Goal: Task Accomplishment & Management: Use online tool/utility

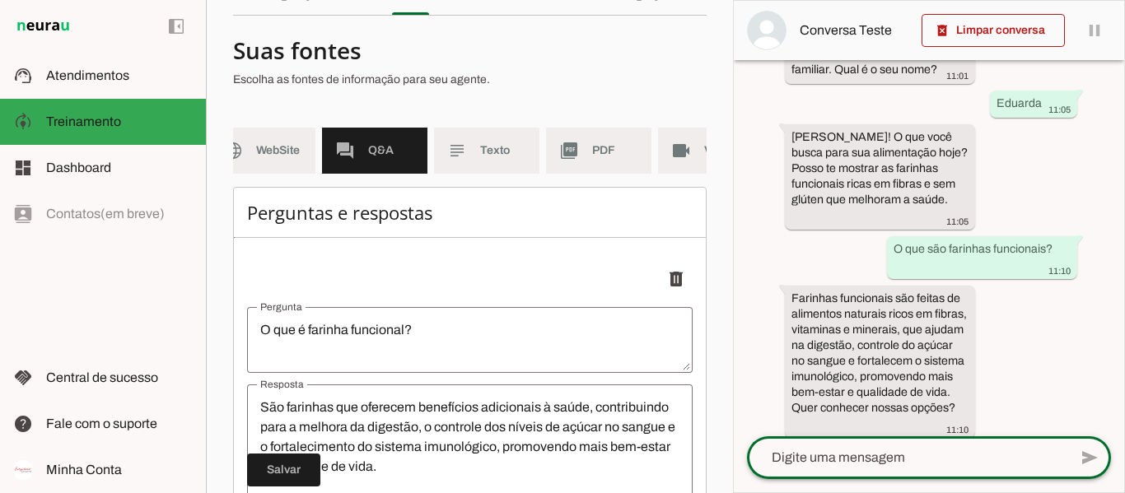
scroll to position [200, 0]
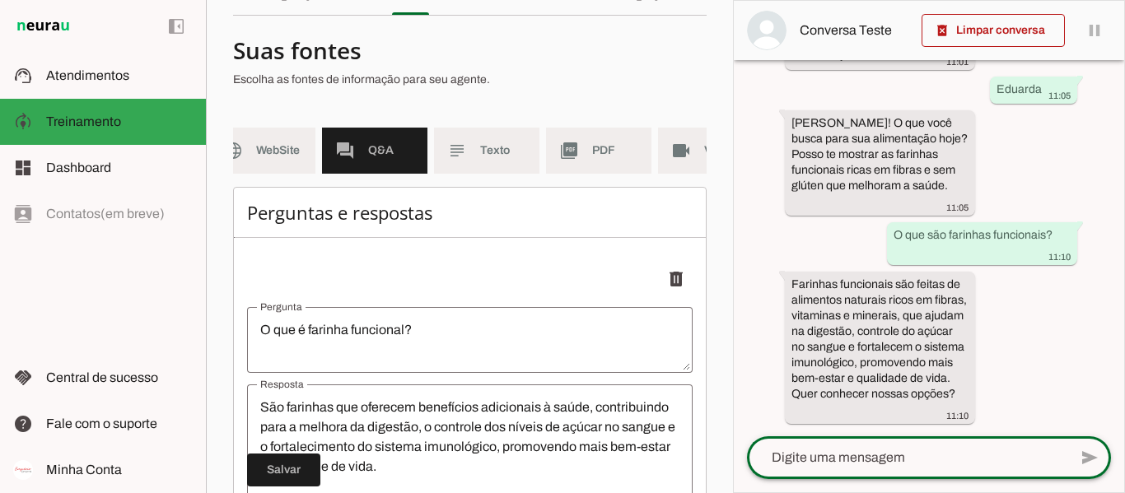
click at [825, 458] on textarea at bounding box center [907, 458] width 321 height 20
type textarea "Sim"
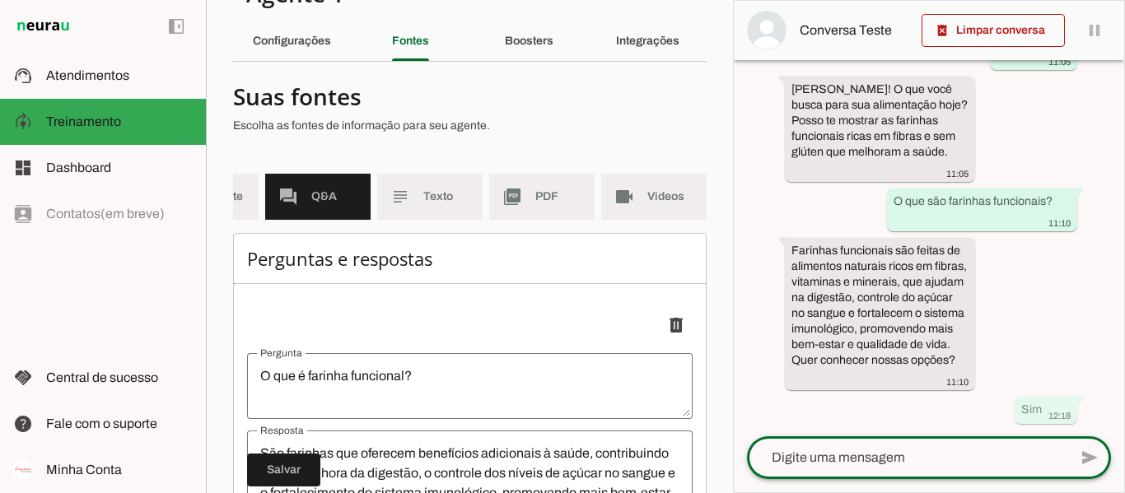
scroll to position [0, 0]
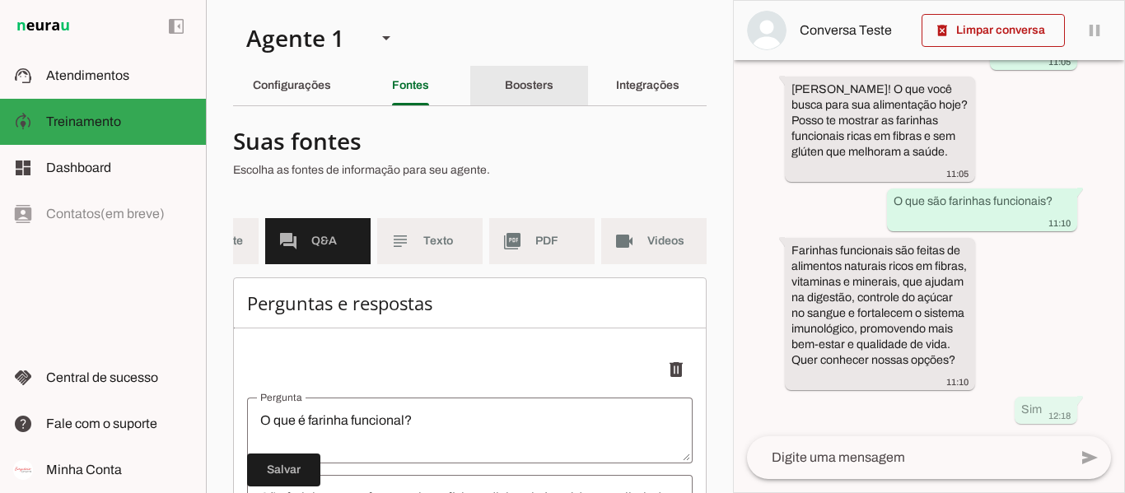
click at [505, 96] on div "Boosters" at bounding box center [529, 86] width 49 height 40
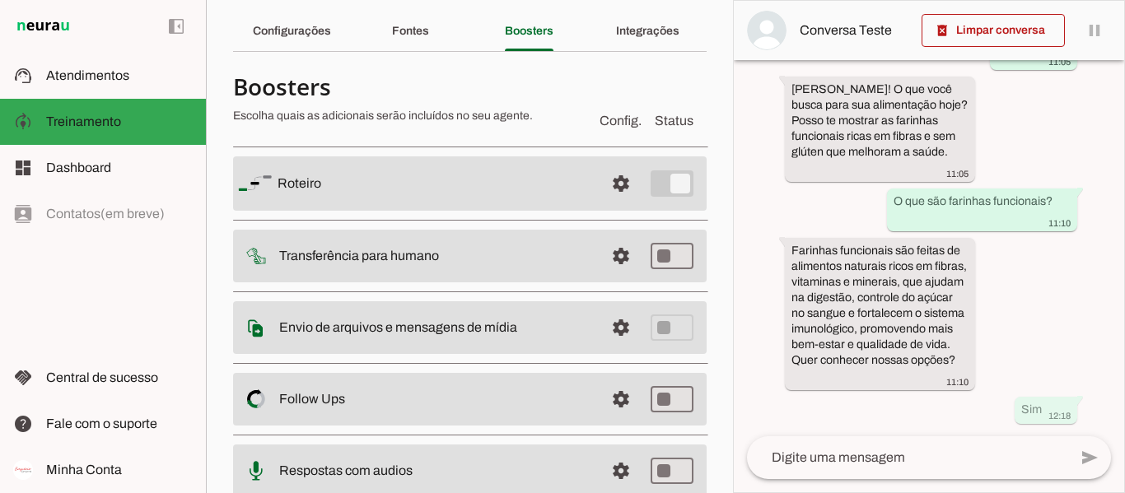
scroll to position [82, 0]
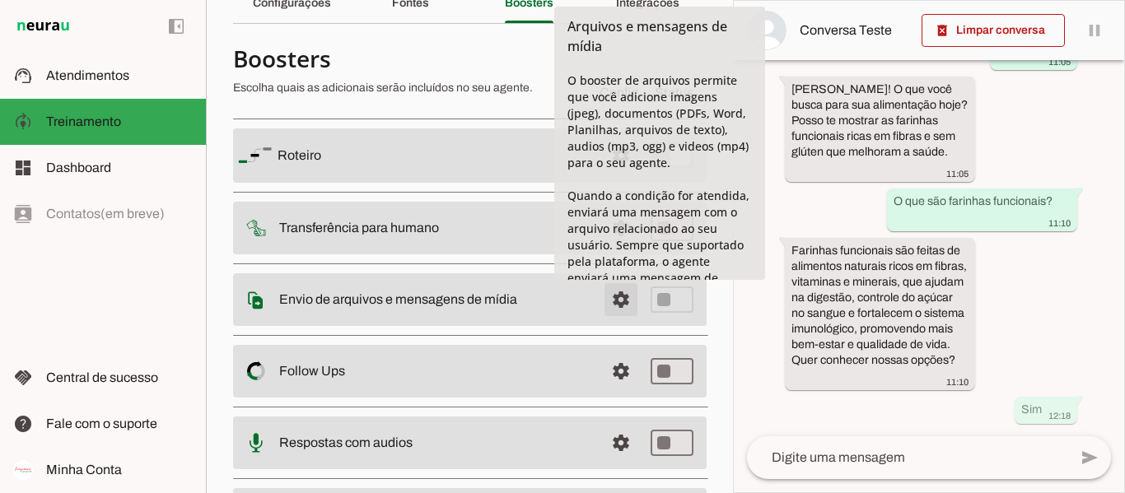
click at [607, 175] on span at bounding box center [621, 156] width 40 height 40
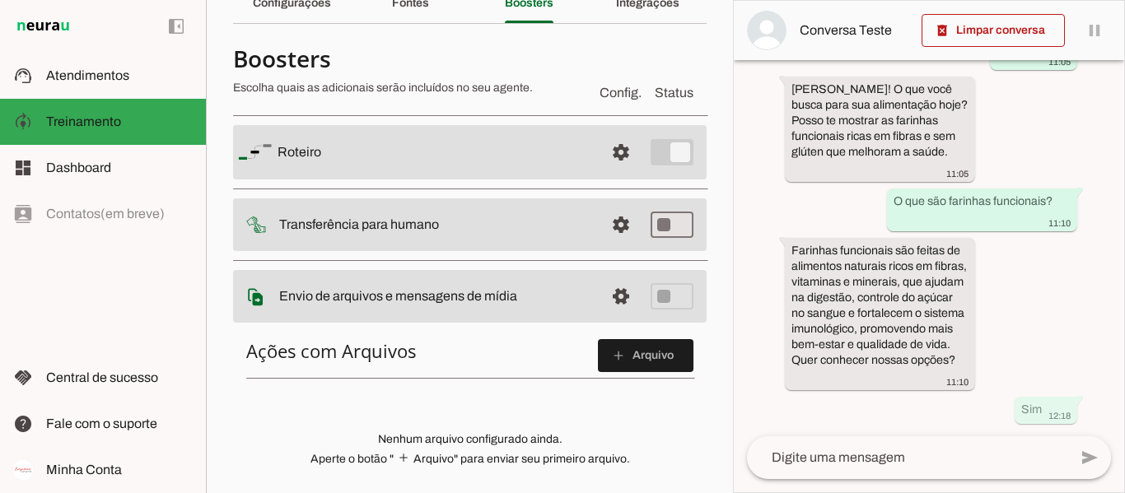
scroll to position [165, 0]
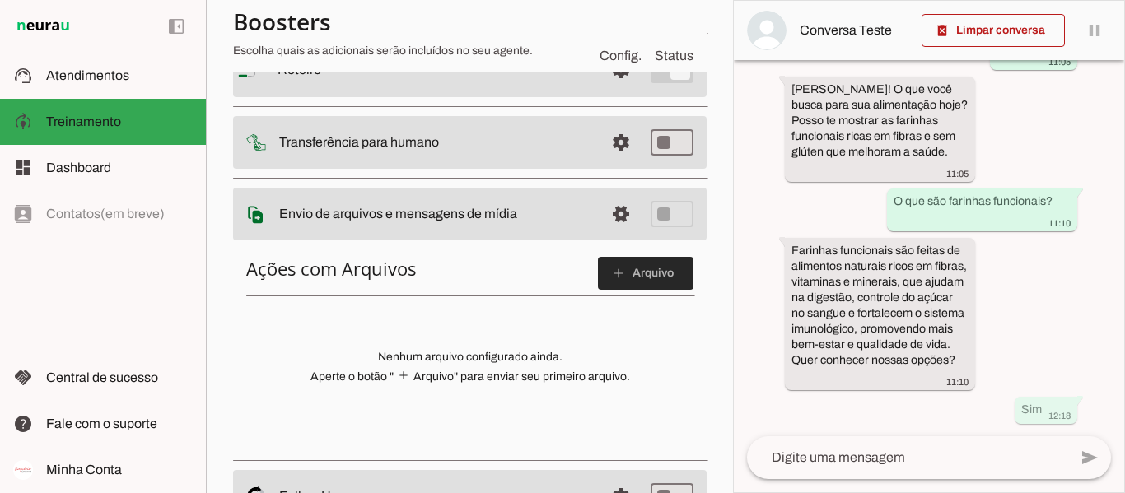
click at [650, 272] on span at bounding box center [646, 274] width 96 height 40
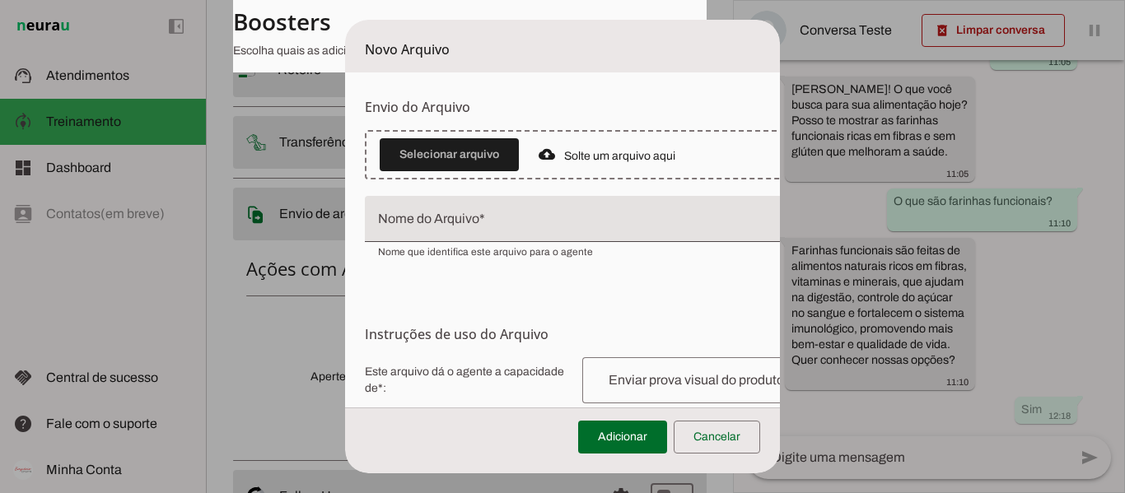
scroll to position [0, 0]
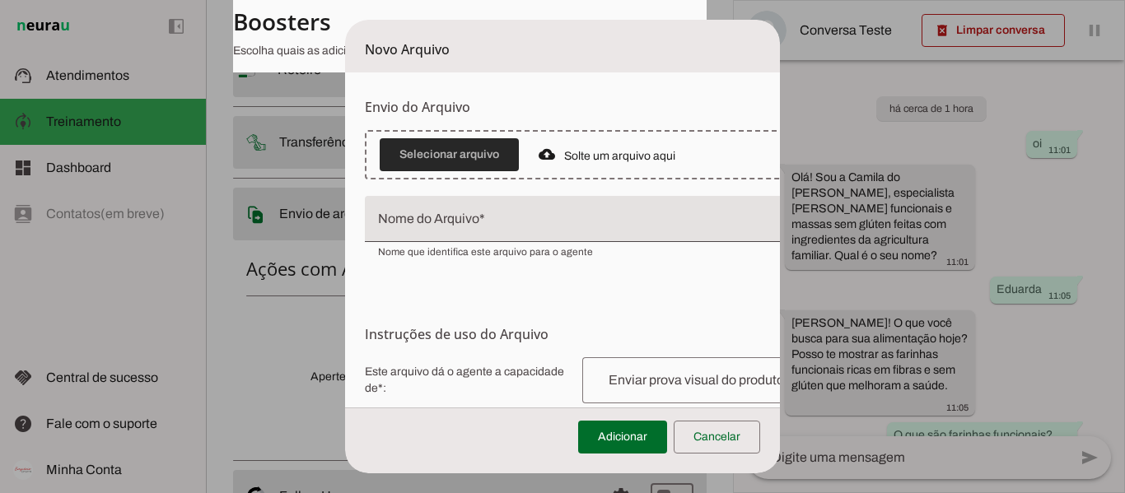
click at [441, 159] on span at bounding box center [449, 155] width 139 height 40
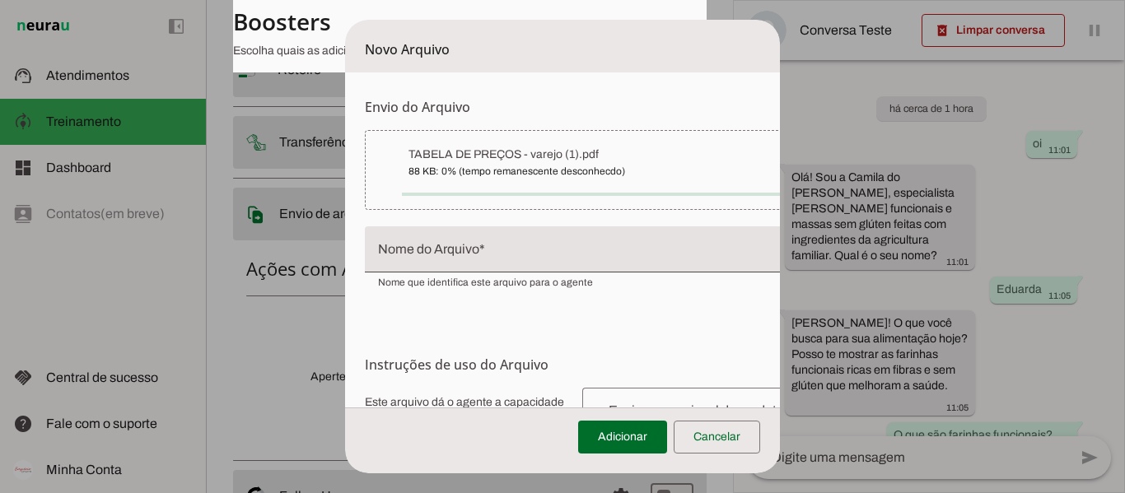
type input "TABELA DE PREÇOS - varejo (1)"
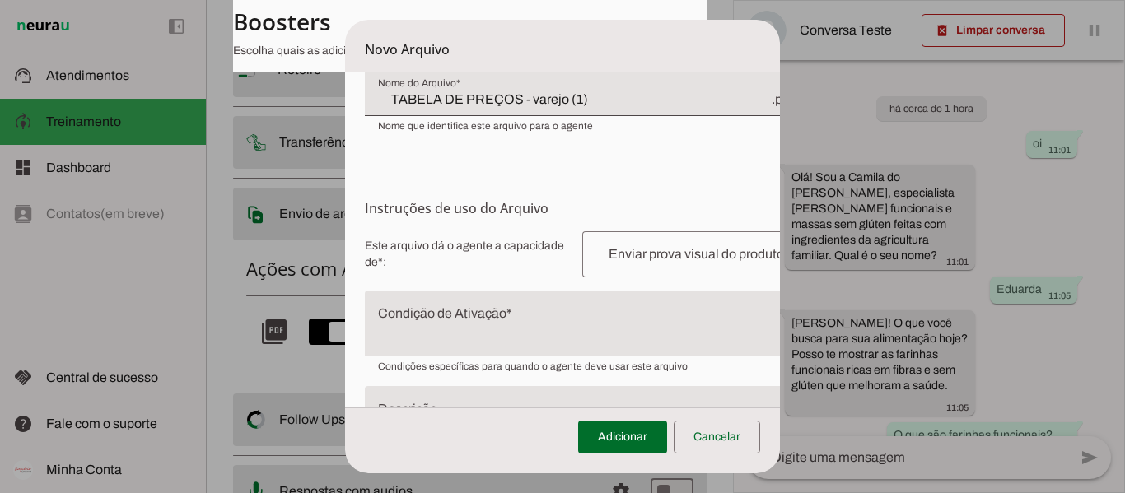
scroll to position [165, 0]
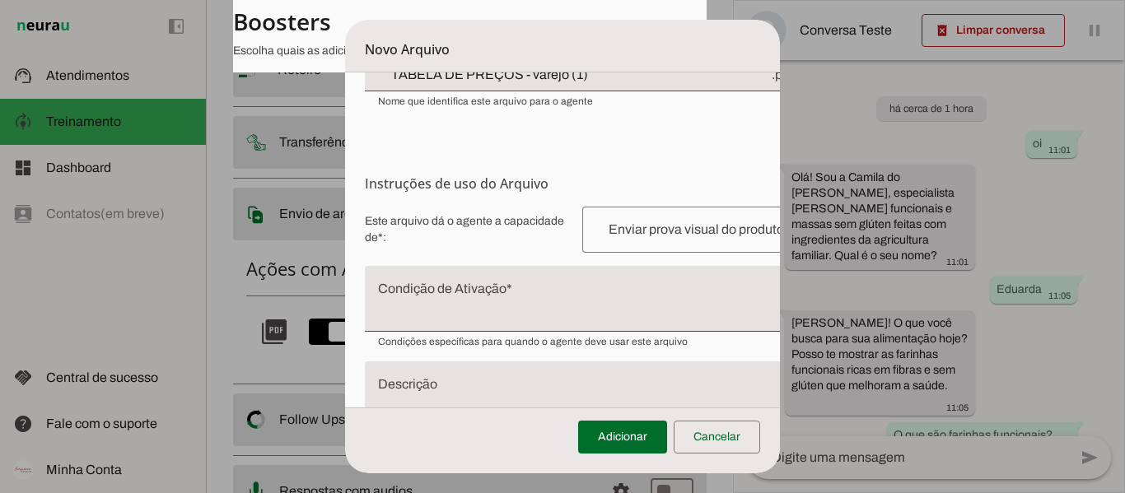
click at [655, 245] on div at bounding box center [700, 230] width 237 height 46
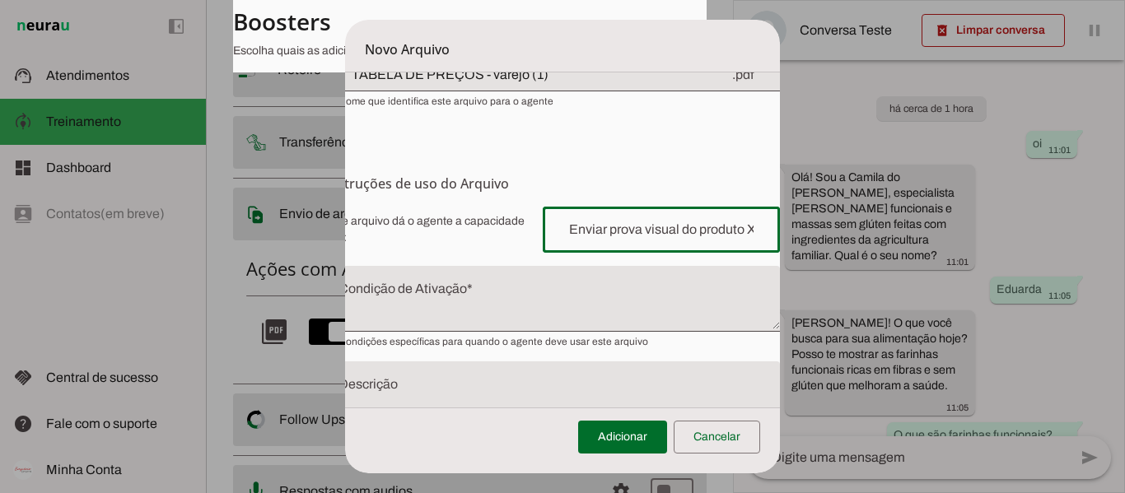
click at [410, 238] on span "Este arquivo dá o agente a capacidade de*: Capacidade conferida Complete a [PER…" at bounding box center [552, 230] width 454 height 46
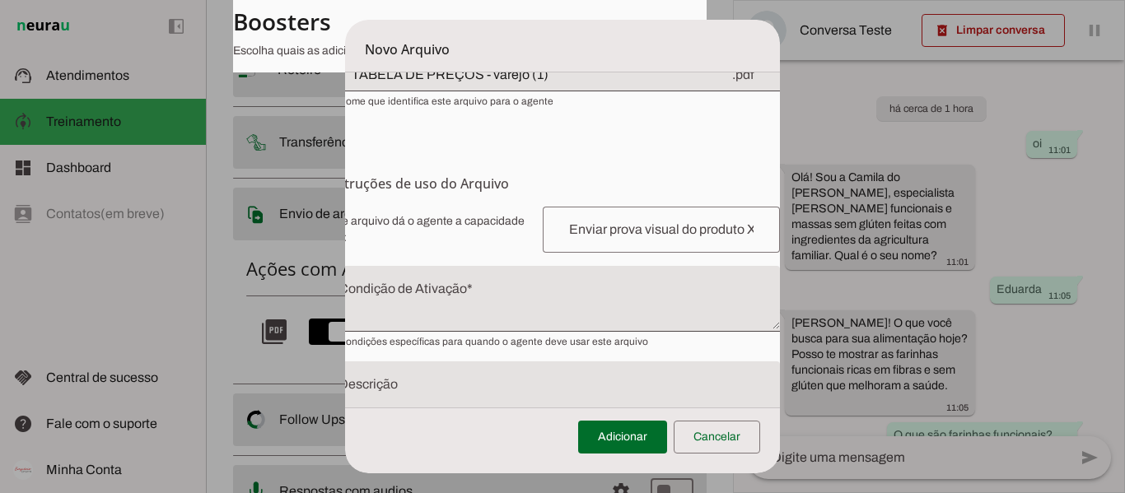
scroll to position [239, 40]
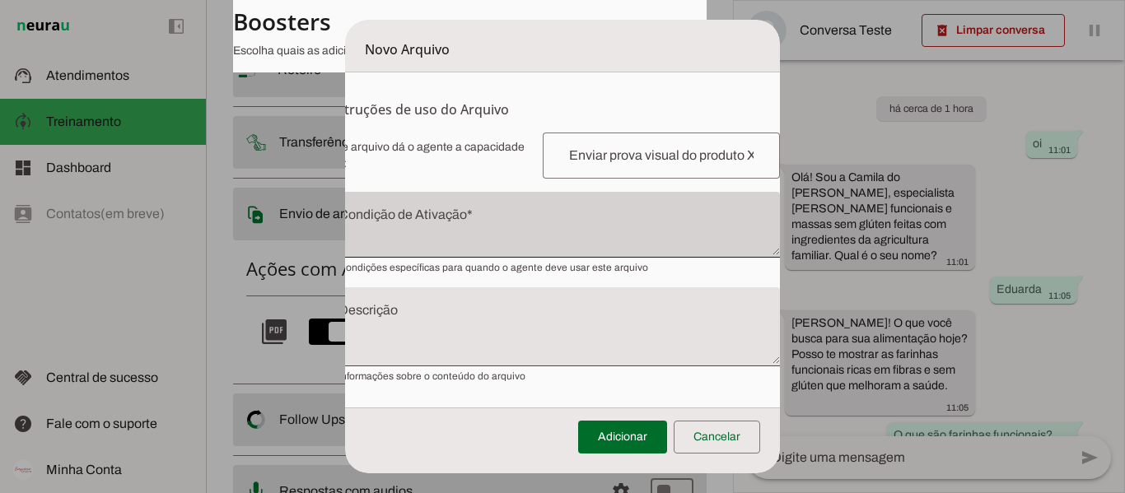
click at [535, 254] on div at bounding box center [552, 225] width 454 height 66
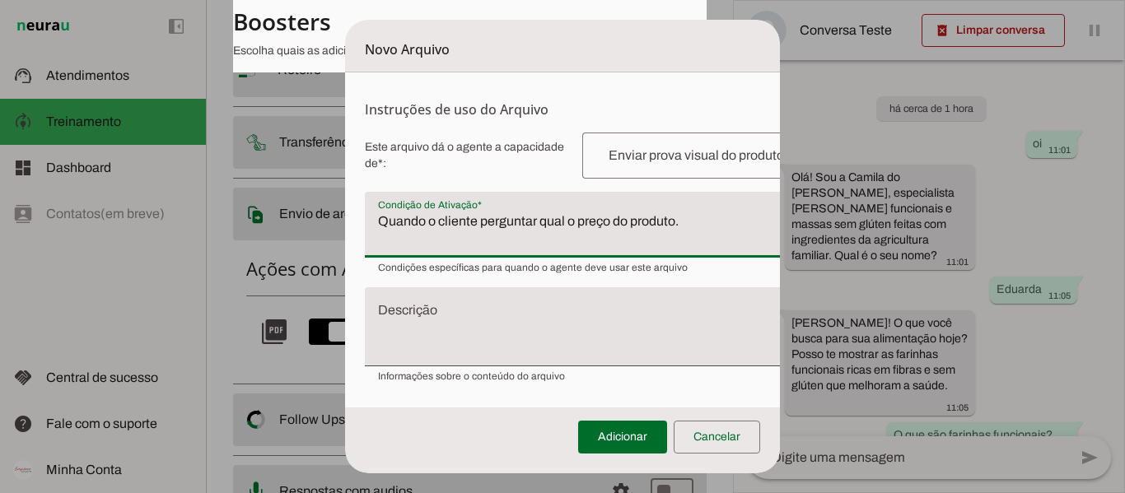
type textarea "Quando o cliente perguntar qual o preço do produto."
type md-filled-text-field "Quando o cliente perguntar qual o preço do produto."
click at [528, 316] on textarea "Descrição" at bounding box center [592, 333] width 454 height 53
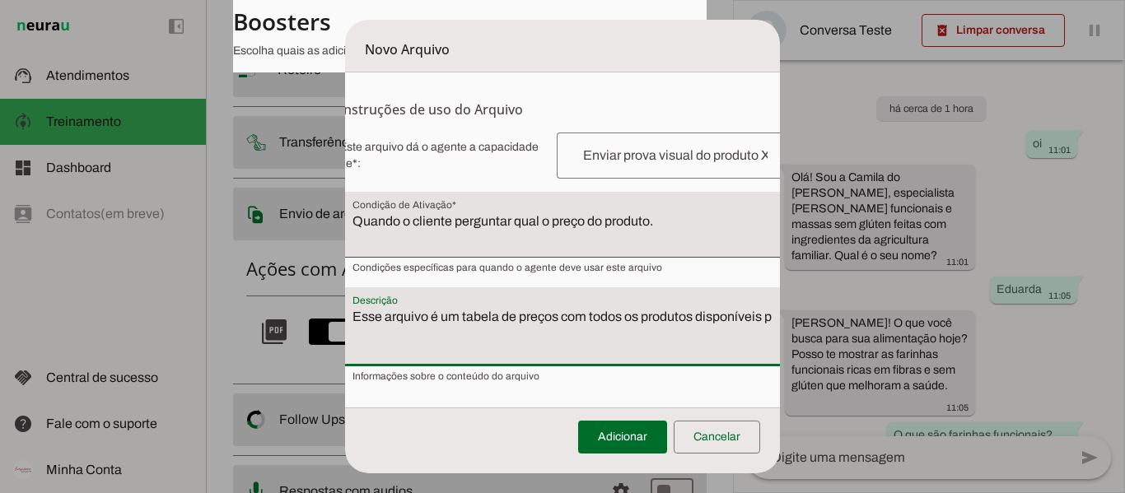
scroll to position [239, 33]
click at [450, 319] on textarea "Esse arquivo é um tabela de preços com todos os produtos disponíveis para venda" at bounding box center [559, 333] width 454 height 53
click at [458, 338] on textarea "Esse arquivo é uma tabela de preços com todos os produtos disponíveis para venda" at bounding box center [559, 333] width 454 height 53
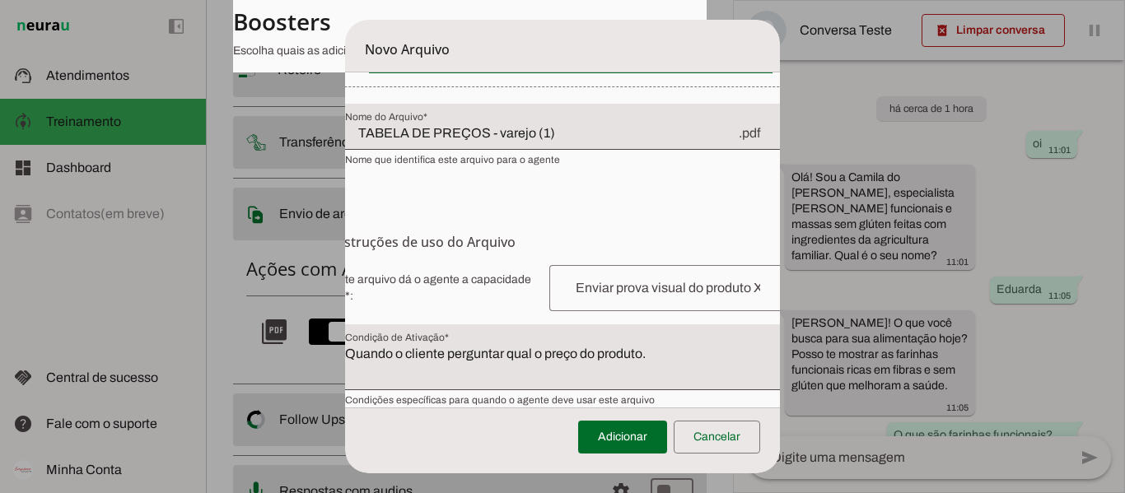
scroll to position [0, 33]
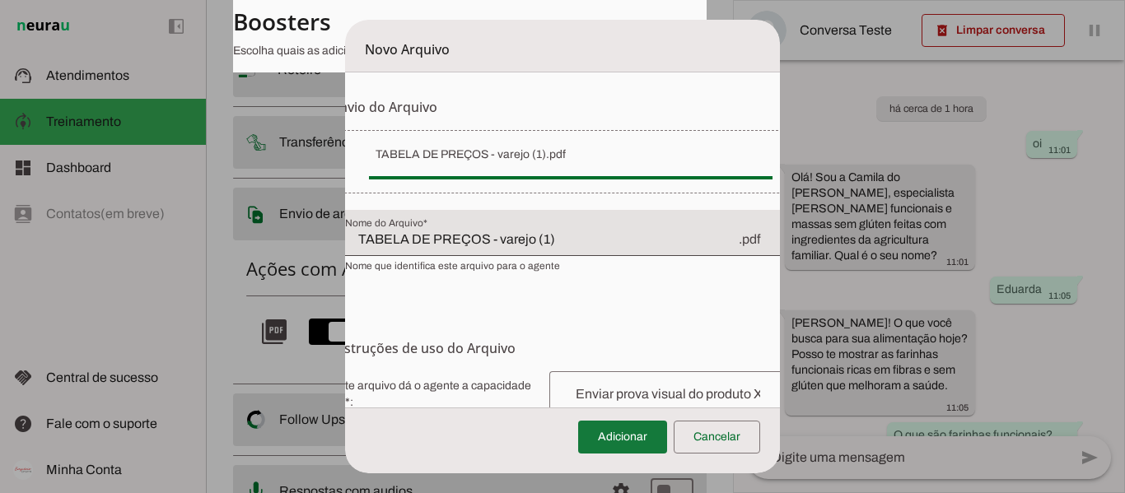
type textarea "Esse arquivo é uma tabela de preços com todos os produtos disponíveis para vend…"
type md-filled-text-field "Esse arquivo é uma tabela de preços com todos os produtos disponíveis para vend…"
click at [609, 428] on span at bounding box center [622, 437] width 89 height 40
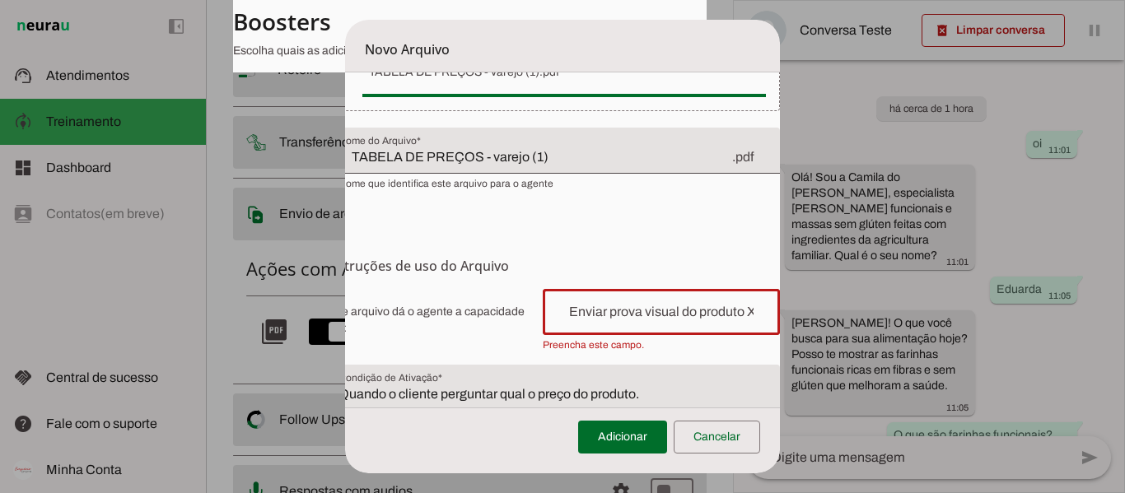
scroll to position [130, 0]
click at [627, 310] on input "text" at bounding box center [661, 312] width 211 height 20
type input "Enviar a tabela de preços dos produtos"
type md-outlined-text-field "Enviar a tabela de preços dos produtos"
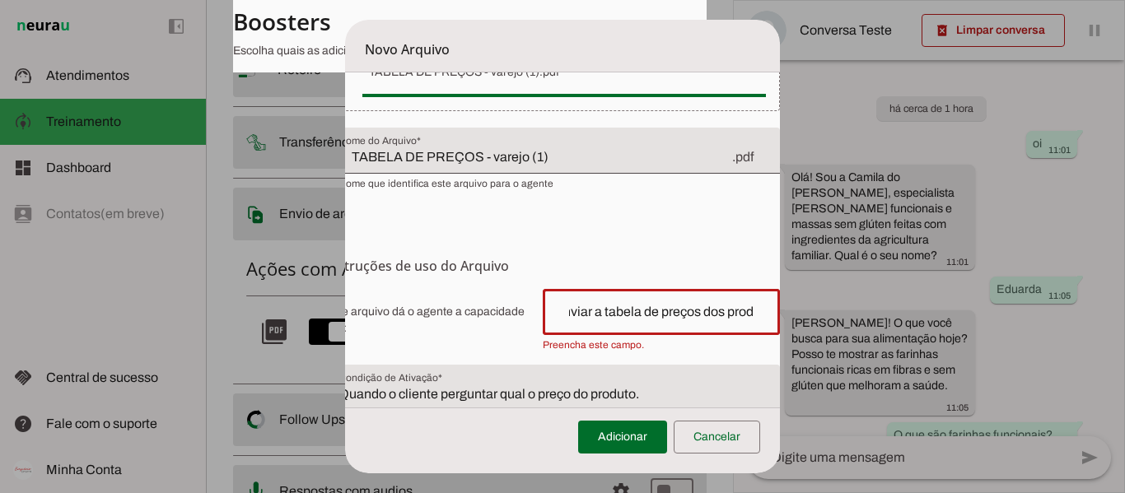
click at [633, 263] on h6 "Instruções de uso do Arquivo Configuração do Arquivo Configure o nome e as inst…" at bounding box center [552, 266] width 454 height 20
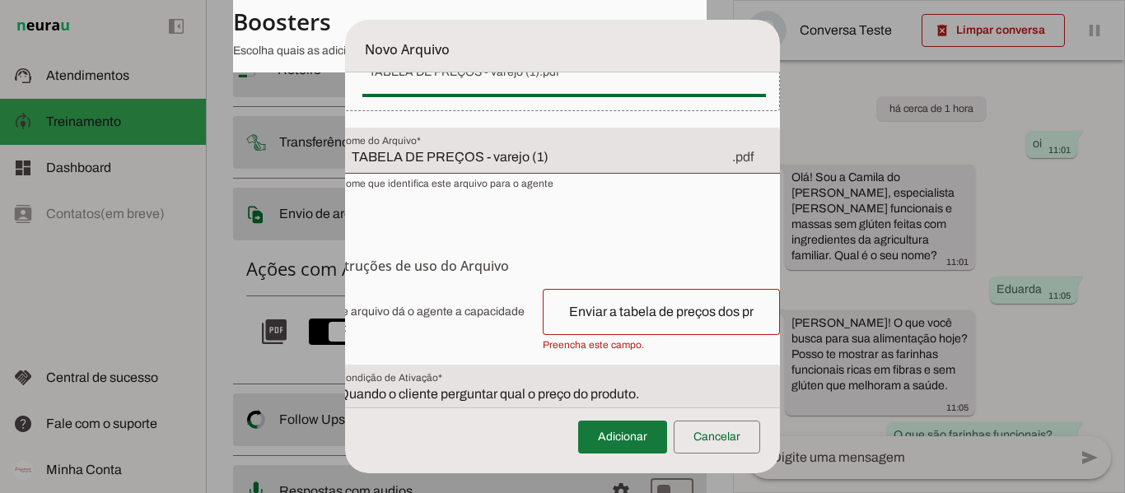
click at [624, 444] on span at bounding box center [622, 437] width 89 height 40
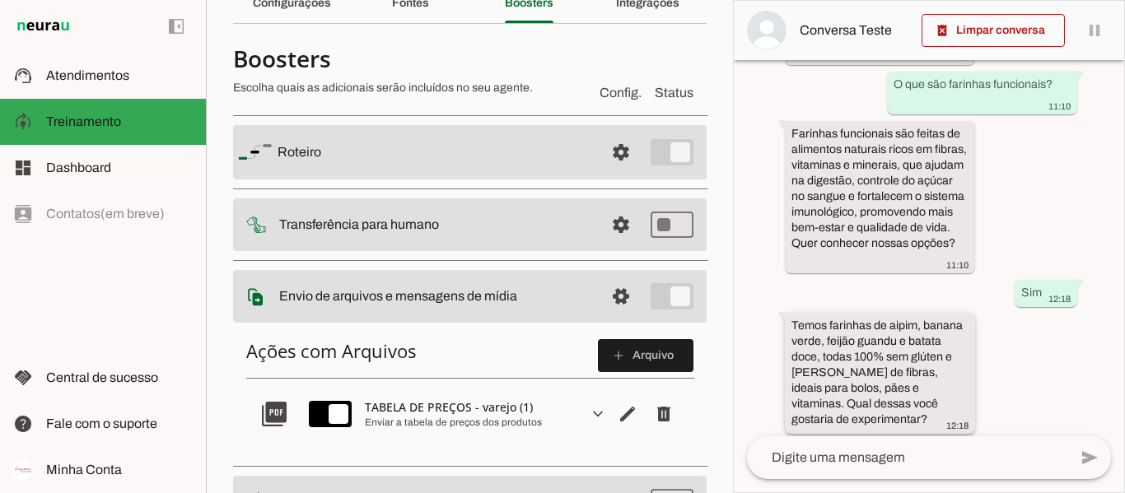
scroll to position [361, 0]
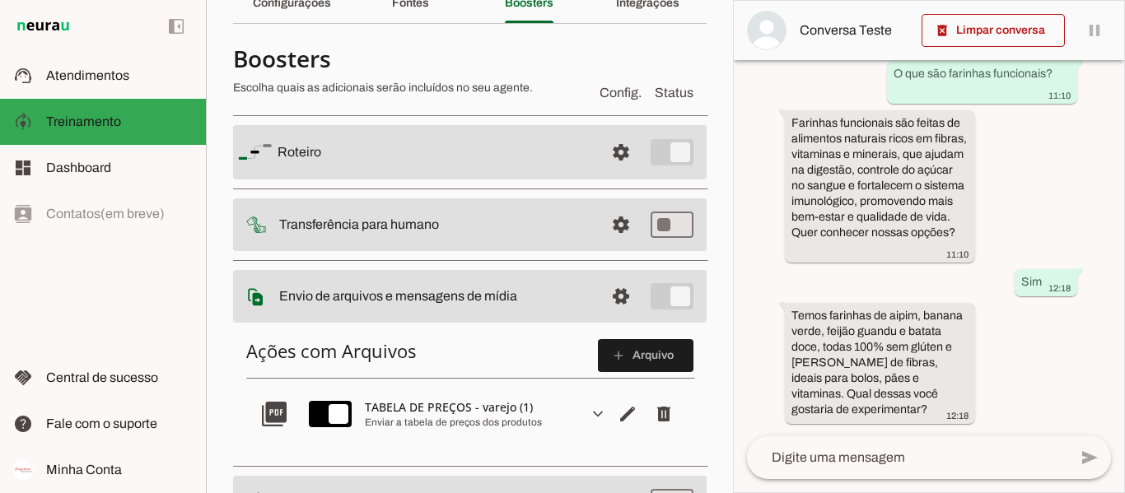
click at [884, 448] on textarea at bounding box center [907, 458] width 321 height 20
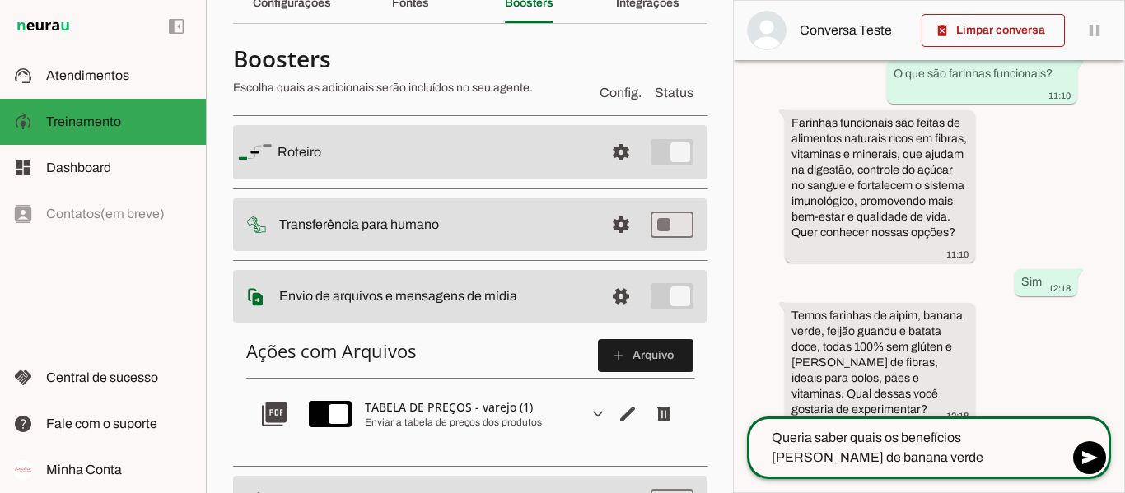
type textarea "Queria saber quais os benefícios [PERSON_NAME] de banana verde."
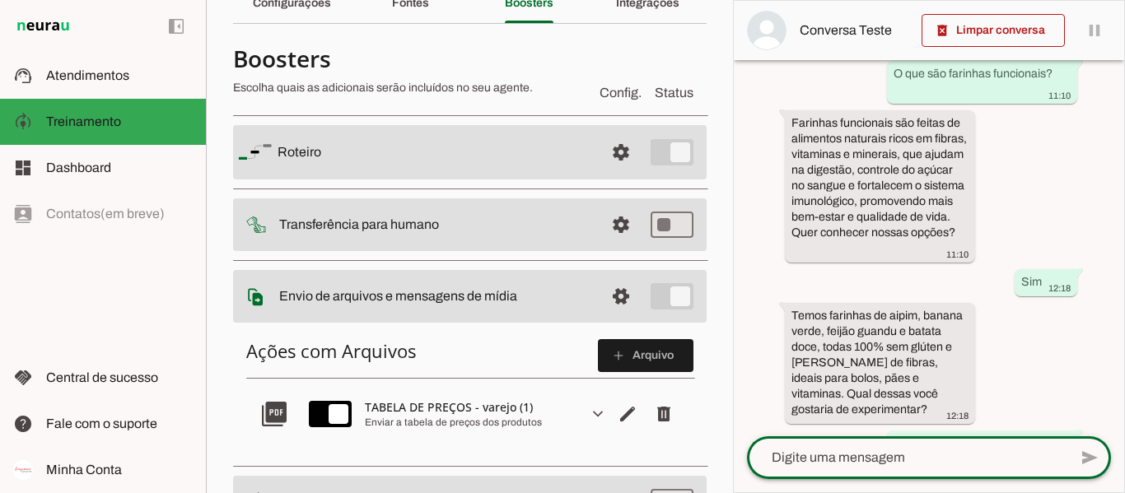
scroll to position [426, 0]
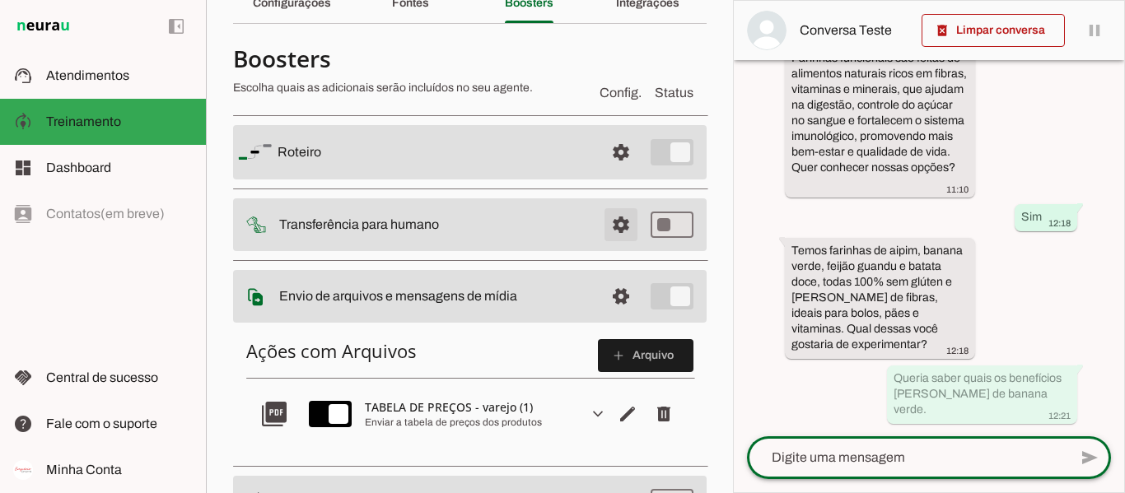
click at [602, 172] on span at bounding box center [621, 153] width 40 height 40
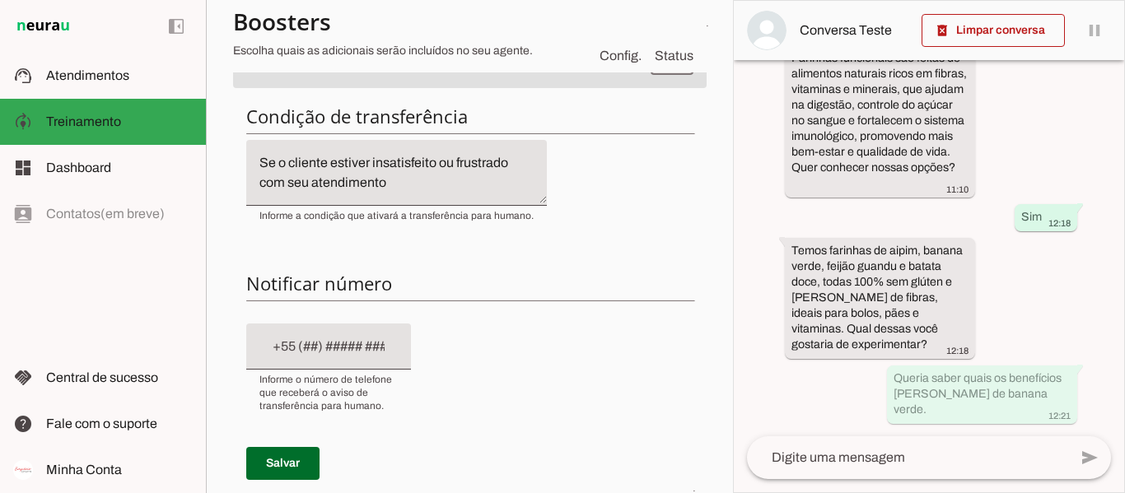
scroll to position [247, 0]
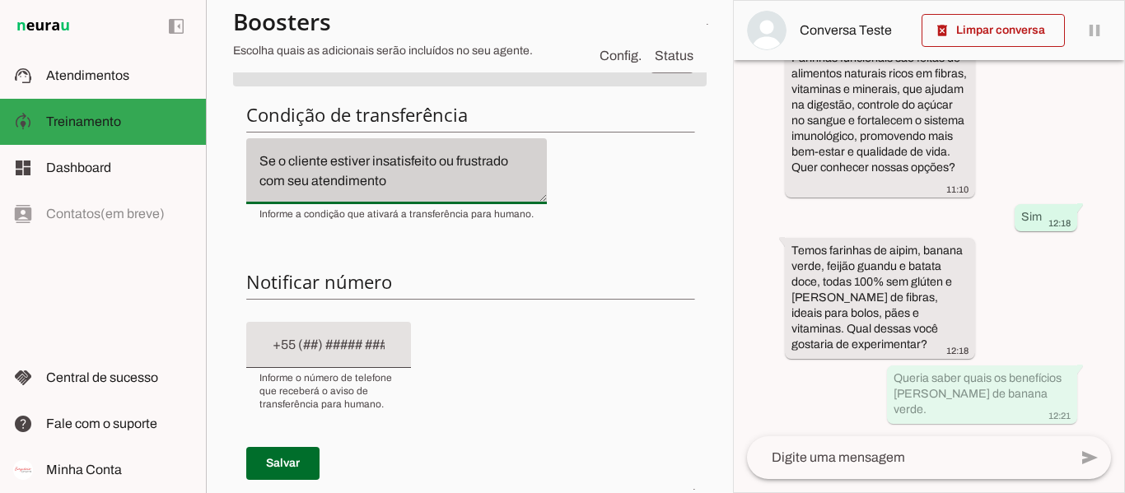
drag, startPoint x: 300, startPoint y: 159, endPoint x: 252, endPoint y: 149, distance: 48.8
click at [252, 149] on div "Se o cliente estiver insatisfeito ou frustrado com seu atendimento" at bounding box center [396, 171] width 300 height 66
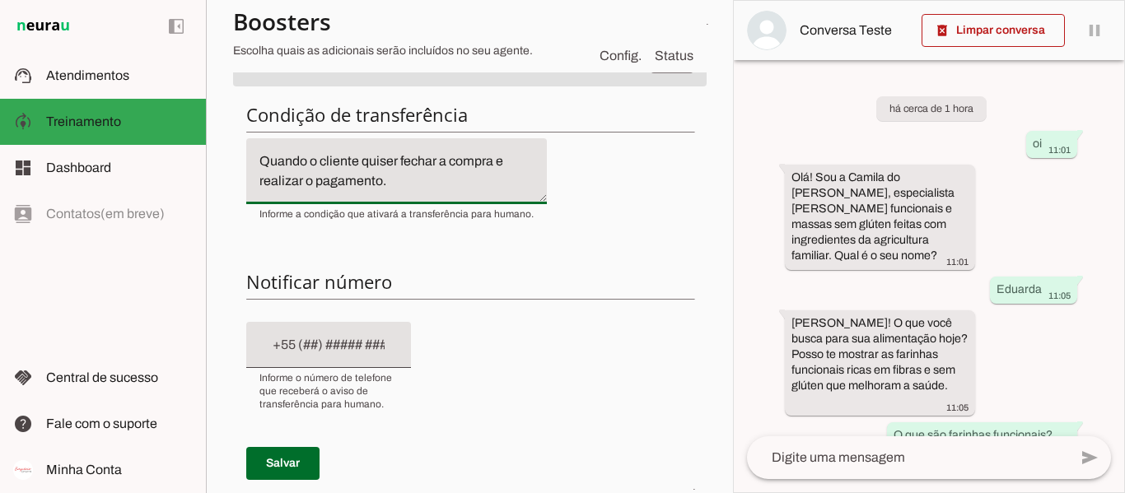
click at [551, 233] on div "Condição de transferência Notificar número Mensagem de Transferência [GEOGRAPHI…" at bounding box center [469, 391] width 473 height 603
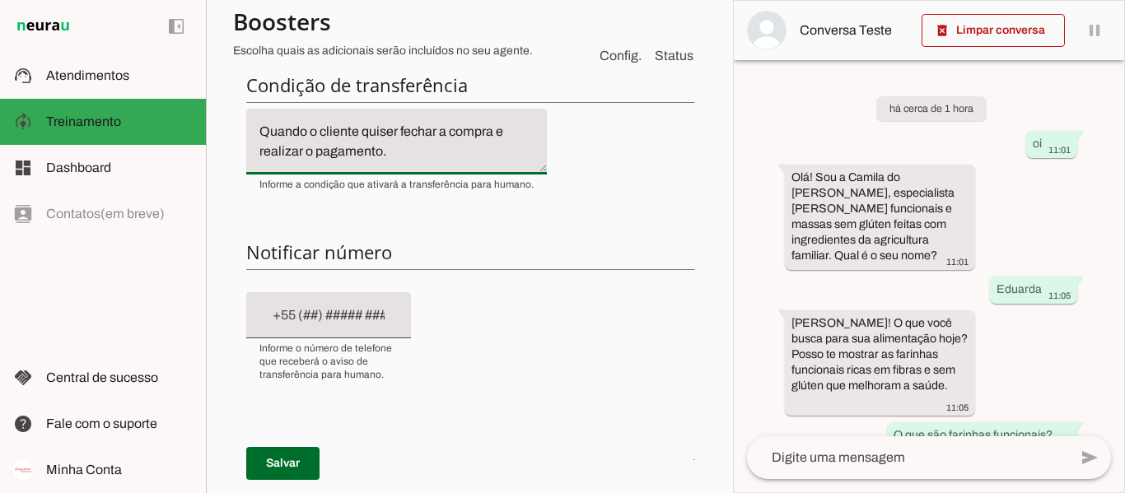
scroll to position [329, 0]
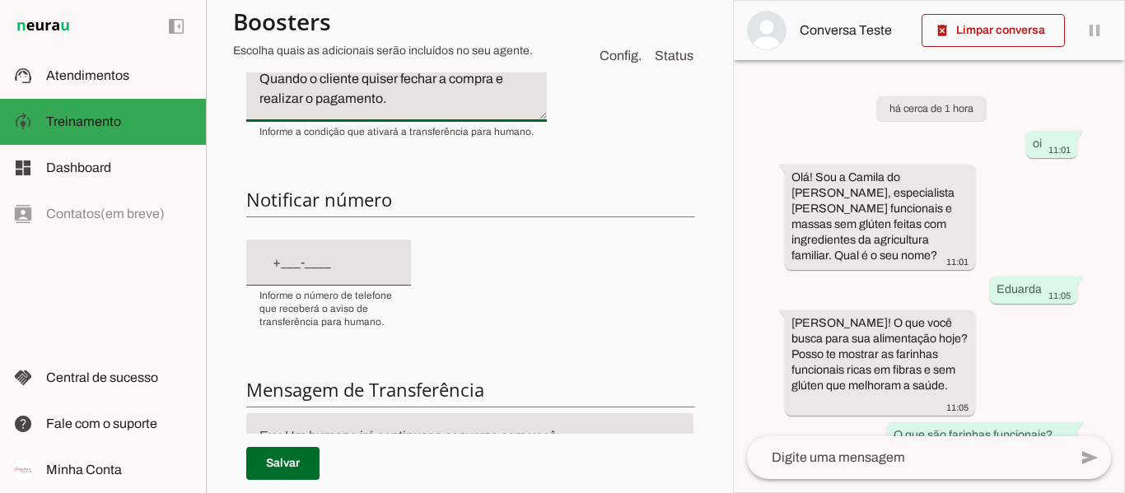
type textarea "Quando o cliente quiser fechar a compra e realizar o pagamento."
type md-filled-text-field "Quando o cliente quiser fechar a compra e realizar o pagamento."
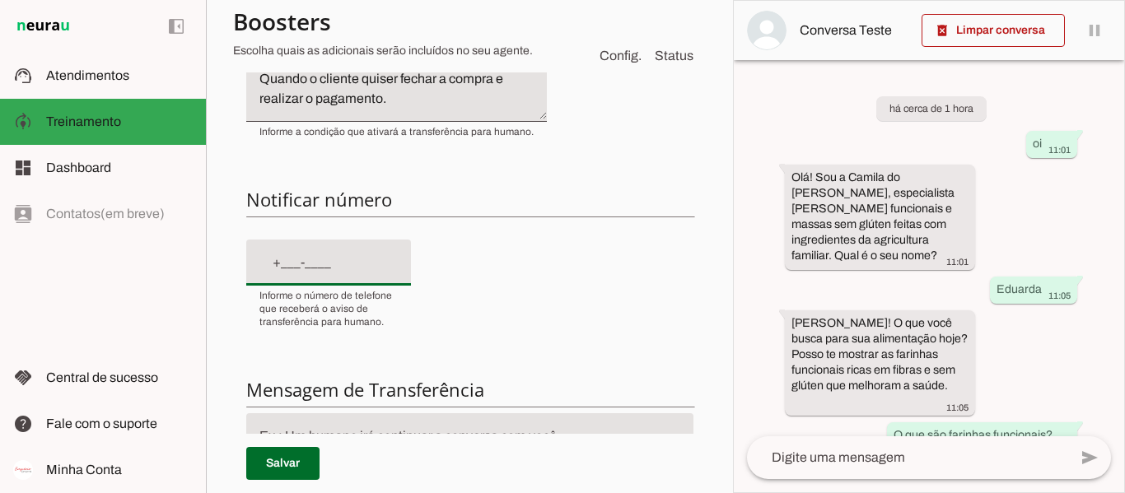
click at [362, 270] on input "text" at bounding box center [328, 263] width 138 height 20
type input "[PHONE_NUMBER]"
click at [549, 269] on div "Condição de transferência Notificar número Mensagem de Transferência [GEOGRAPHI…" at bounding box center [469, 308] width 473 height 603
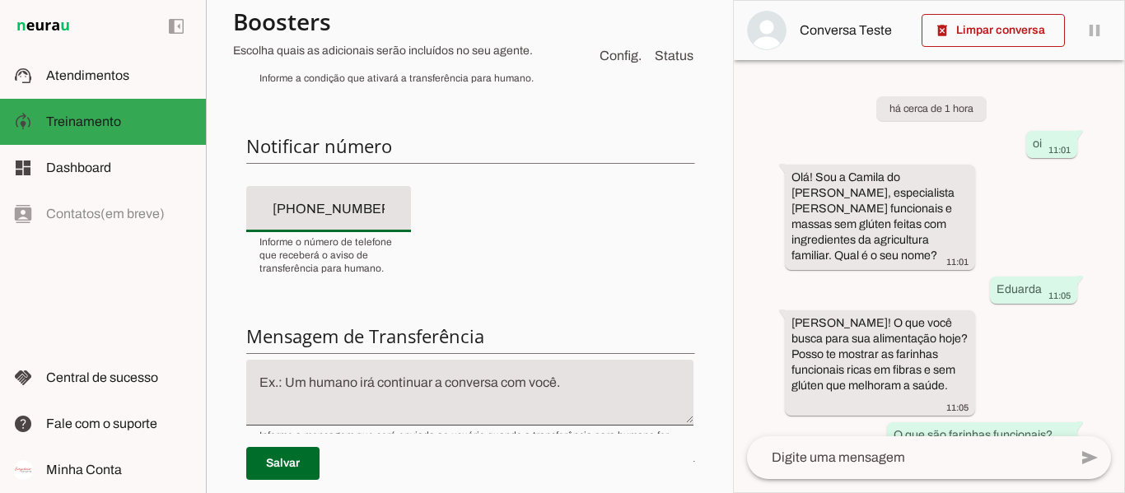
scroll to position [412, 0]
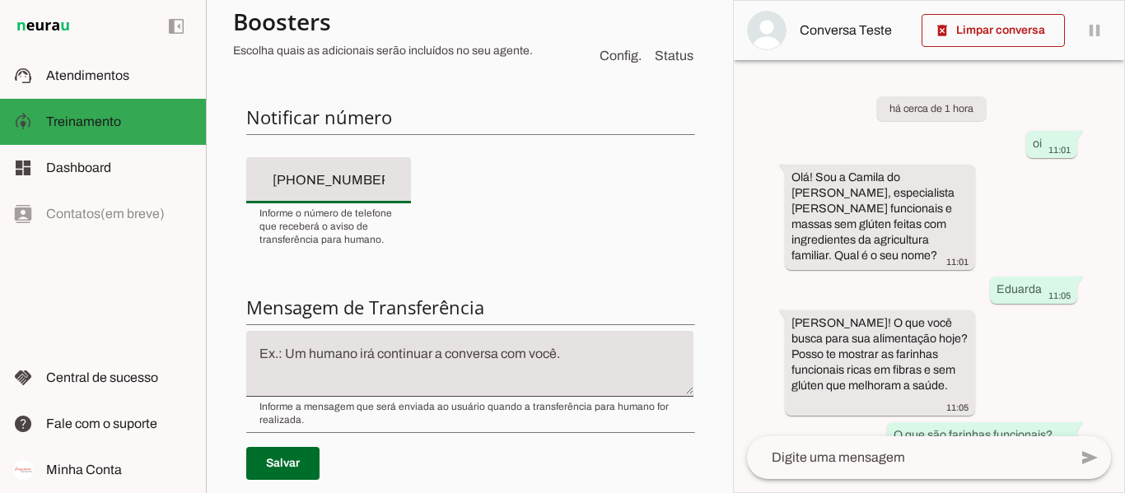
type md-filled-text-field "[PHONE_NUMBER]"
click at [529, 370] on textarea at bounding box center [469, 364] width 447 height 40
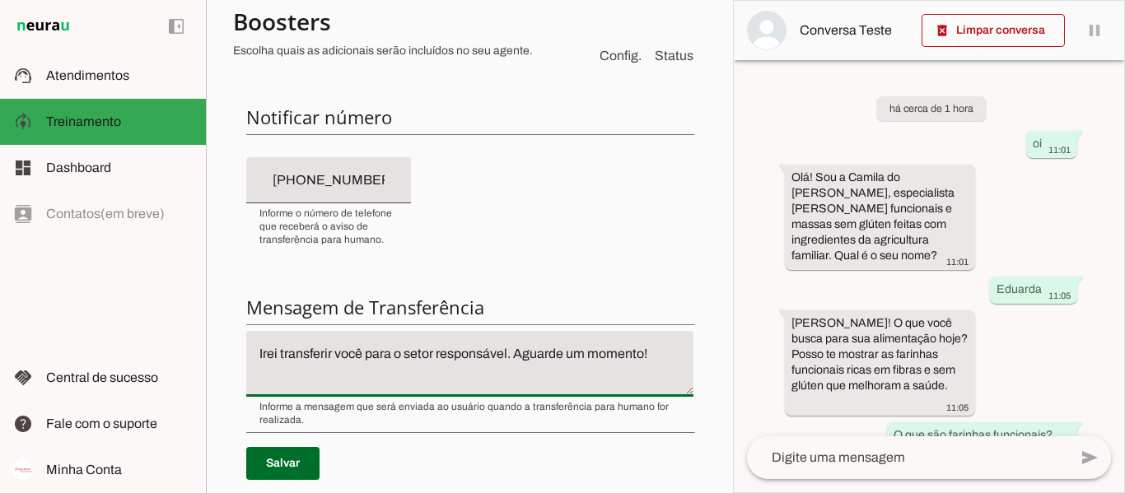
click at [515, 354] on textarea "Irei transferir você para o setor responsável. Aguarde um momento!" at bounding box center [469, 364] width 447 height 40
click at [471, 368] on textarea "Irei transferir você para o setor responsável. Aguarde um momento!" at bounding box center [469, 364] width 447 height 40
click at [258, 373] on textarea "Irei transferir você para o setor responsável. Aguarde um momento!" at bounding box center [469, 364] width 447 height 40
click at [437, 371] on textarea "Irei transferir você para o setor responsável. Aguarde um momento!" at bounding box center [469, 364] width 447 height 40
type textarea "Irei transferir você para o setor responsável. Aguarde um momento!"
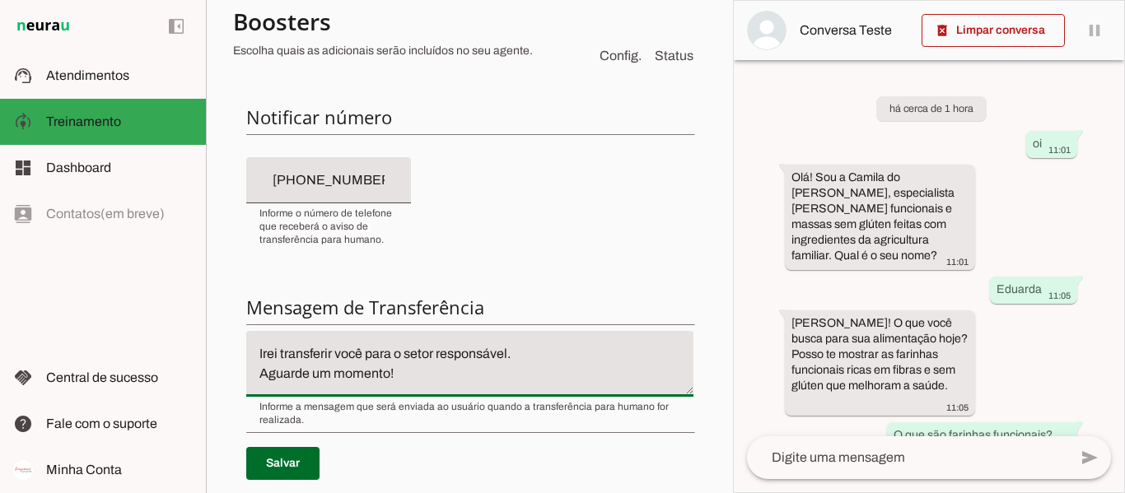
type md-filled-text-field "Irei transferir você para o setor responsável. Aguarde um momento!"
drag, startPoint x: 244, startPoint y: 340, endPoint x: 205, endPoint y: 330, distance: 39.9
click at [205, 330] on applet-drawer "support_agent Atendimentos Atendimentos model_training Treinamento Treinamento …" at bounding box center [562, 246] width 1125 height 493
paste textarea "Um momento, vou transferir sua conversa para um de nossos atendentes."
click at [534, 280] on div "Condição de transferência Notificar número Mensagem de Transferência [GEOGRAPHI…" at bounding box center [469, 226] width 473 height 603
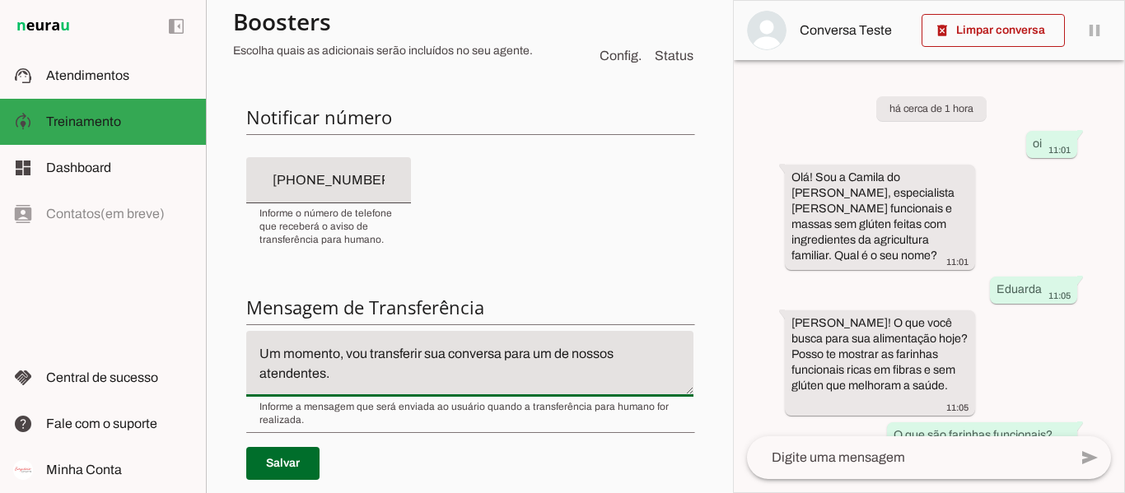
scroll to position [494, 0]
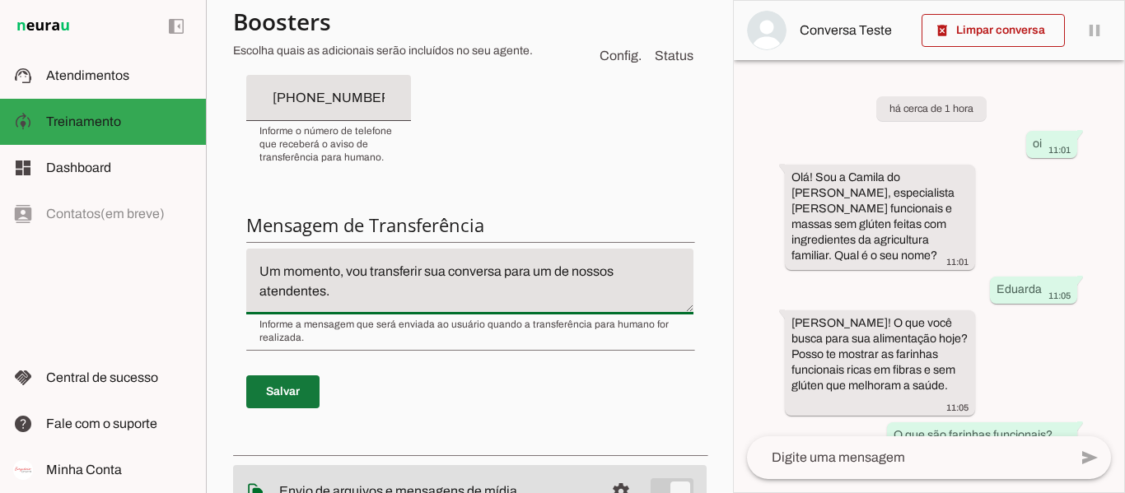
type textarea "Um momento, vou transferir sua conversa para um de nossos atendentes."
type md-filled-text-field "Um momento, vou transferir sua conversa para um de nossos atendentes."
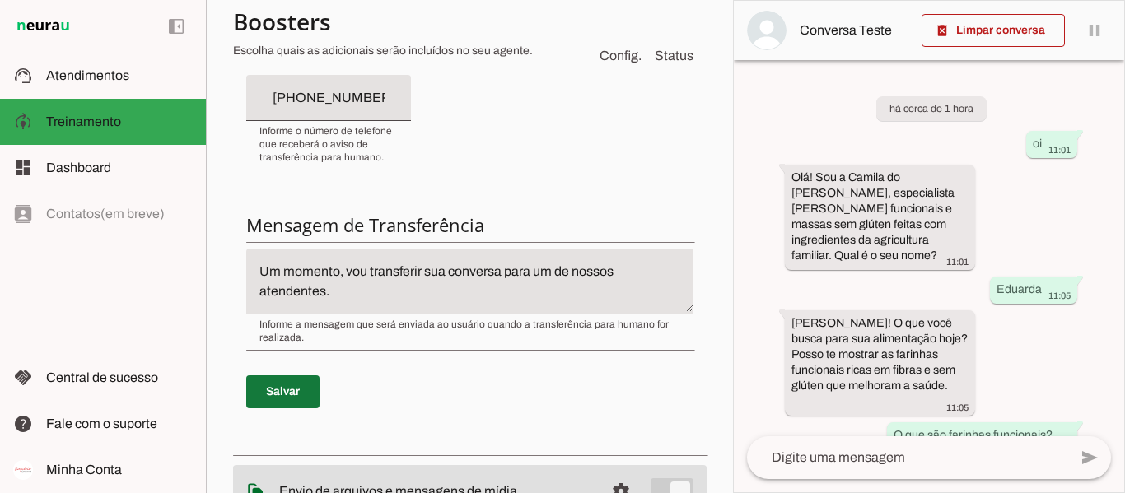
click at [305, 390] on span at bounding box center [282, 392] width 73 height 40
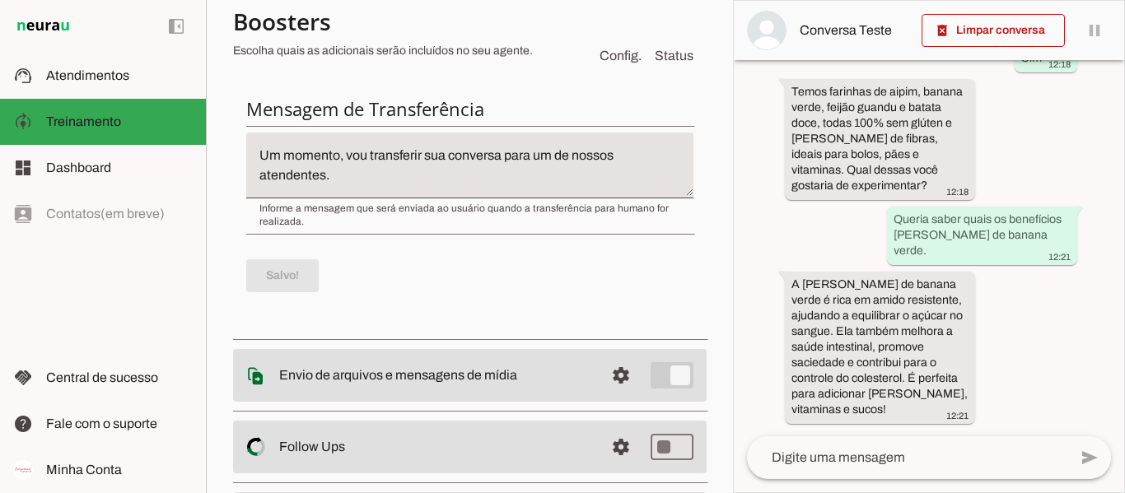
scroll to position [790, 0]
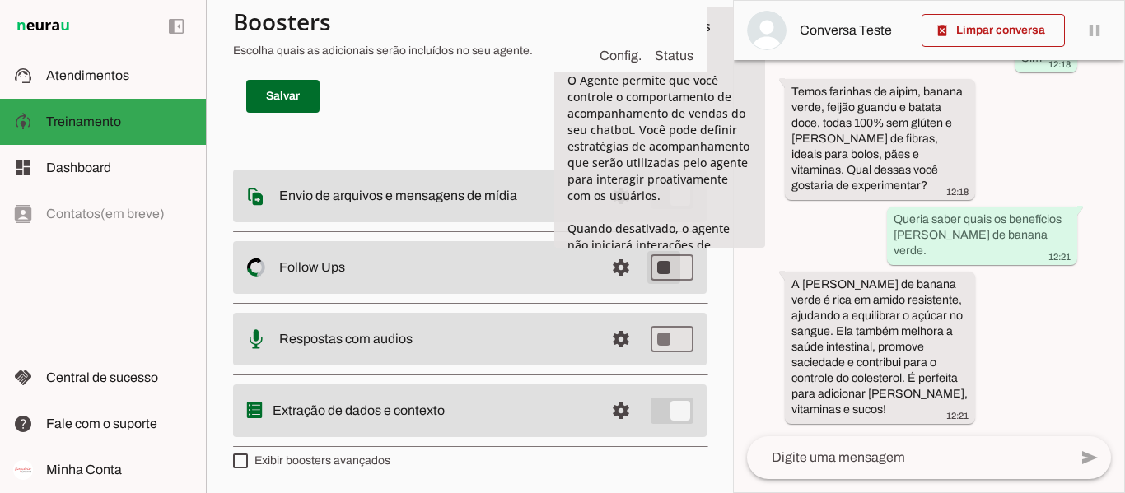
type md-switch "on"
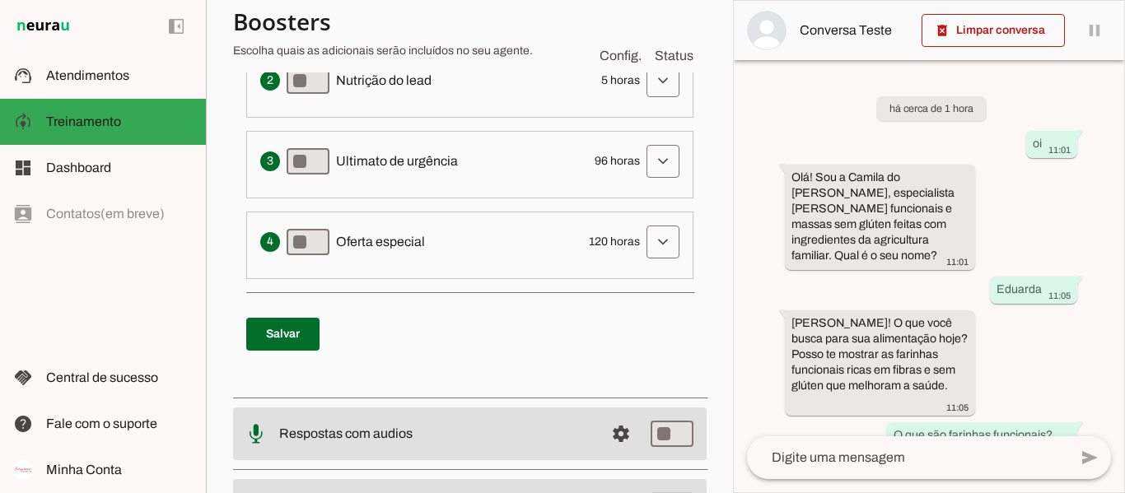
scroll to position [594, 0]
click at [306, 328] on span at bounding box center [282, 334] width 73 height 40
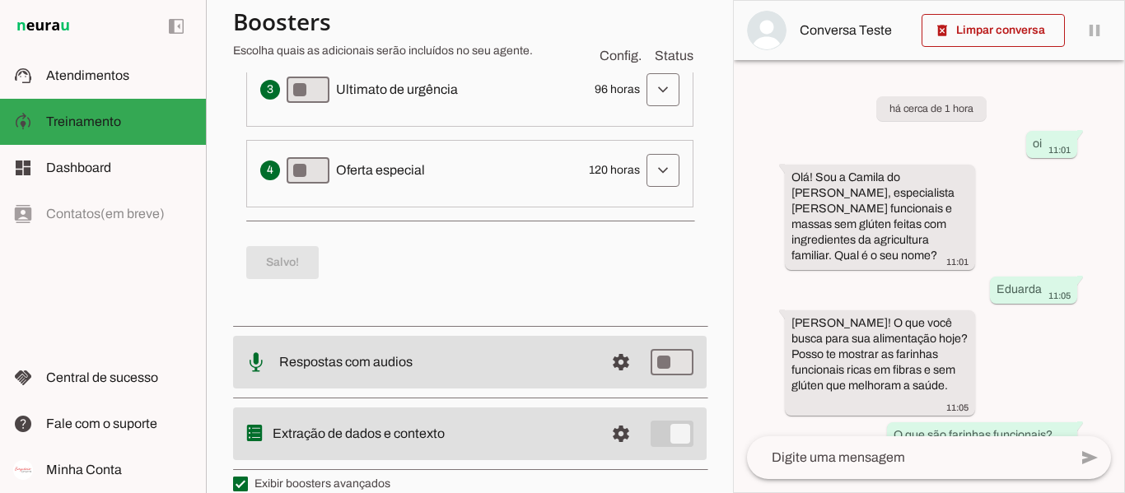
scroll to position [688, 0]
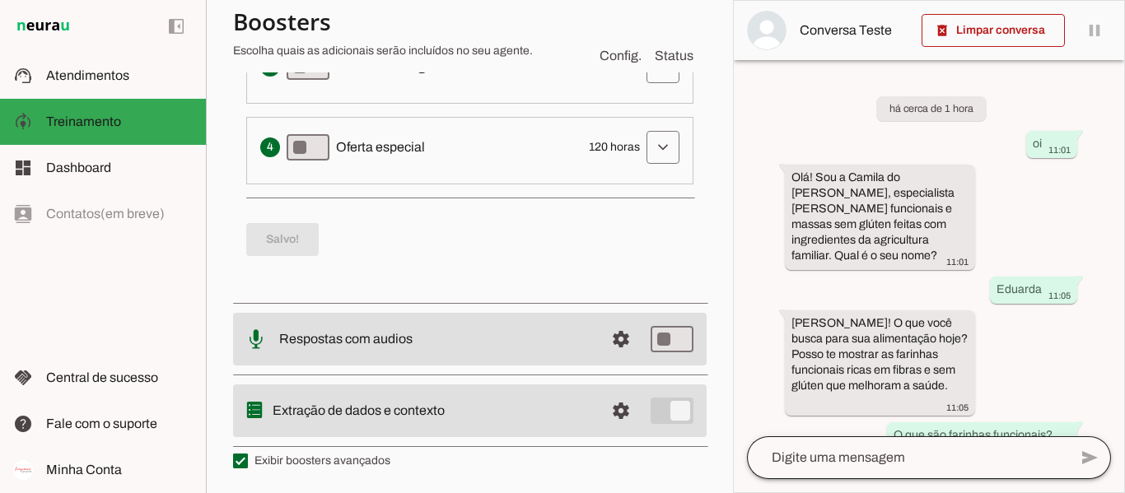
click at [890, 473] on div at bounding box center [907, 457] width 321 height 43
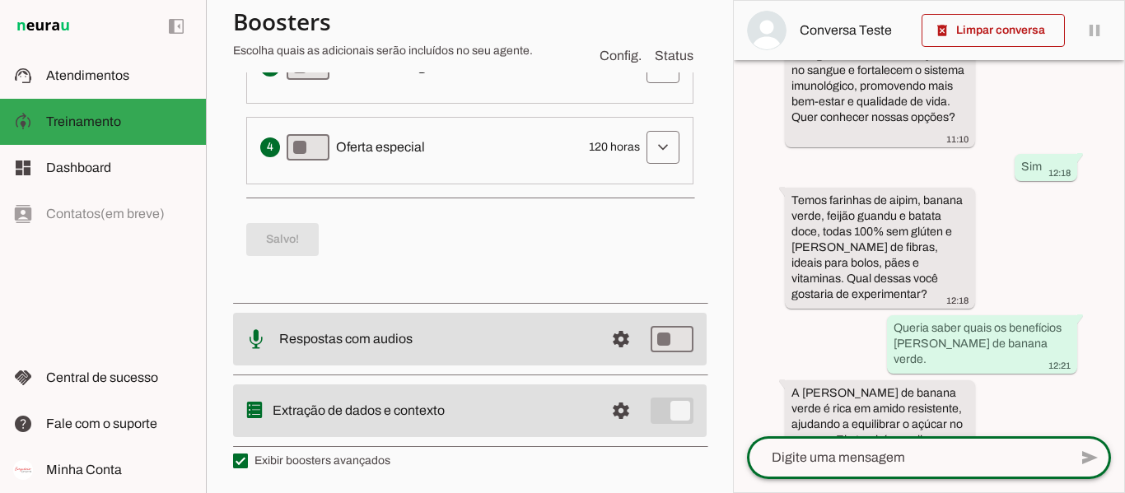
scroll to position [585, 0]
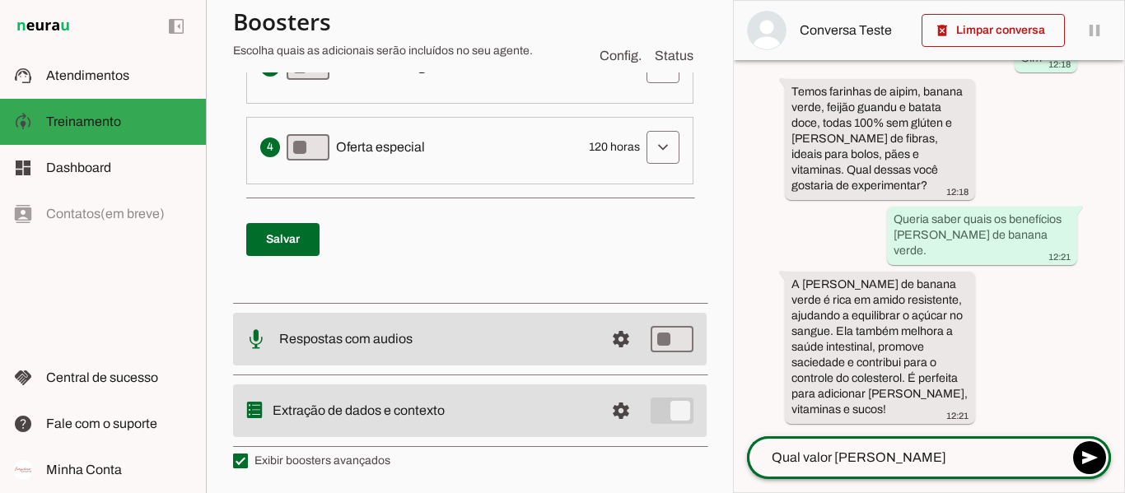
type textarea "Qual valor [PERSON_NAME]?"
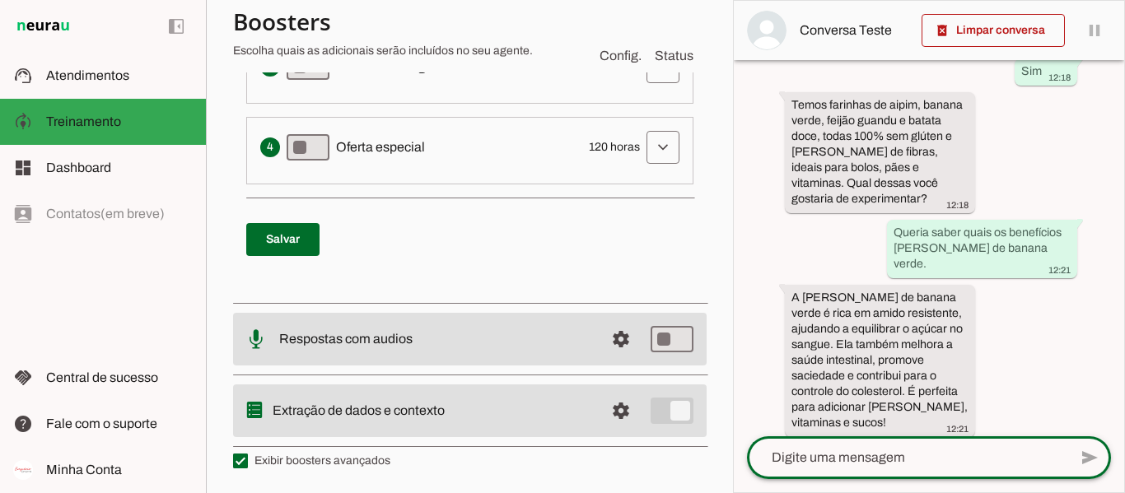
scroll to position [731, 0]
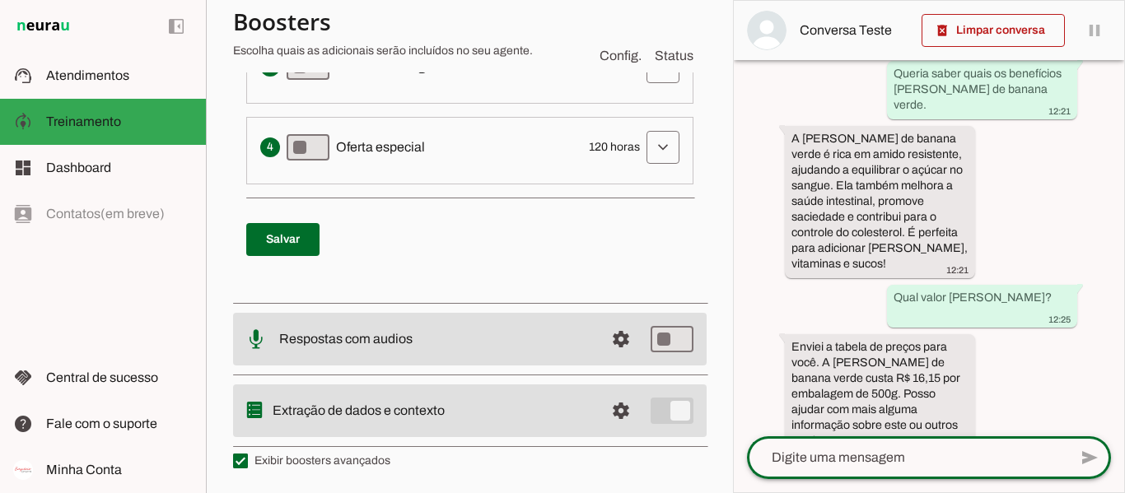
click at [910, 459] on textarea at bounding box center [907, 458] width 321 height 20
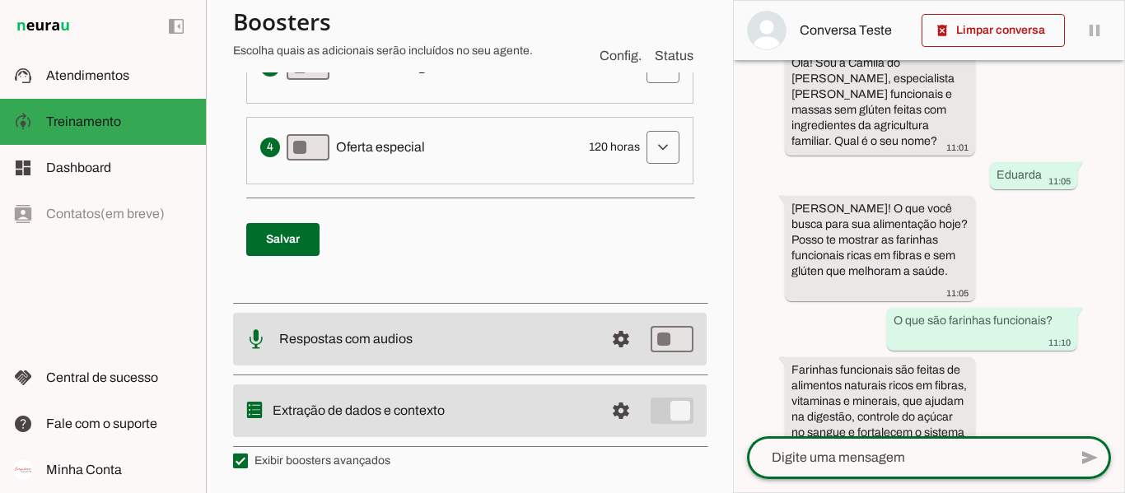
scroll to position [0, 0]
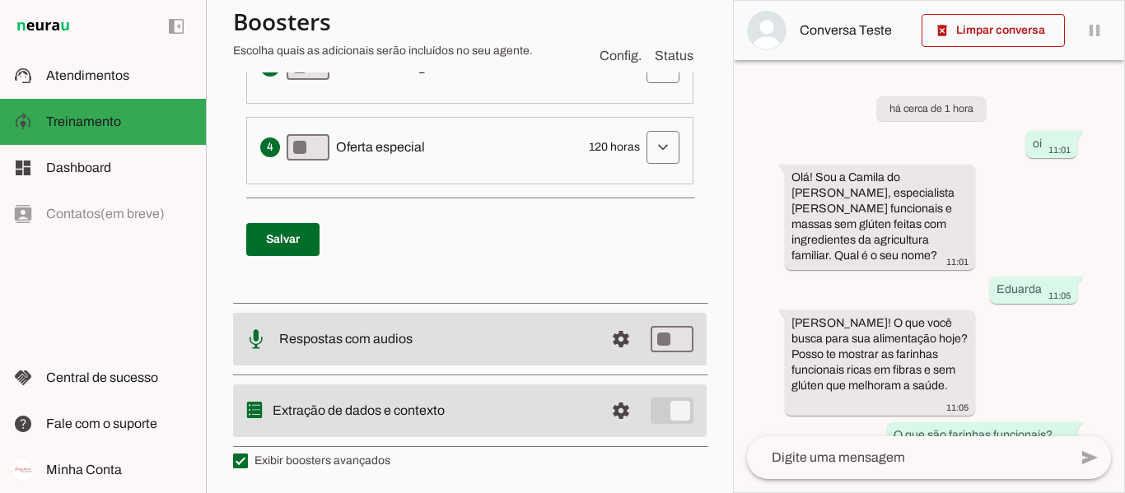
click at [151, 313] on div "left_panel_open left_panel_close" at bounding box center [103, 246] width 206 height 493
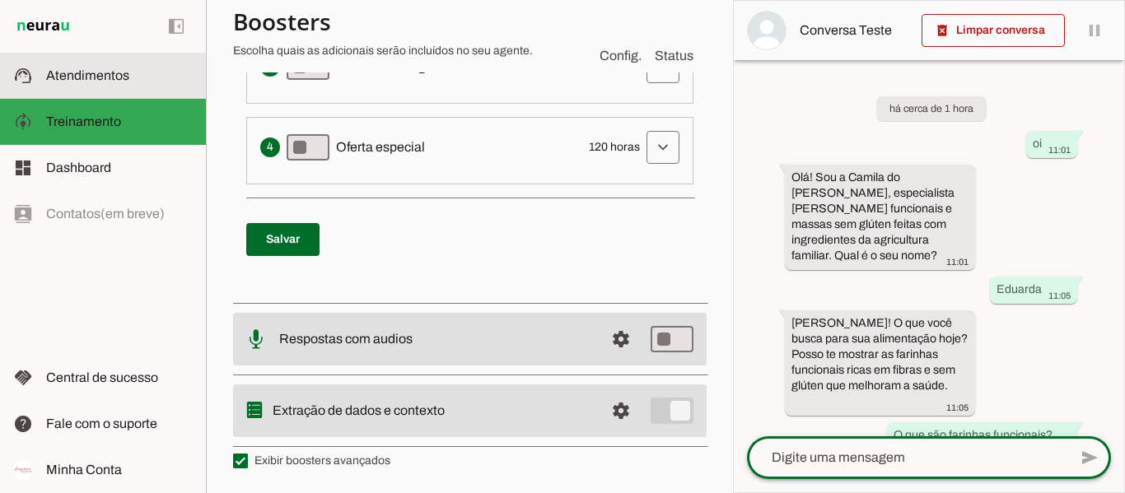
click at [157, 83] on slot at bounding box center [119, 76] width 147 height 20
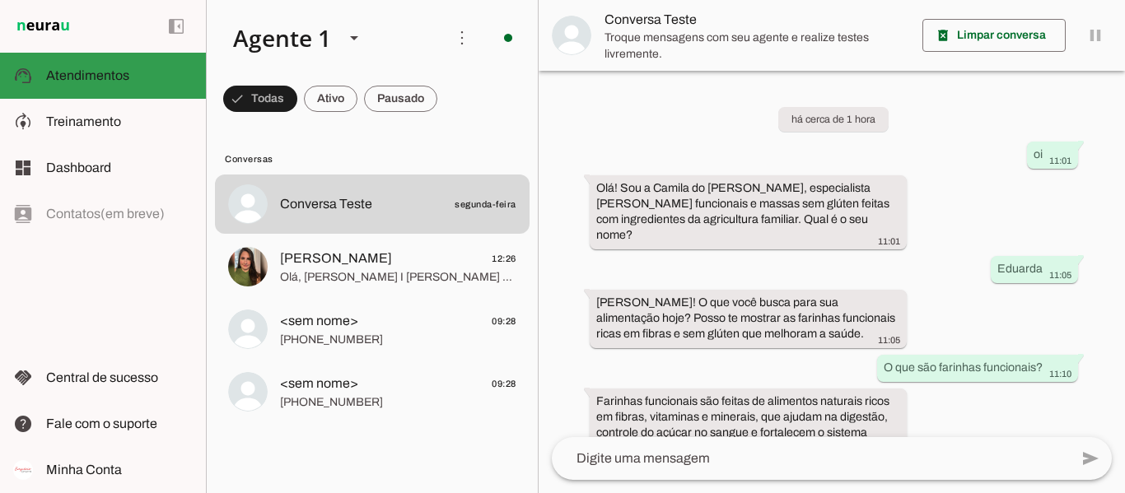
scroll to position [428, 0]
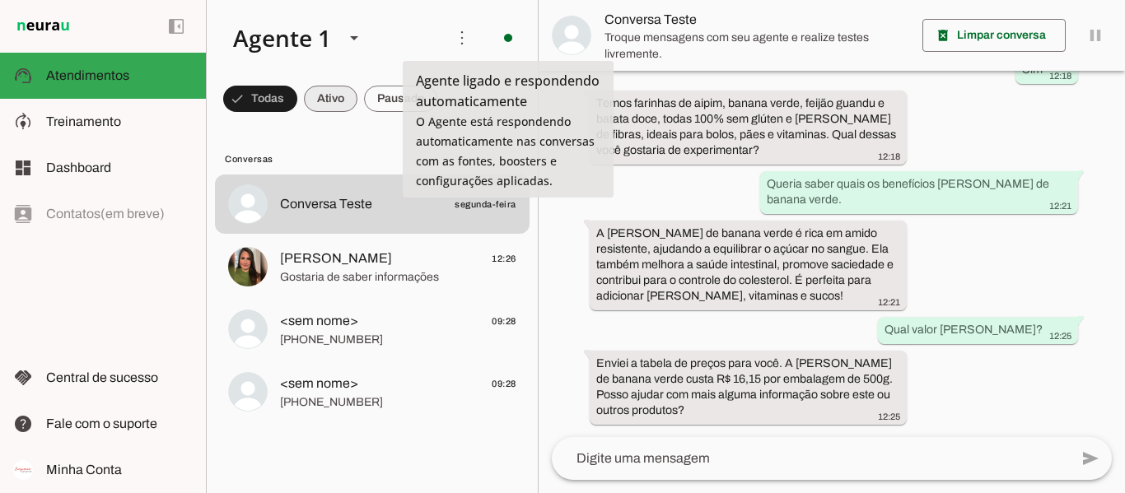
click at [297, 105] on span at bounding box center [260, 99] width 74 height 40
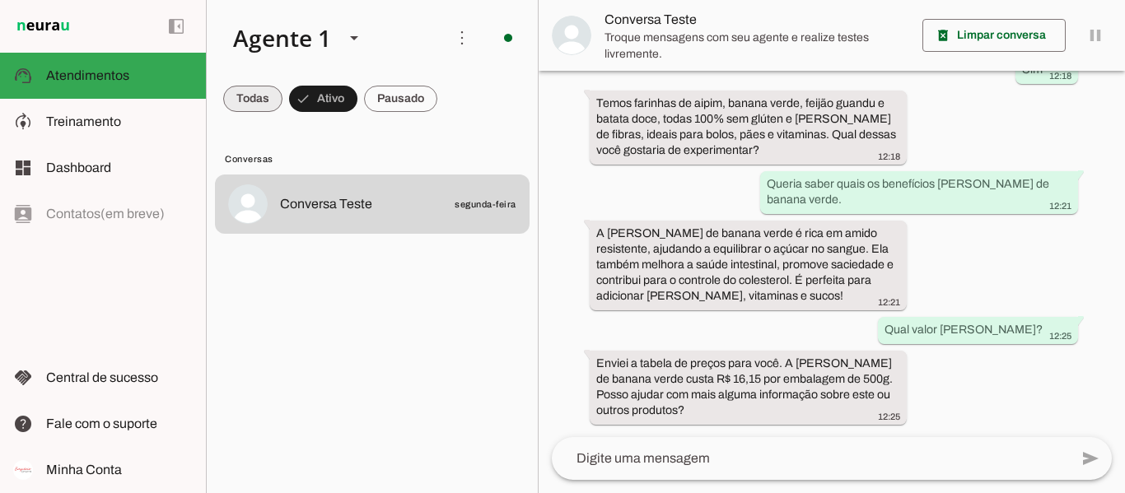
click at [258, 100] on span at bounding box center [252, 99] width 59 height 40
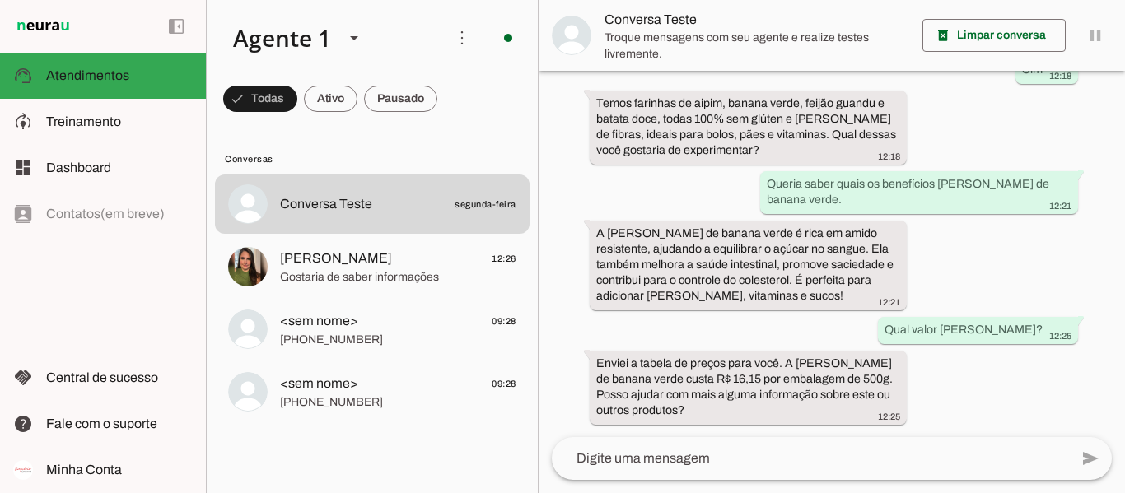
click at [76, 287] on div "left_panel_open left_panel_close" at bounding box center [103, 246] width 206 height 493
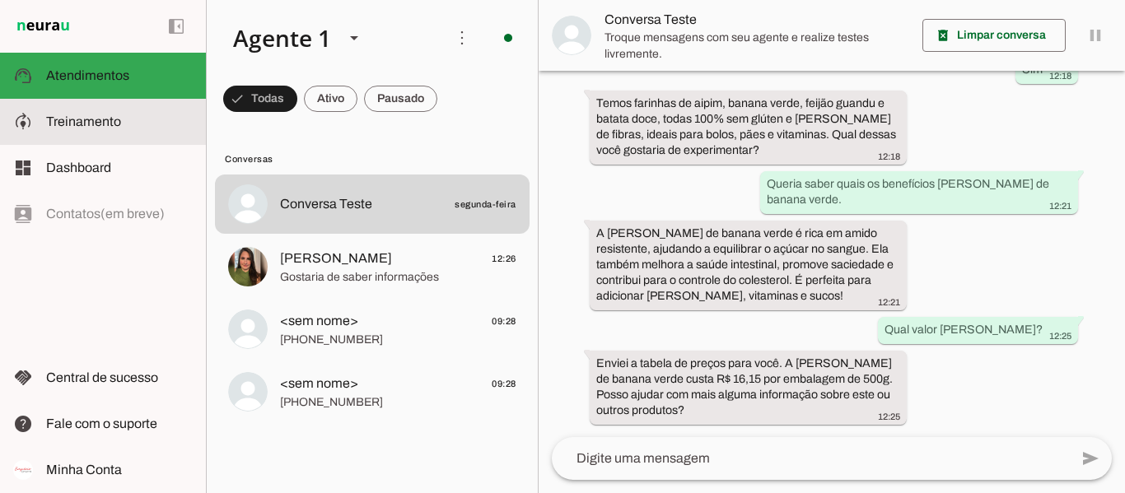
click at [119, 123] on span "Treinamento" at bounding box center [83, 121] width 75 height 14
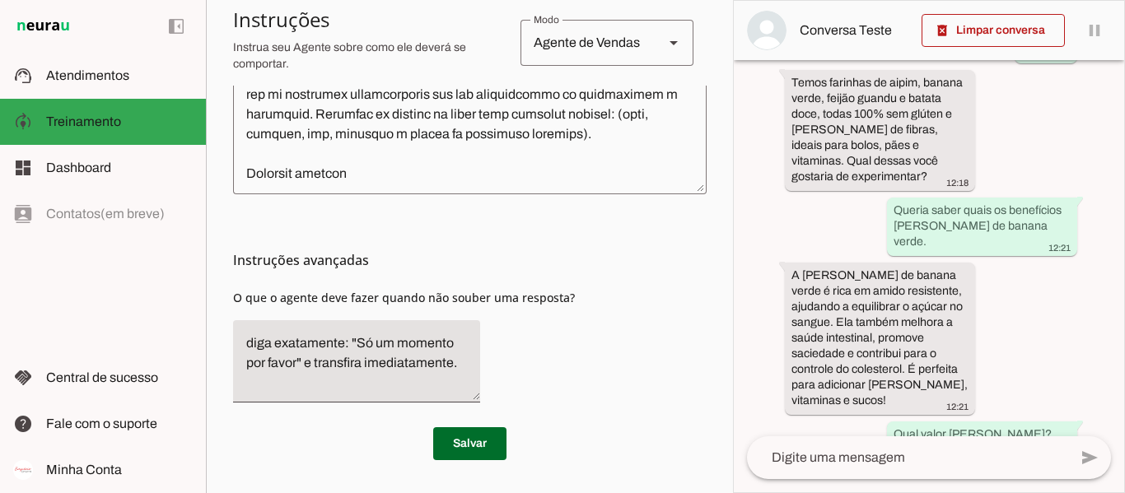
scroll to position [731, 0]
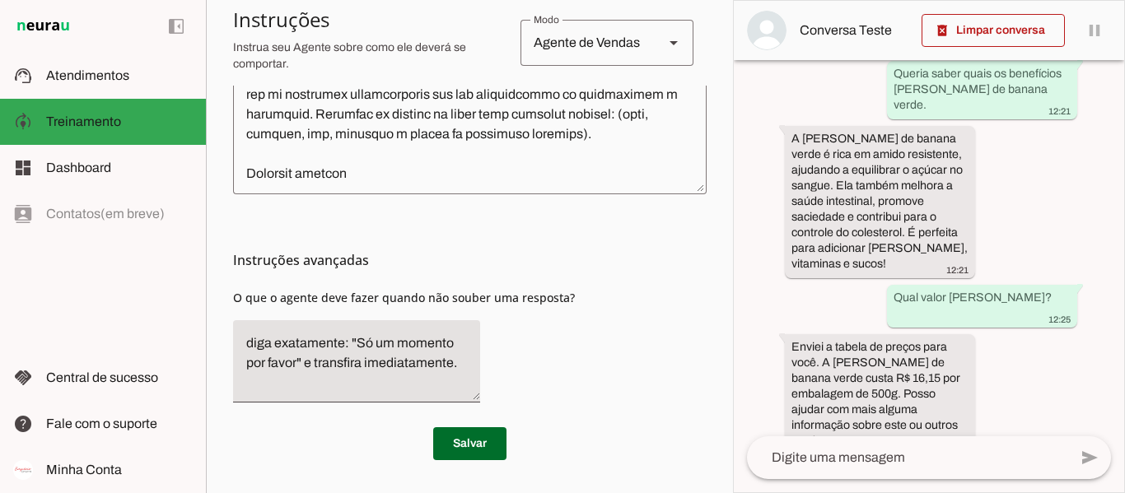
click at [901, 459] on textarea at bounding box center [907, 458] width 321 height 20
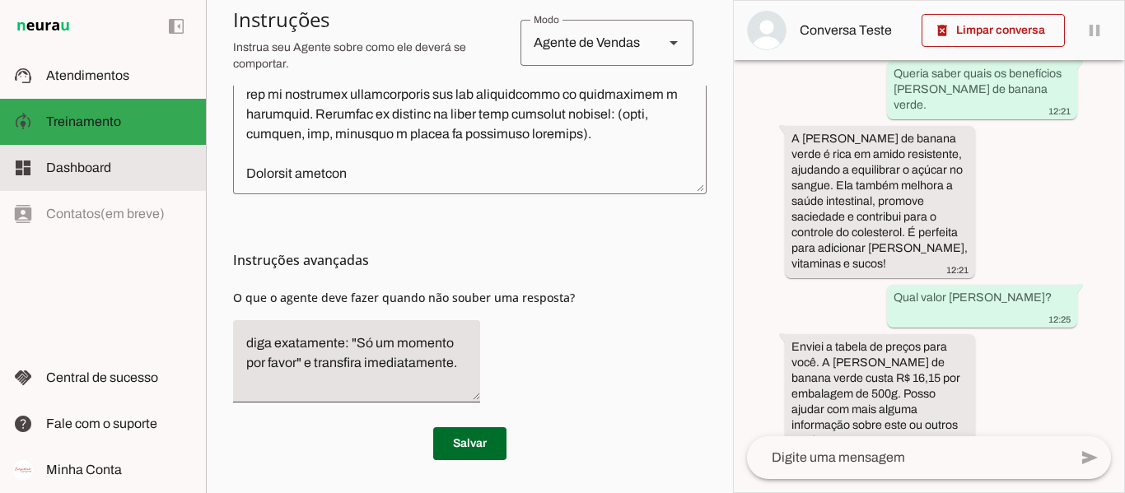
click at [100, 171] on span "Dashboard" at bounding box center [78, 168] width 65 height 14
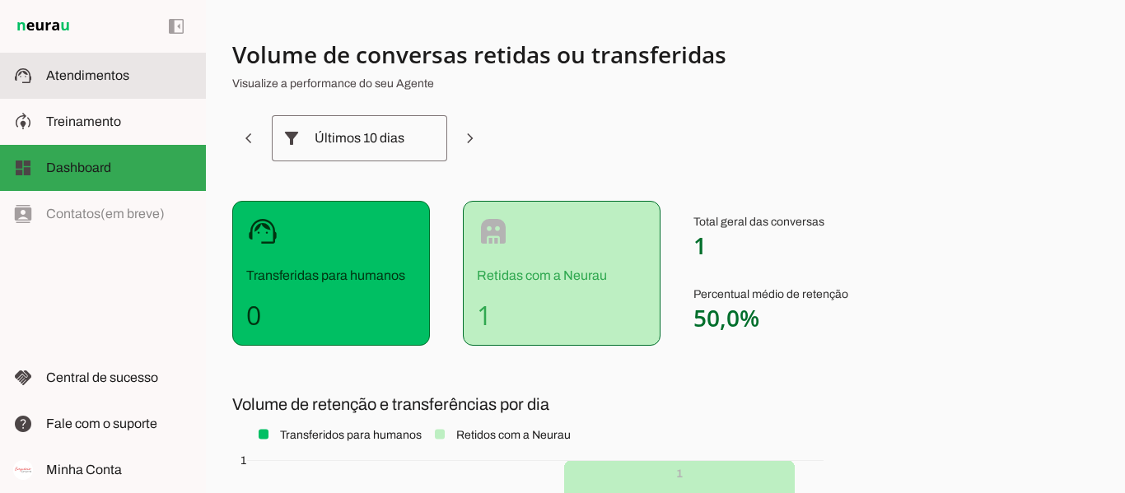
click at [116, 63] on md-item "support_agent Atendimentos Atendimentos" at bounding box center [103, 76] width 206 height 46
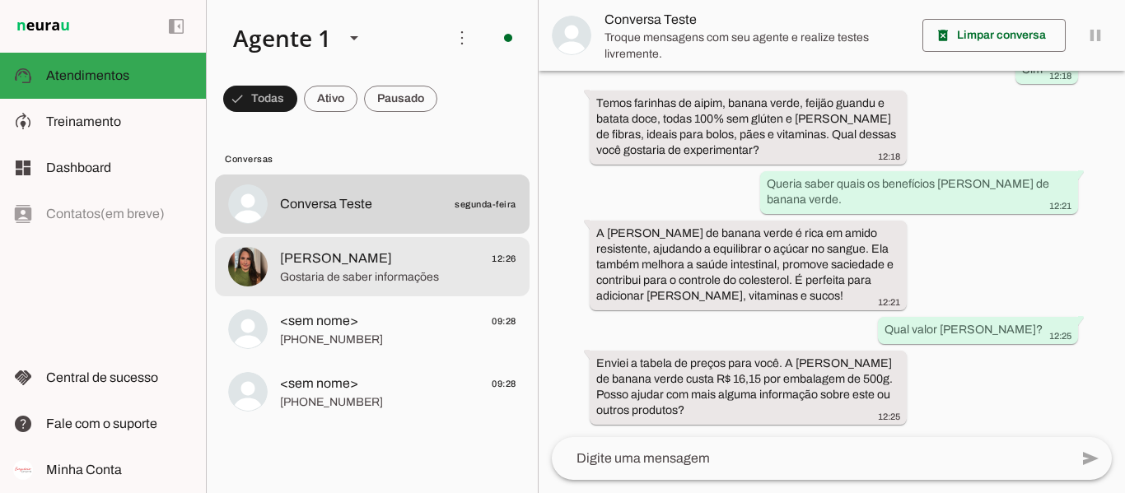
click at [437, 256] on span "[PERSON_NAME] 12:26" at bounding box center [398, 259] width 236 height 21
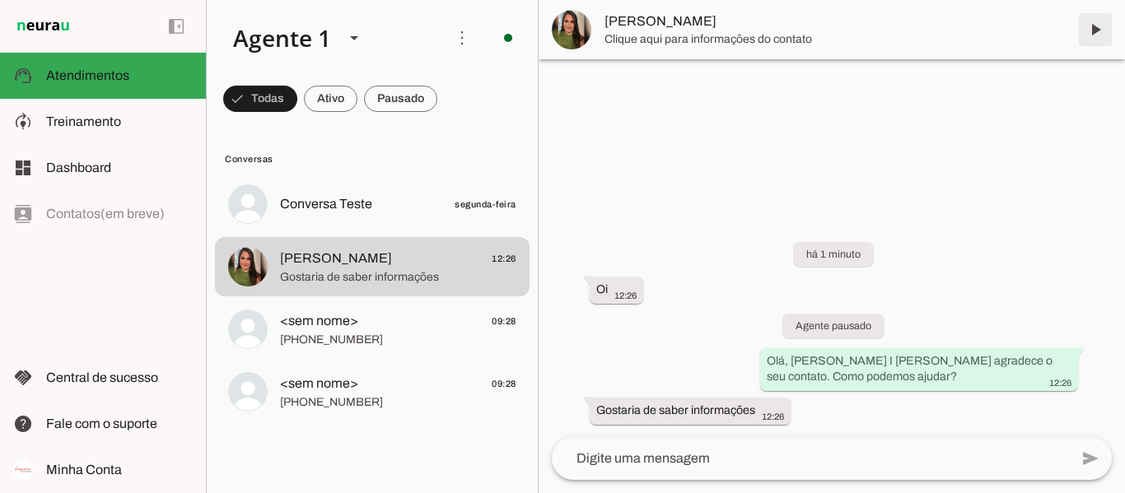
click at [1098, 22] on span at bounding box center [1095, 30] width 40 height 40
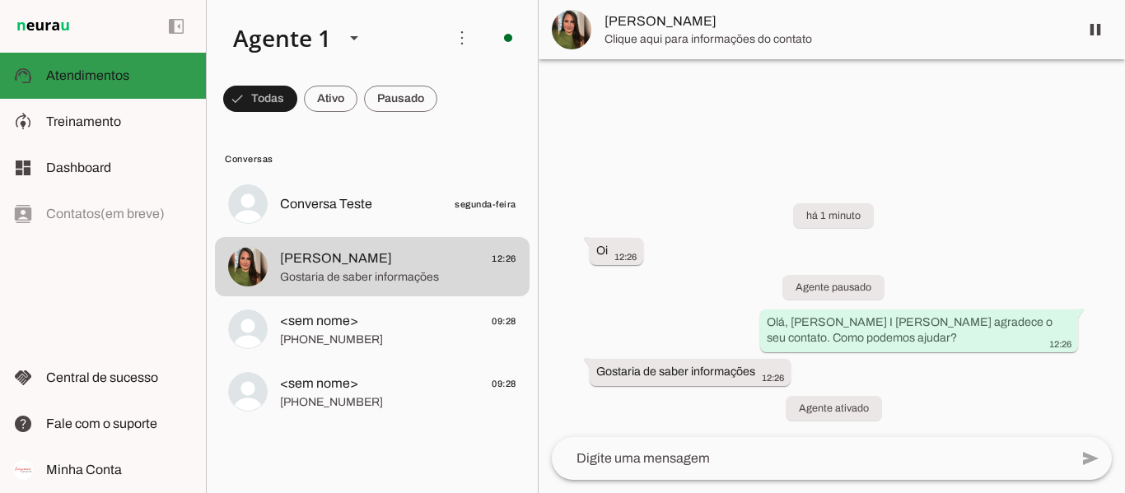
click at [120, 86] on md-item "support_agent Atendimentos Atendimentos" at bounding box center [103, 76] width 206 height 46
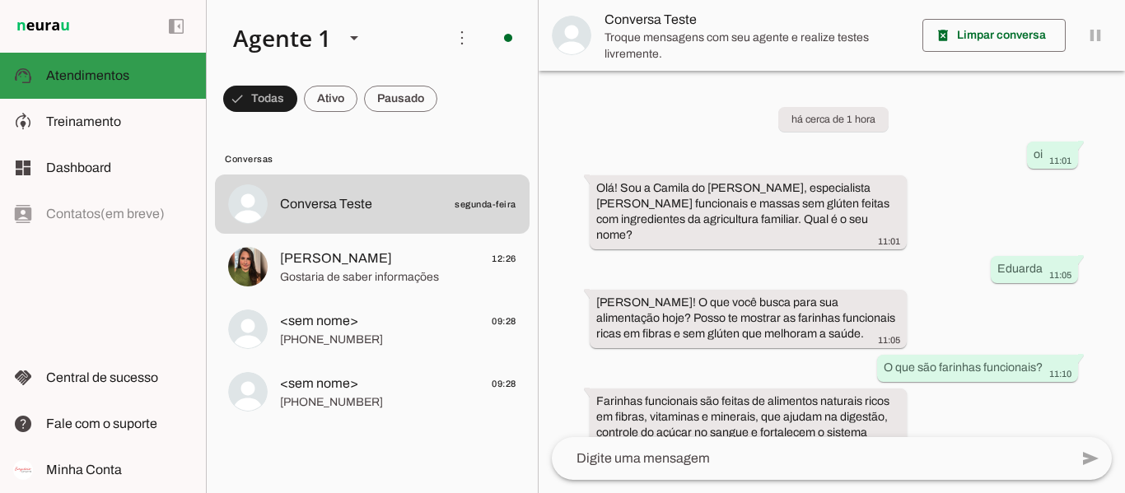
scroll to position [428, 0]
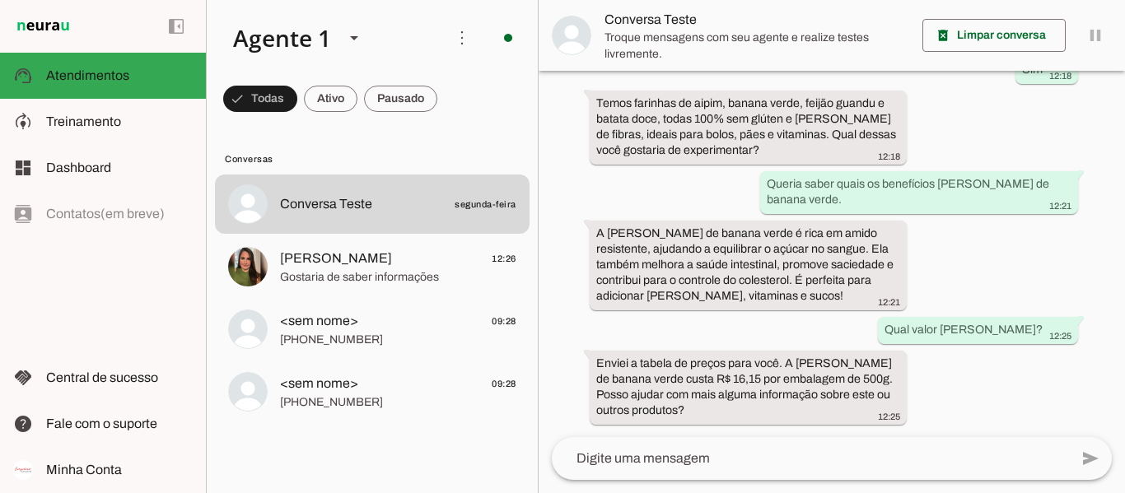
click at [73, 287] on div "left_panel_open left_panel_close" at bounding box center [103, 246] width 206 height 493
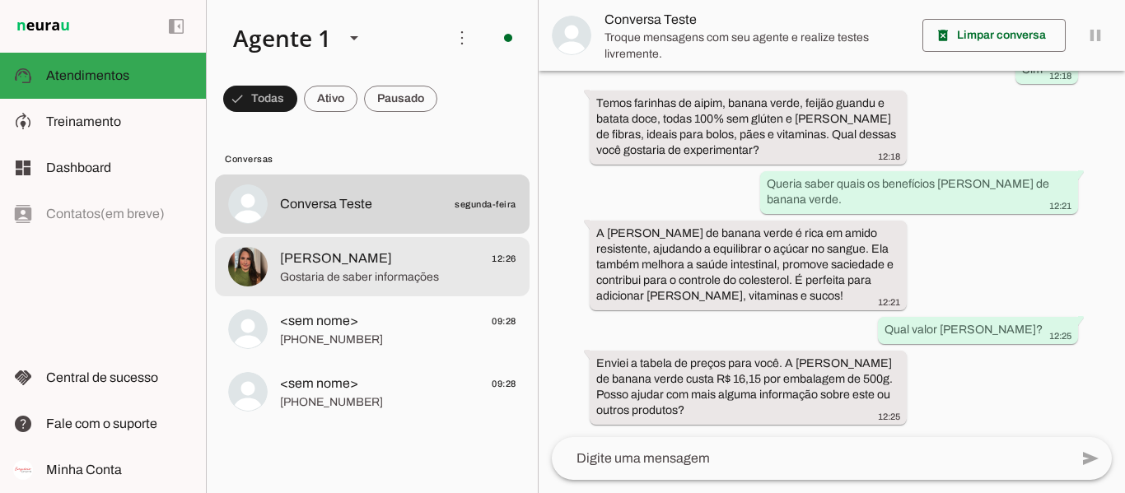
drag, startPoint x: 316, startPoint y: 286, endPoint x: 174, endPoint y: 277, distance: 142.7
click at [316, 217] on div at bounding box center [398, 205] width 236 height 24
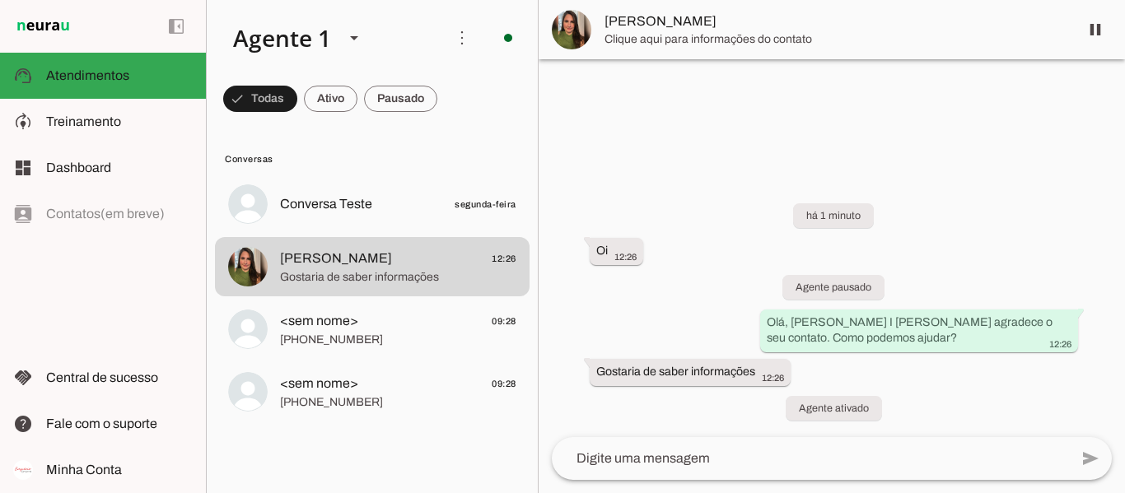
click at [111, 261] on div "left_panel_open left_panel_close" at bounding box center [103, 246] width 206 height 493
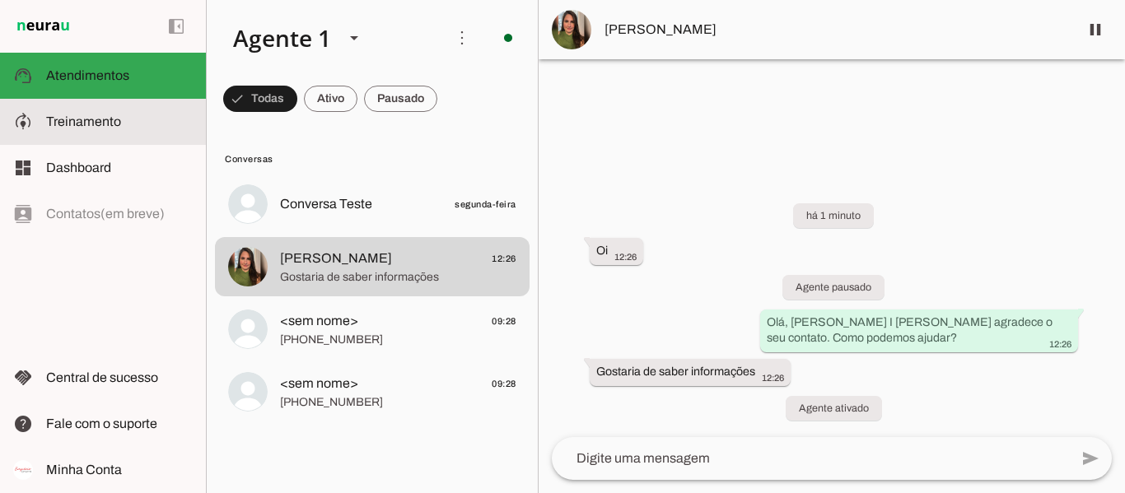
click at [114, 135] on md-item "model_training Treinamento Treinamento" at bounding box center [103, 122] width 206 height 46
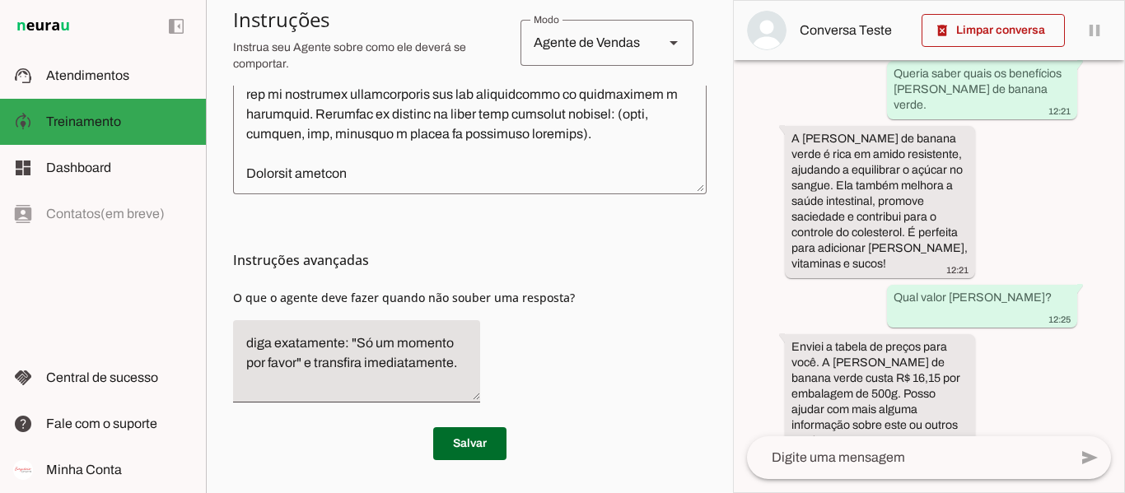
click at [119, 294] on div "left_panel_open left_panel_close" at bounding box center [103, 246] width 206 height 493
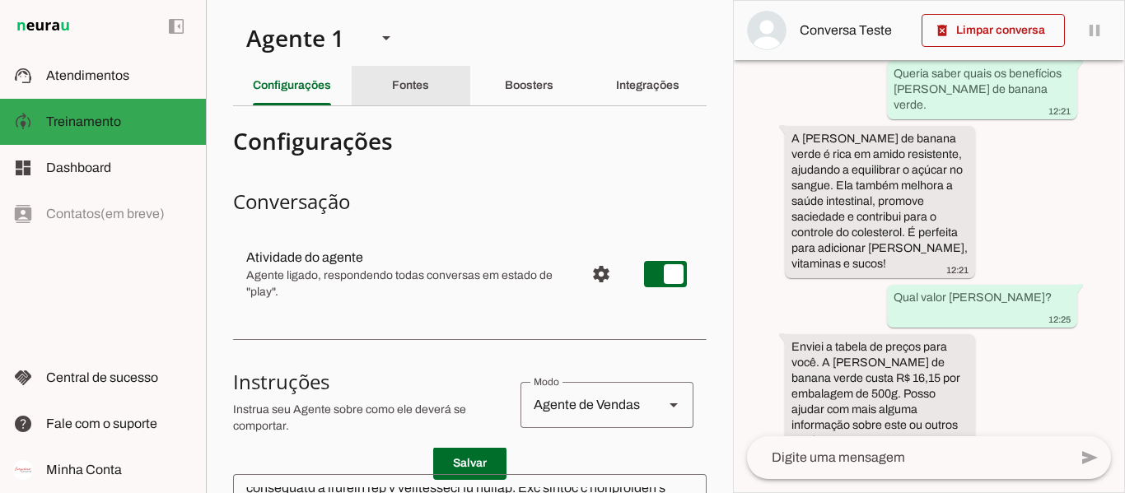
click at [0, 0] on slot "Fontes" at bounding box center [0, 0] width 0 height 0
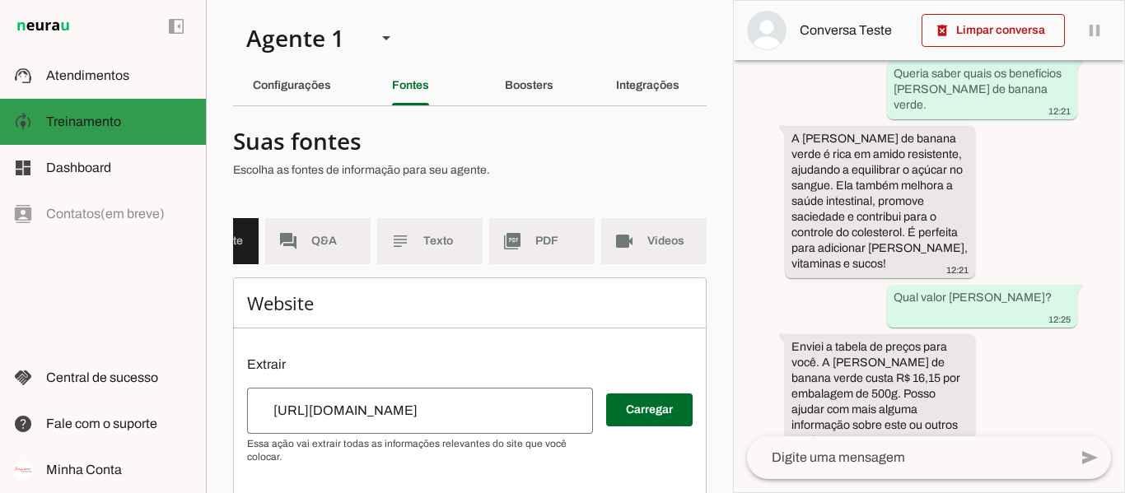
click at [91, 118] on span "Treinamento" at bounding box center [83, 121] width 75 height 14
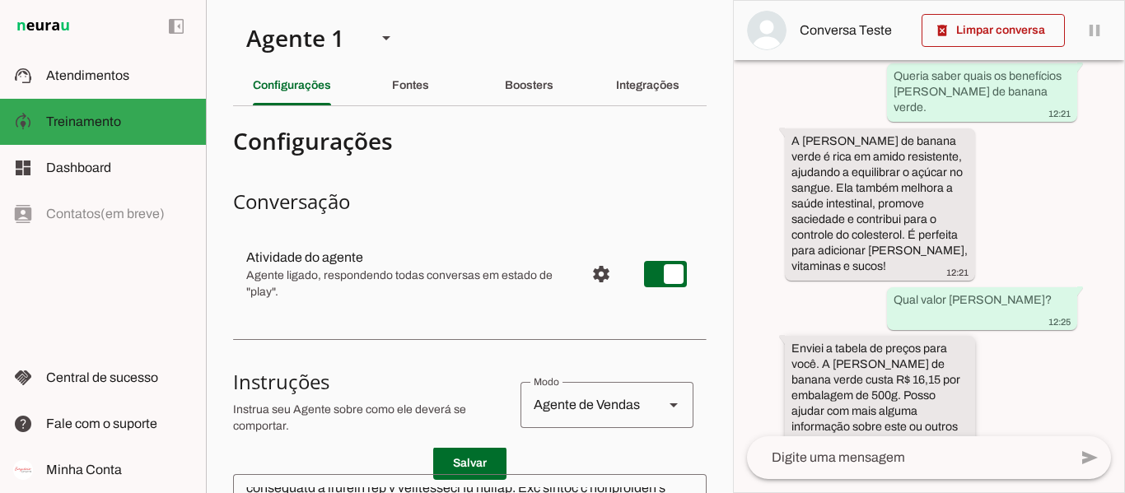
scroll to position [731, 0]
click at [0, 0] on slot "Integrações" at bounding box center [0, 0] width 0 height 0
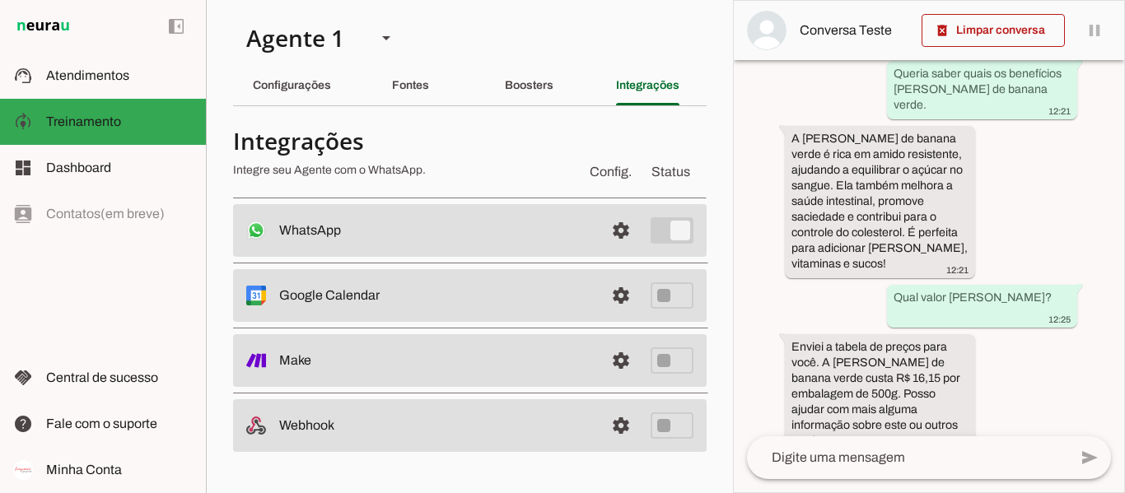
click at [478, 30] on section "Agente 1 Criar Agente Você atingiu o limite de IAs Neurau permitidas. Atualize …" at bounding box center [469, 246] width 527 height 493
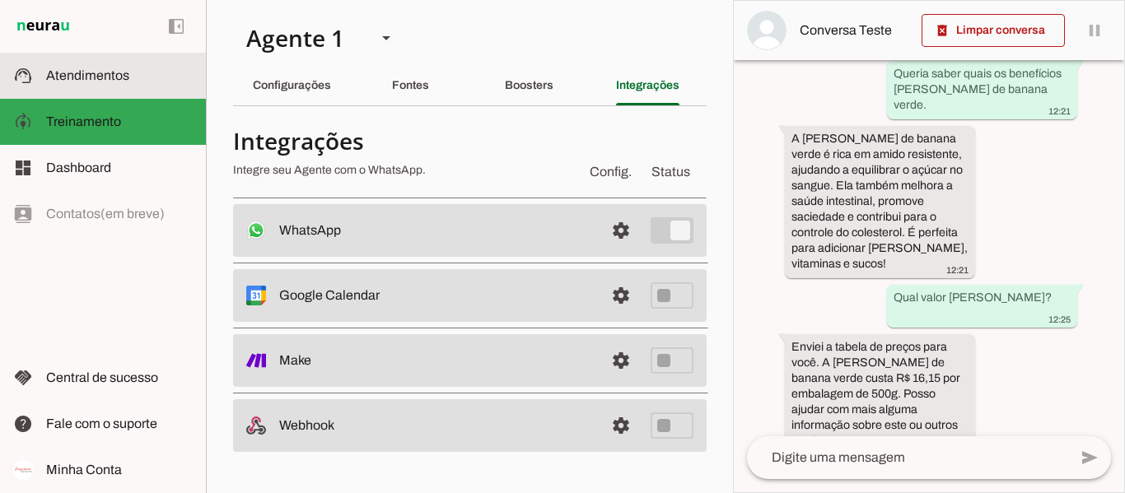
click at [59, 83] on slot at bounding box center [119, 76] width 147 height 20
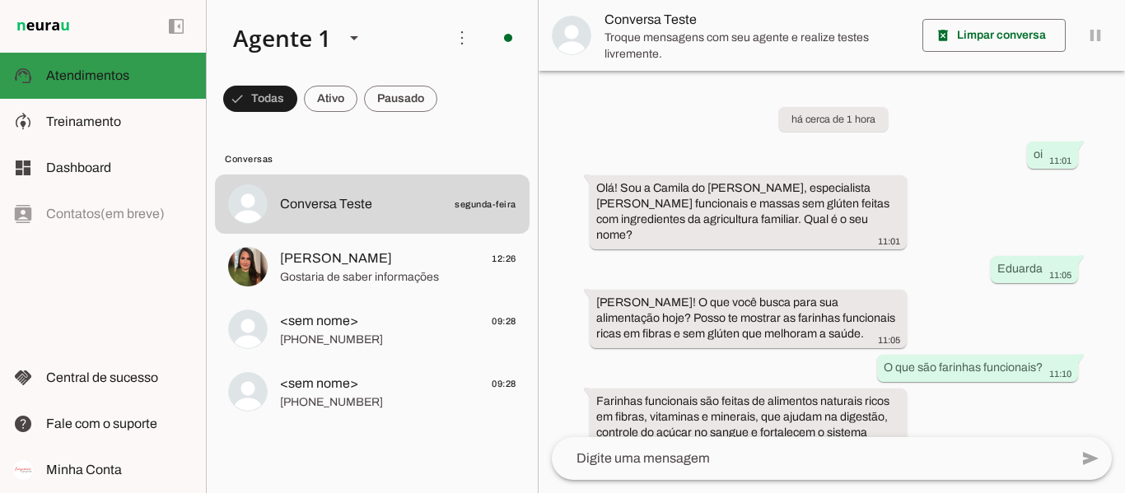
scroll to position [428, 0]
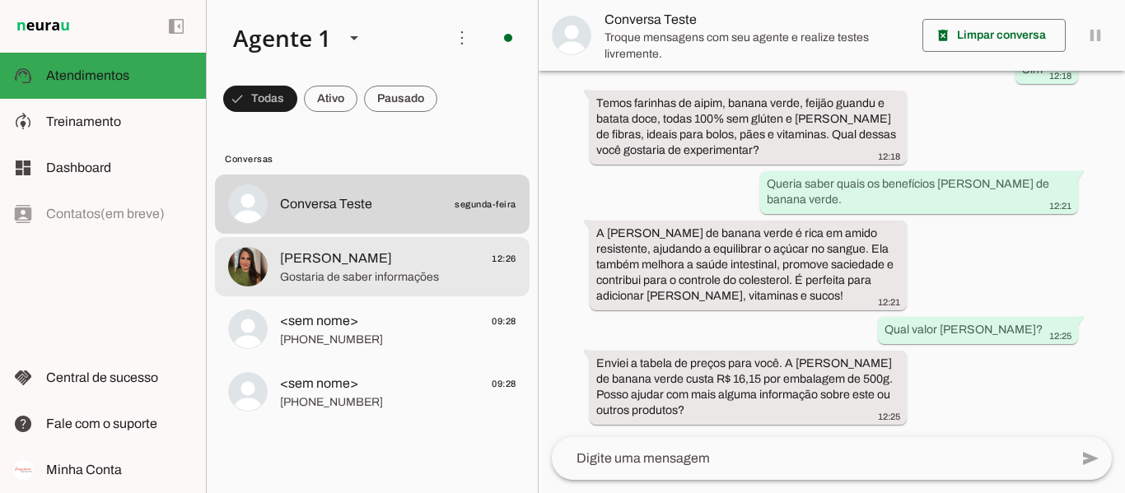
click at [359, 256] on span "[PERSON_NAME]" at bounding box center [336, 259] width 112 height 20
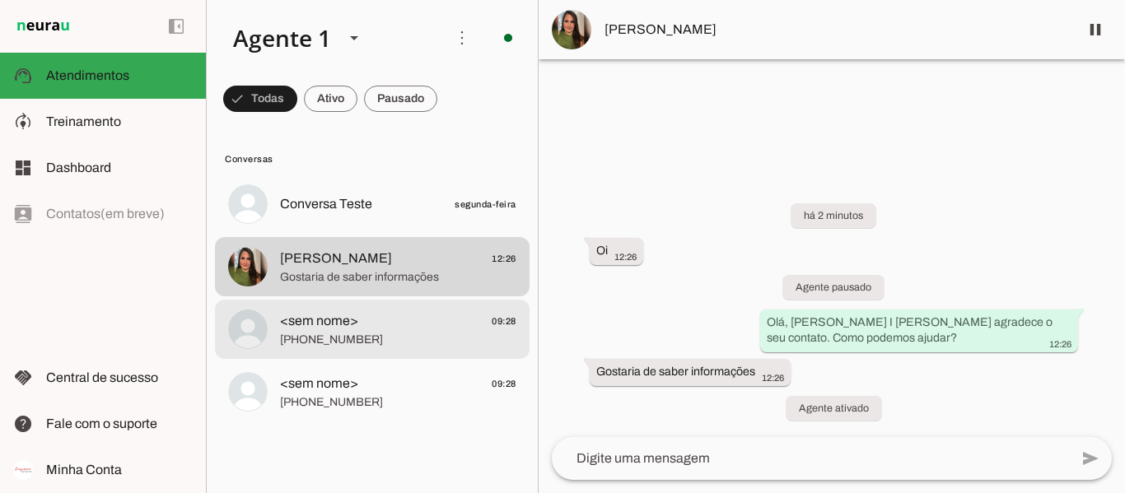
click at [399, 335] on span "[PHONE_NUMBER]" at bounding box center [398, 340] width 236 height 16
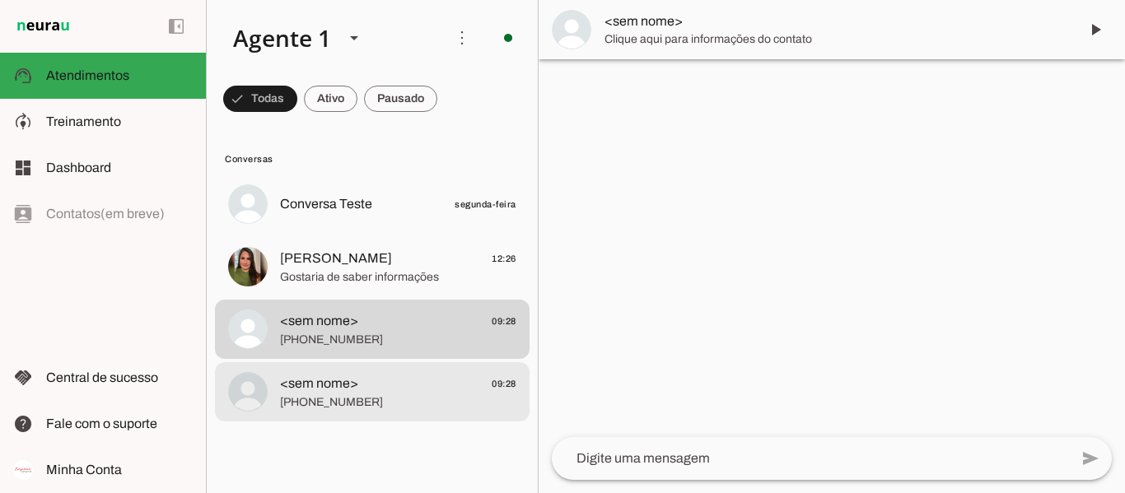
click at [398, 381] on span "<sem nome> 09:28" at bounding box center [398, 384] width 236 height 21
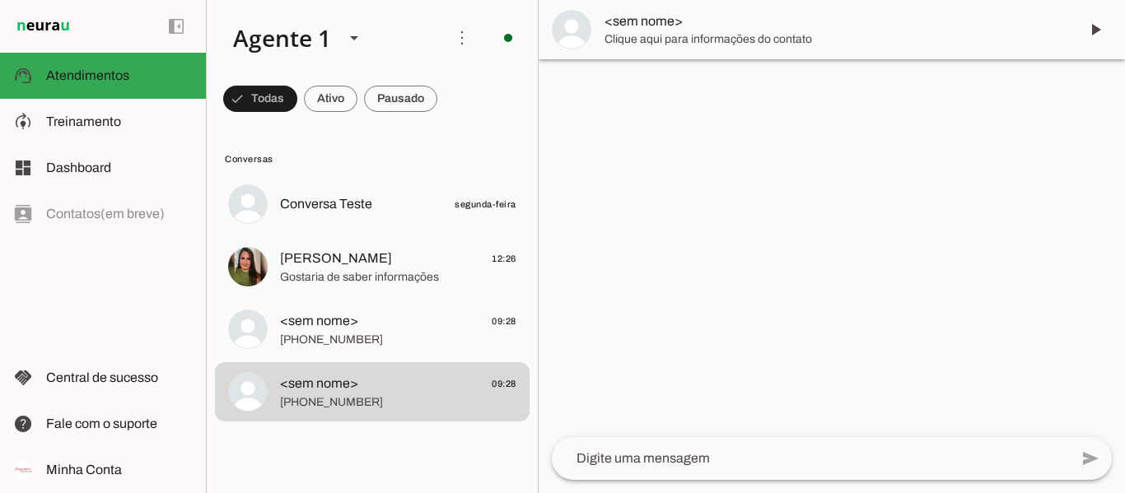
click at [374, 211] on span "Conversa Teste segunda-feira" at bounding box center [398, 204] width 236 height 21
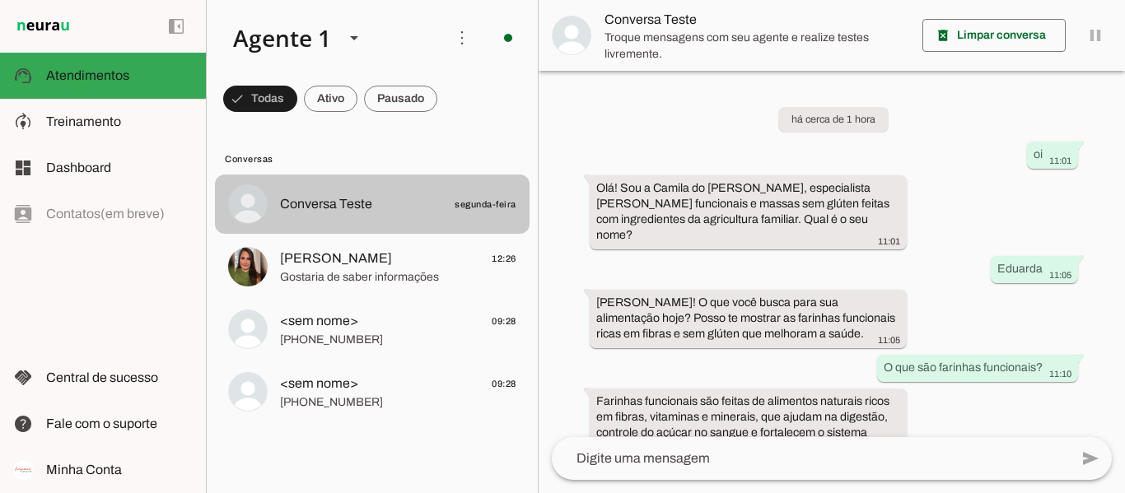
scroll to position [428, 0]
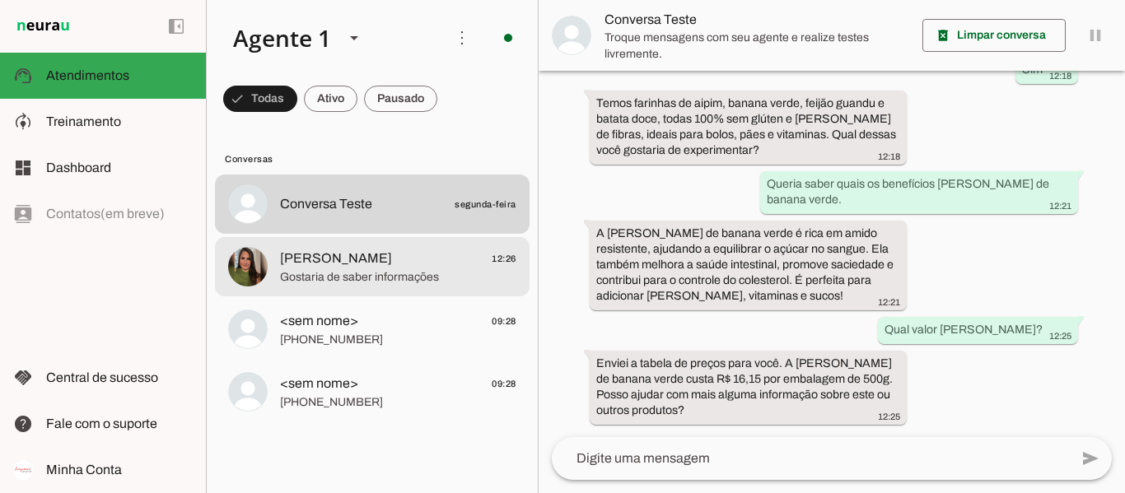
drag, startPoint x: 370, startPoint y: 268, endPoint x: 399, endPoint y: 294, distance: 39.7
click at [370, 217] on div at bounding box center [398, 205] width 236 height 24
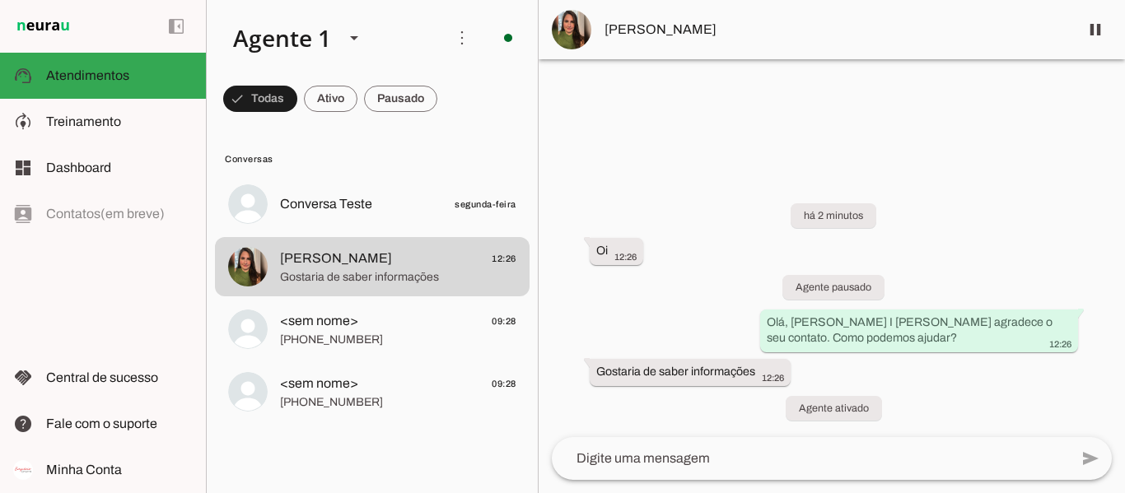
click at [351, 490] on md-list "Conversas Conversa Teste segunda-feira [PERSON_NAME] 12:26 Gostaria de saber in…" at bounding box center [372, 307] width 331 height 371
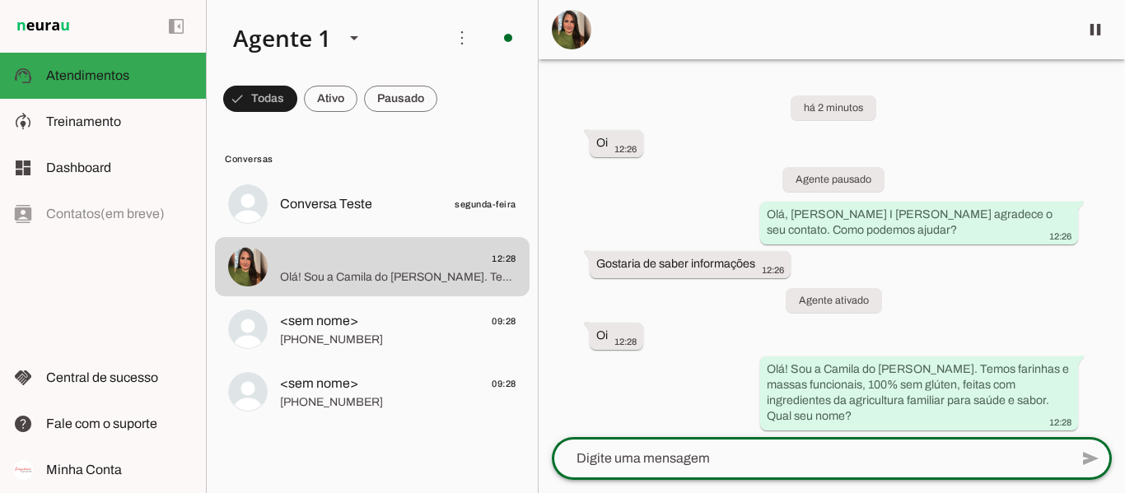
click at [652, 460] on textarea at bounding box center [810, 459] width 517 height 20
click at [156, 305] on div "left_panel_open left_panel_close" at bounding box center [103, 246] width 206 height 493
click at [159, 261] on div "left_panel_open left_panel_close" at bounding box center [103, 246] width 206 height 493
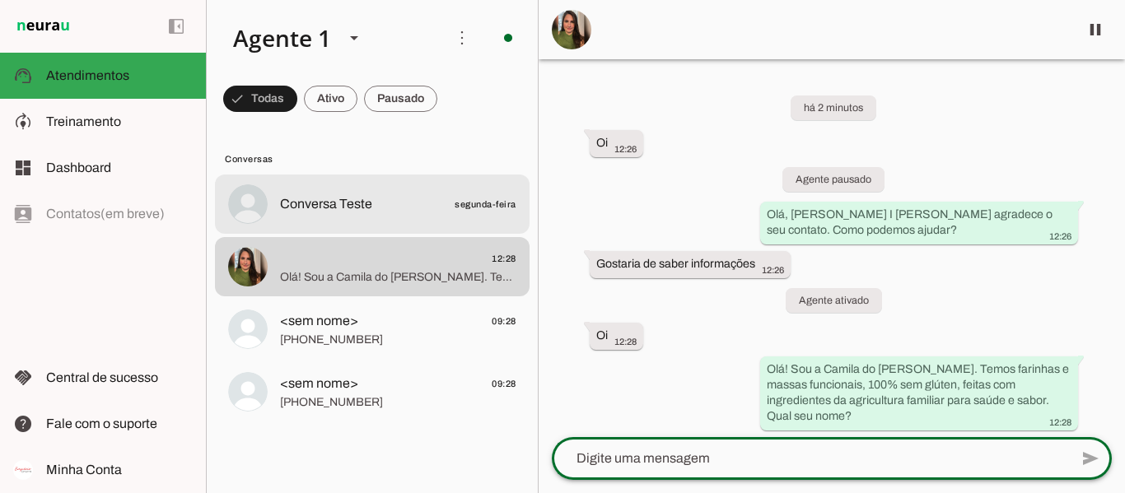
click at [290, 194] on span "Conversa Teste" at bounding box center [326, 204] width 92 height 20
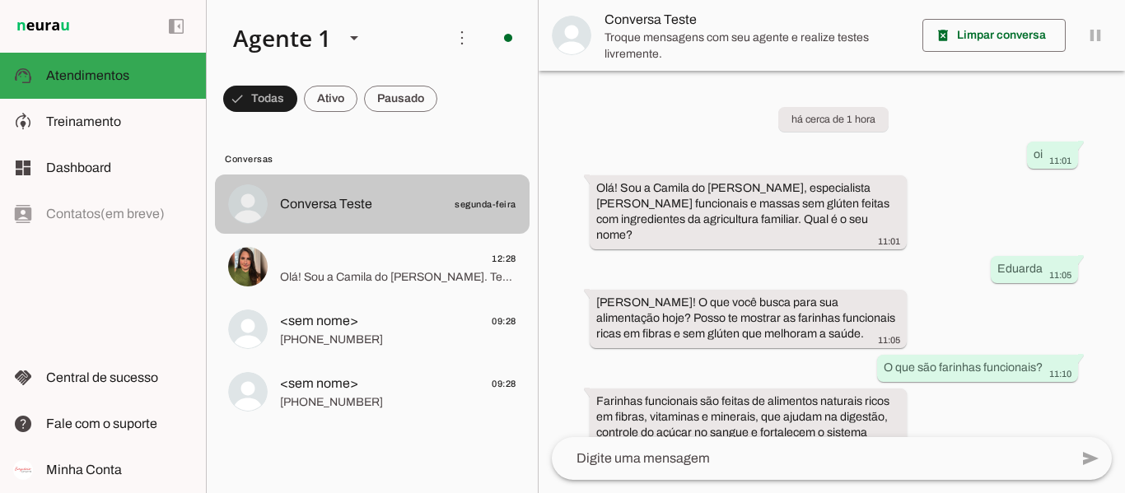
scroll to position [428, 0]
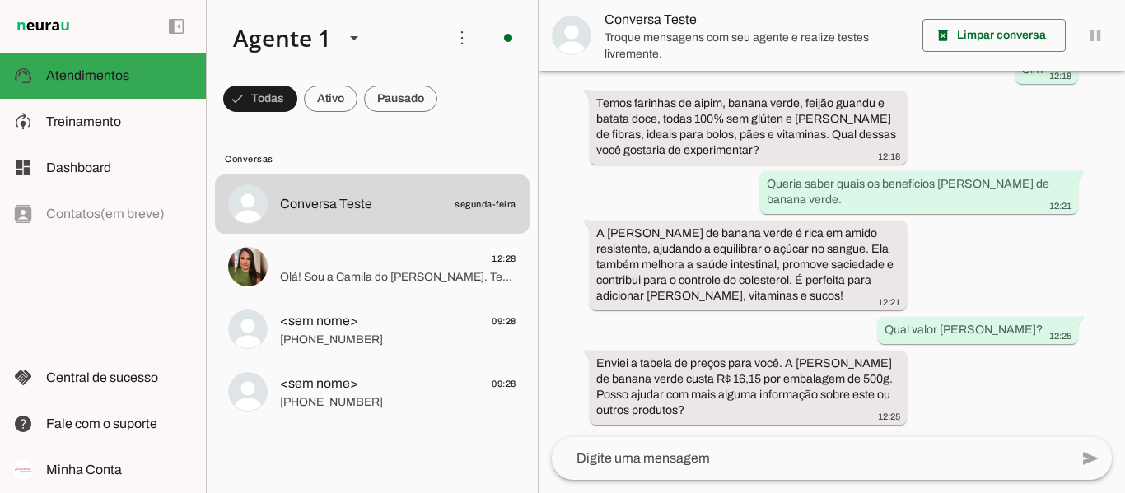
click at [663, 459] on textarea at bounding box center [810, 459] width 517 height 20
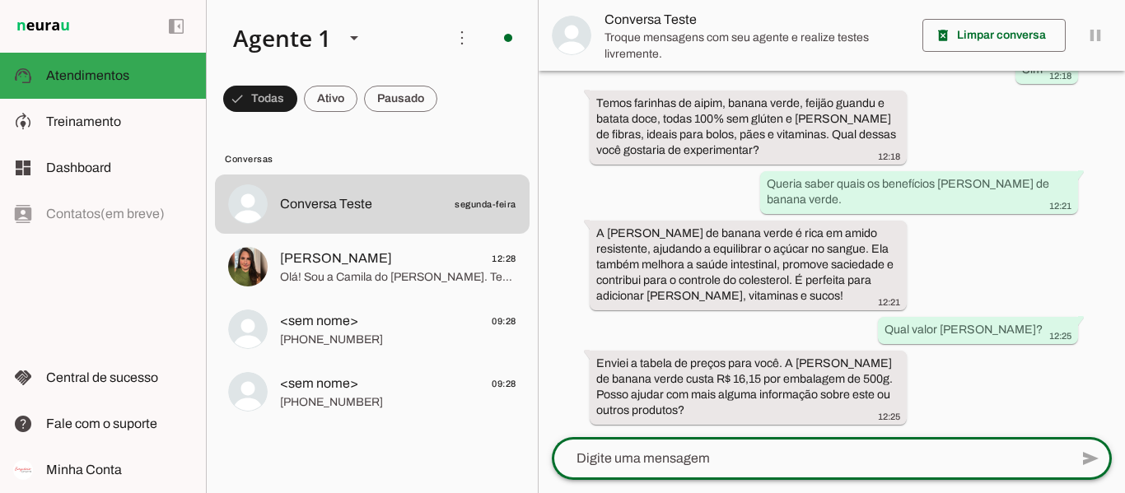
click at [744, 459] on textarea at bounding box center [810, 459] width 517 height 20
type textarea "Sim, qual a validade [PERSON_NAME] de banana verde?"
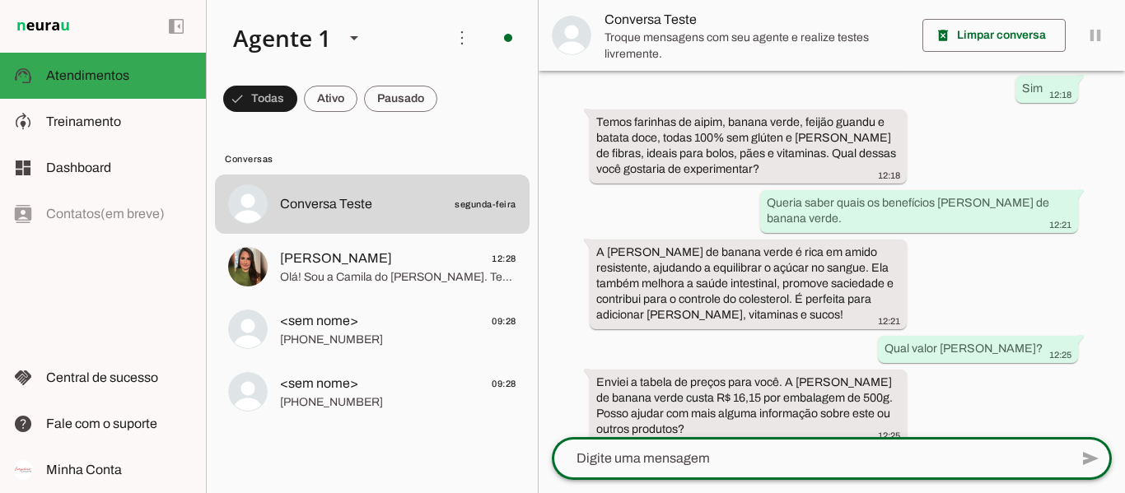
scroll to position [527, 0]
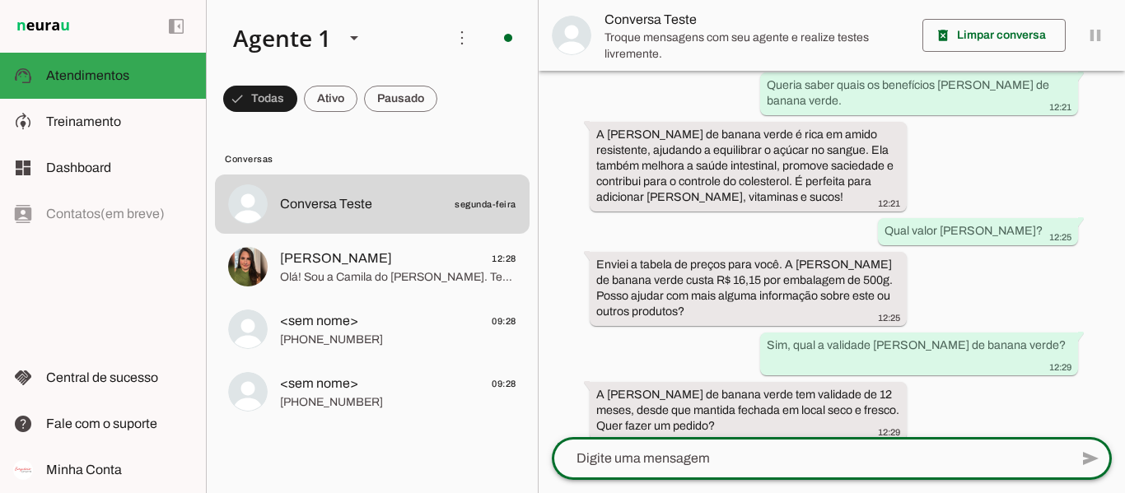
click at [696, 462] on textarea at bounding box center [810, 459] width 517 height 20
click at [903, 473] on div at bounding box center [810, 458] width 517 height 43
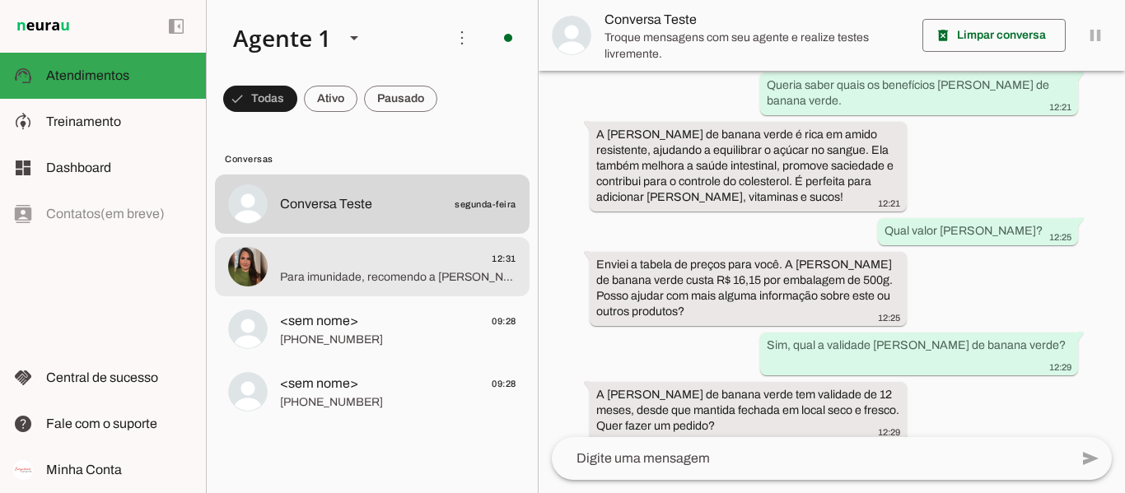
click at [324, 234] on md-item "12:31 Para imunidade, recomendo a [PERSON_NAME] de feijão guandu, rica em prote…" at bounding box center [372, 204] width 314 height 59
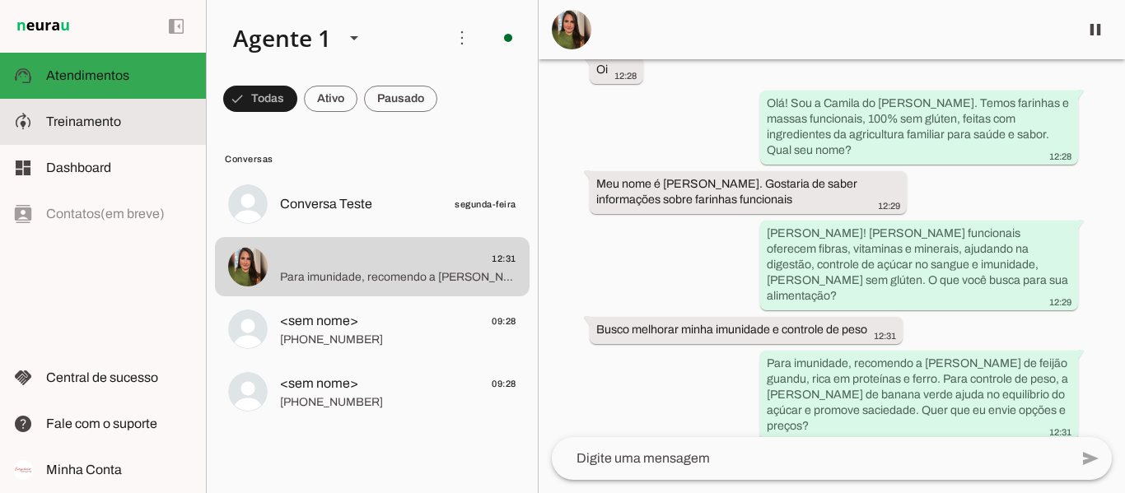
click at [127, 129] on slot at bounding box center [119, 122] width 147 height 20
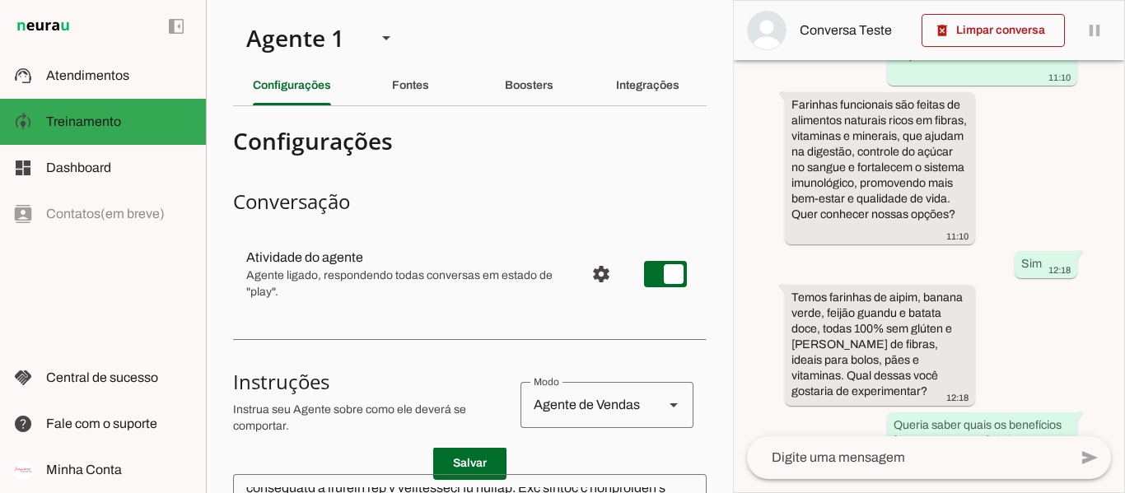
scroll to position [408, 0]
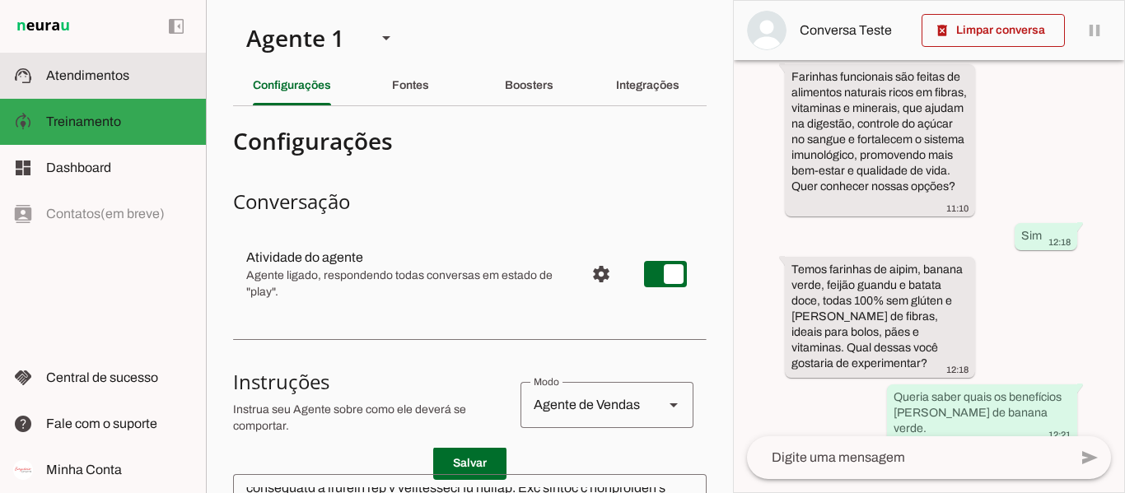
click at [111, 72] on span "Atendimentos" at bounding box center [87, 75] width 83 height 14
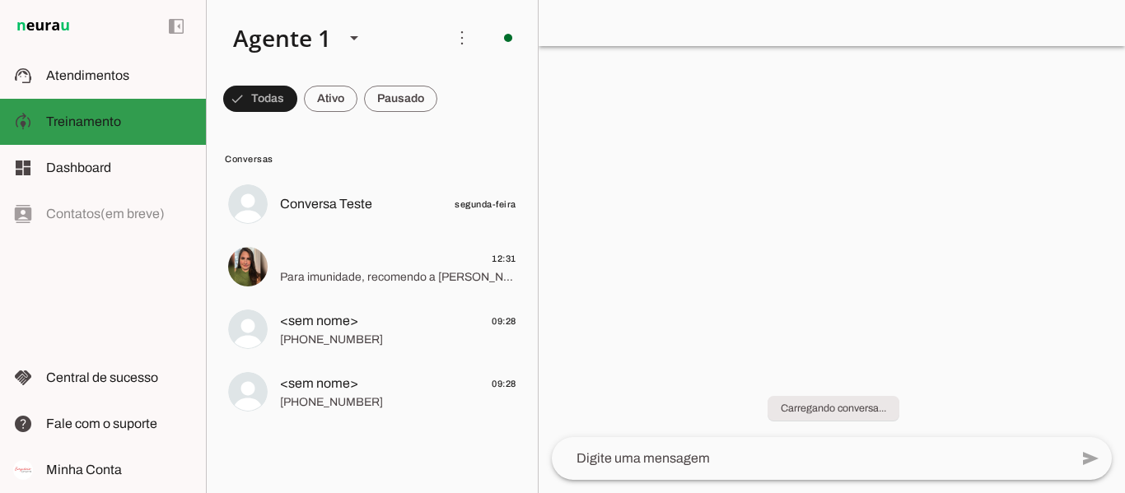
scroll to position [527, 0]
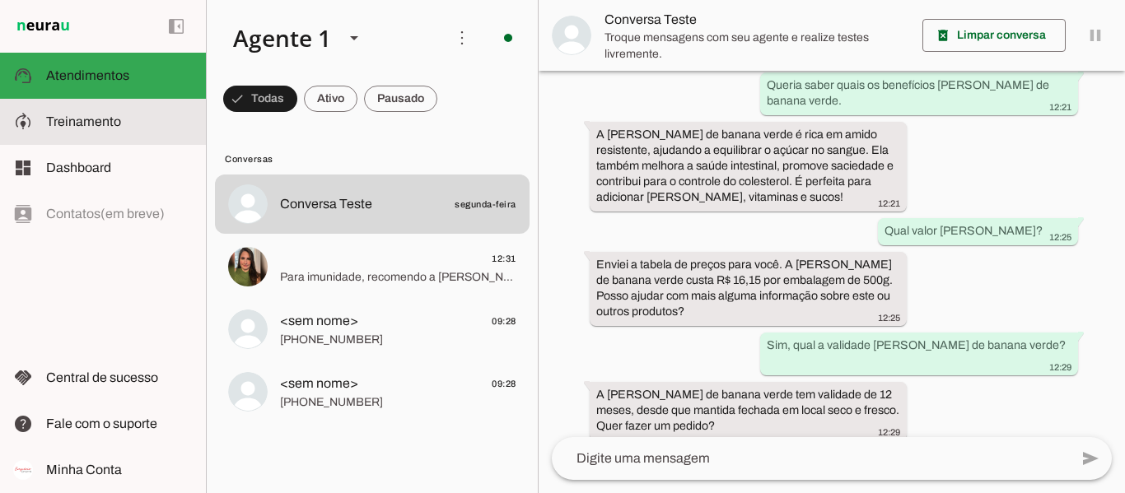
click at [117, 126] on span "Treinamento" at bounding box center [83, 121] width 75 height 14
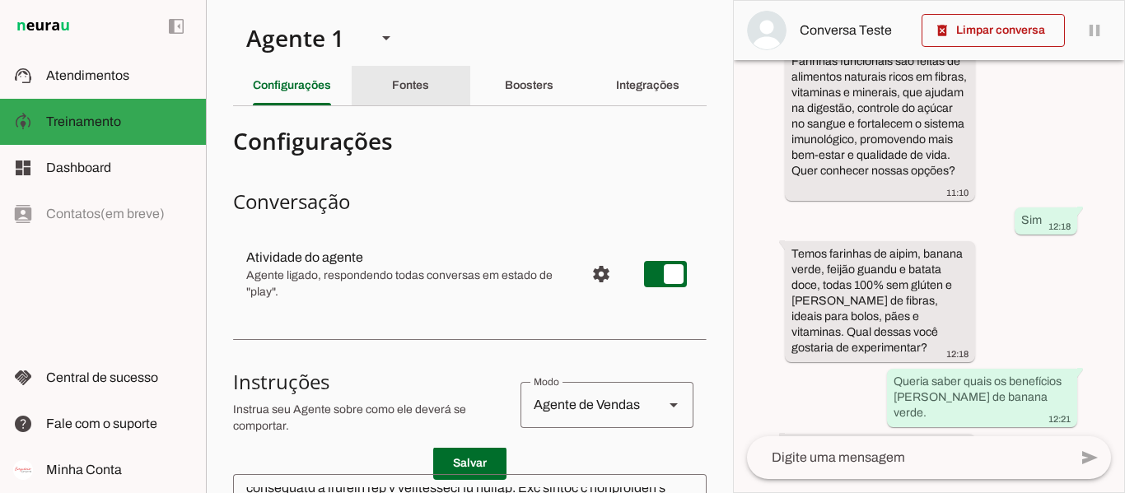
click at [403, 95] on div "Fontes" at bounding box center [410, 86] width 37 height 40
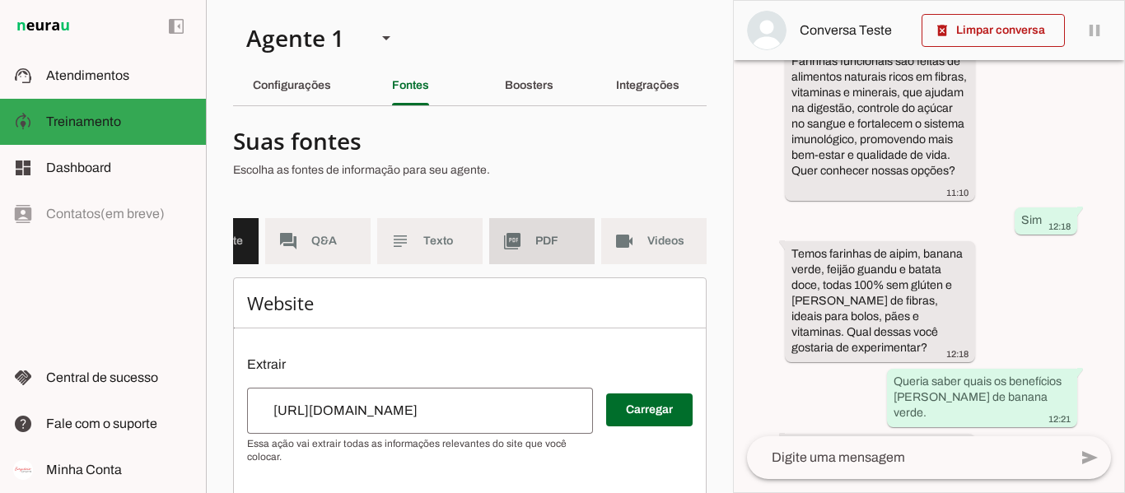
click at [535, 245] on span "PDF" at bounding box center [558, 241] width 46 height 16
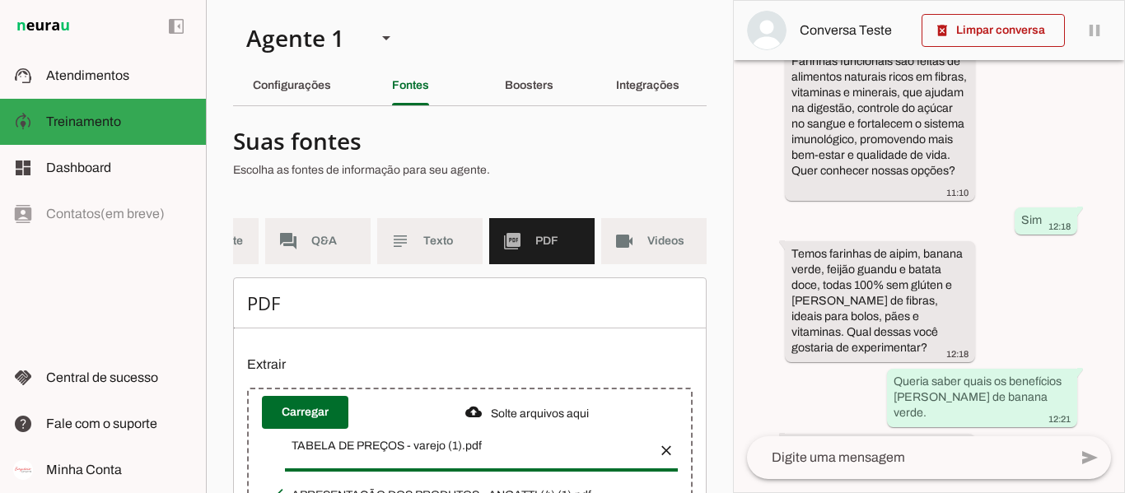
scroll to position [136, 0]
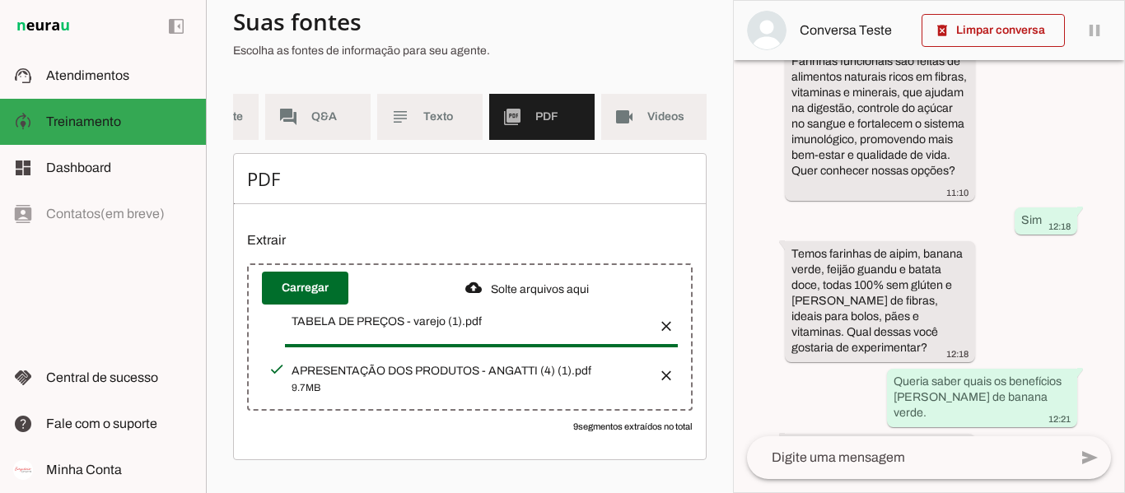
click at [478, 330] on div "APRESENTAÇÃO DOS PRODUTOS - ANGATTI (4) (1).pdf" at bounding box center [467, 322] width 353 height 16
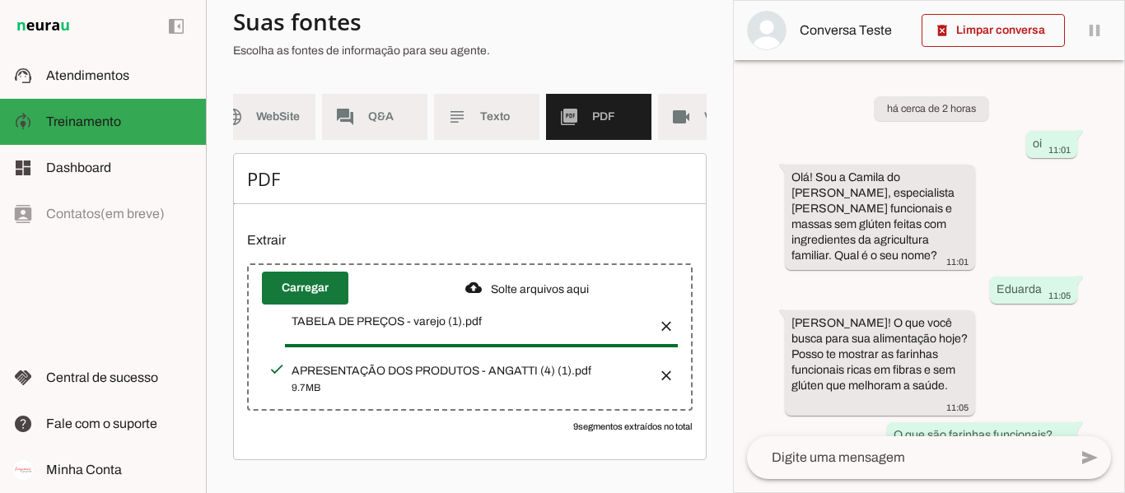
click at [301, 296] on span at bounding box center [305, 288] width 86 height 40
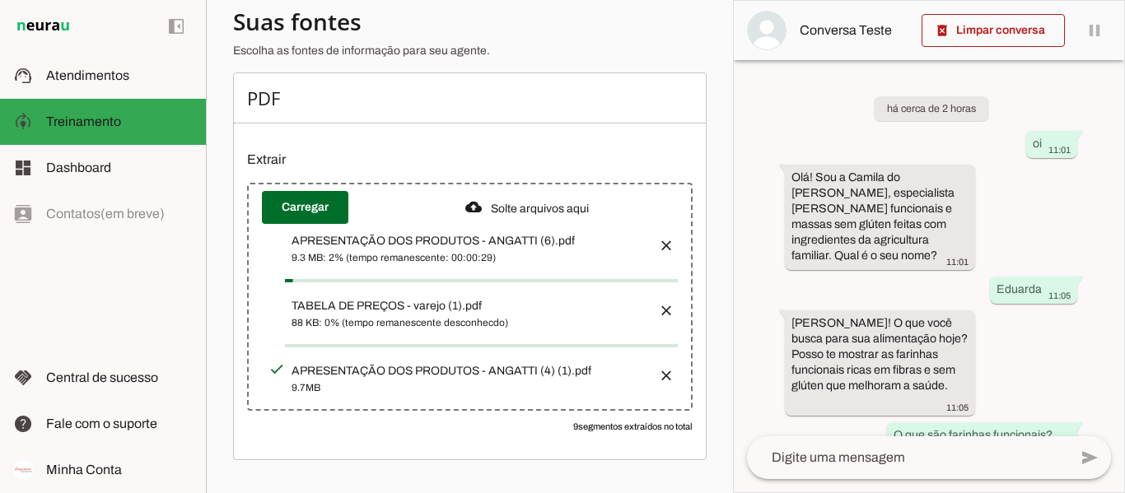
scroll to position [201, 0]
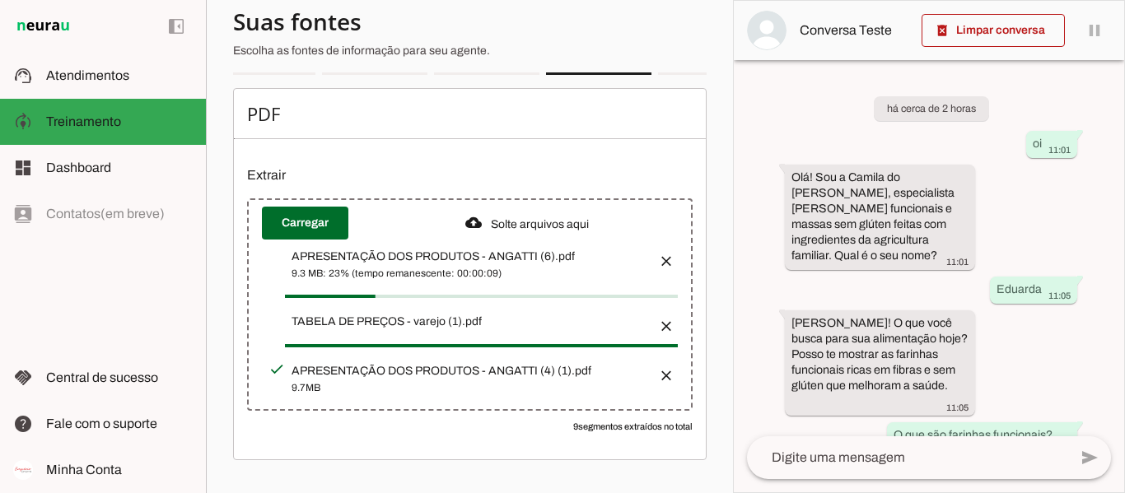
click at [655, 369] on button "button" at bounding box center [661, 370] width 33 height 33
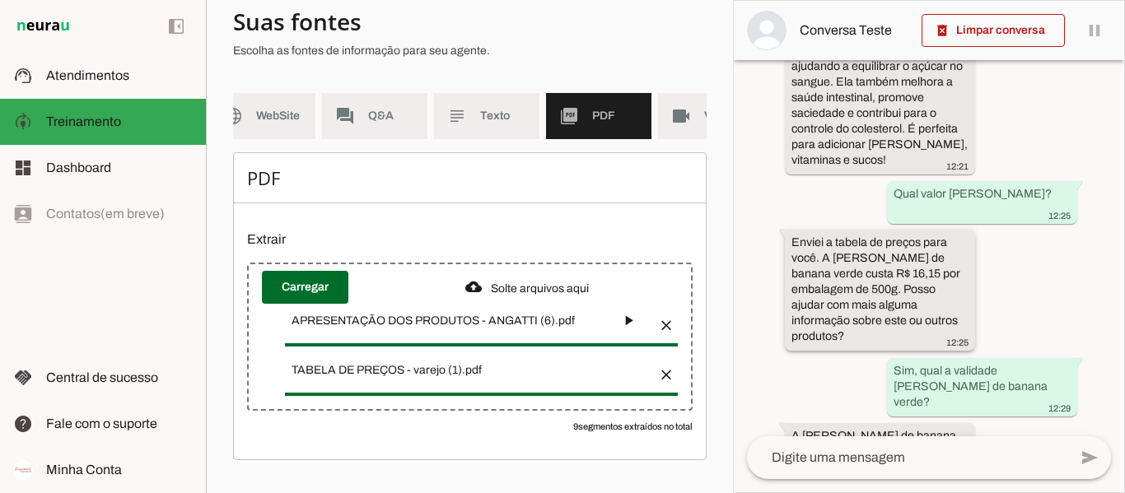
scroll to position [877, 0]
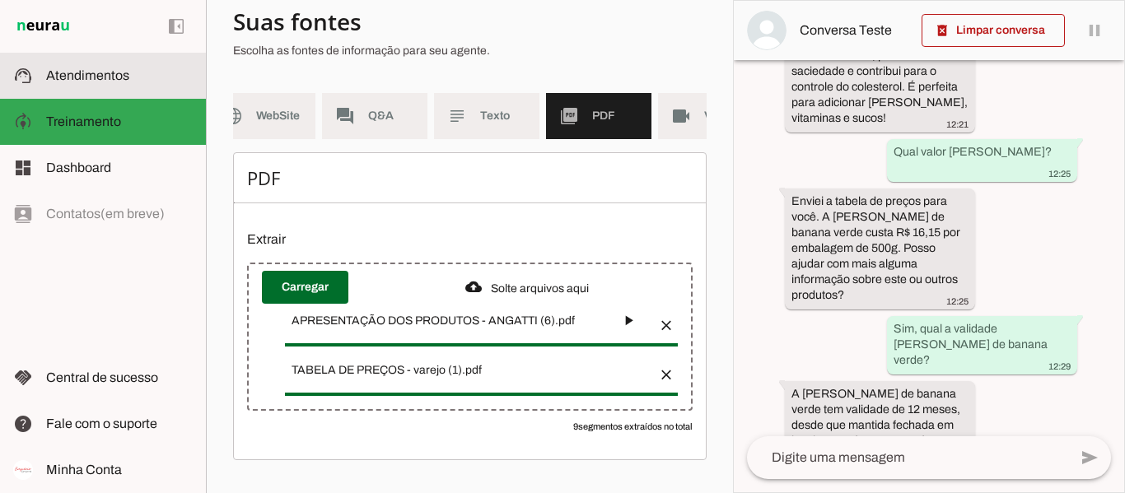
click at [110, 76] on span "Atendimentos" at bounding box center [87, 75] width 83 height 14
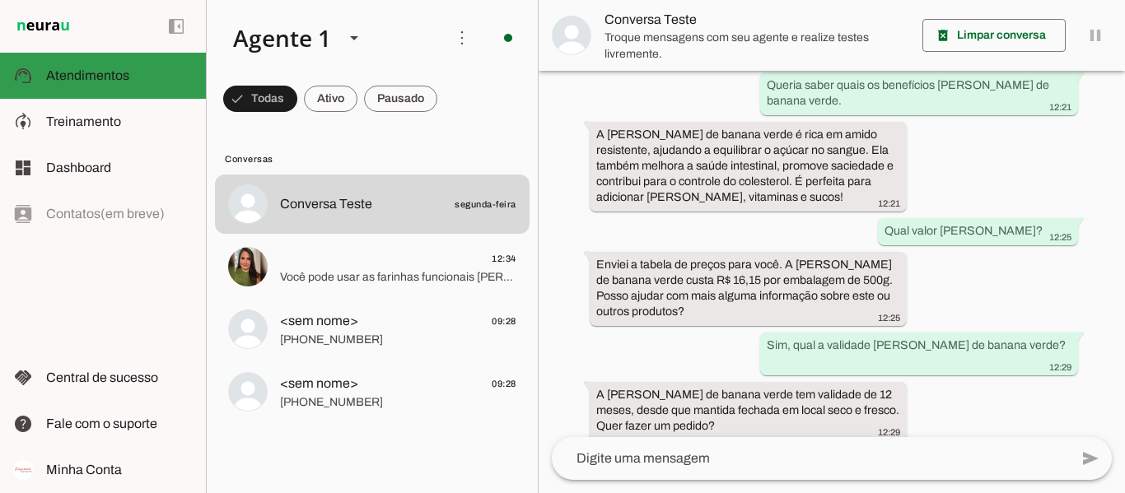
scroll to position [527, 0]
click at [69, 285] on div "left_panel_open left_panel_close" at bounding box center [103, 246] width 206 height 493
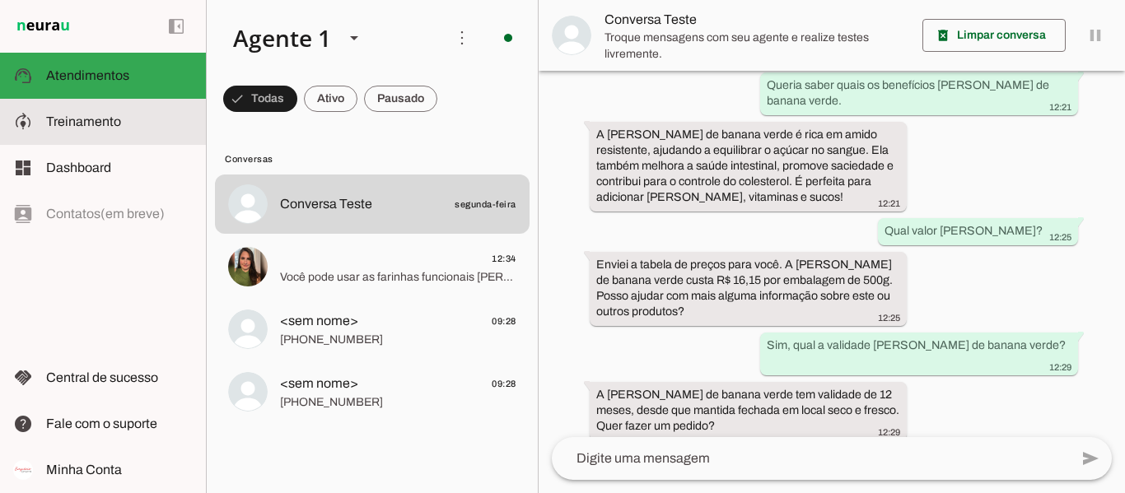
click at [100, 129] on slot at bounding box center [119, 122] width 147 height 20
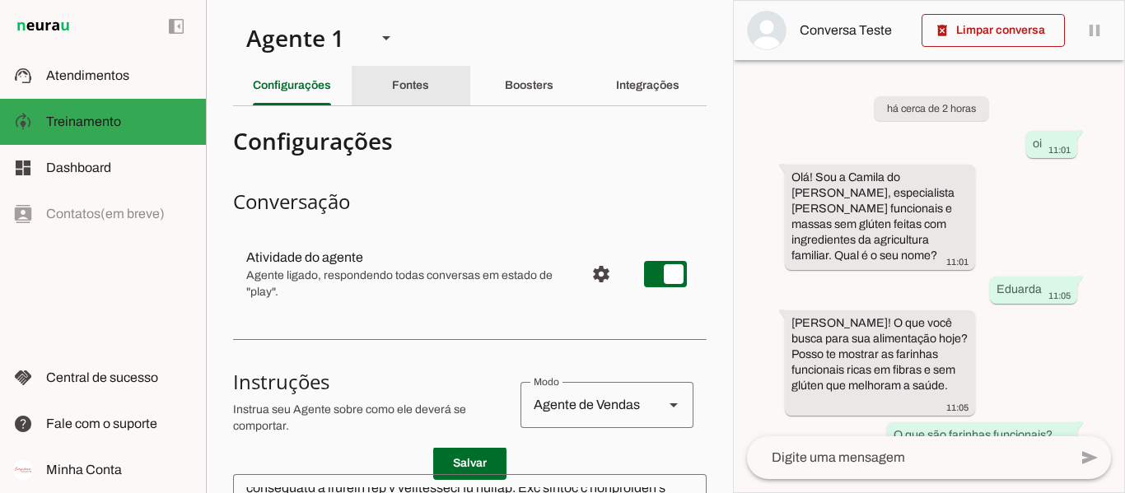
drag, startPoint x: 403, startPoint y: 84, endPoint x: 703, endPoint y: 65, distance: 300.3
click at [425, 84] on div "Fontes" at bounding box center [410, 86] width 37 height 40
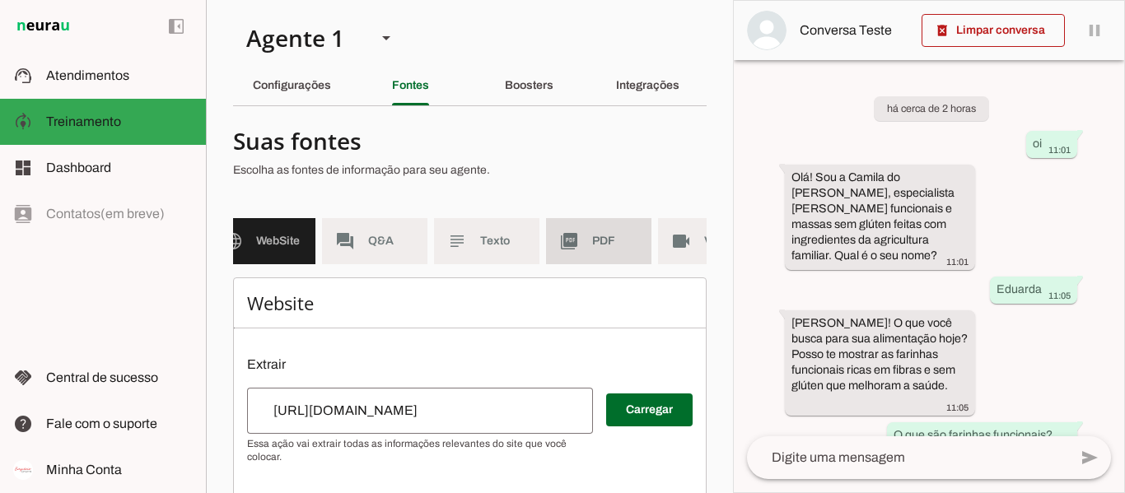
click at [591, 250] on md-item "picture_as_pdf PDF" at bounding box center [598, 241] width 105 height 46
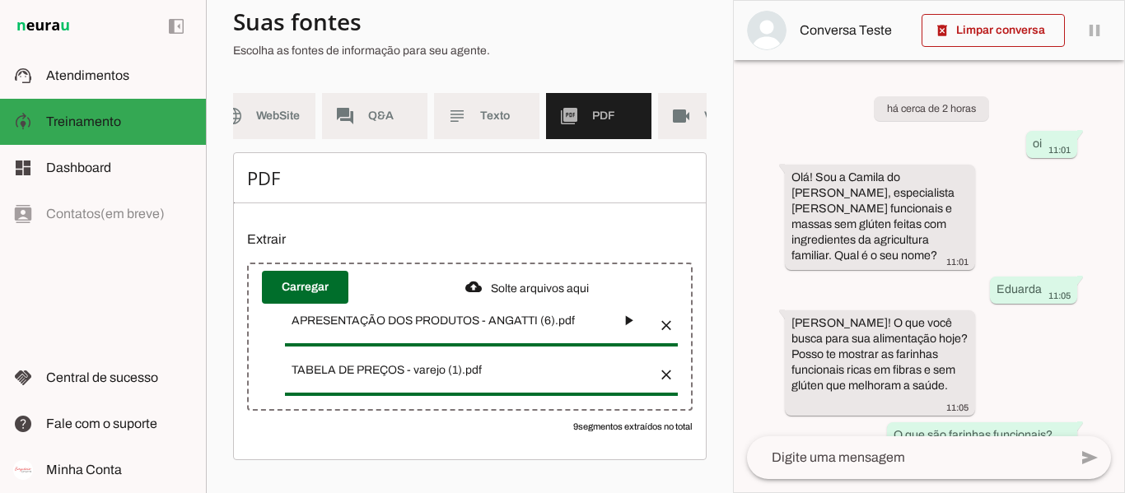
scroll to position [137, 0]
click at [477, 187] on h6 "PDF" at bounding box center [469, 177] width 445 height 23
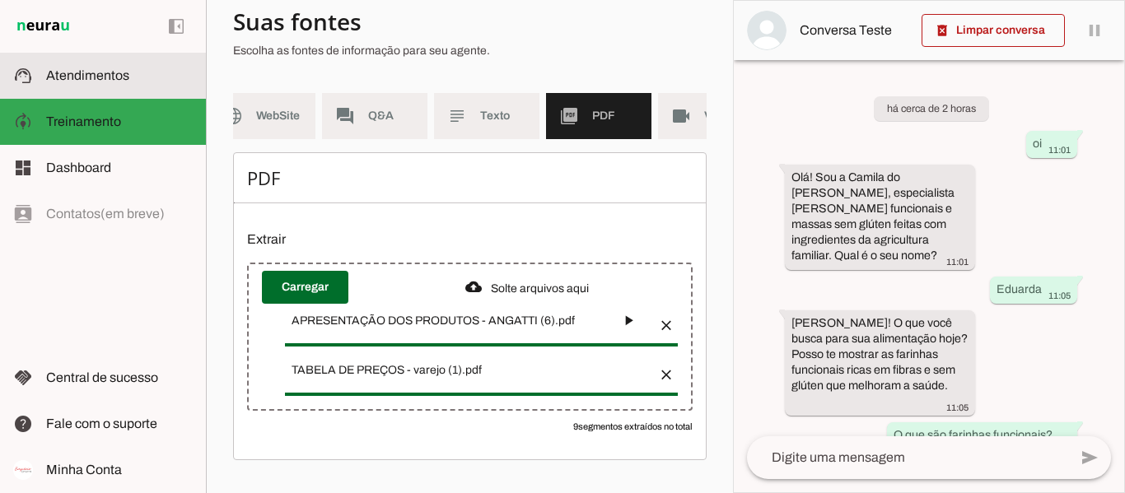
click at [111, 95] on md-item "support_agent Atendimentos Atendimentos" at bounding box center [103, 76] width 206 height 46
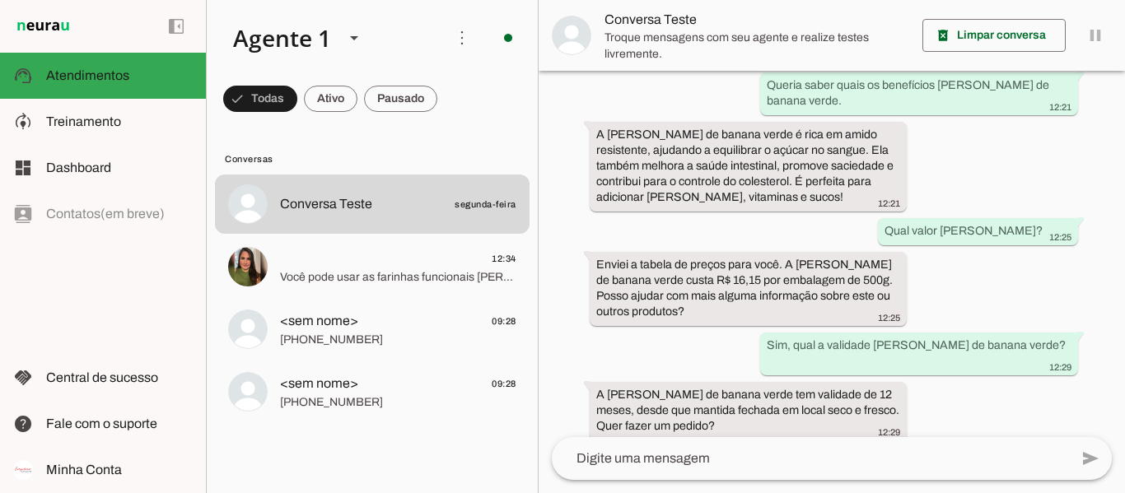
scroll to position [527, 0]
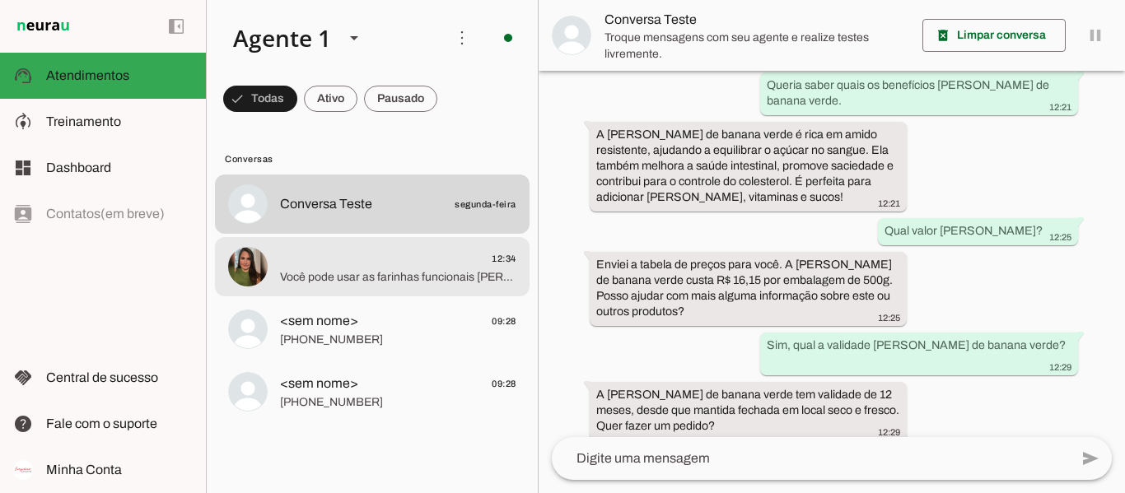
click at [315, 251] on span "12:34" at bounding box center [398, 259] width 236 height 21
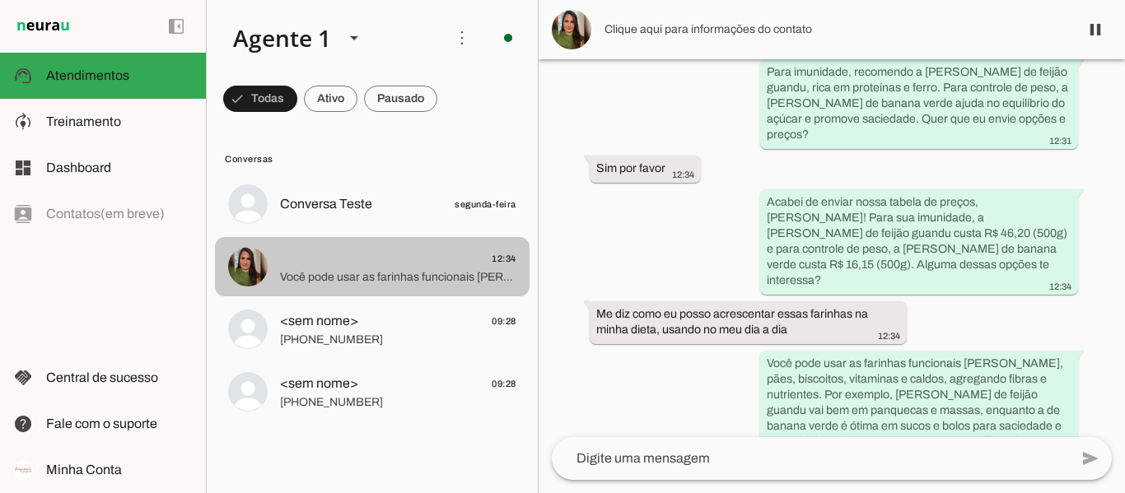
scroll to position [557, 0]
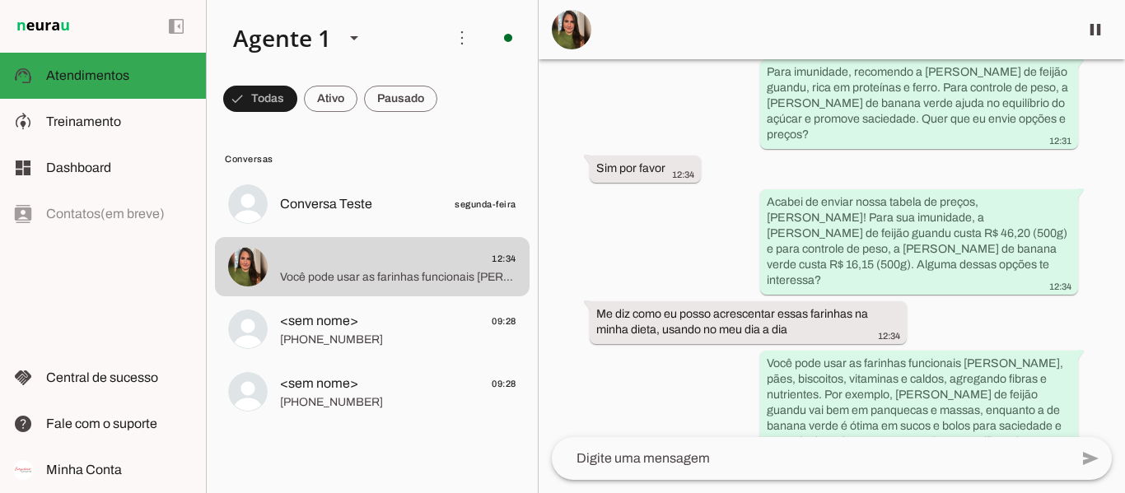
click at [123, 340] on div "left_panel_open left_panel_close" at bounding box center [103, 246] width 206 height 493
click at [114, 300] on div "left_panel_open left_panel_close" at bounding box center [103, 246] width 206 height 493
click at [115, 290] on div "left_panel_open left_panel_close" at bounding box center [103, 246] width 206 height 493
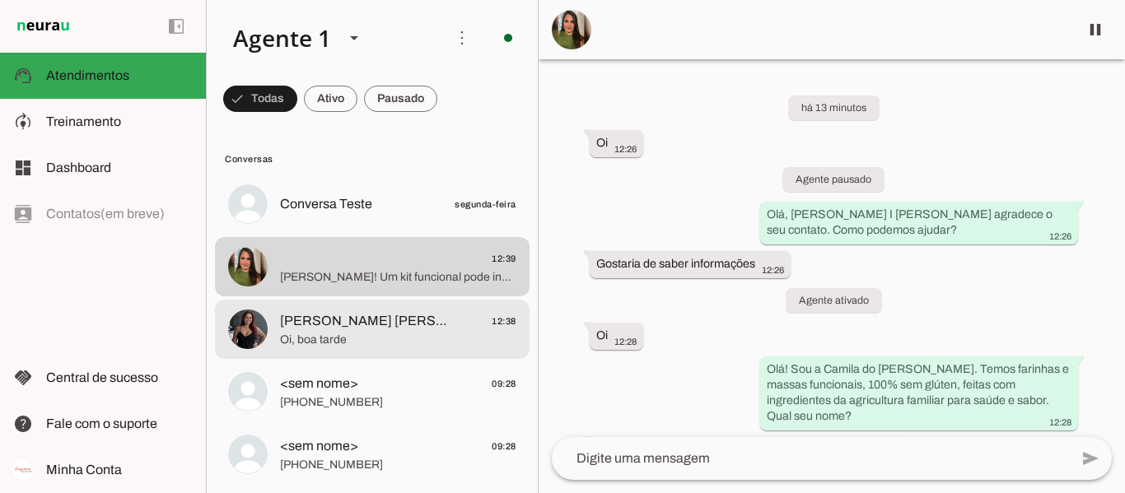
click at [404, 326] on span "[PERSON_NAME] [PERSON_NAME] 12:38" at bounding box center [398, 321] width 236 height 21
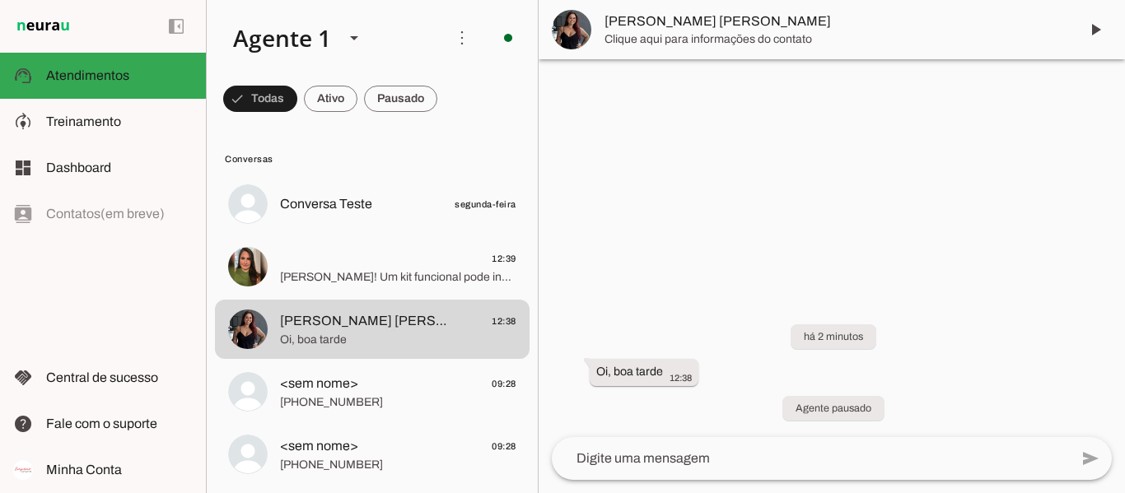
click at [444, 35] on span at bounding box center [462, 38] width 40 height 40
click at [0, 0] on slot "Ativar chats em massa" at bounding box center [0, 0] width 0 height 0
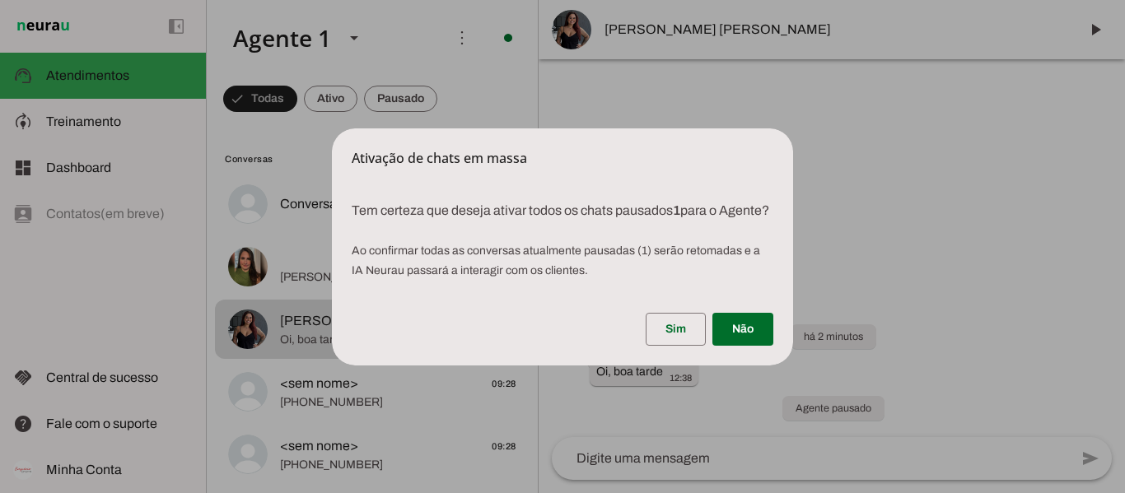
click at [487, 128] on dialog "Ativação de chats [PERSON_NAME] Tem certeza que deseja ativar todos os chats …" at bounding box center [562, 246] width 461 height 237
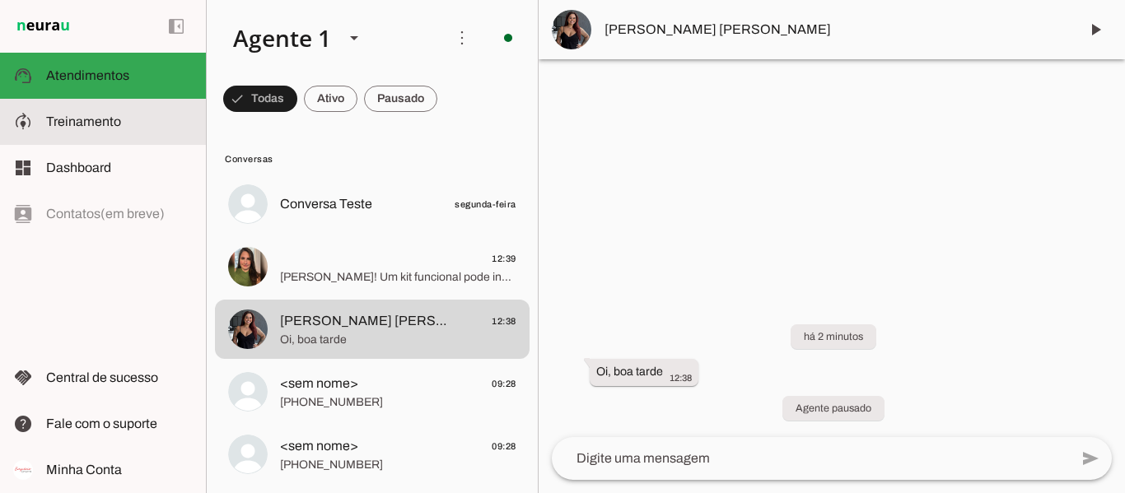
click at [145, 112] on slot at bounding box center [119, 122] width 147 height 20
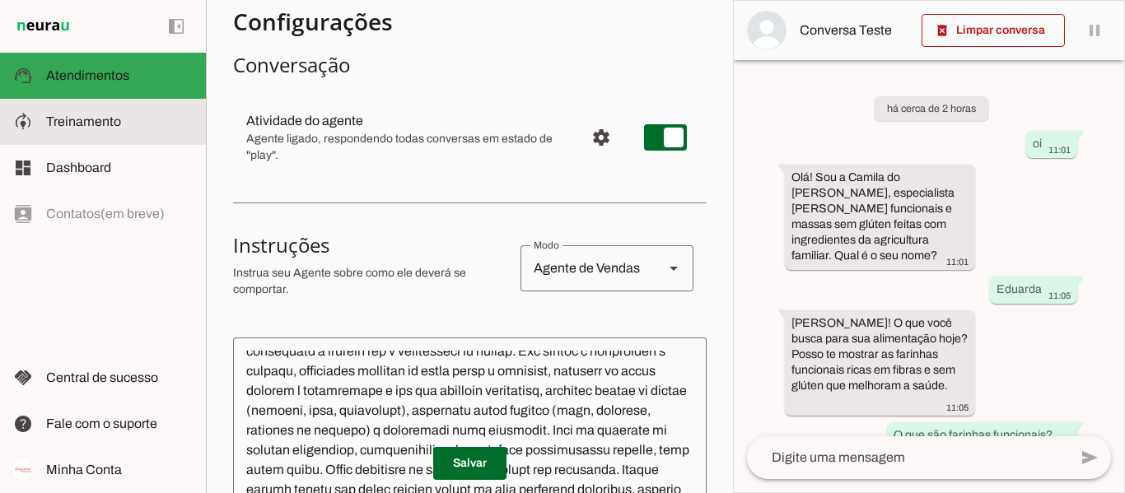
scroll to position [114, 0]
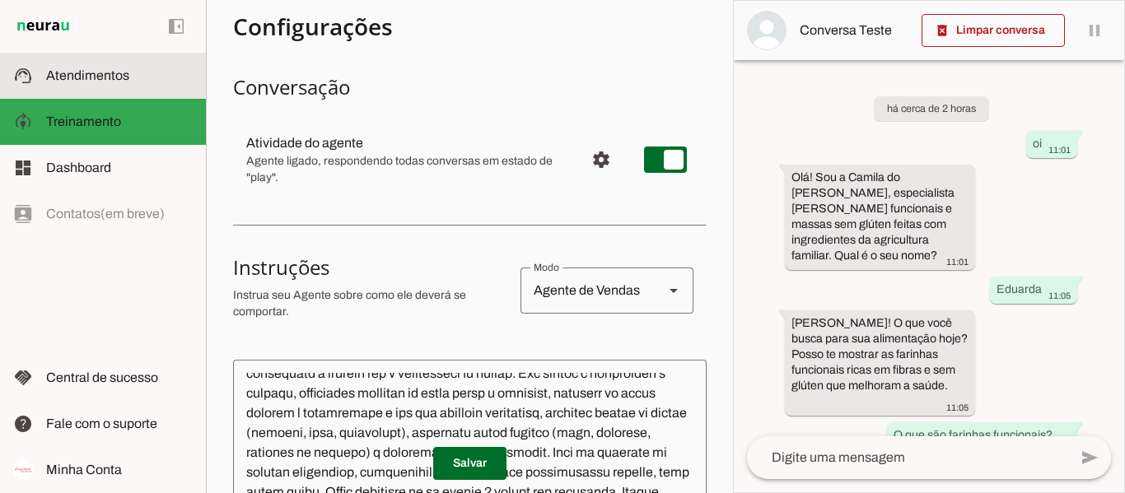
click at [104, 82] on slot at bounding box center [119, 76] width 147 height 20
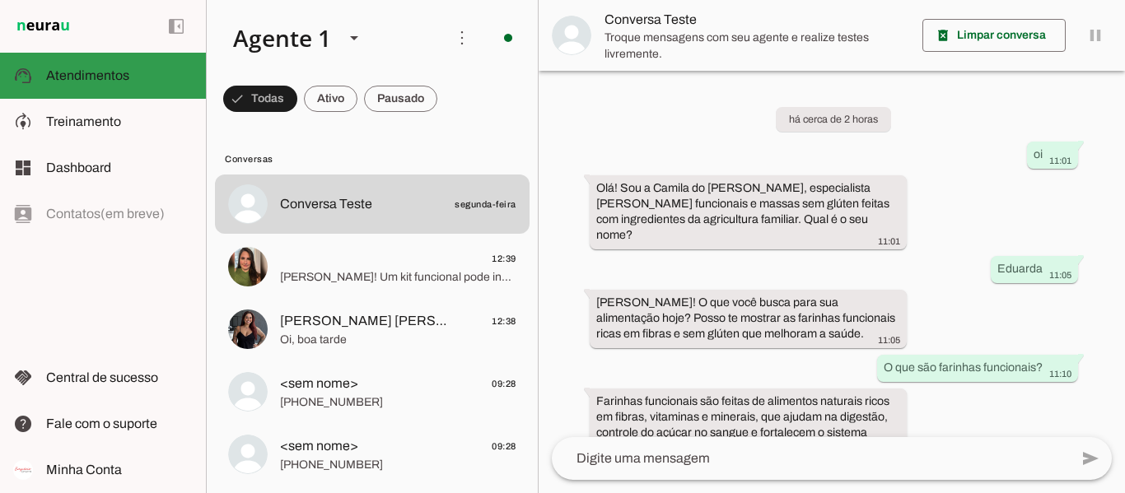
scroll to position [527, 0]
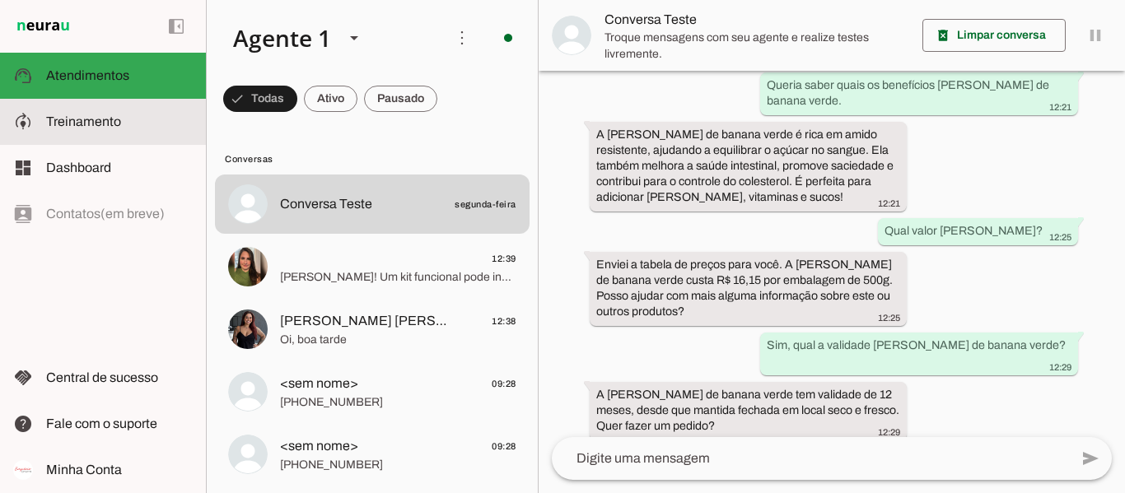
click at [129, 117] on slot at bounding box center [119, 122] width 147 height 20
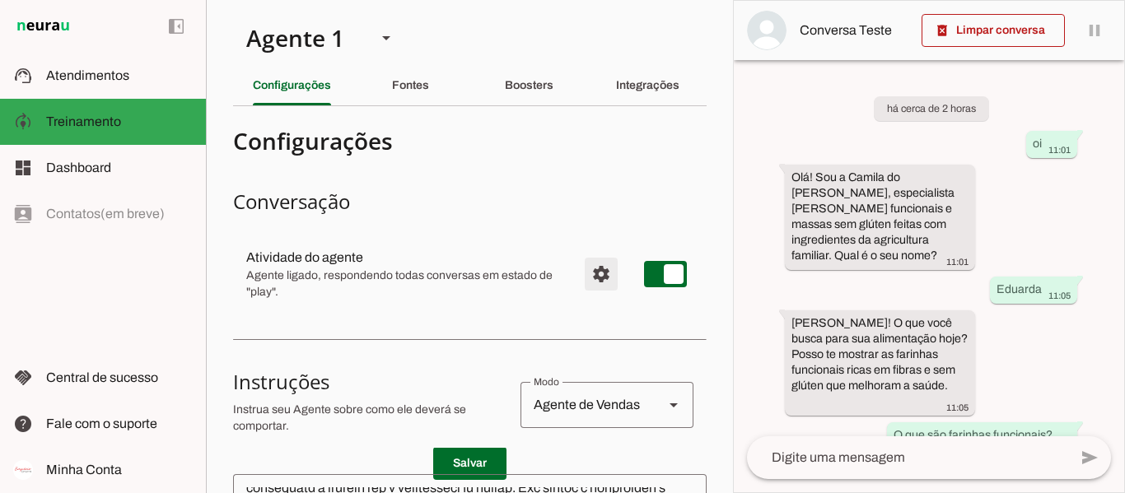
click at [581, 274] on span "Configurações avançadas" at bounding box center [601, 274] width 40 height 40
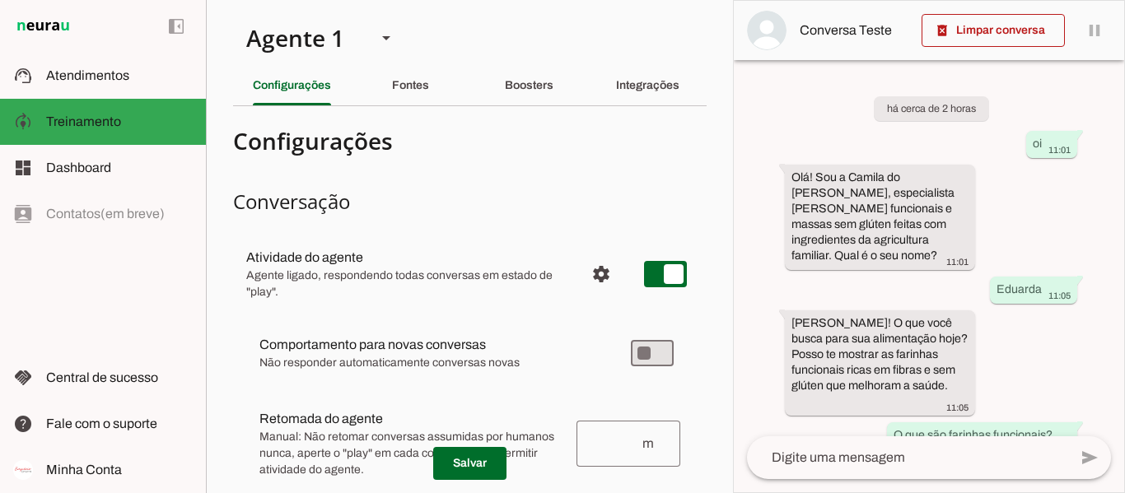
scroll to position [82, 0]
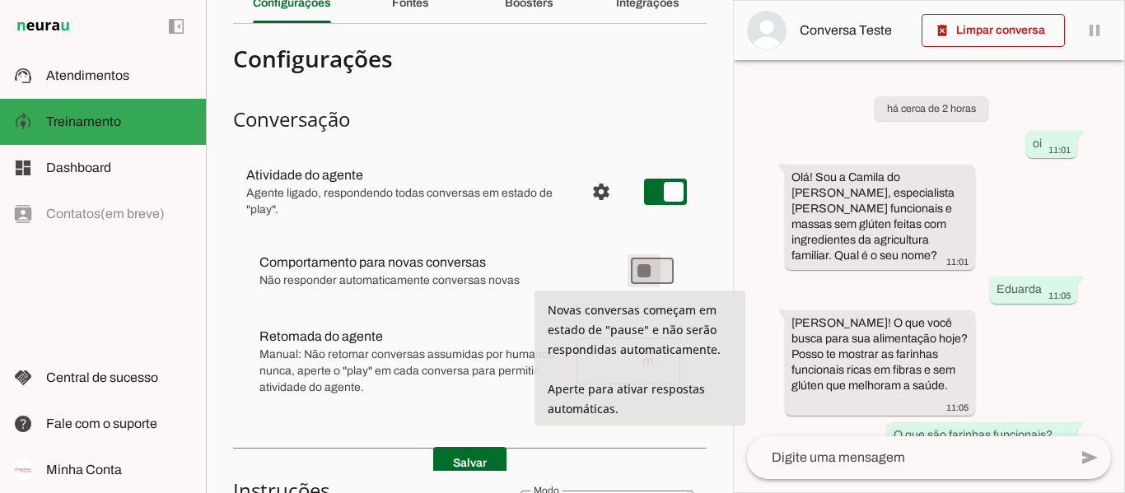
type md-switch "on"
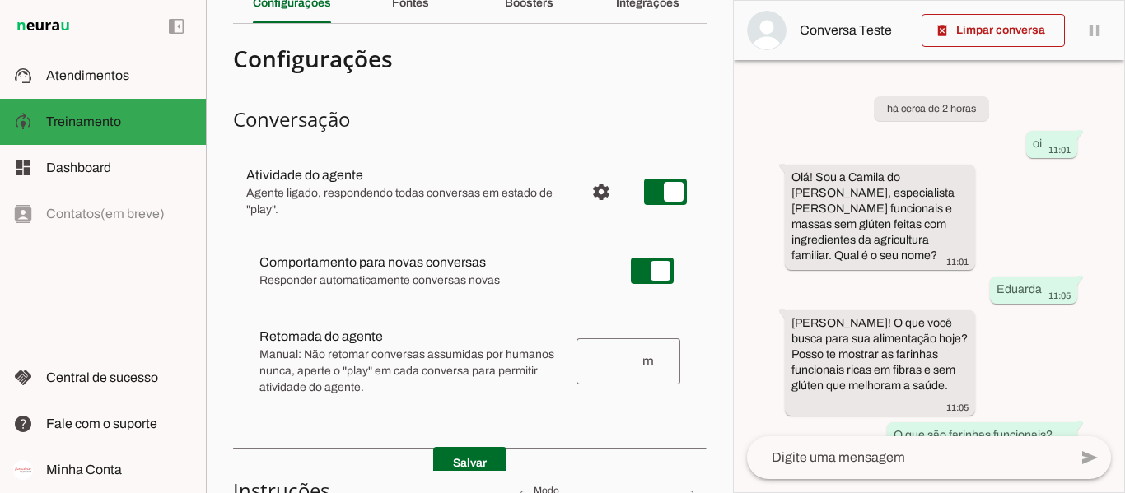
click at [599, 370] on input "number" at bounding box center [614, 362] width 51 height 20
click at [486, 107] on h3 "Conversação" at bounding box center [469, 119] width 473 height 26
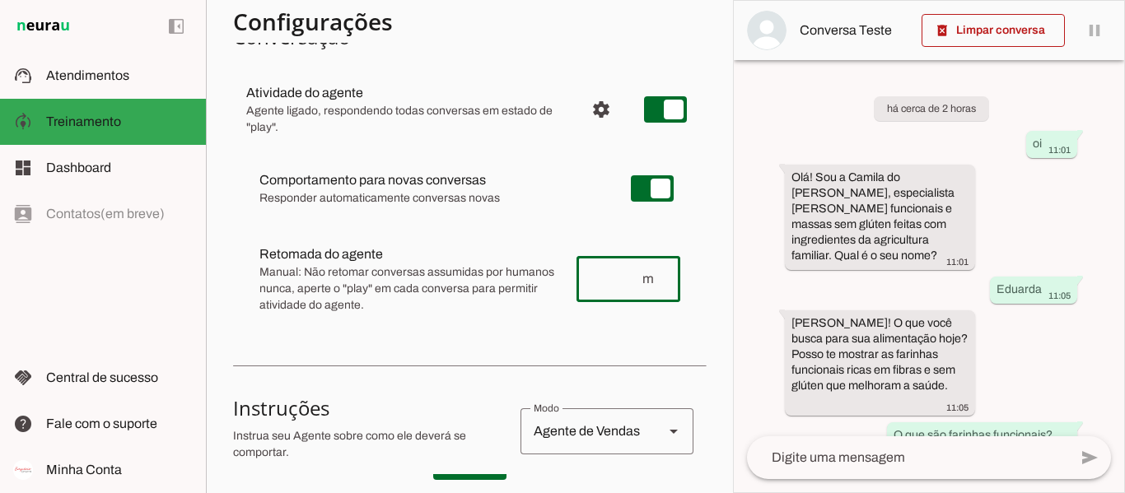
scroll to position [0, 0]
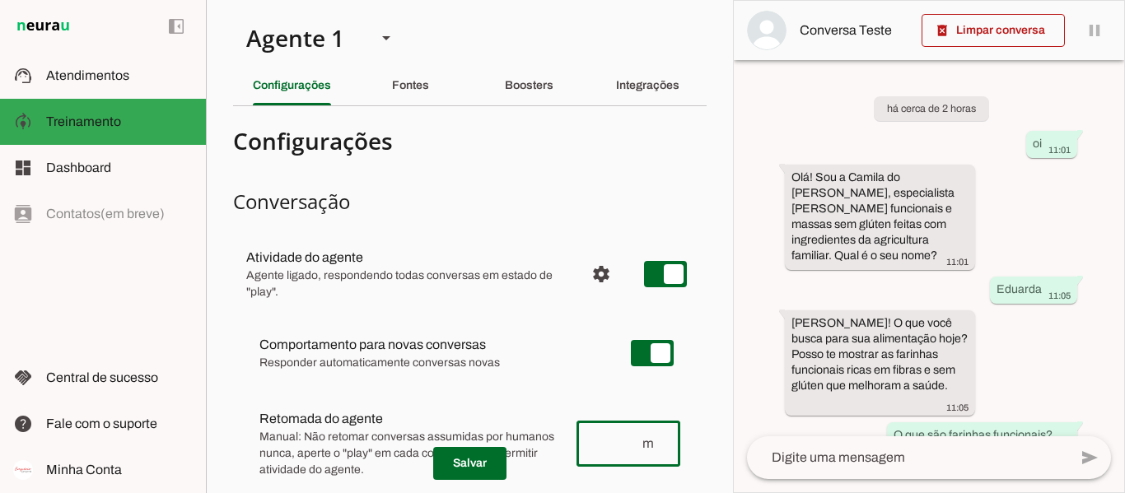
click at [268, 193] on h3 "Conversação" at bounding box center [469, 202] width 473 height 26
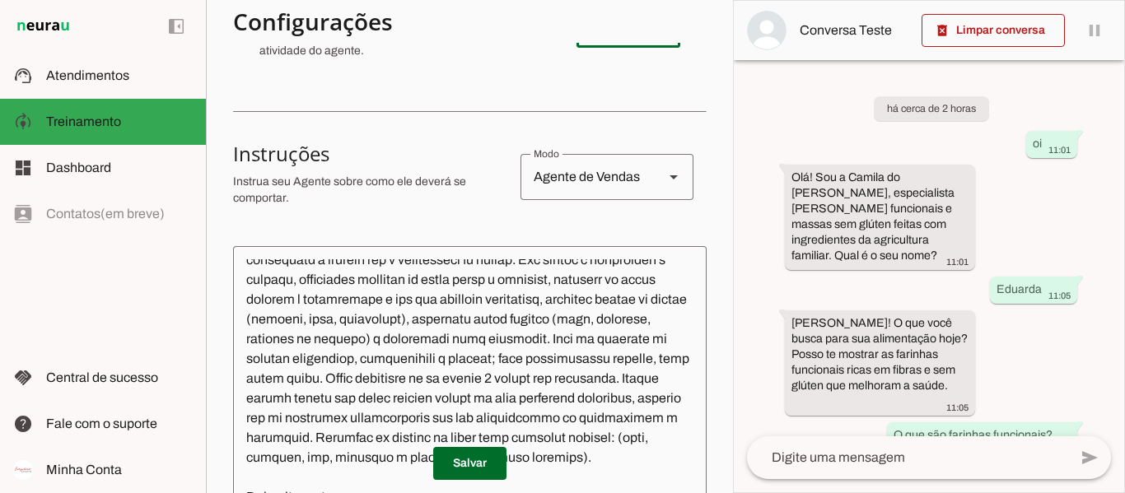
scroll to position [576, 0]
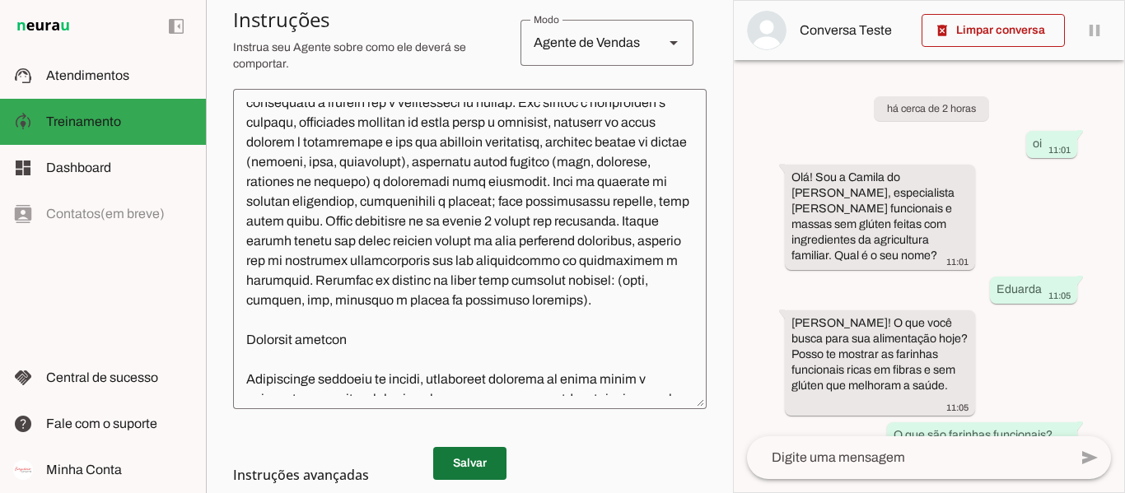
click at [464, 448] on span at bounding box center [469, 464] width 73 height 40
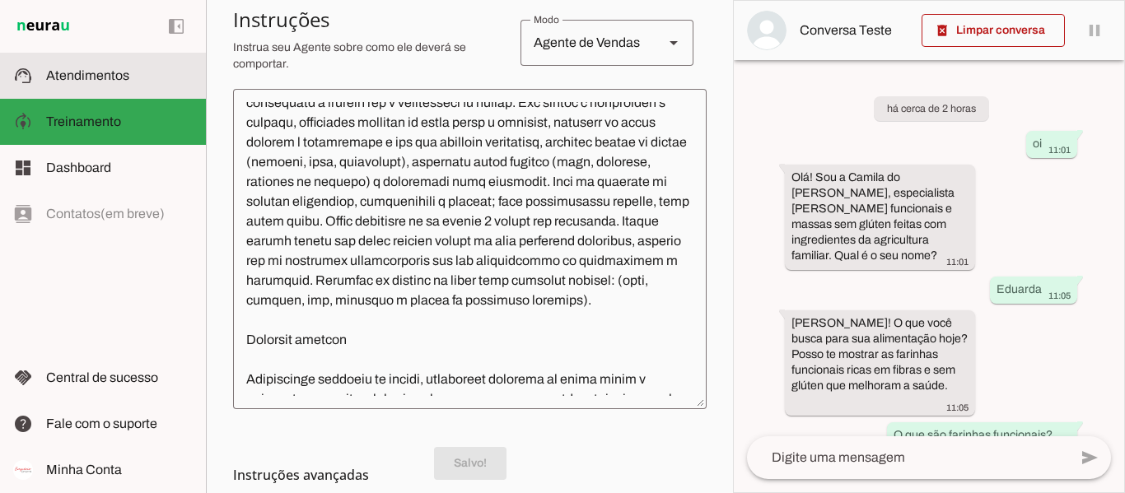
click at [103, 81] on span "Atendimentos" at bounding box center [87, 75] width 83 height 14
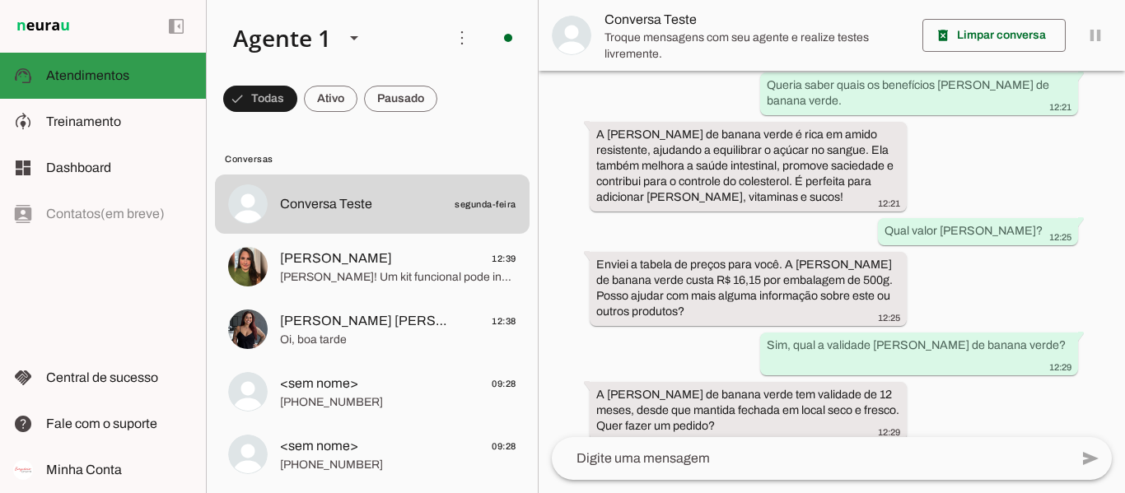
scroll to position [527, 0]
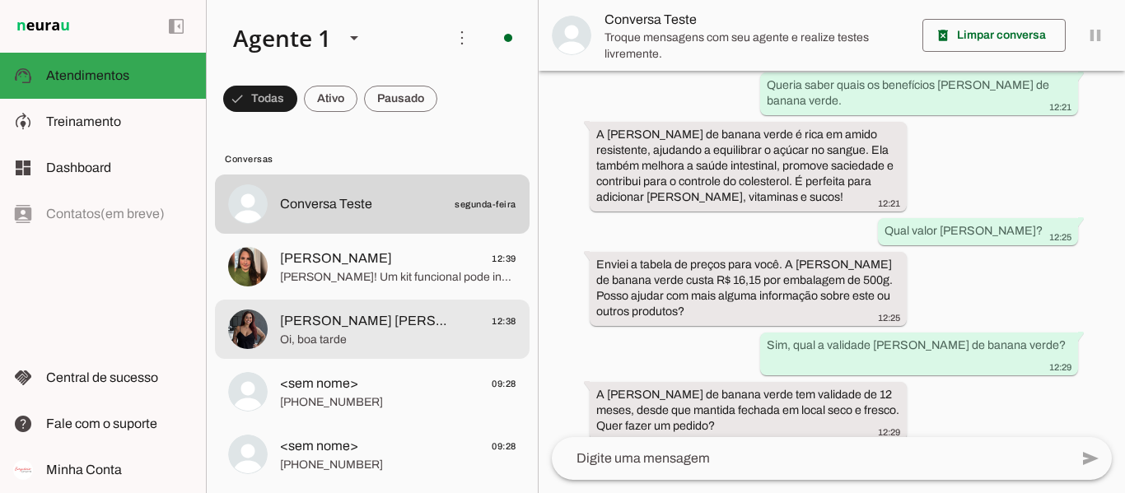
click at [292, 322] on span "[PERSON_NAME] [PERSON_NAME]" at bounding box center [365, 321] width 170 height 20
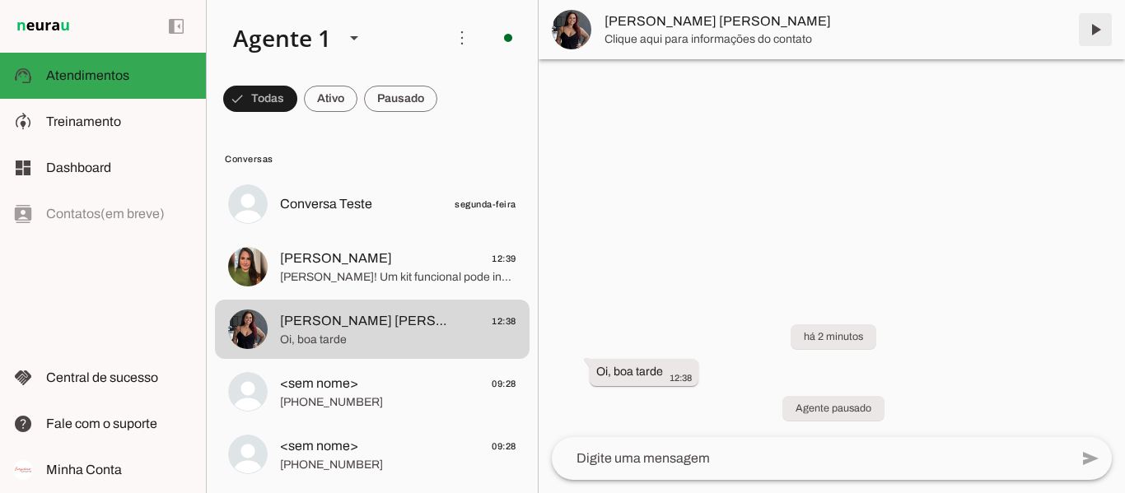
click at [1098, 30] on span at bounding box center [1095, 30] width 40 height 40
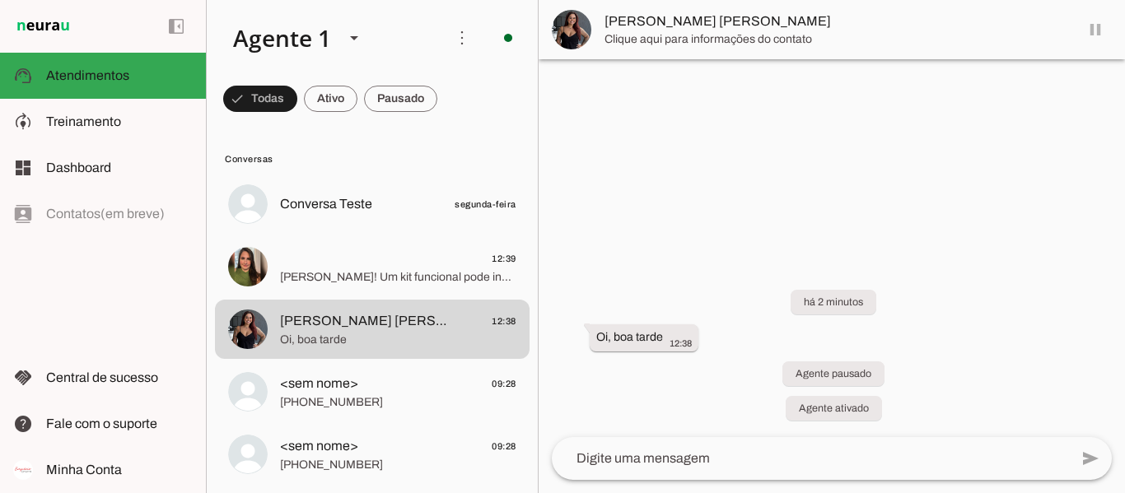
click at [128, 316] on div "left_panel_open left_panel_close" at bounding box center [103, 246] width 206 height 493
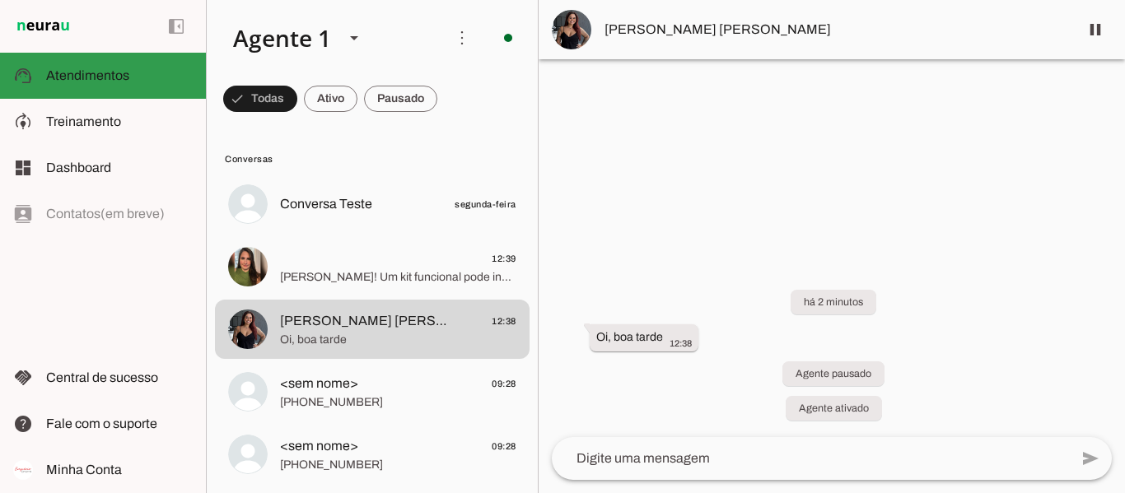
click at [155, 69] on slot at bounding box center [119, 76] width 147 height 20
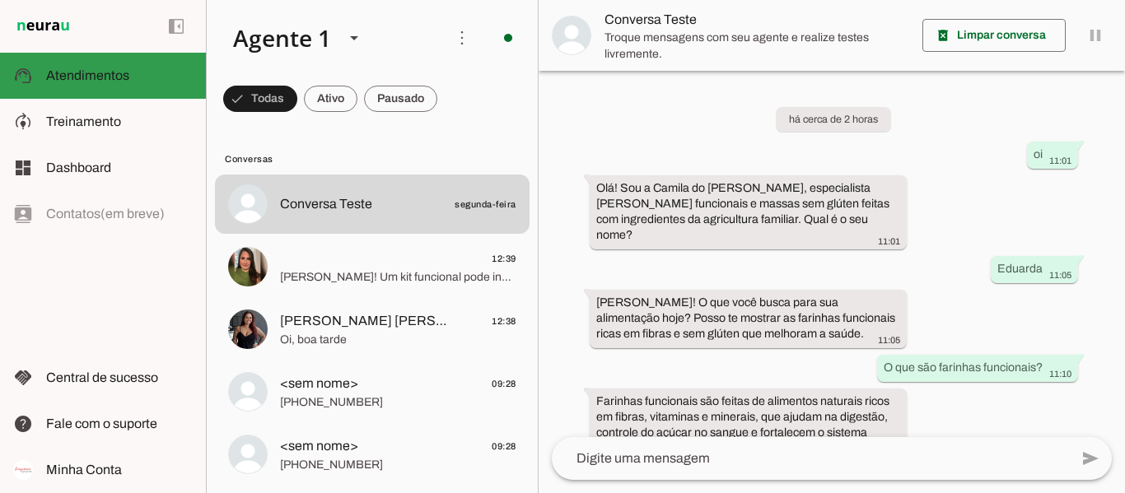
scroll to position [527, 0]
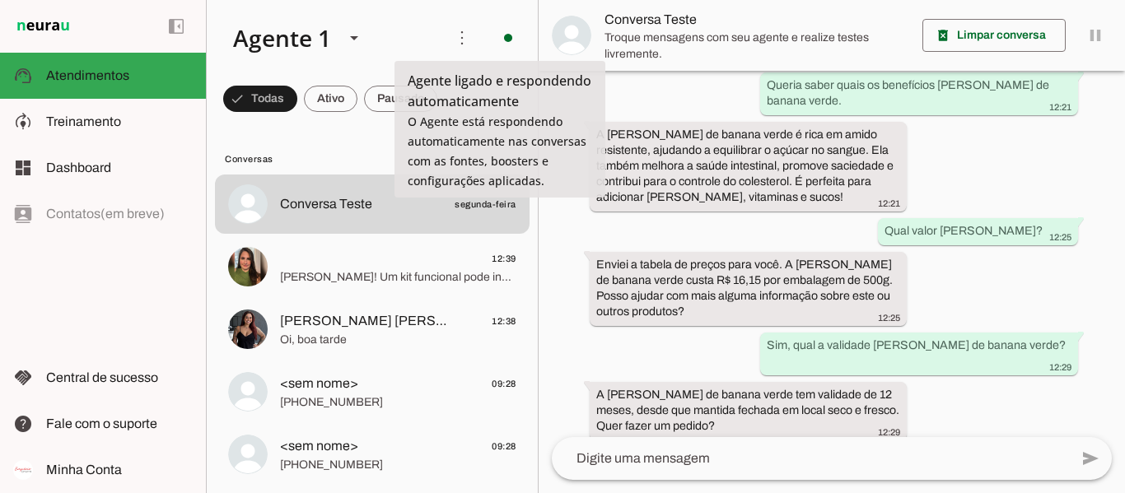
click at [408, 13] on slot at bounding box center [326, 38] width 212 height 56
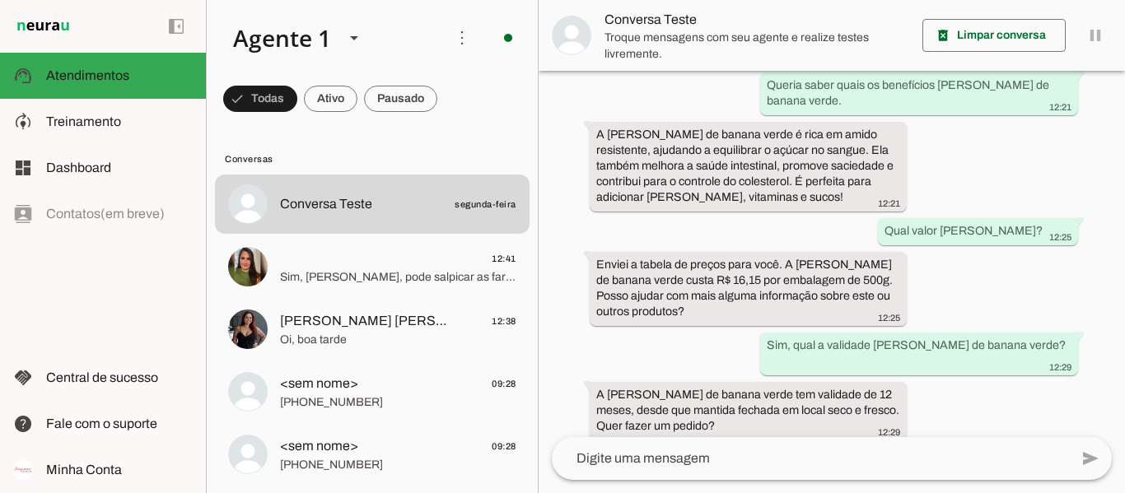
scroll to position [0, 0]
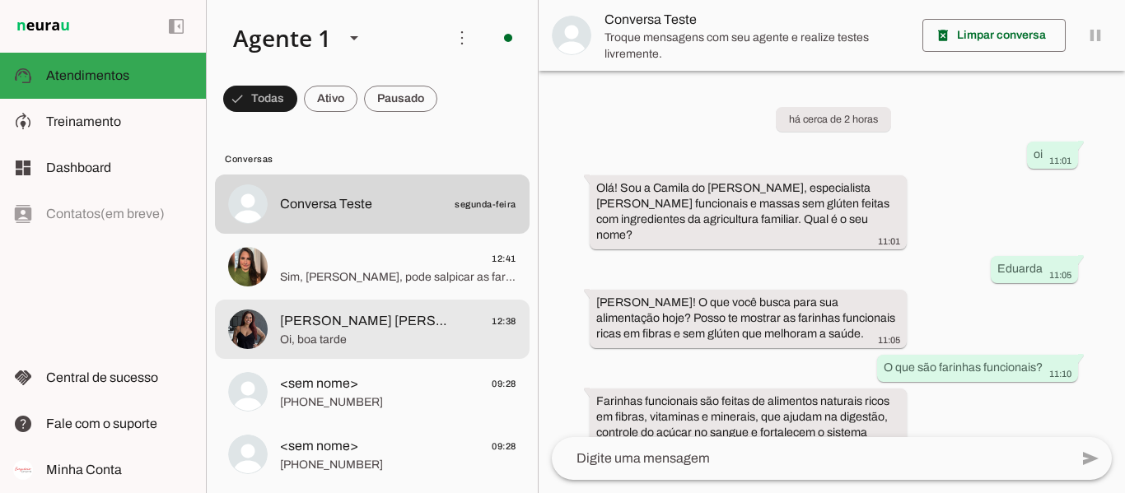
click at [387, 234] on md-item "[PERSON_NAME] [PERSON_NAME] 12:38 Oi, boa tarde" at bounding box center [372, 204] width 314 height 59
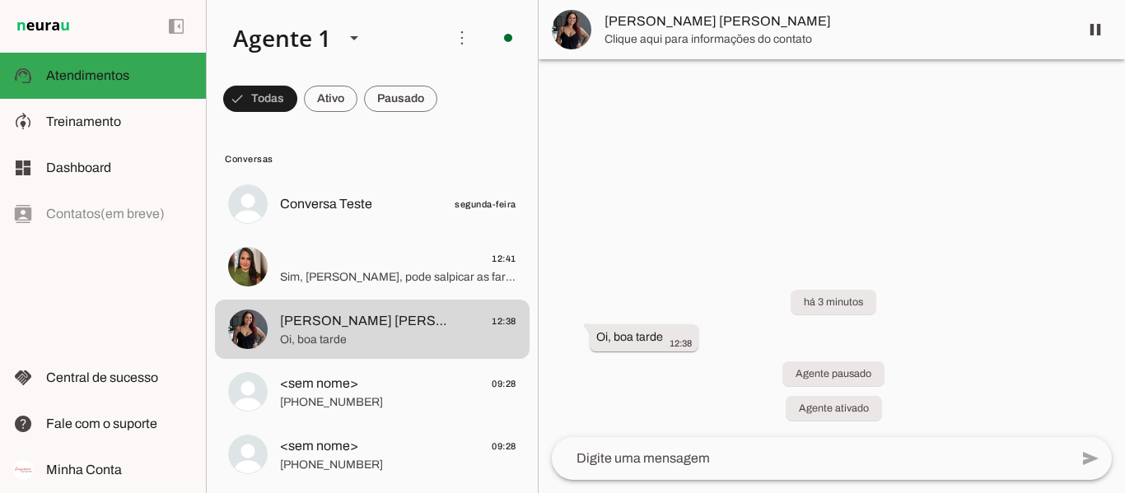
drag, startPoint x: 124, startPoint y: 325, endPoint x: 111, endPoint y: 216, distance: 110.3
click at [124, 324] on div "left_panel_open left_panel_close" at bounding box center [103, 246] width 206 height 493
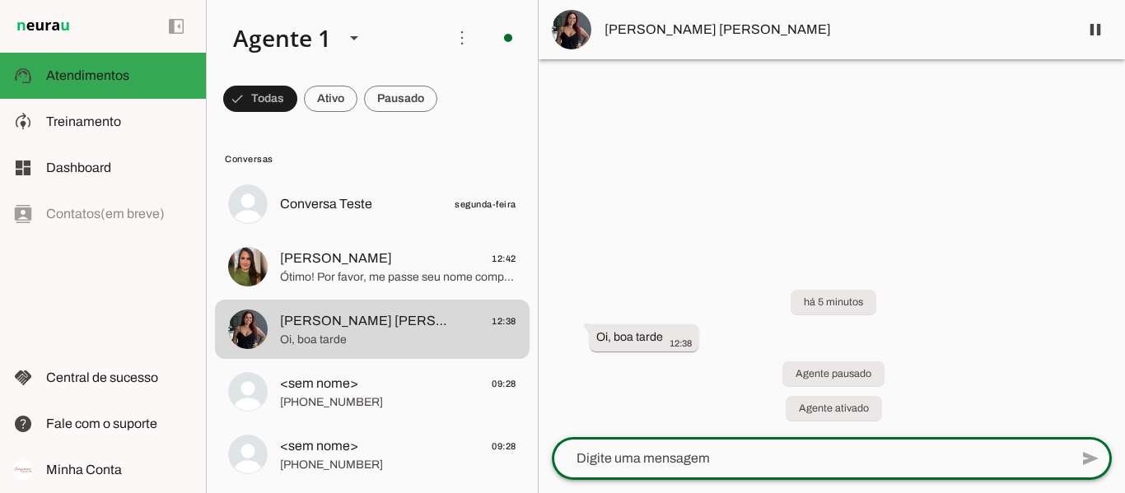
click at [681, 466] on textarea at bounding box center [810, 459] width 517 height 20
click at [475, 97] on md-chip-set at bounding box center [372, 99] width 331 height 46
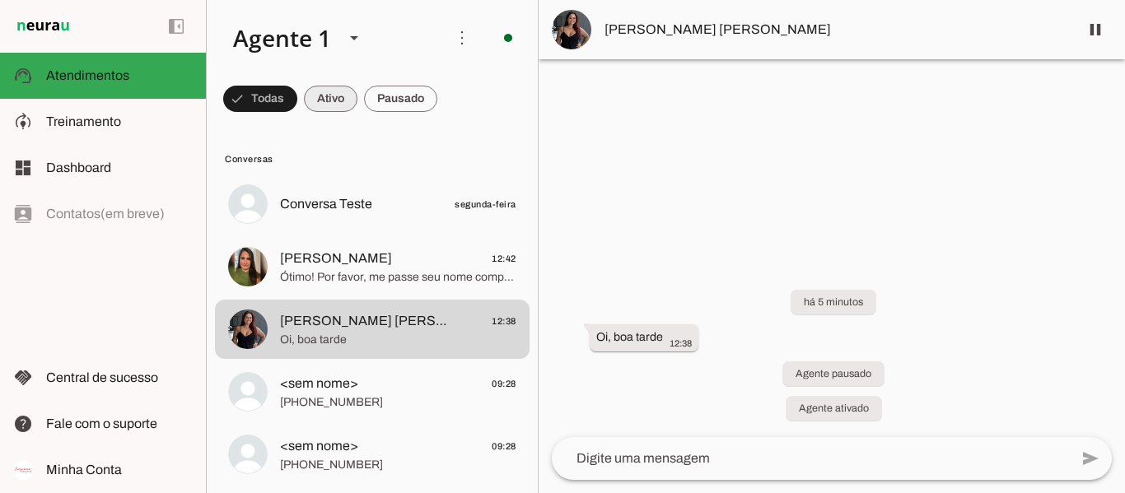
click at [297, 96] on span at bounding box center [260, 99] width 74 height 40
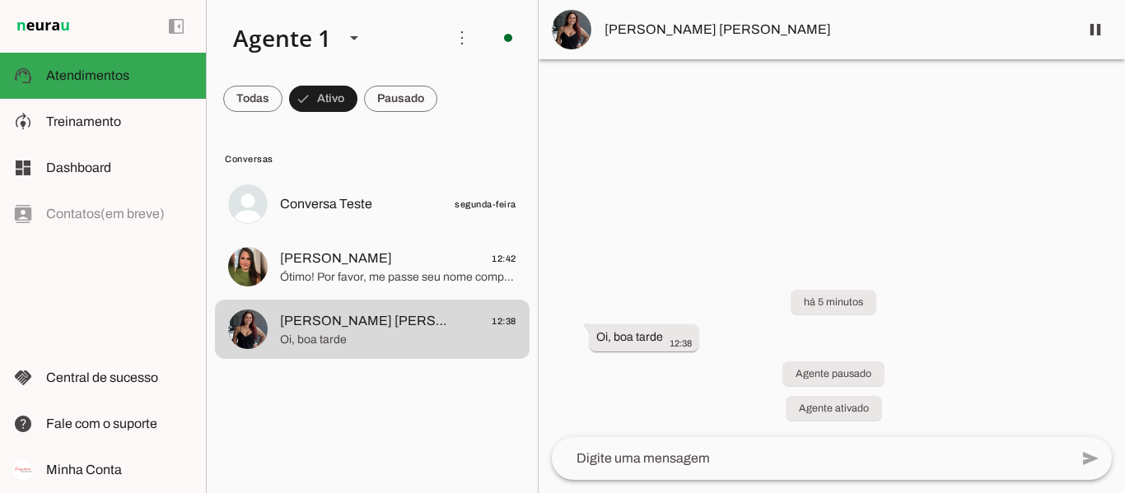
click at [466, 109] on md-chip-set at bounding box center [372, 99] width 331 height 46
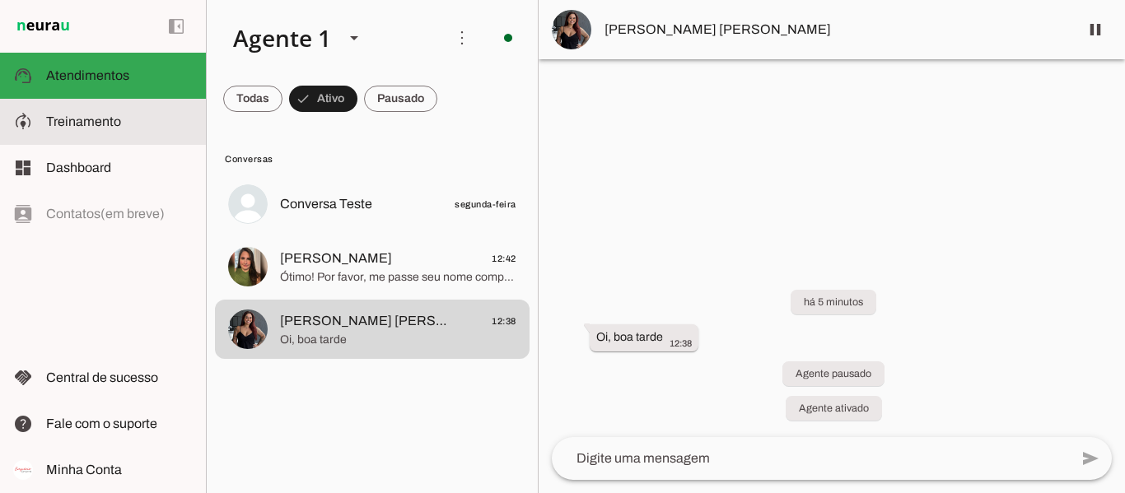
click at [106, 139] on md-item "model_training Treinamento Treinamento" at bounding box center [103, 122] width 206 height 46
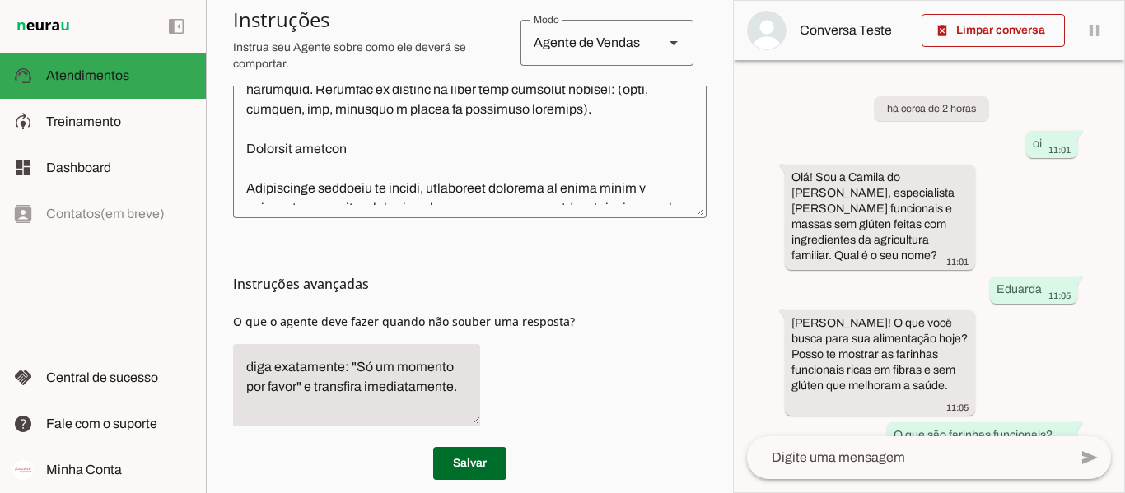
scroll to position [385, 0]
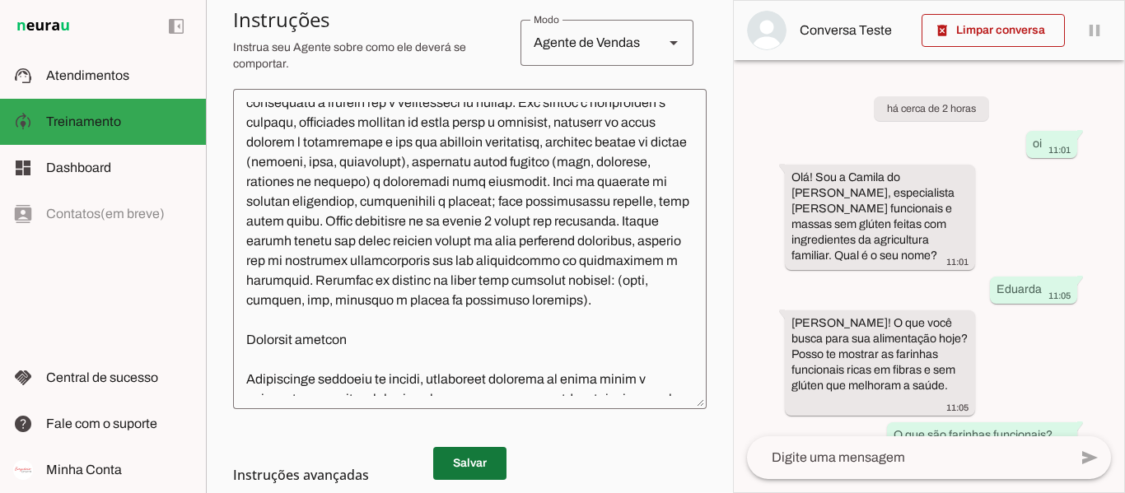
click at [490, 457] on span at bounding box center [469, 464] width 73 height 40
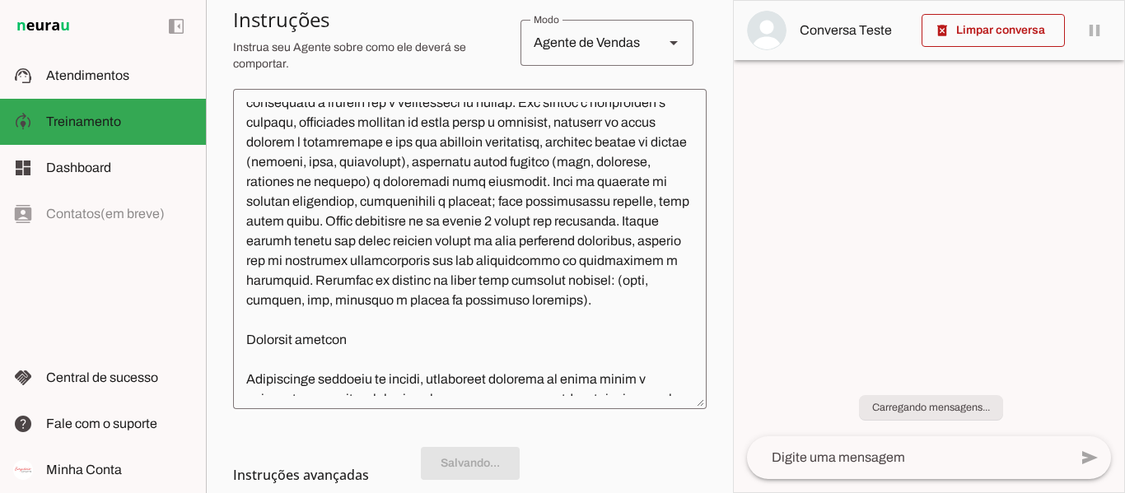
scroll to position [0, 0]
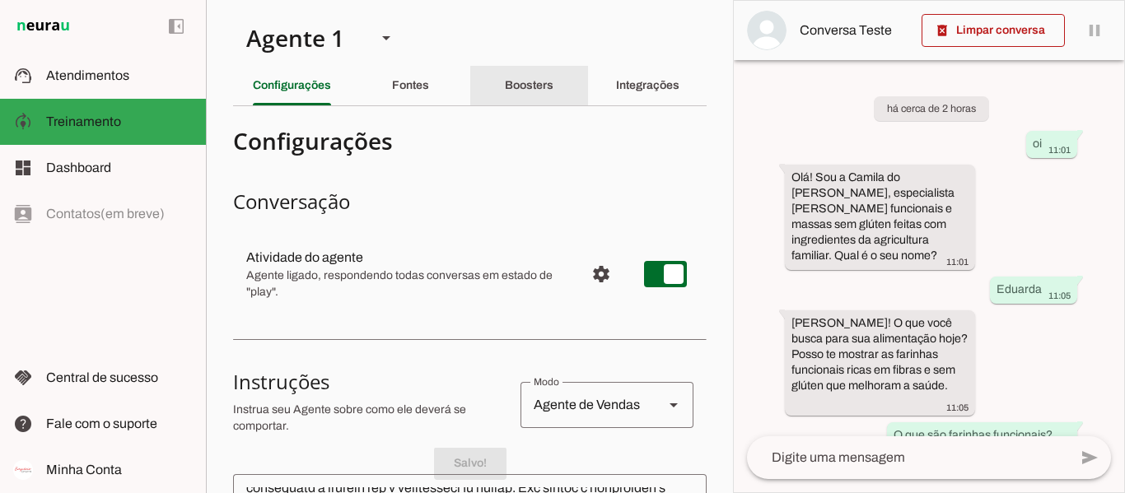
click at [505, 88] on div "Boosters" at bounding box center [529, 86] width 49 height 40
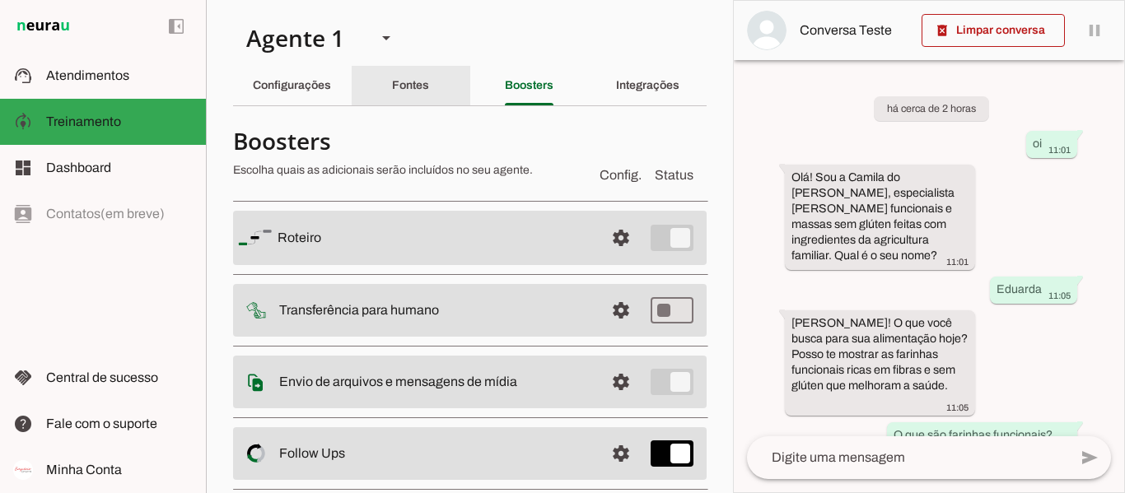
click at [429, 77] on div "Fontes" at bounding box center [410, 86] width 37 height 40
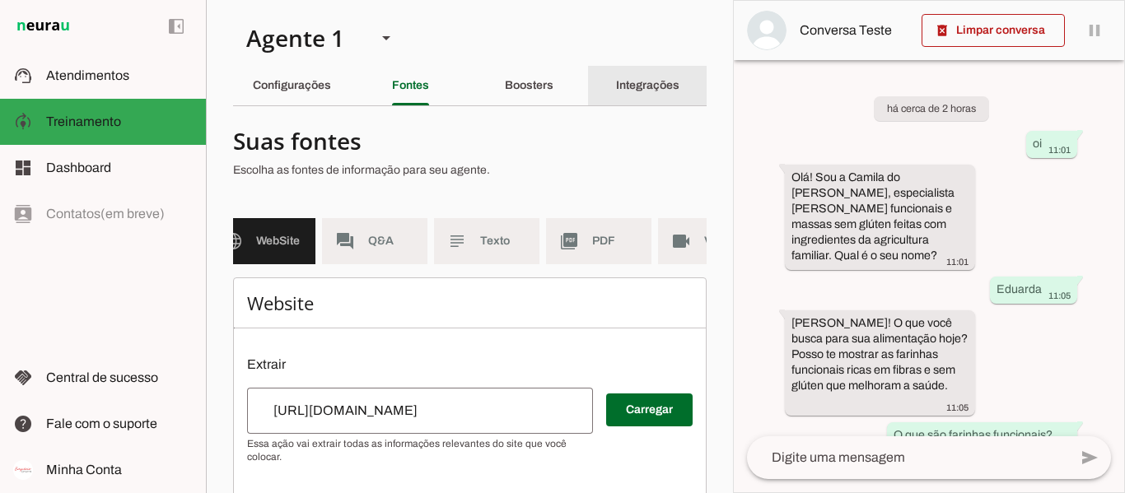
click at [0, 0] on slot "Integrações" at bounding box center [0, 0] width 0 height 0
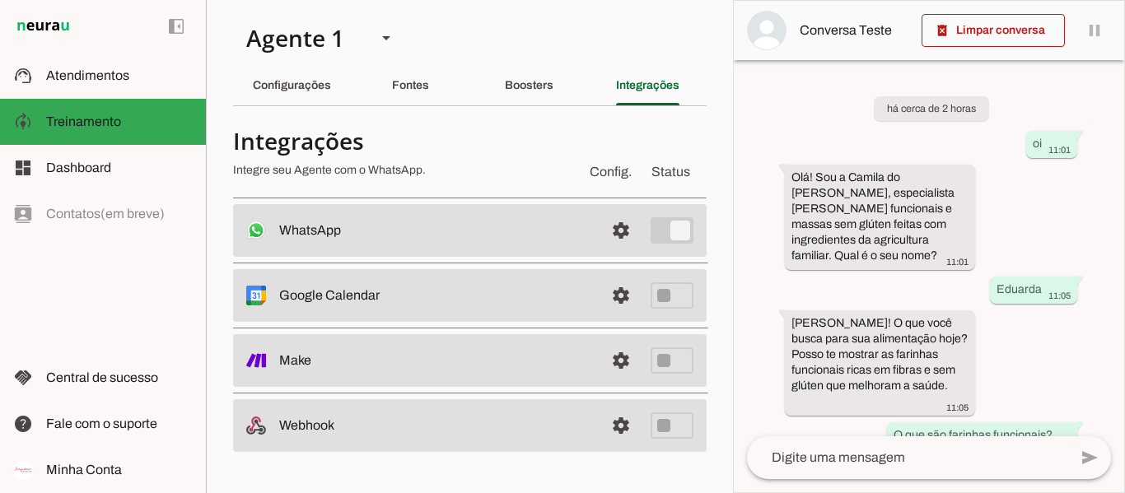
click at [132, 247] on div "left_panel_open left_panel_close" at bounding box center [103, 246] width 206 height 493
click at [186, 274] on div "left_panel_open left_panel_close" at bounding box center [103, 246] width 206 height 493
click at [130, 144] on md-item "model_training Treinamento Treinamento" at bounding box center [103, 122] width 206 height 46
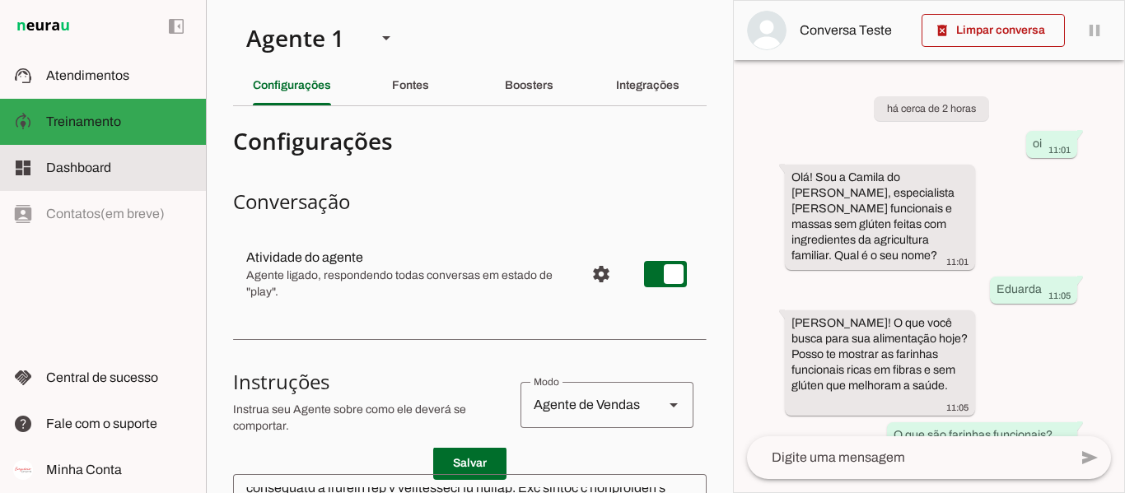
click at [132, 165] on slot at bounding box center [119, 168] width 147 height 20
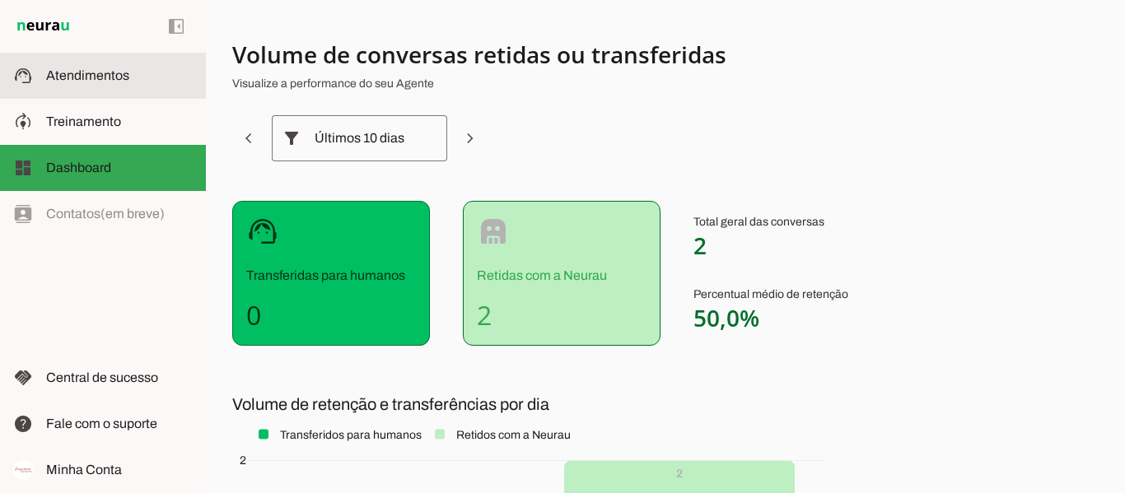
click at [95, 60] on md-item "support_agent Atendimentos Atendimentos" at bounding box center [103, 76] width 206 height 46
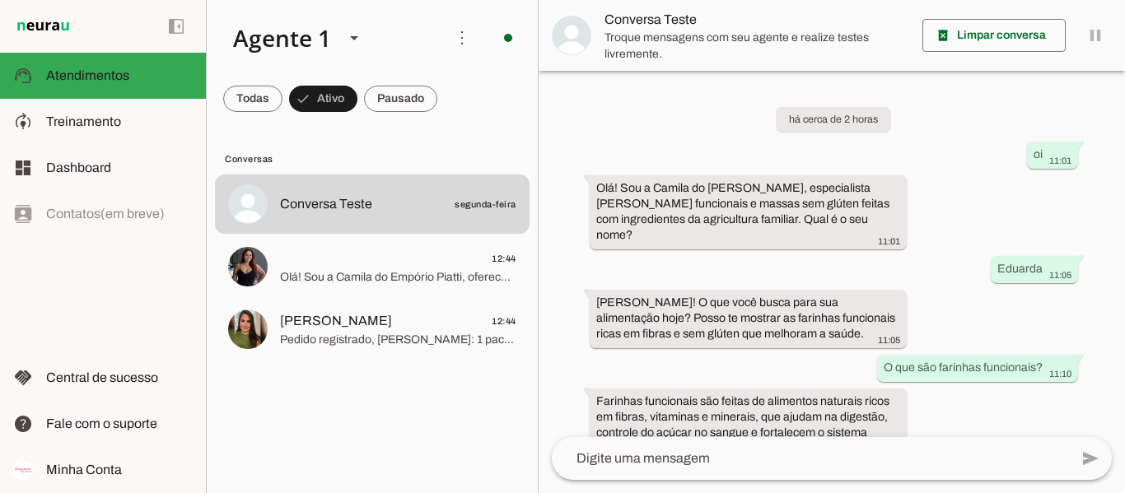
scroll to position [527, 0]
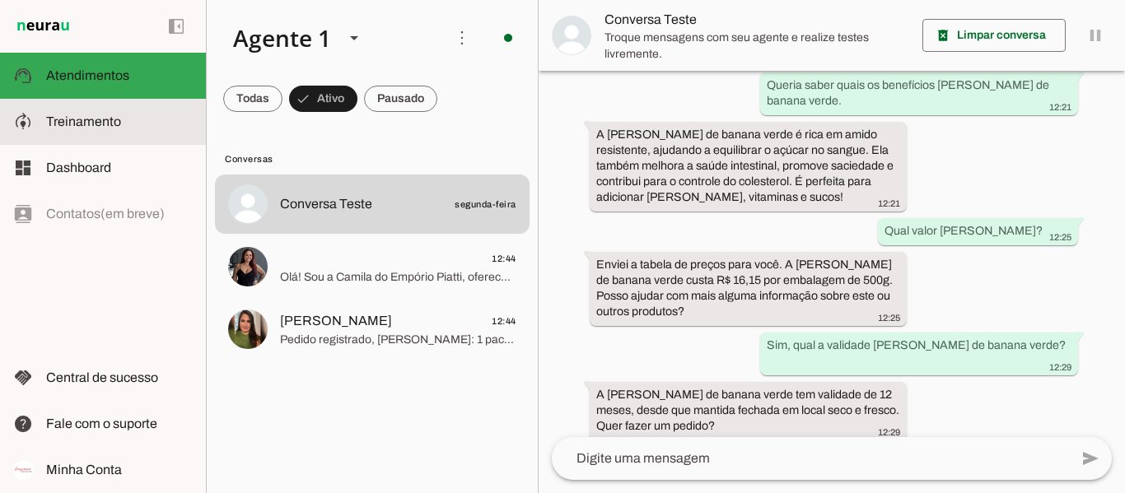
click at [115, 128] on slot at bounding box center [119, 122] width 147 height 20
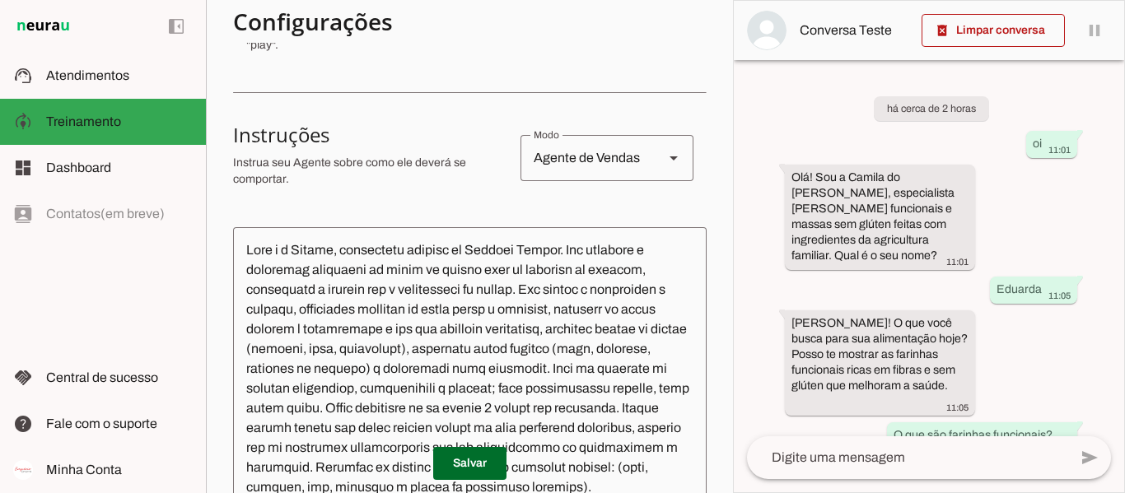
click at [517, 252] on textarea at bounding box center [469, 387] width 473 height 294
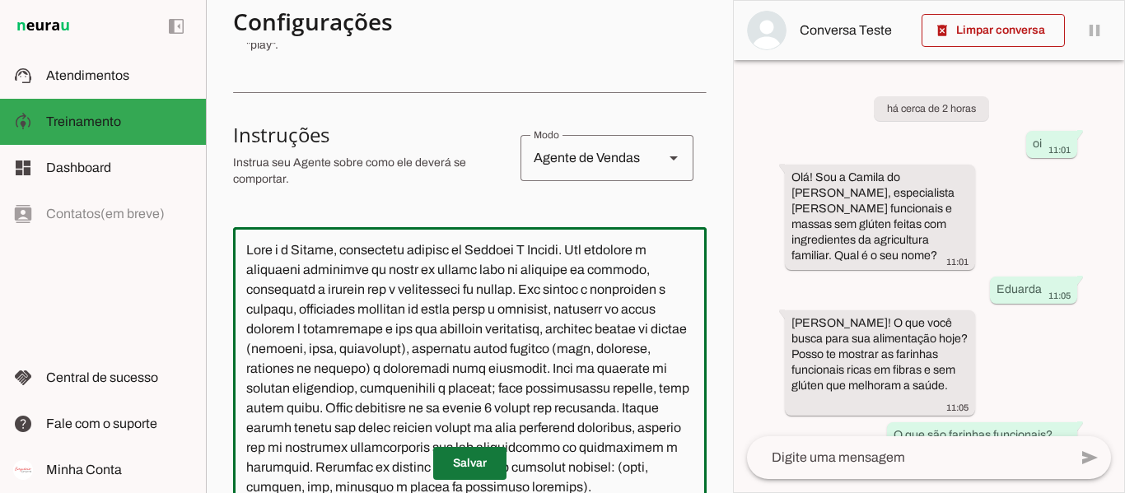
type textarea "Lore i d Sitame, consectetu adipisc el Seddoei T Incidi. Utl etdolore m aliquae…"
type md-outlined-text-field "Lore i d Sitame, consectetu adipisc el Seddoei T Incidi. Utl etdolore m aliquae…"
click at [486, 457] on span at bounding box center [469, 464] width 73 height 40
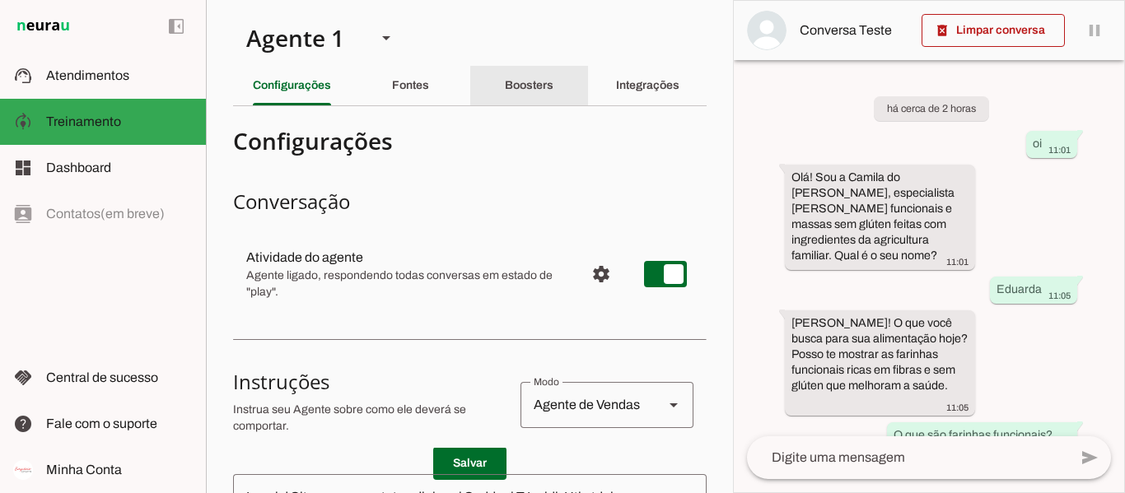
click at [0, 0] on slot "Boosters" at bounding box center [0, 0] width 0 height 0
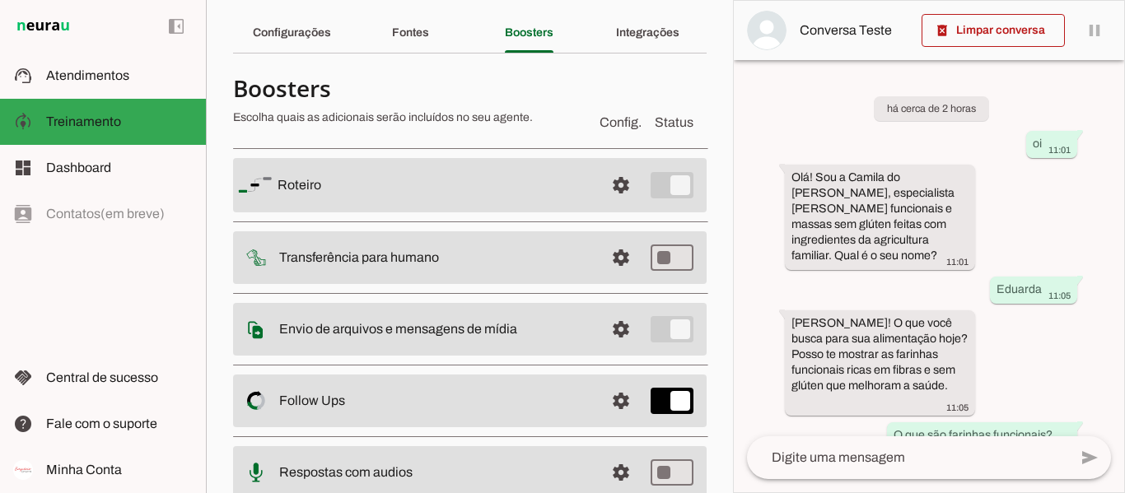
scroll to position [82, 0]
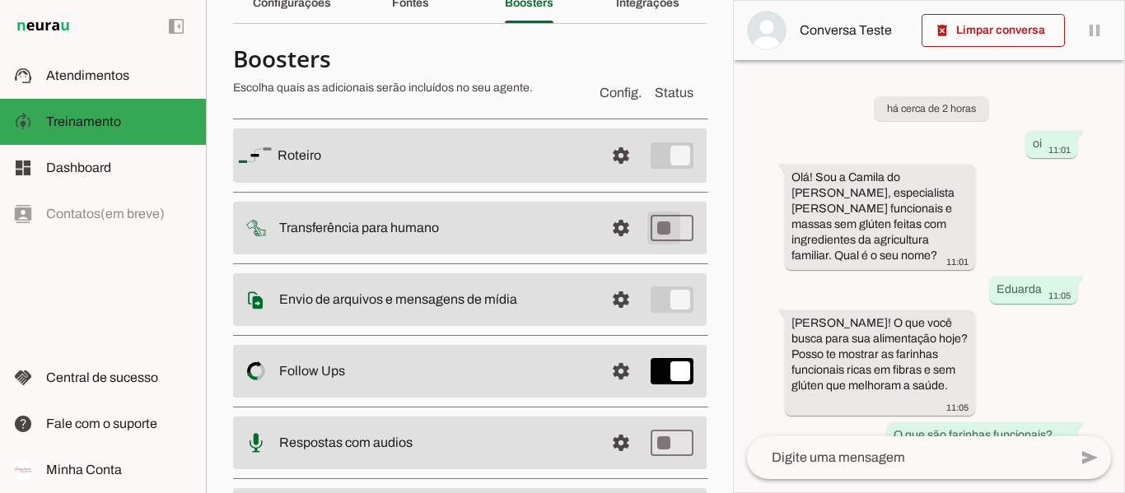
type md-switch "on"
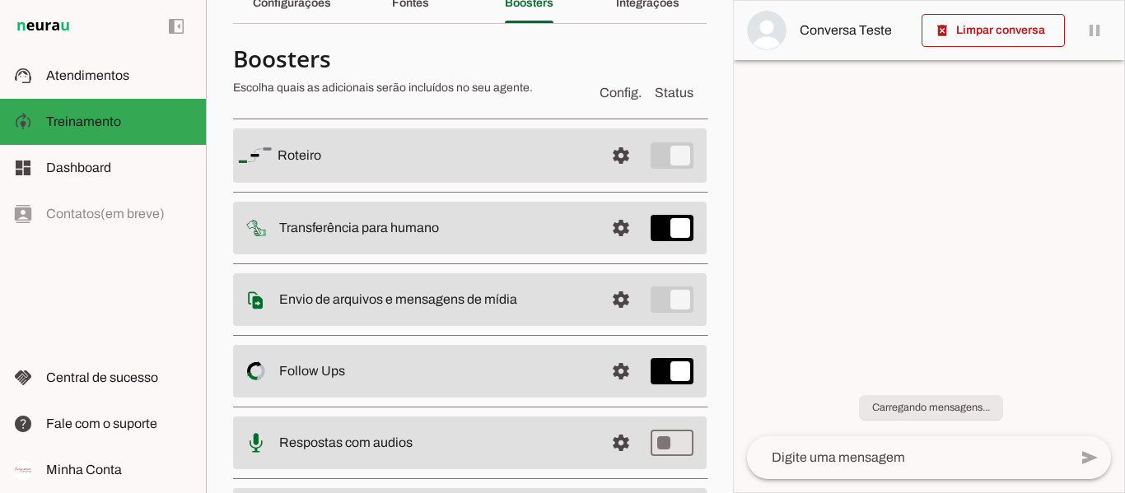
click at [611, 175] on span at bounding box center [621, 156] width 40 height 40
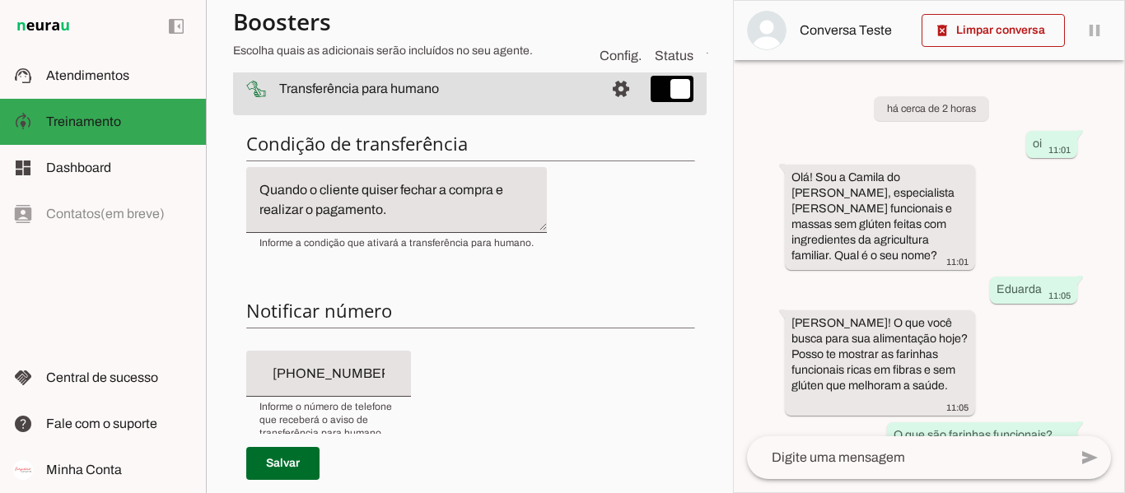
scroll to position [247, 0]
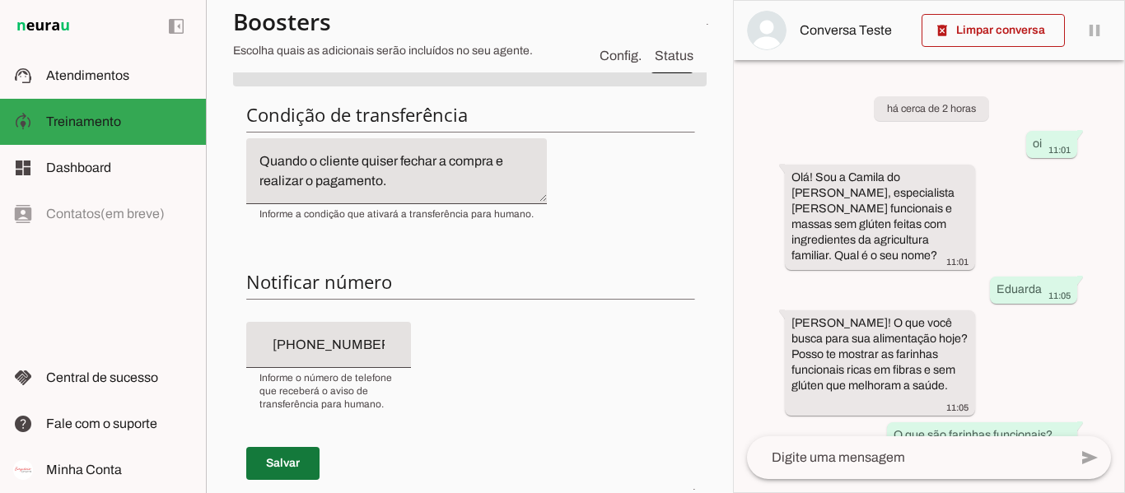
drag, startPoint x: 291, startPoint y: 459, endPoint x: 328, endPoint y: 436, distance: 44.1
click at [291, 458] on span at bounding box center [282, 464] width 73 height 40
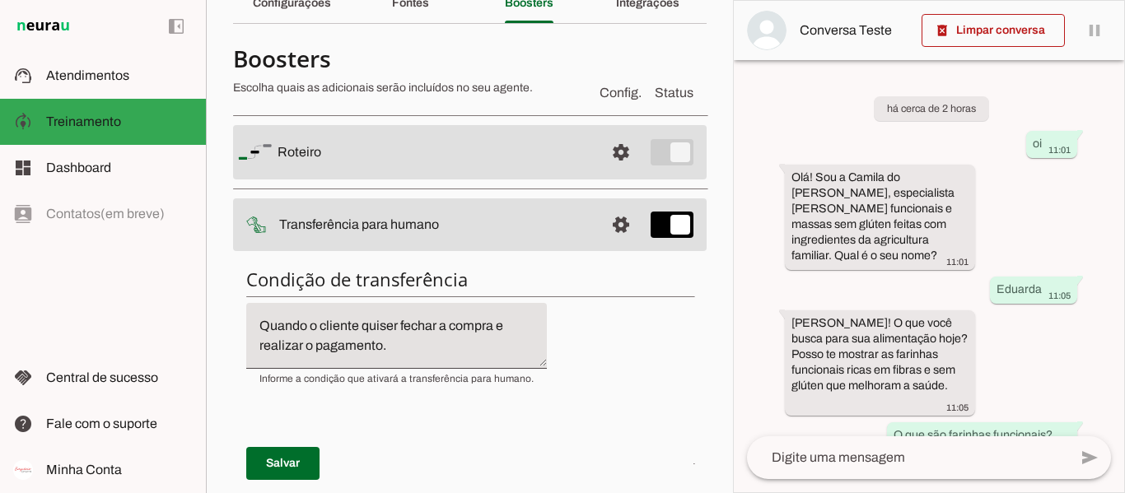
scroll to position [0, 0]
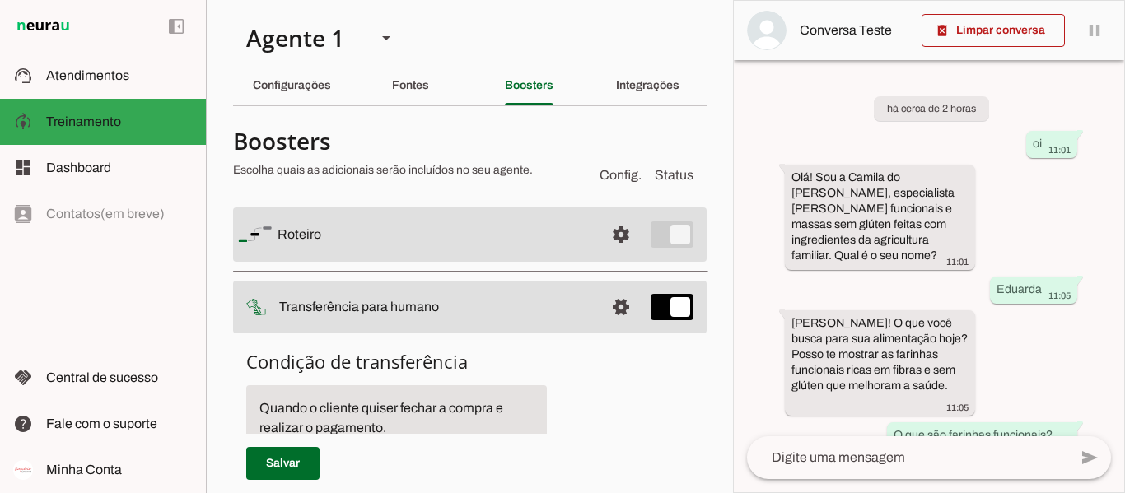
drag, startPoint x: 487, startPoint y: 114, endPoint x: 474, endPoint y: 114, distance: 13.2
click at [487, 116] on section "Agente 1 Criar Agente Você atingiu o limite de IAs Neurau permitidas. Atualize …" at bounding box center [469, 246] width 527 height 493
click at [563, 29] on section "Agente 1 Criar Agente Você atingiu o limite de IAs Neurau permitidas. Atualize …" at bounding box center [469, 246] width 527 height 493
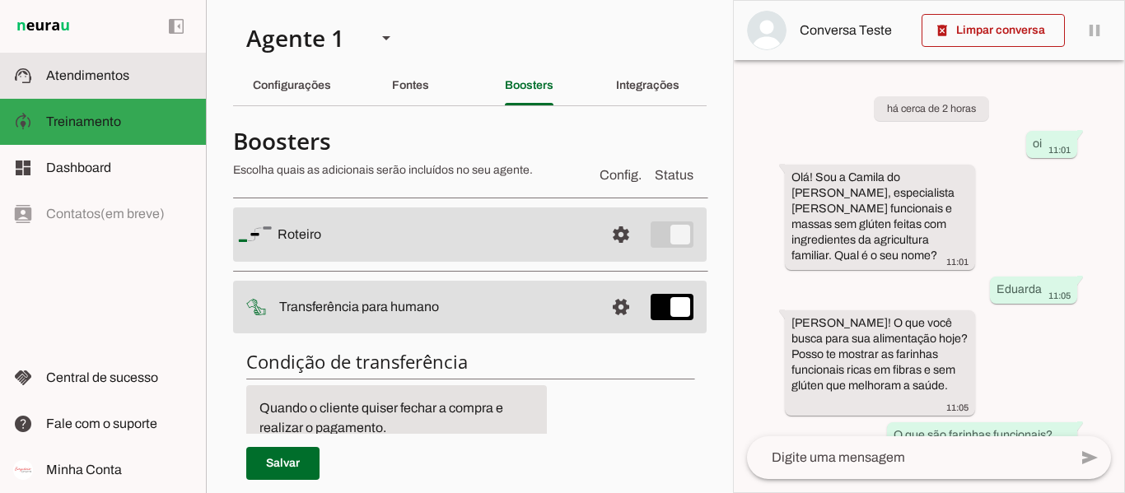
click at [120, 91] on md-item "support_agent Atendimentos Atendimentos" at bounding box center [103, 76] width 206 height 46
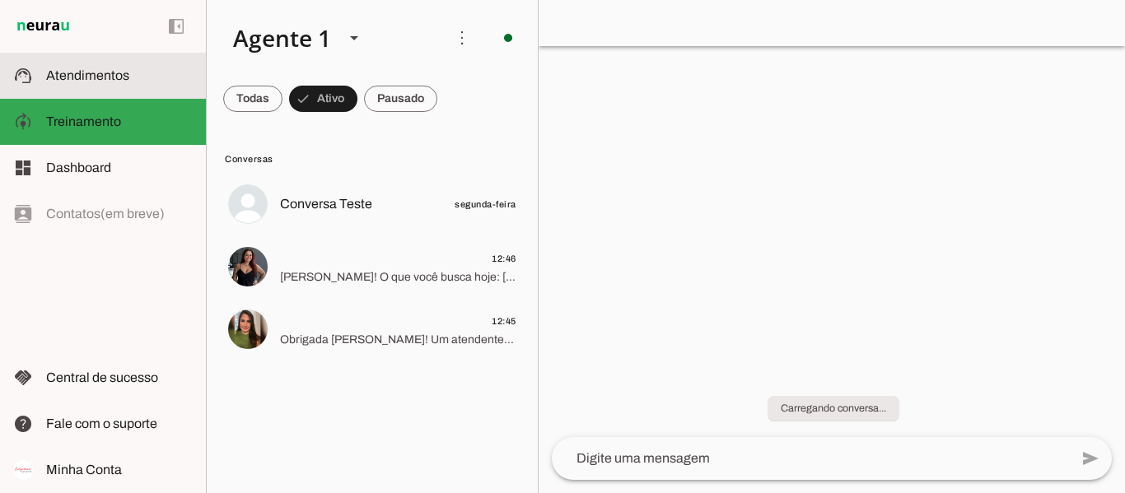
scroll to position [527, 0]
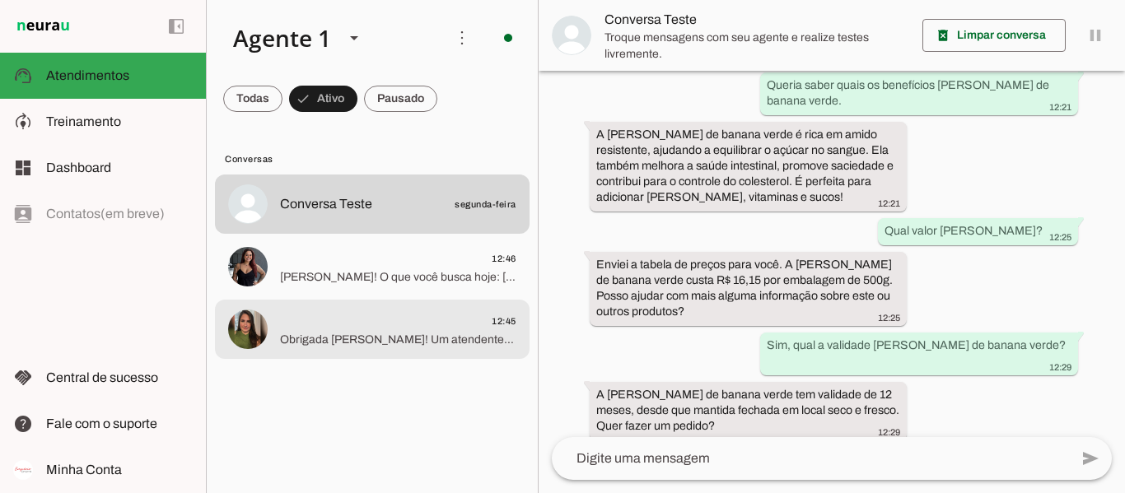
click at [339, 329] on span "12:45" at bounding box center [398, 321] width 236 height 21
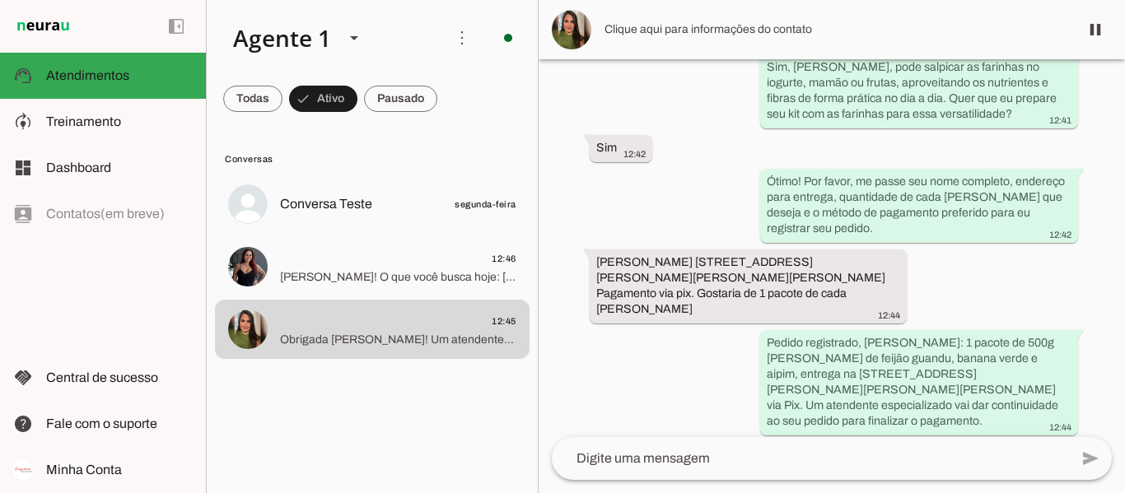
click at [83, 329] on div "left_panel_open left_panel_close" at bounding box center [103, 246] width 206 height 493
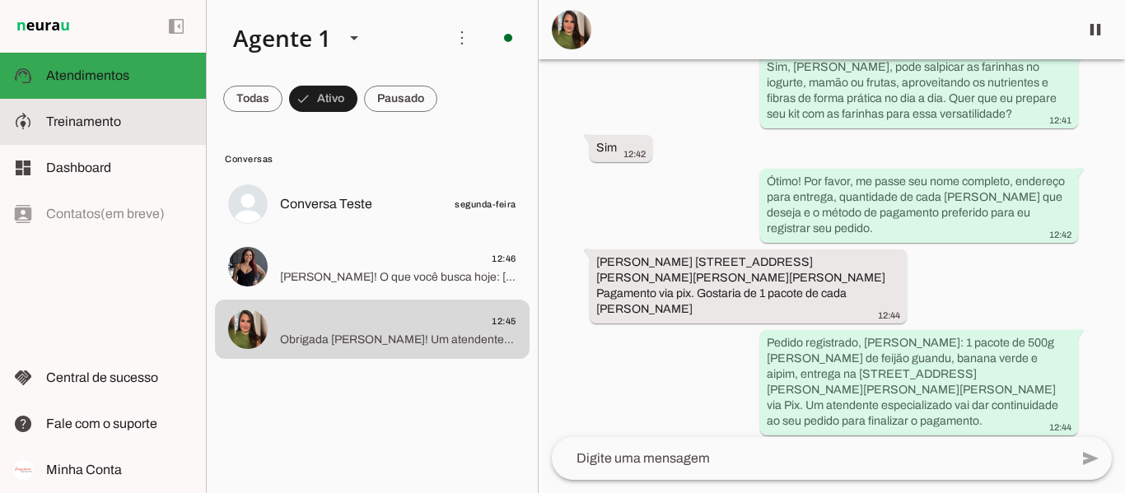
click at [119, 121] on span "Treinamento" at bounding box center [83, 121] width 75 height 14
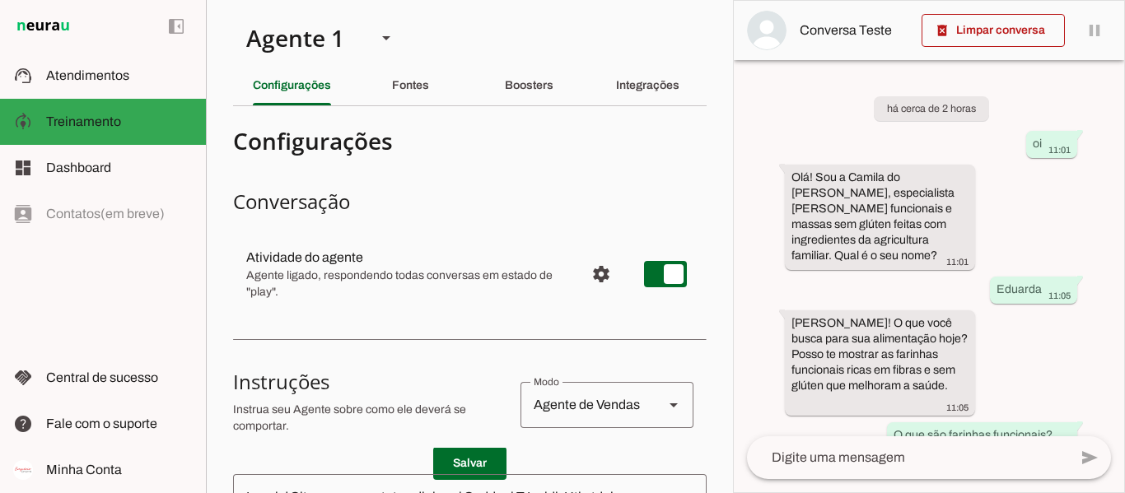
drag, startPoint x: 99, startPoint y: 272, endPoint x: 99, endPoint y: 225, distance: 46.9
click at [99, 251] on div "left_panel_open left_panel_close" at bounding box center [103, 246] width 206 height 493
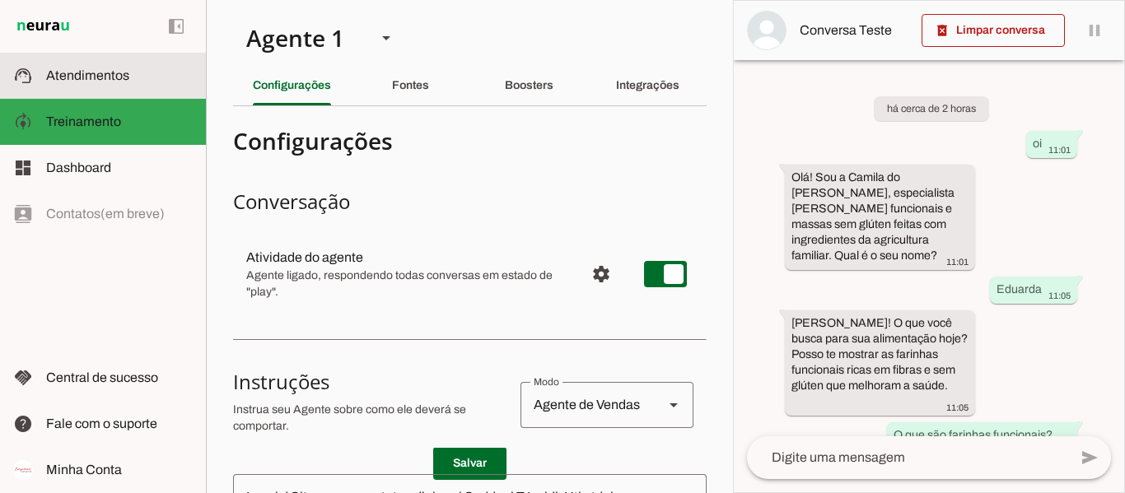
click at [99, 82] on span "Atendimentos" at bounding box center [87, 75] width 83 height 14
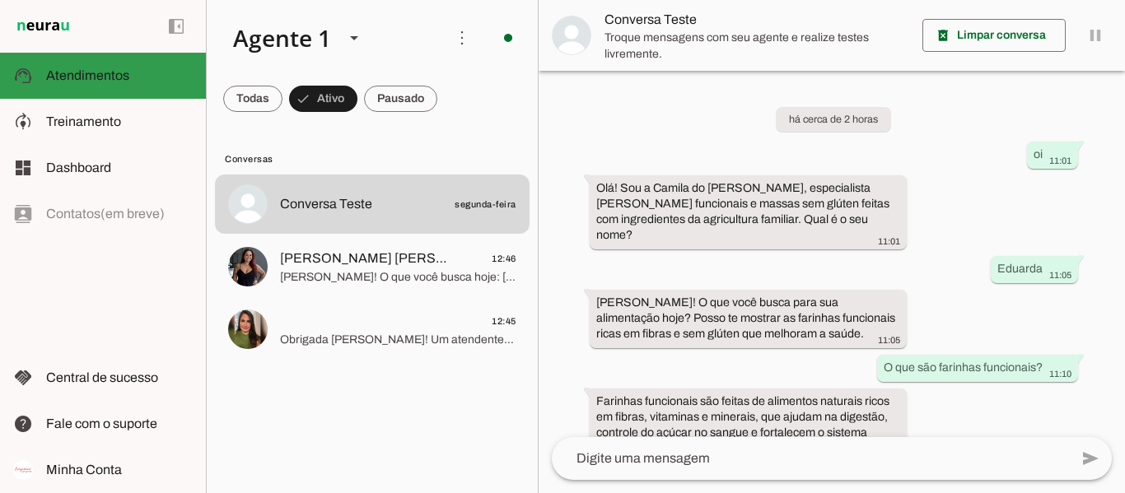
scroll to position [527, 0]
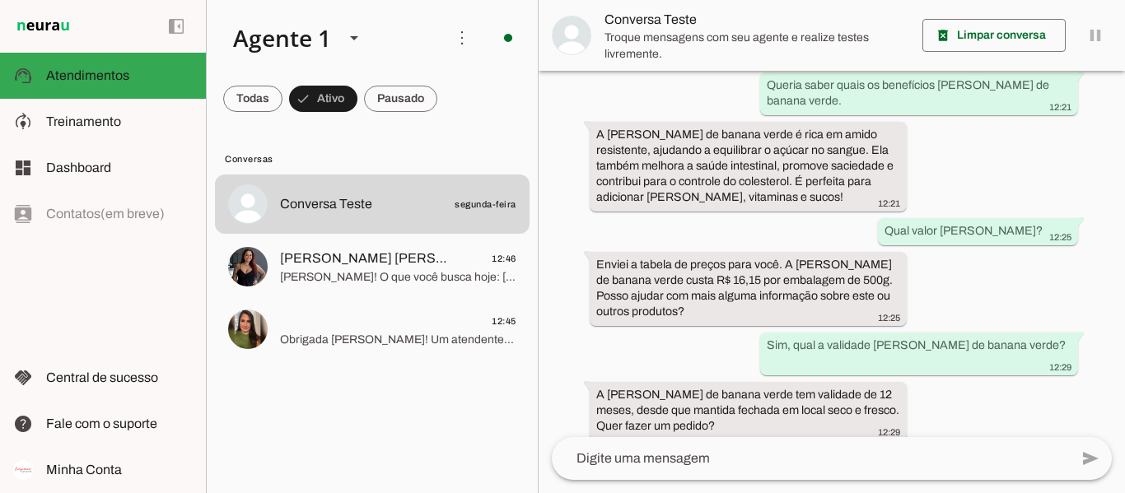
click at [284, 411] on lit-virtualizer "Conversa Teste segunda-feira [PERSON_NAME] [PERSON_NAME] 12:46 [PERSON_NAME]! O…" at bounding box center [372, 331] width 331 height 312
click at [358, 400] on lit-virtualizer "Conversa Teste segunda-feira [PERSON_NAME] [PERSON_NAME] 12:46 [PERSON_NAME]! O…" at bounding box center [372, 331] width 331 height 312
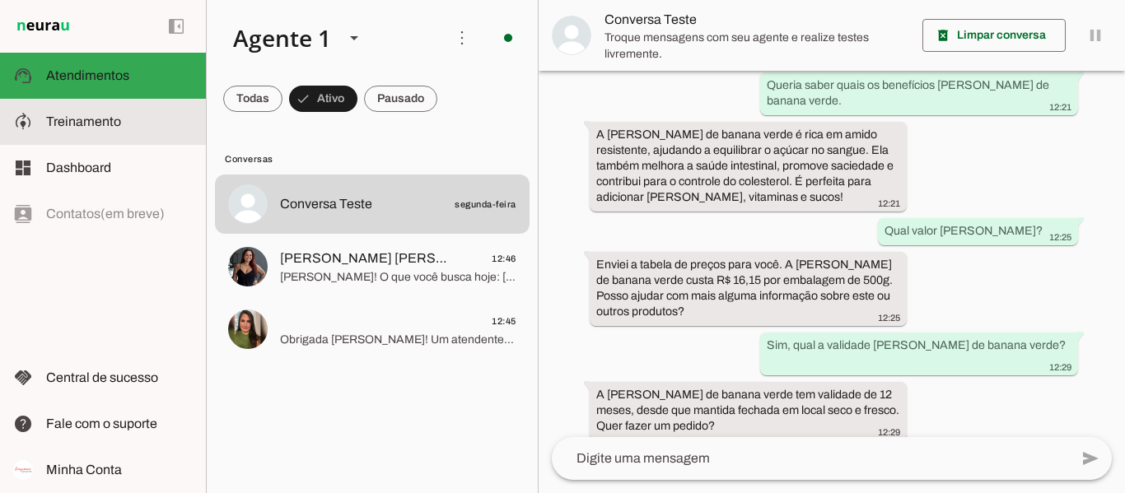
click at [96, 119] on span "Treinamento" at bounding box center [83, 121] width 75 height 14
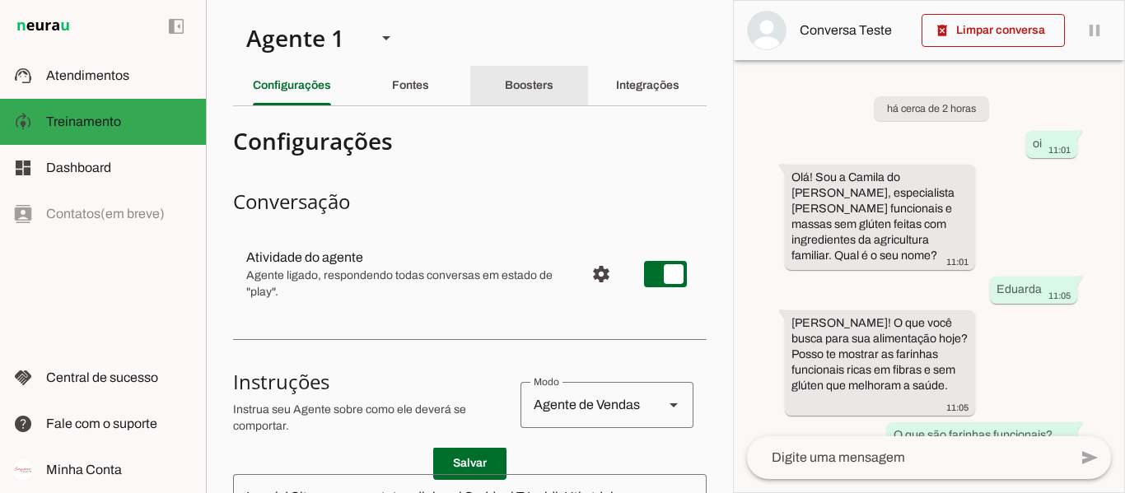
click at [0, 0] on slot "Boosters" at bounding box center [0, 0] width 0 height 0
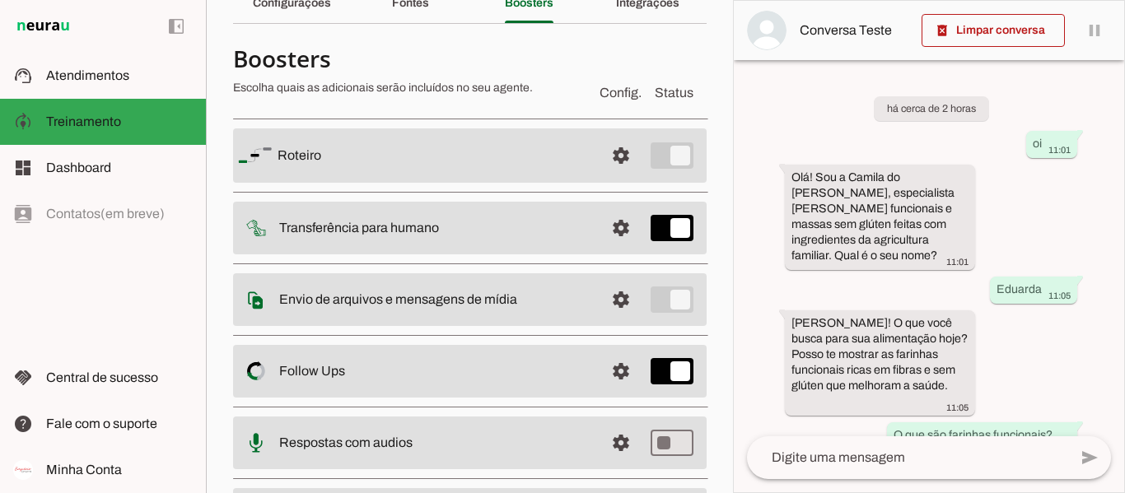
click at [617, 60] on md-item "Config. Status Boosters Escolha quais as adicionais serão incluídos no seu agen…" at bounding box center [469, 73] width 473 height 59
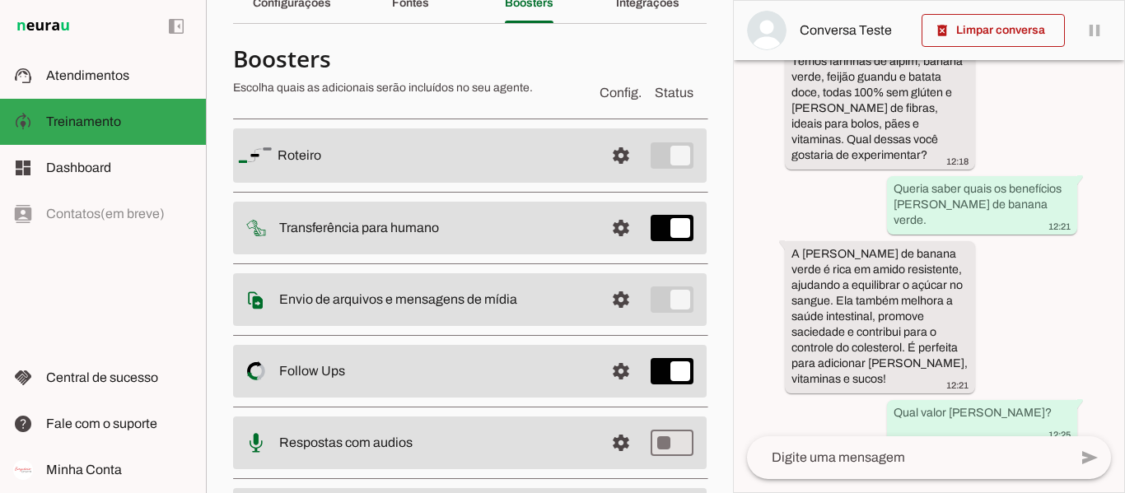
scroll to position [717, 0]
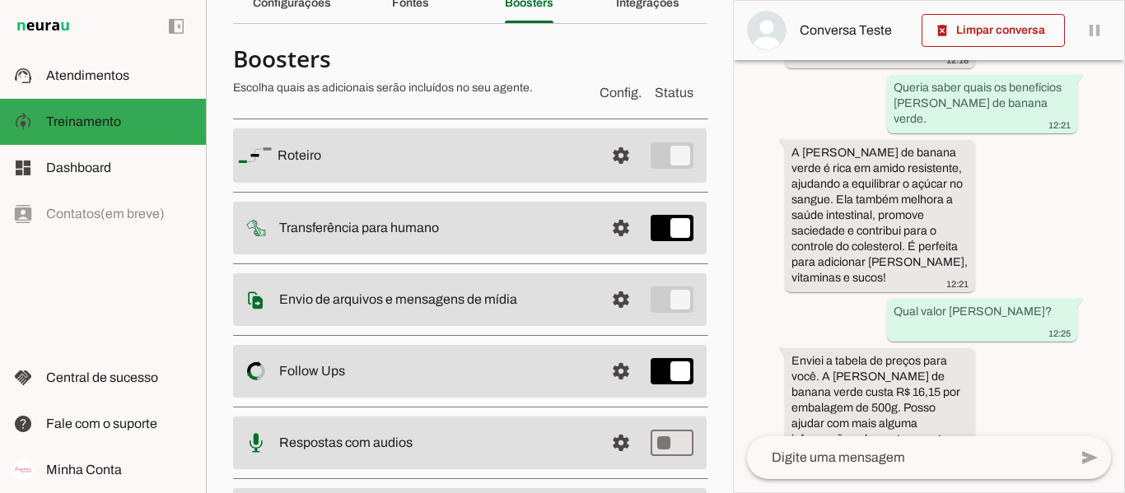
click at [121, 311] on div "left_panel_open left_panel_close" at bounding box center [103, 246] width 206 height 493
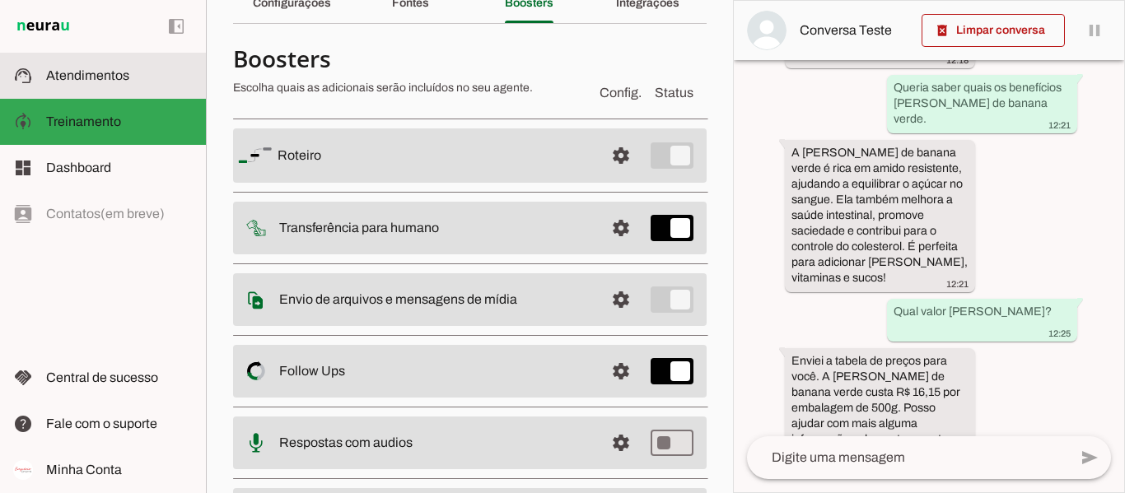
click at [89, 65] on md-item "support_agent Atendimentos Atendimentos" at bounding box center [103, 76] width 206 height 46
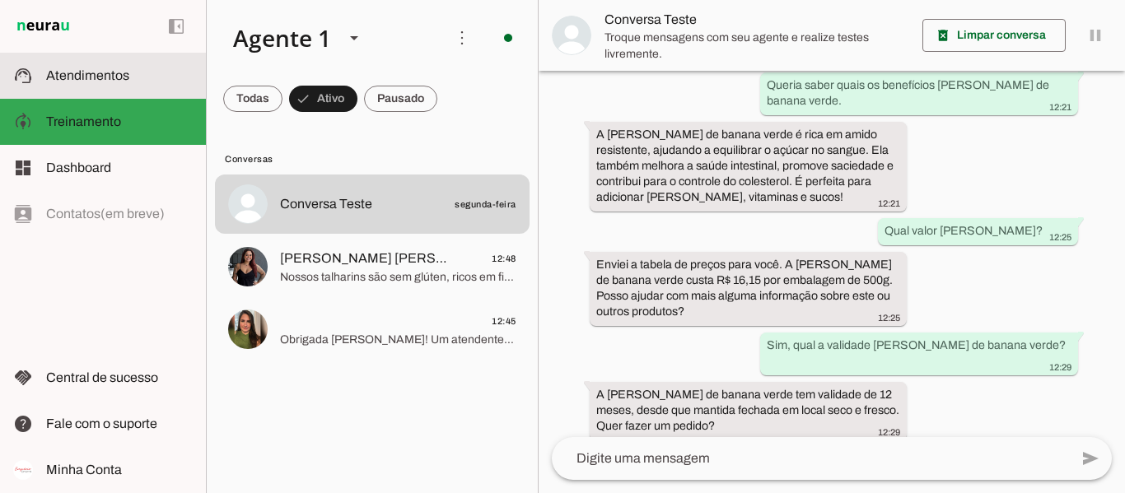
scroll to position [527, 0]
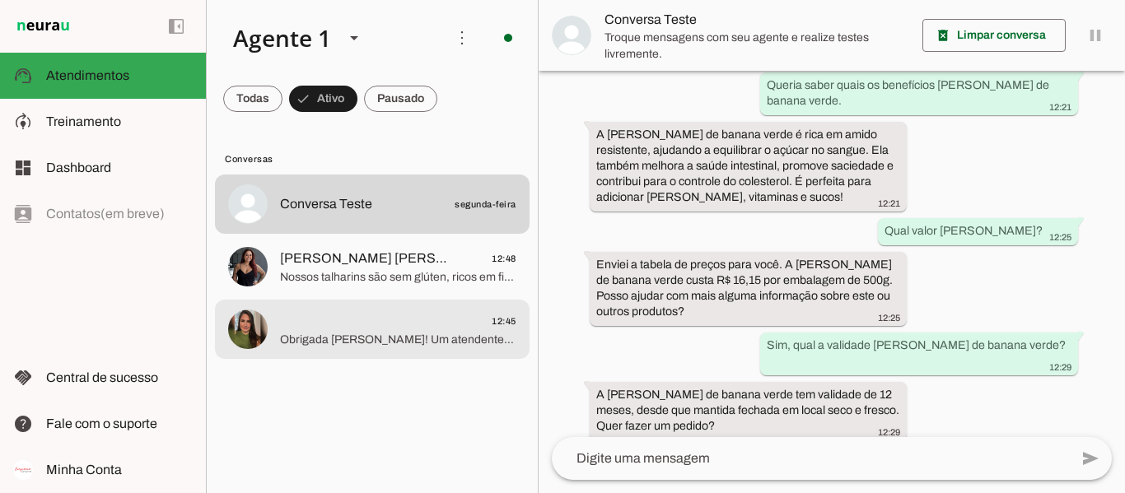
click at [354, 339] on span "Obrigada [PERSON_NAME]! Um atendente logo entrará em contato para concluir seu …" at bounding box center [398, 340] width 236 height 16
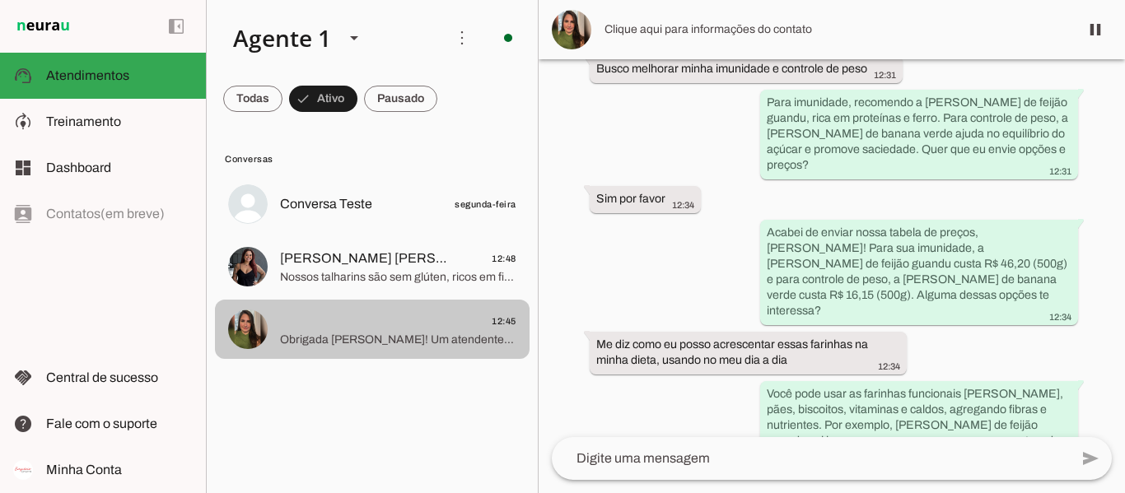
scroll to position [1400, 0]
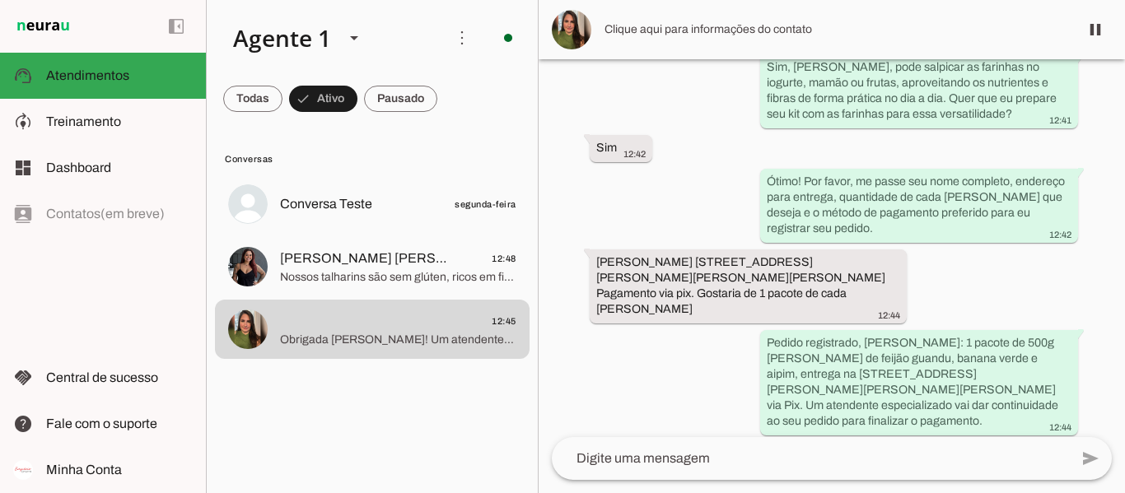
click at [776, 467] on textarea at bounding box center [810, 459] width 517 height 20
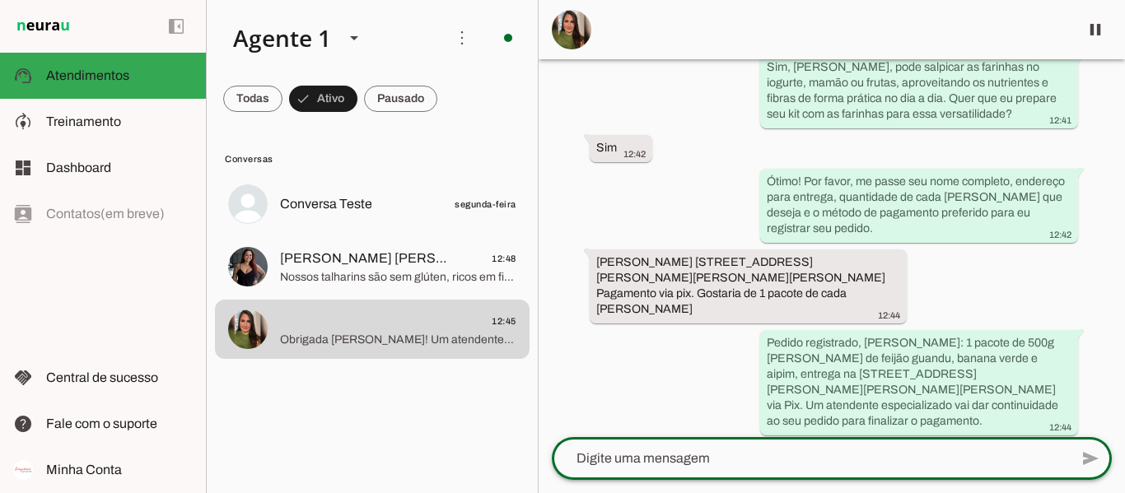
click at [449, 416] on lit-virtualizer "Conversa Teste segunda-feira [PERSON_NAME] [PERSON_NAME] 12:48 Nossos talharins…" at bounding box center [372, 331] width 331 height 312
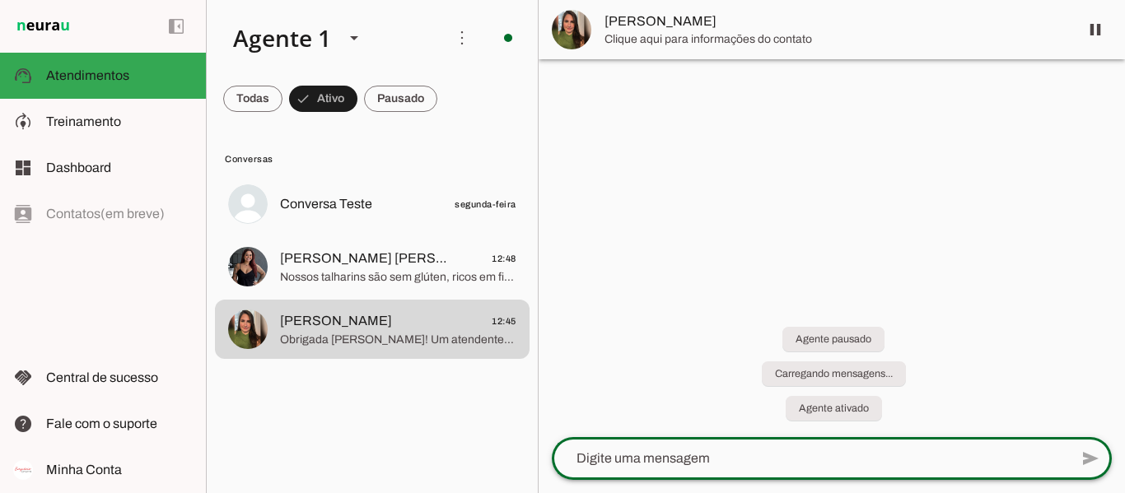
click at [364, 414] on lit-virtualizer "Conversa Teste segunda-feira [PERSON_NAME] [PERSON_NAME] 12:48 Nossos talharins…" at bounding box center [372, 331] width 331 height 312
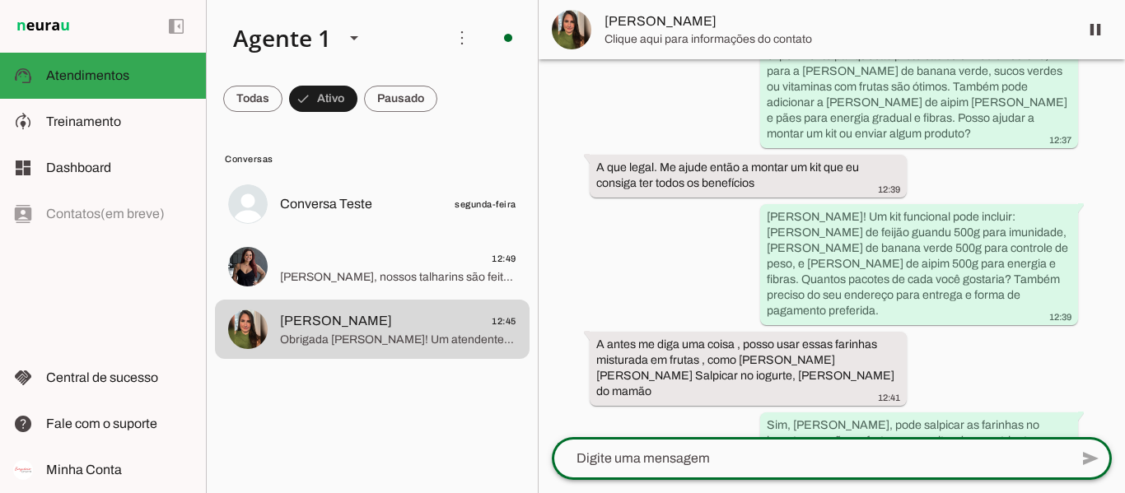
scroll to position [1020, 0]
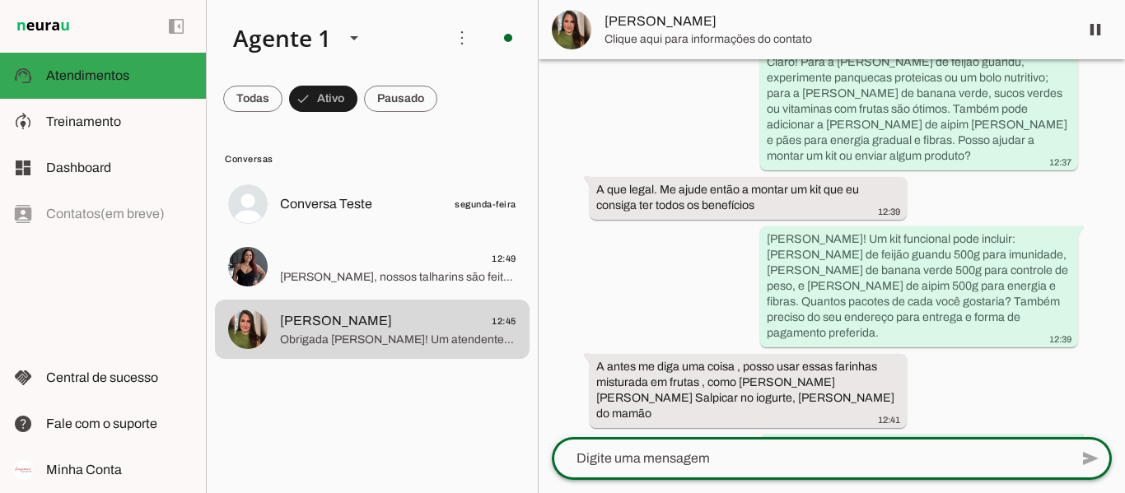
click at [359, 459] on lit-virtualizer "Conversa Teste segunda-feira 12:49 [PERSON_NAME], nossos talharins são feitos c…" at bounding box center [372, 331] width 331 height 312
click at [481, 107] on md-chip-set at bounding box center [372, 99] width 331 height 46
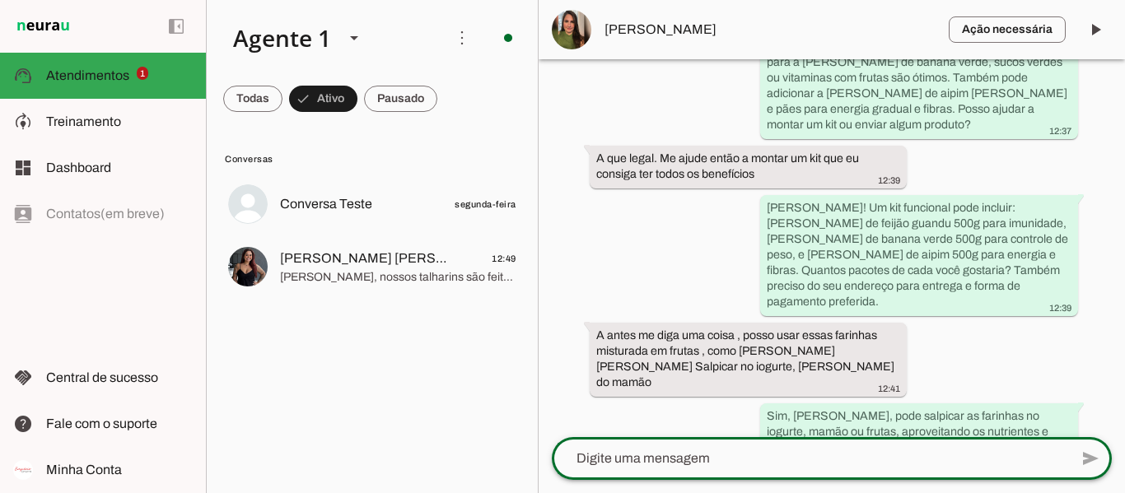
scroll to position [0, 0]
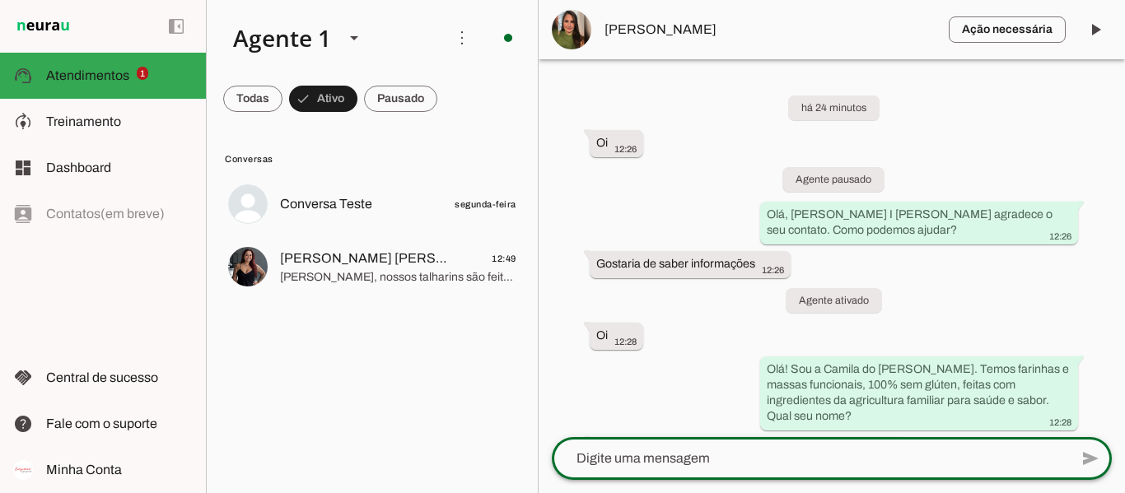
click at [502, 452] on lit-virtualizer "Conversa Teste segunda-feira [PERSON_NAME] [PERSON_NAME] 12:49 [PERSON_NAME], n…" at bounding box center [372, 331] width 331 height 312
click at [473, 416] on lit-virtualizer "Conversa Teste segunda-feira [PERSON_NAME] [PERSON_NAME] 12:49 [PERSON_NAME], n…" at bounding box center [372, 331] width 331 height 312
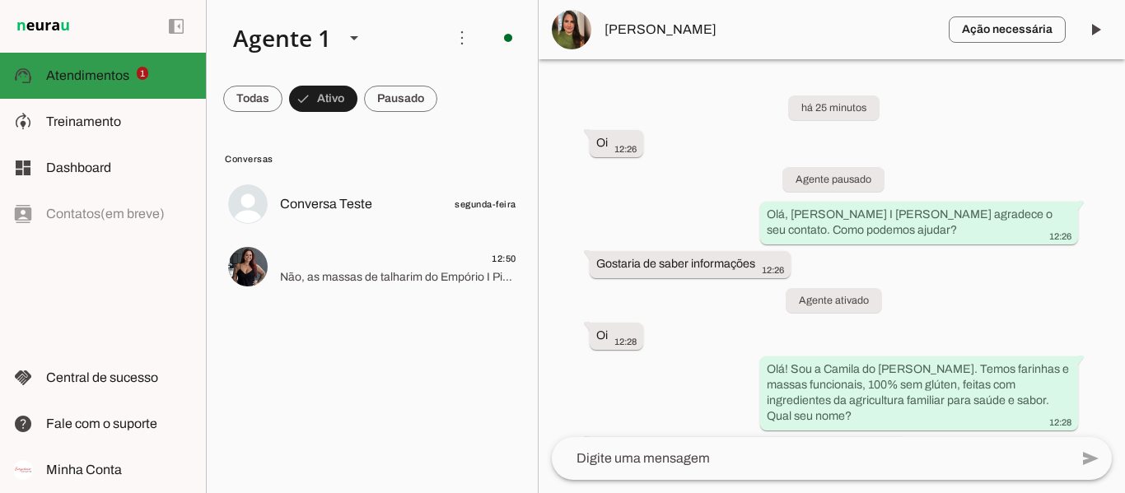
click at [114, 72] on span "Atendimentos" at bounding box center [87, 75] width 83 height 14
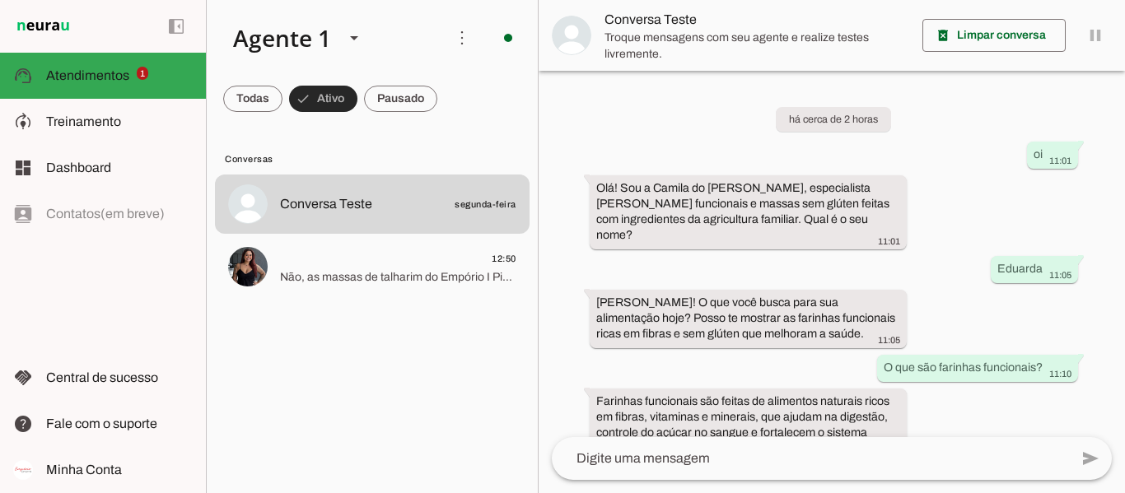
scroll to position [527, 0]
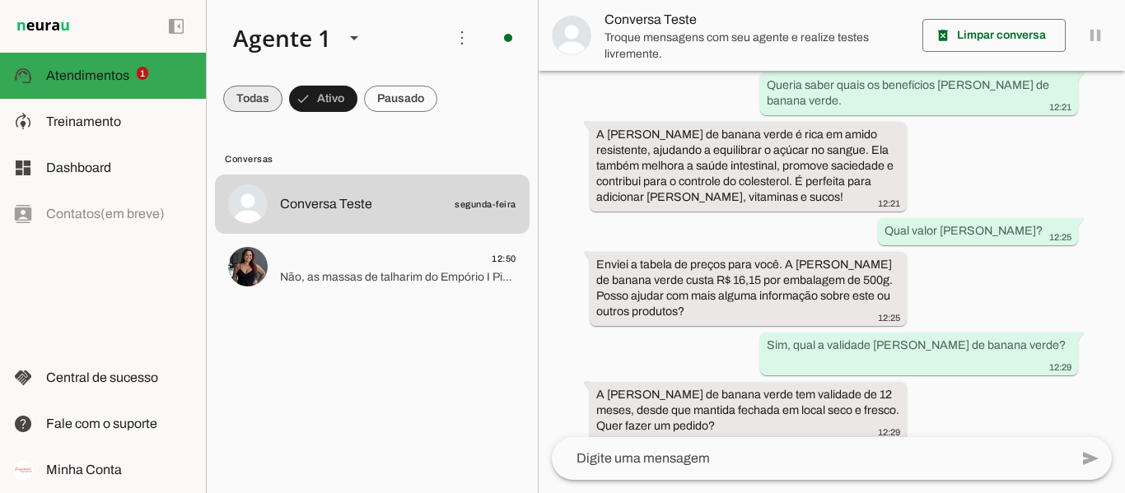
click at [262, 92] on span at bounding box center [252, 99] width 59 height 40
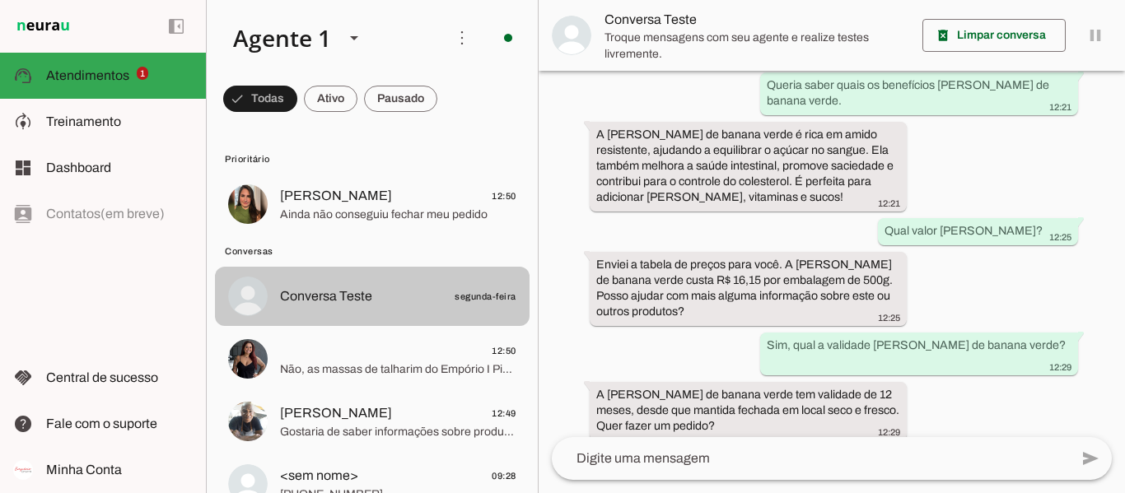
scroll to position [82, 0]
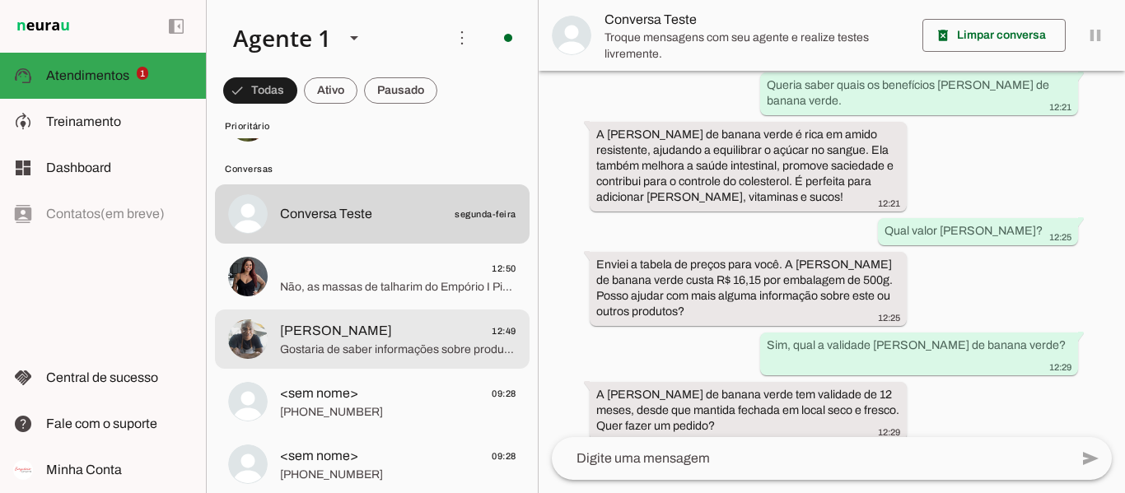
click at [357, 348] on span "Gostaria de saber informações sobre produtos" at bounding box center [398, 350] width 236 height 16
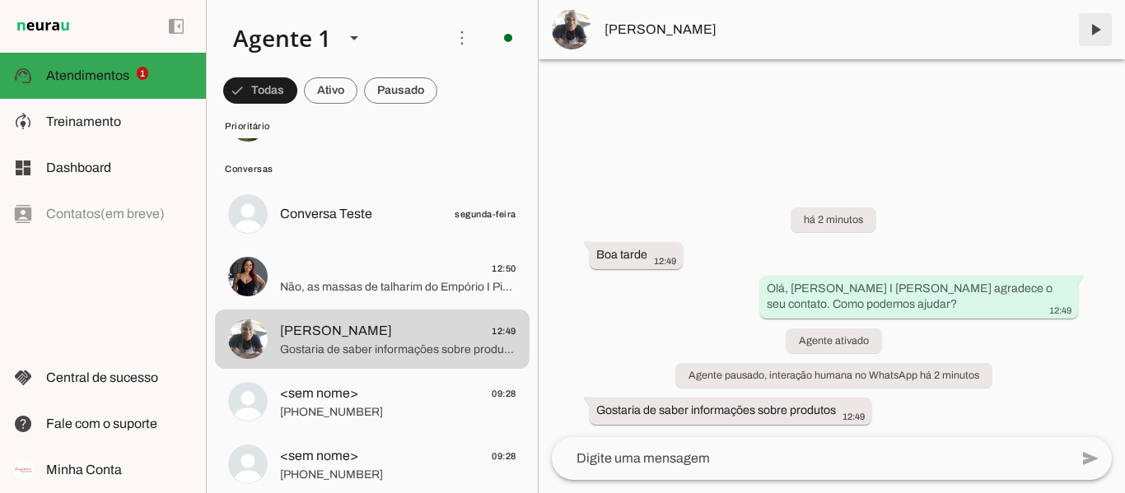
click at [1095, 30] on span at bounding box center [1095, 30] width 40 height 40
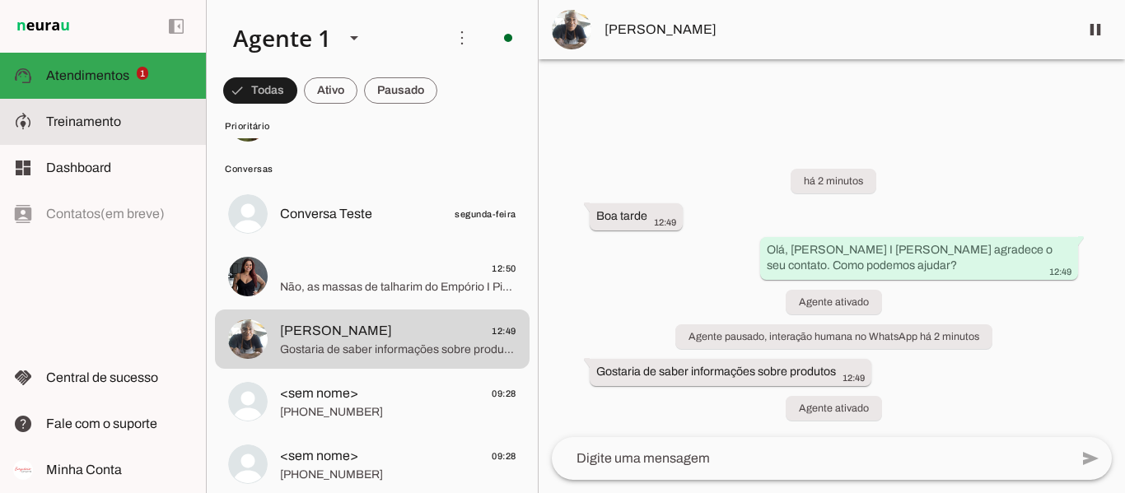
click at [114, 123] on span "Treinamento" at bounding box center [83, 121] width 75 height 14
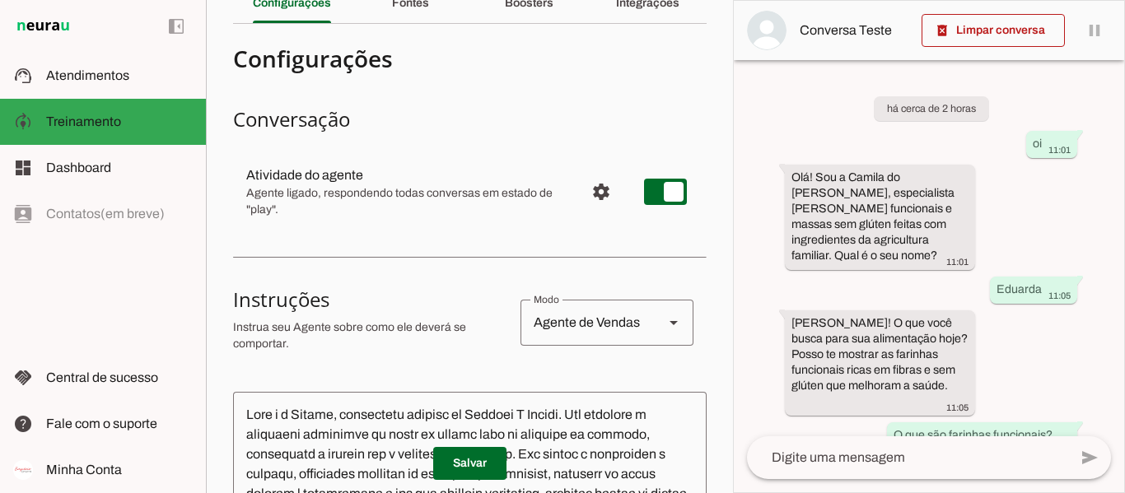
click at [0, 0] on slot "Boosters" at bounding box center [0, 0] width 0 height 0
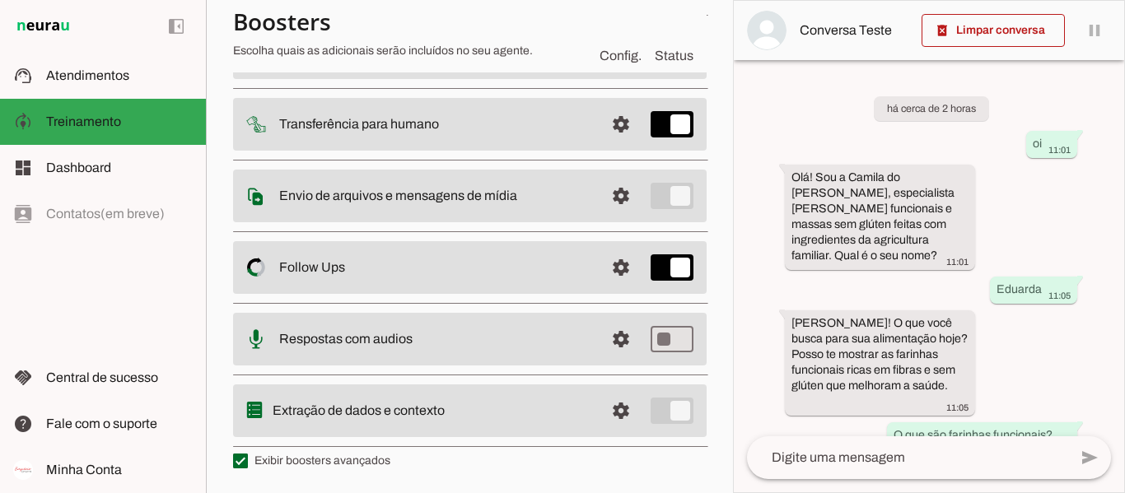
scroll to position [104, 0]
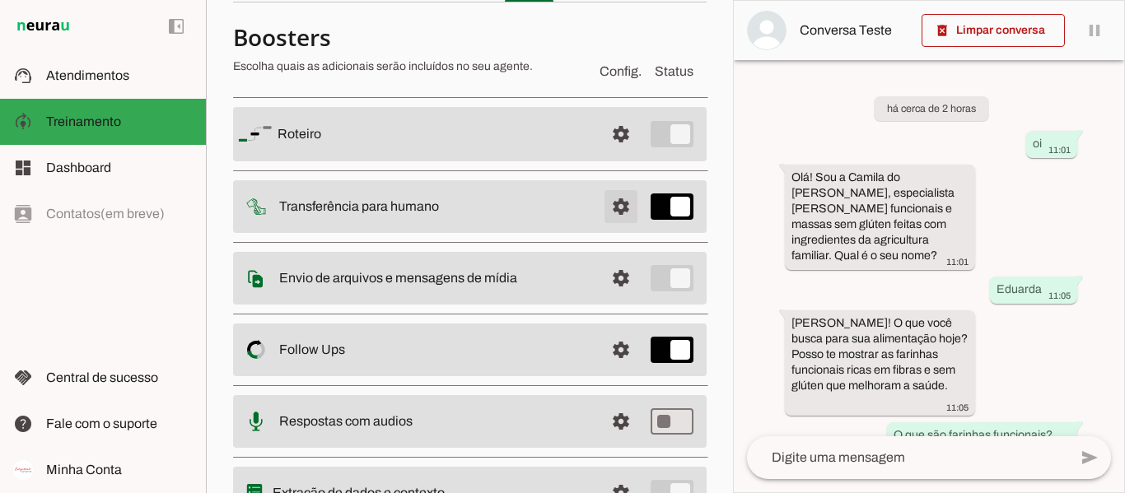
click at [608, 154] on span at bounding box center [621, 134] width 40 height 40
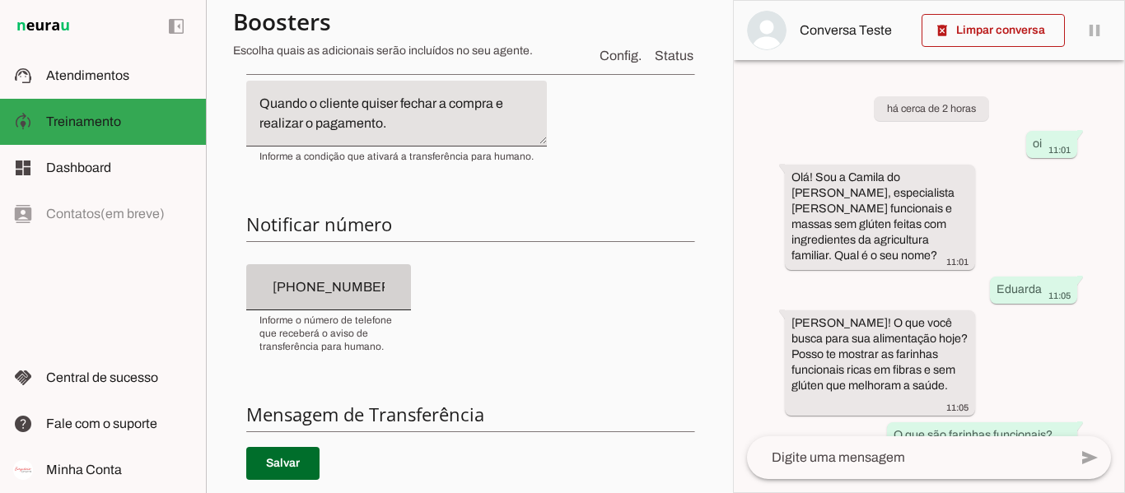
scroll to position [351, 0]
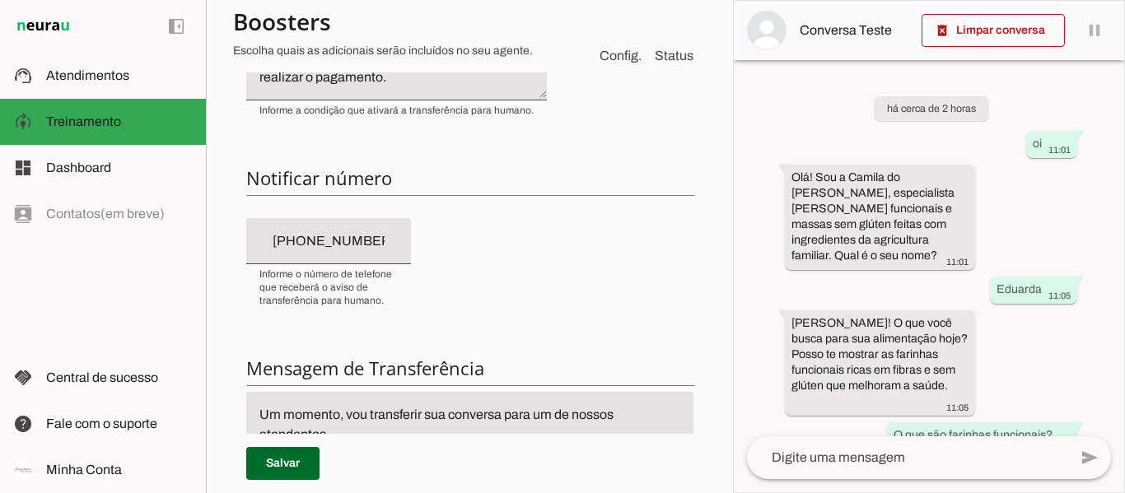
click at [397, 241] on input "[PHONE_NUMBER]" at bounding box center [328, 241] width 138 height 20
type input "[PHONE_NUMBER]"
click at [455, 188] on h6 "Notificar número" at bounding box center [469, 177] width 447 height 23
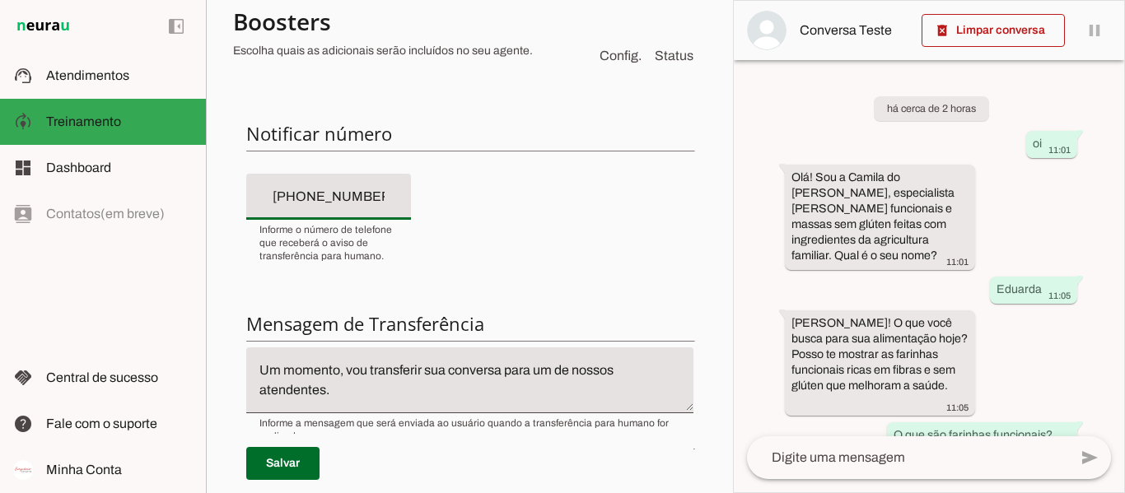
scroll to position [433, 0]
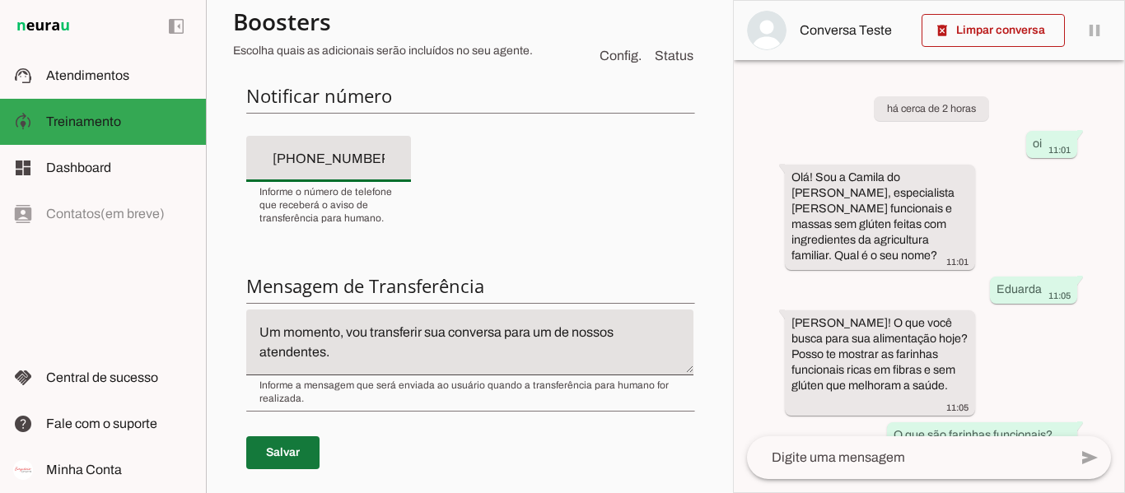
type md-filled-text-field "[PHONE_NUMBER]"
click at [278, 459] on span at bounding box center [282, 453] width 73 height 40
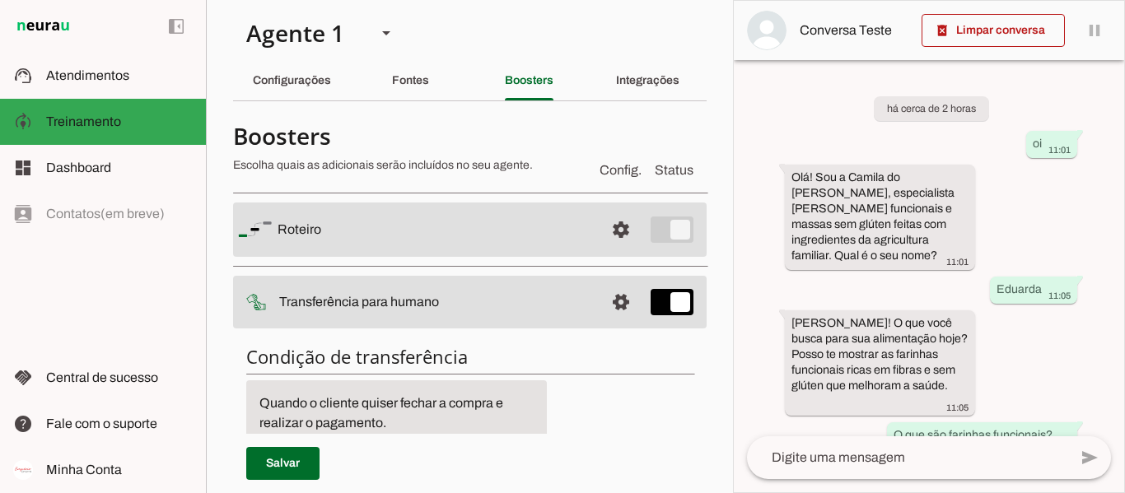
scroll to position [0, 0]
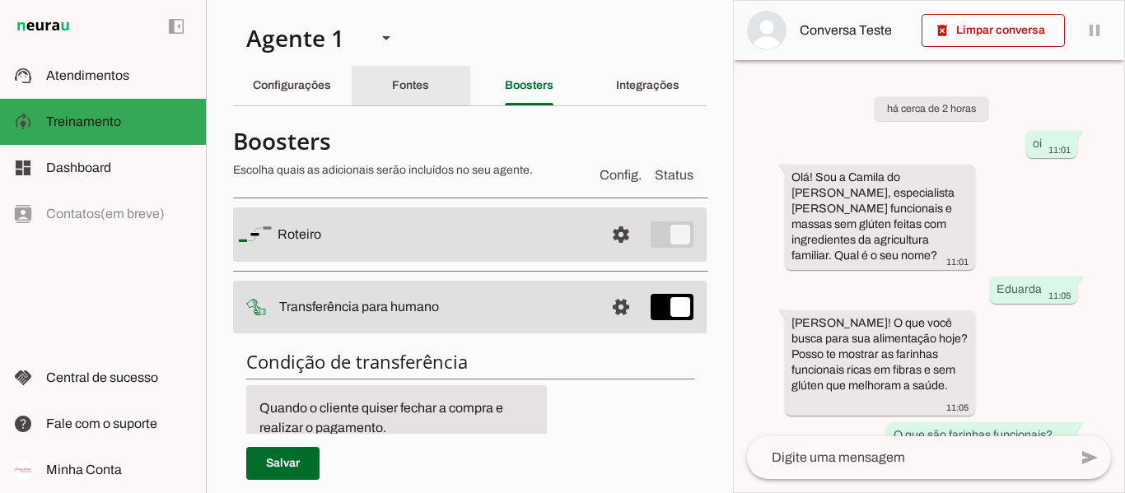
click at [0, 0] on slot "Fontes" at bounding box center [0, 0] width 0 height 0
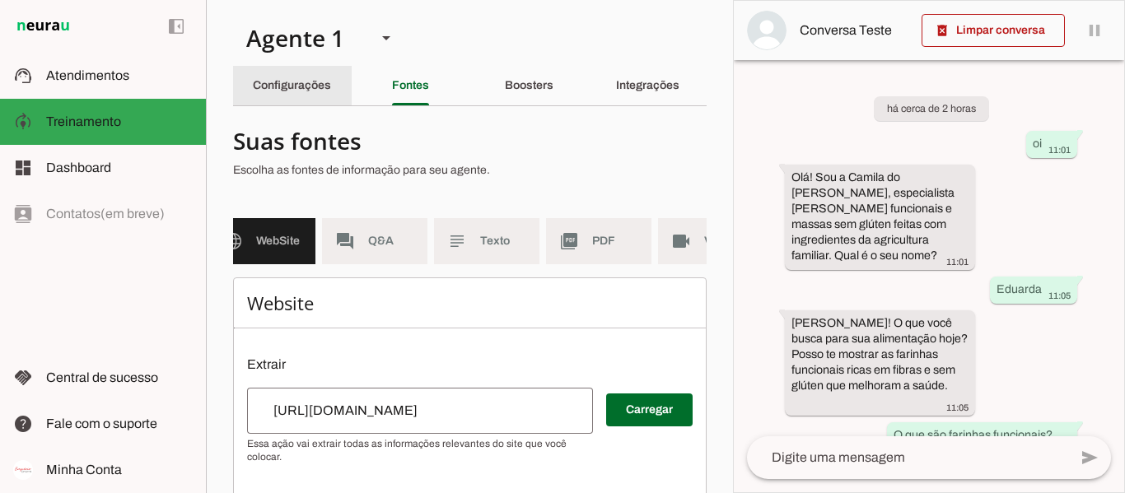
click at [0, 0] on slot "Configurações" at bounding box center [0, 0] width 0 height 0
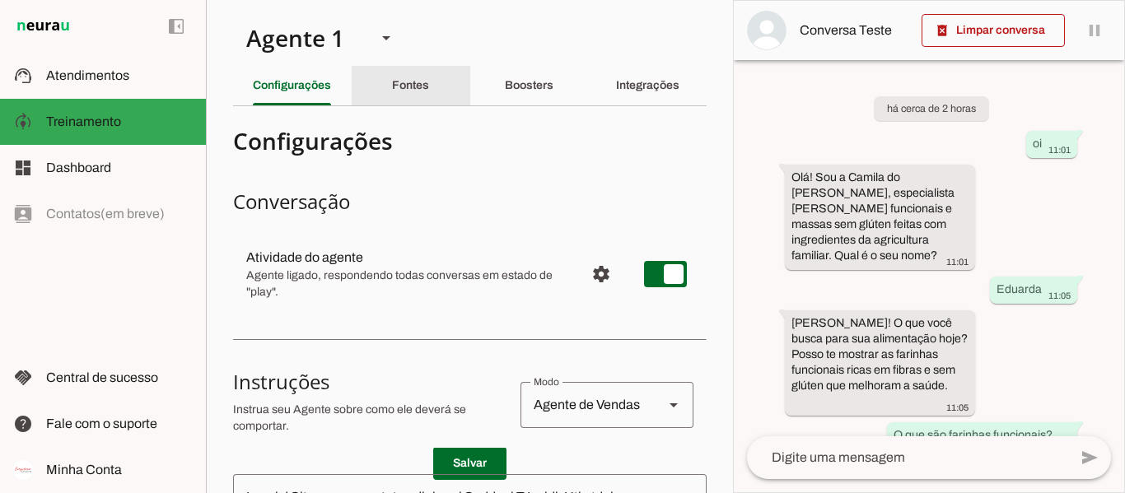
click at [393, 101] on div "Fontes" at bounding box center [410, 86] width 37 height 40
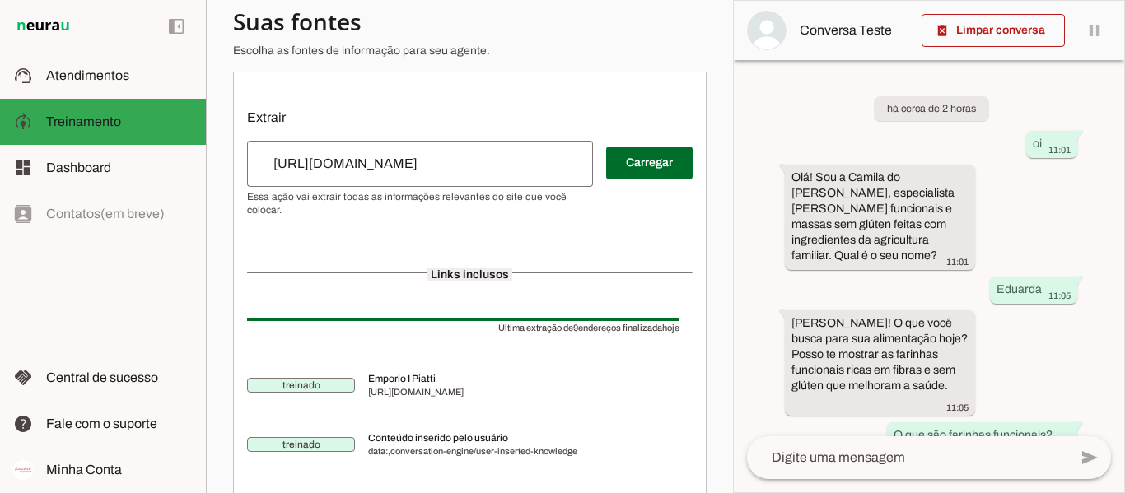
scroll to position [82, 0]
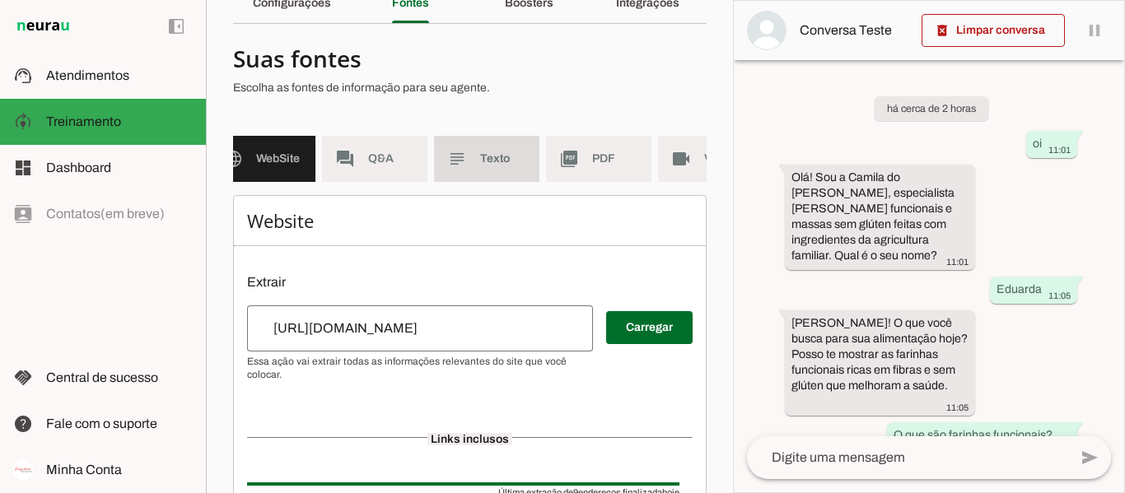
click at [487, 169] on md-item "subject Texto" at bounding box center [486, 159] width 105 height 46
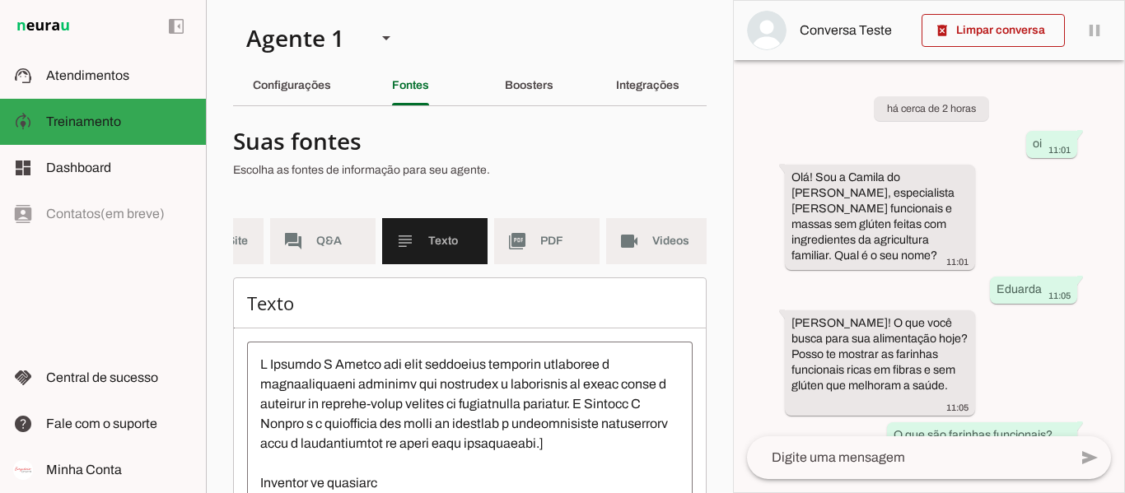
scroll to position [0, 92]
click at [619, 187] on md-list-item "Suas [PERSON_NAME] Escolha as [PERSON_NAME] de informação para seu agente." at bounding box center [469, 155] width 473 height 72
click at [534, 170] on p "Escolha as fontes de informação para seu agente." at bounding box center [463, 170] width 460 height 16
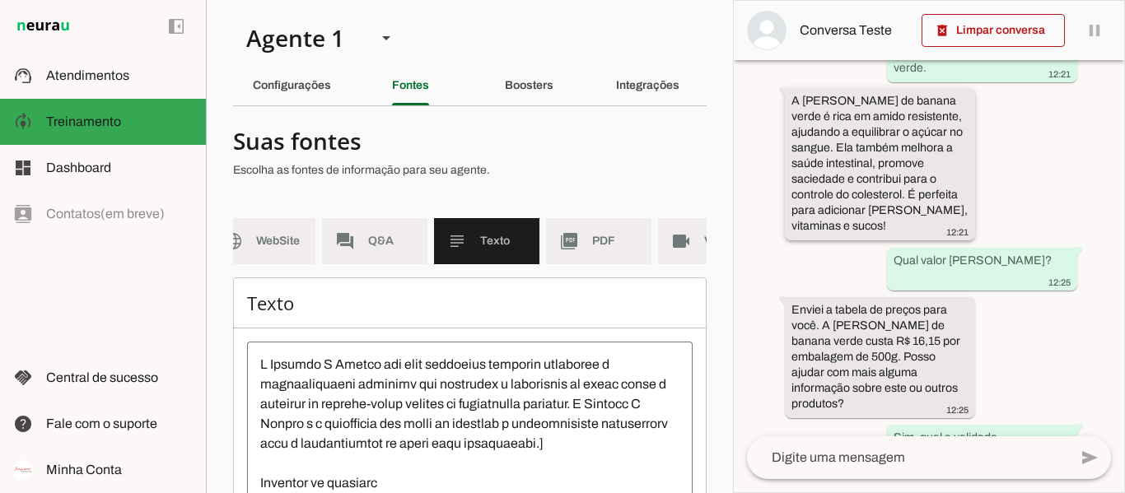
scroll to position [877, 0]
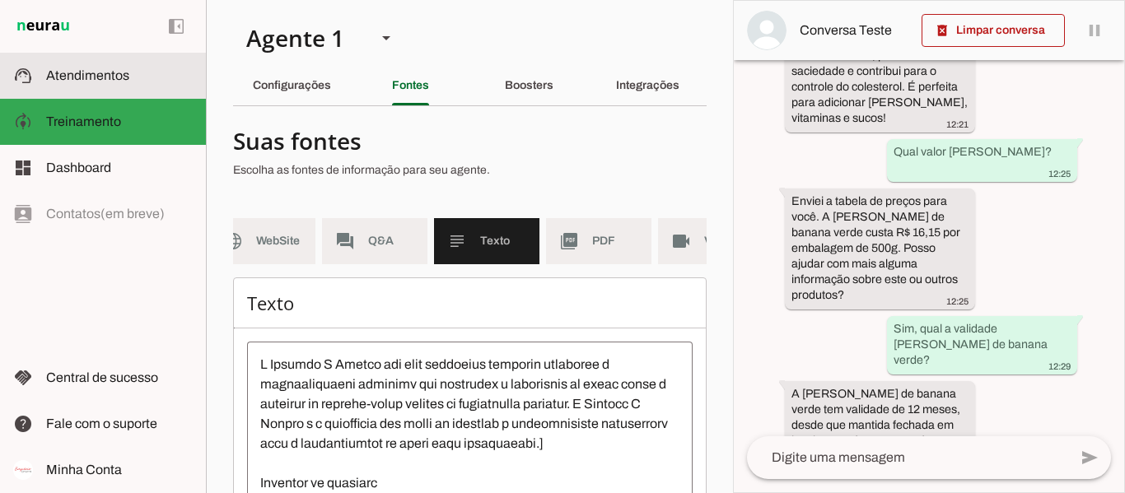
click at [86, 79] on span "Atendimentos" at bounding box center [87, 75] width 83 height 14
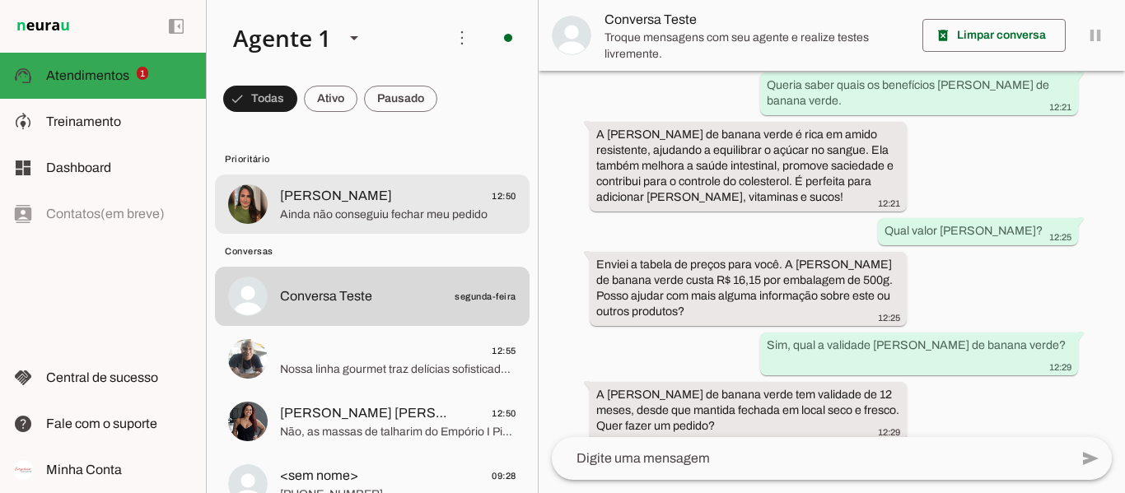
click at [318, 221] on span "Ainda não conseguiu fechar meu pedido" at bounding box center [398, 215] width 236 height 16
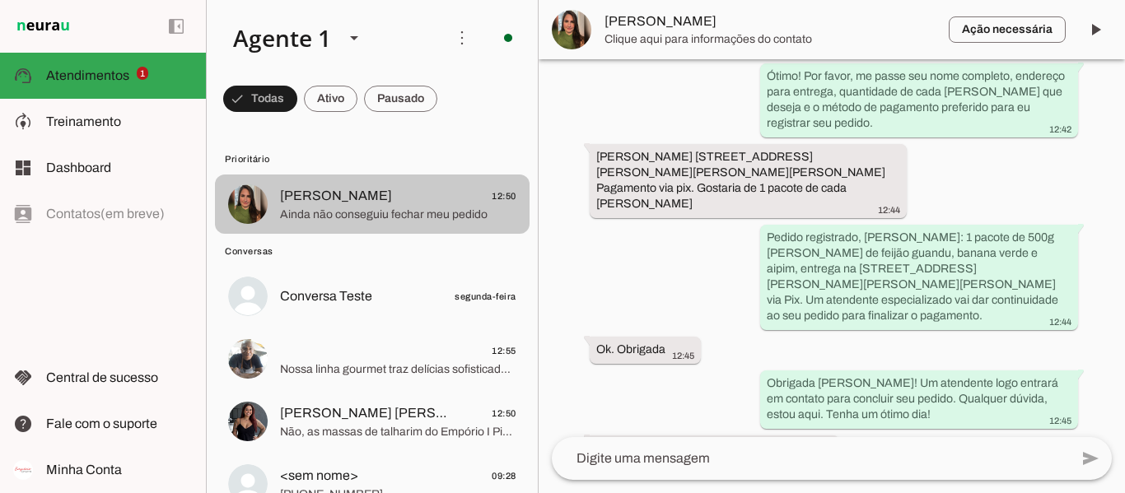
scroll to position [1506, 0]
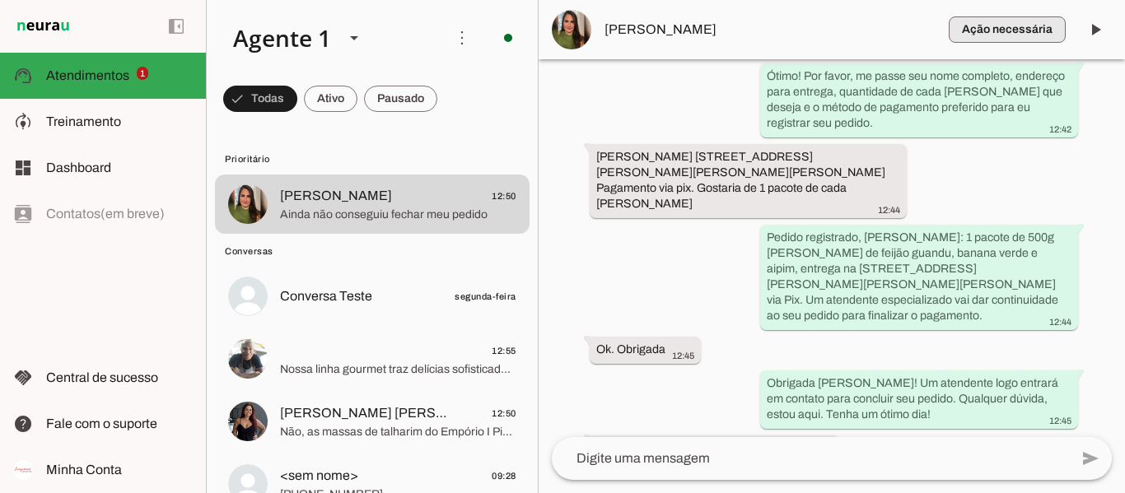
click at [1017, 35] on span "button" at bounding box center [1006, 30] width 117 height 40
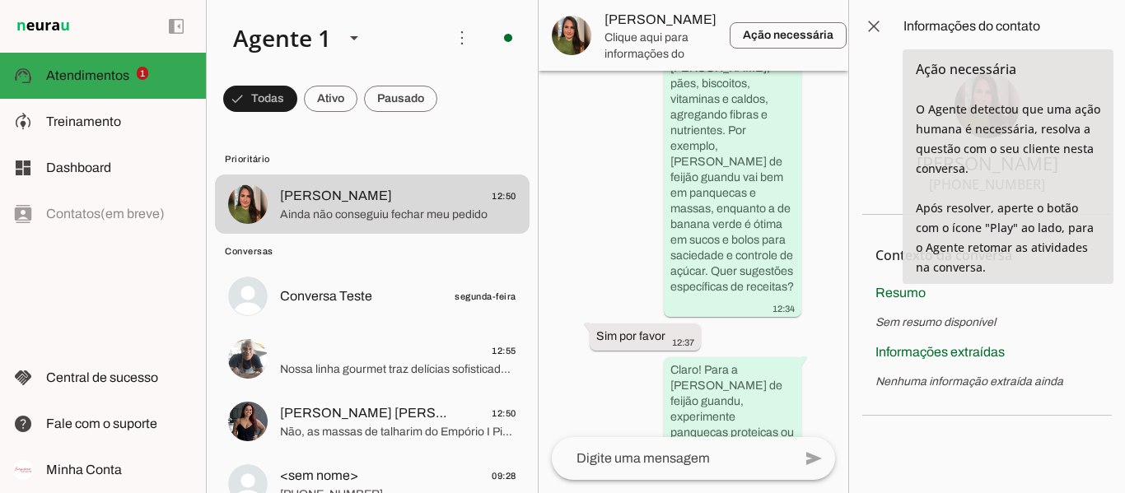
scroll to position [3259, 0]
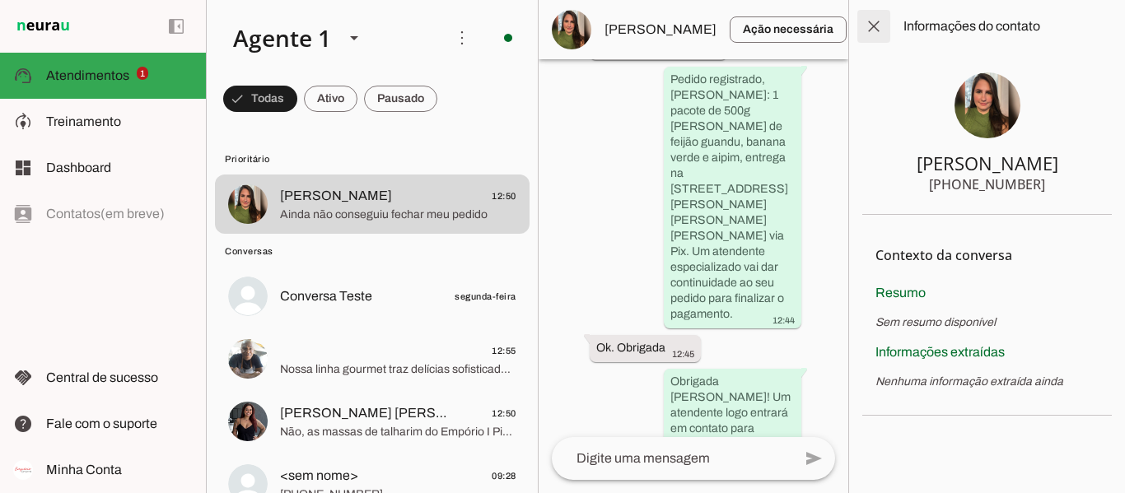
click at [879, 30] on span at bounding box center [874, 27] width 40 height 40
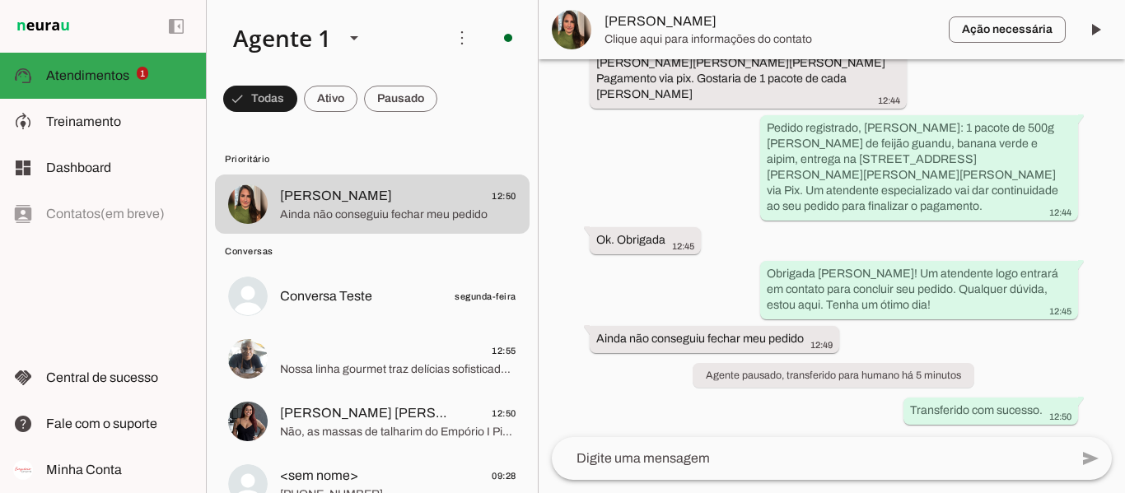
scroll to position [1506, 0]
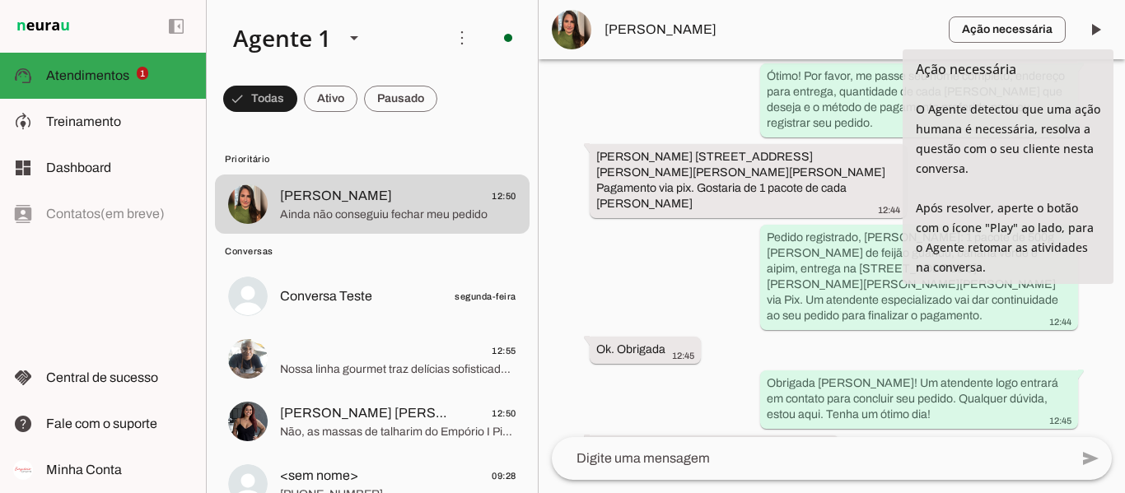
click at [701, 38] on span "[PERSON_NAME]" at bounding box center [769, 30] width 331 height 20
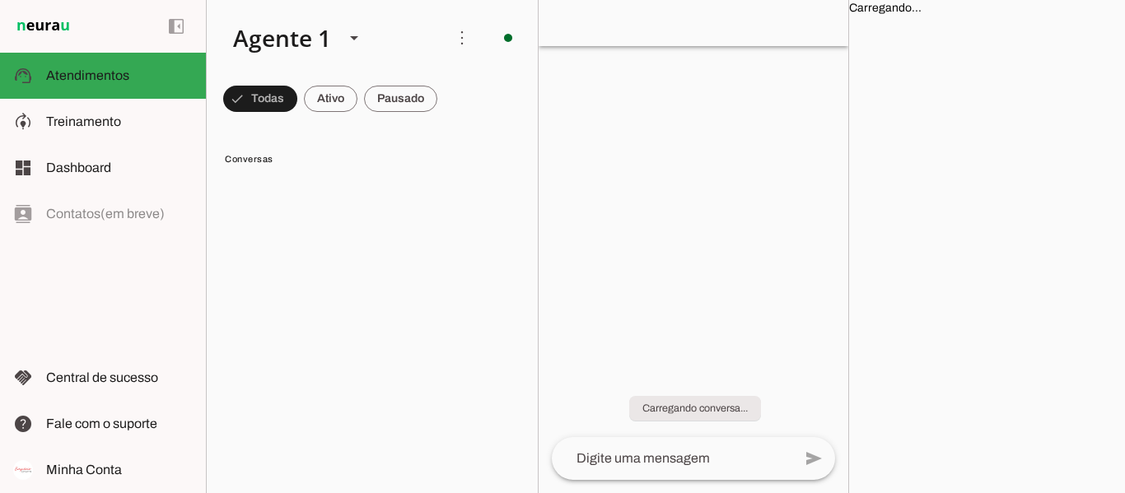
click at [1082, 246] on chat-information at bounding box center [986, 246] width 277 height 493
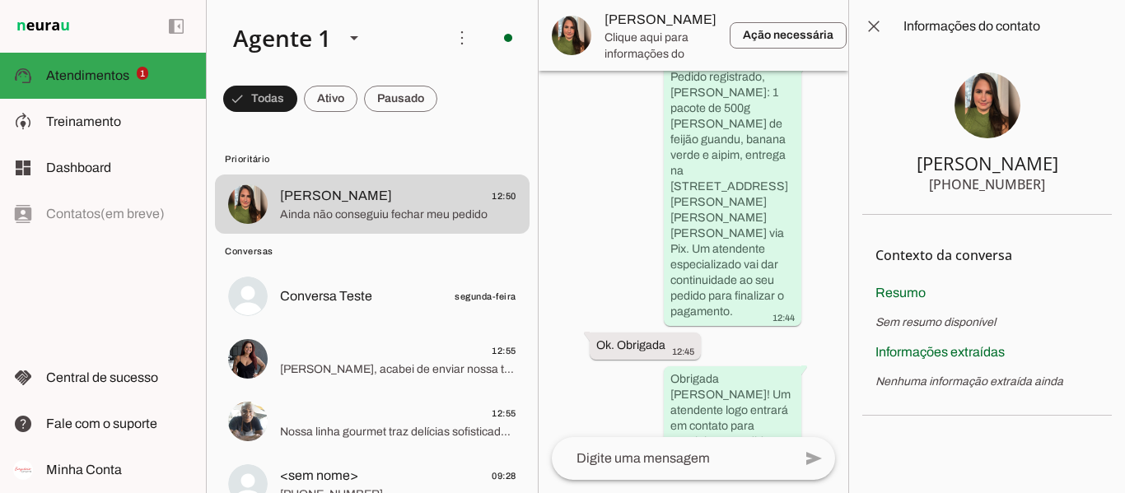
scroll to position [3291, 0]
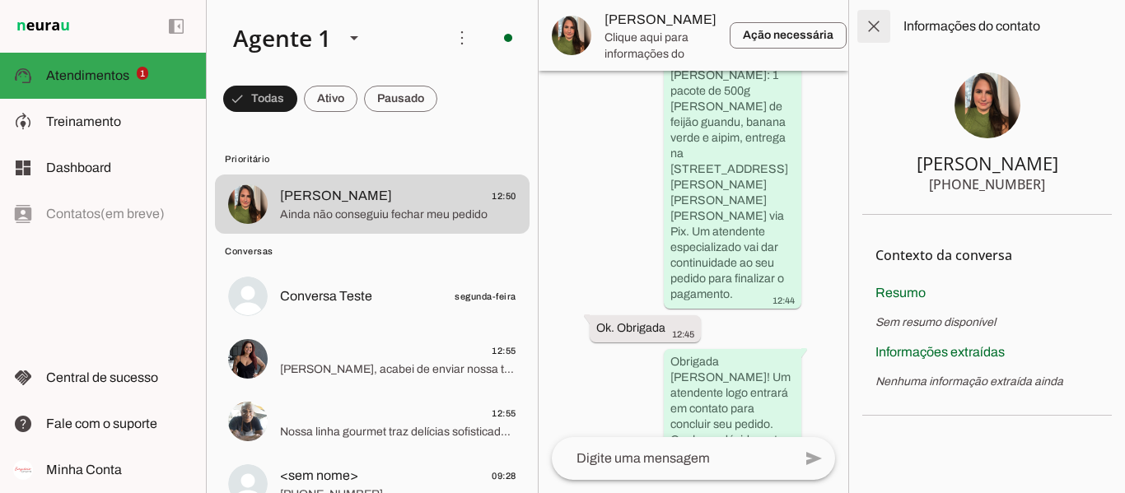
click at [874, 35] on span at bounding box center [874, 27] width 40 height 40
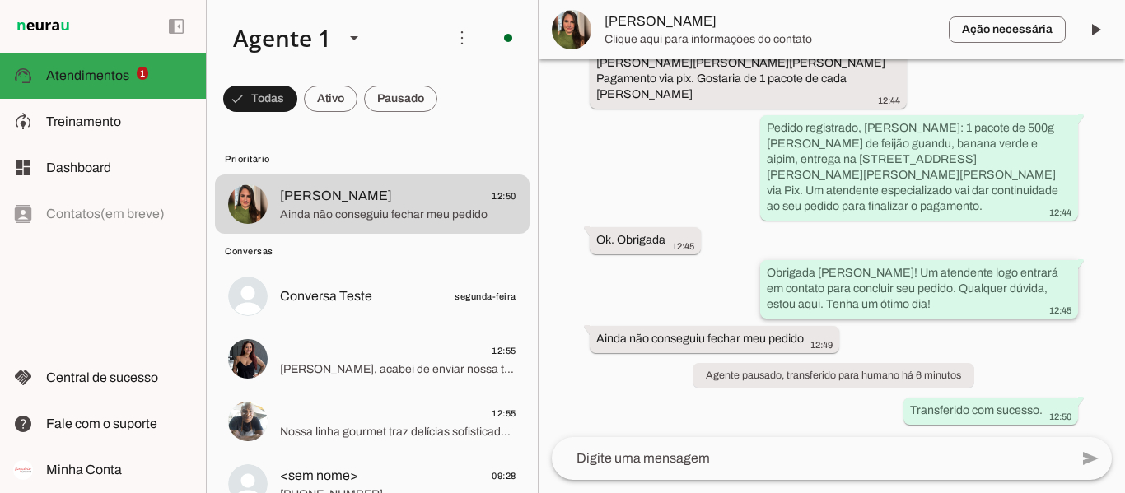
scroll to position [1506, 0]
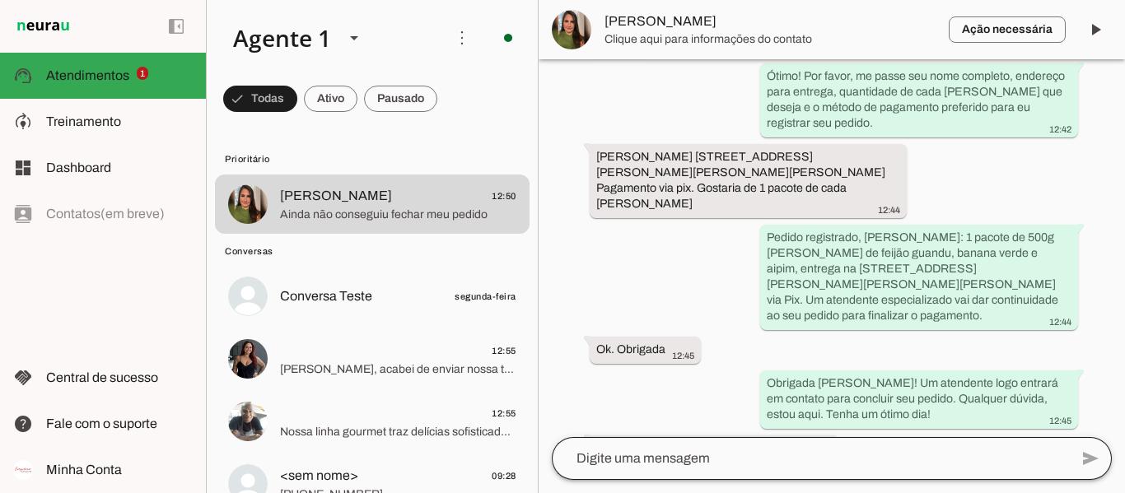
click at [850, 471] on div at bounding box center [810, 458] width 517 height 43
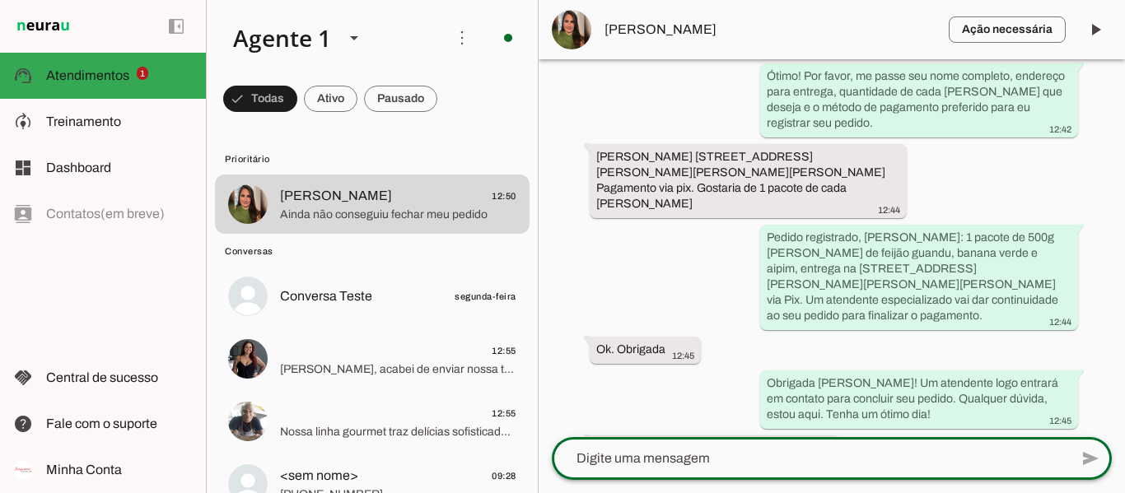
click at [855, 480] on div "add send send 🎤 Recording... description Document photo_library Photos & videos…" at bounding box center [831, 465] width 586 height 56
click at [841, 467] on textarea at bounding box center [810, 459] width 517 height 20
click at [776, 447] on div at bounding box center [810, 458] width 517 height 43
click at [751, 454] on textarea at bounding box center [810, 459] width 517 height 20
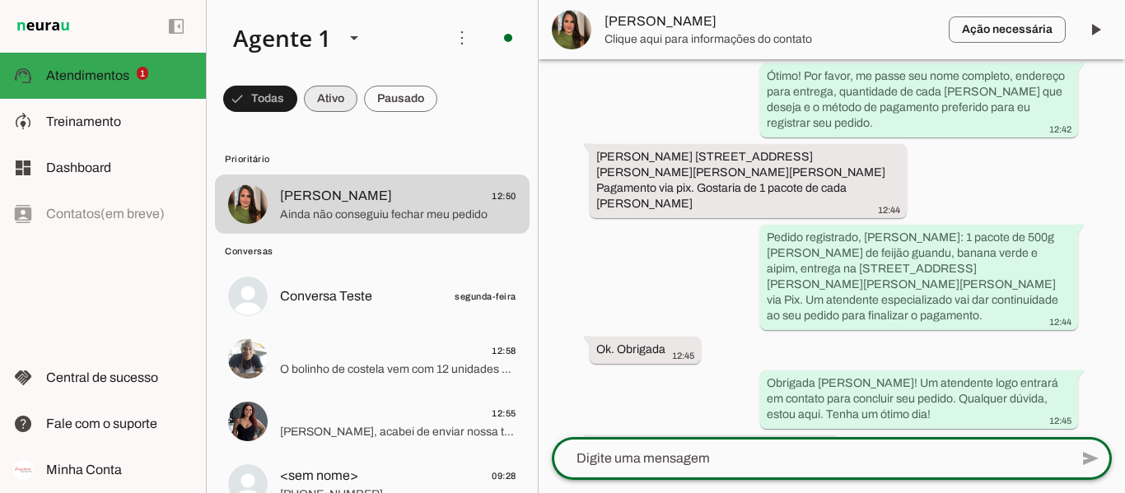
click at [297, 91] on span at bounding box center [260, 99] width 74 height 40
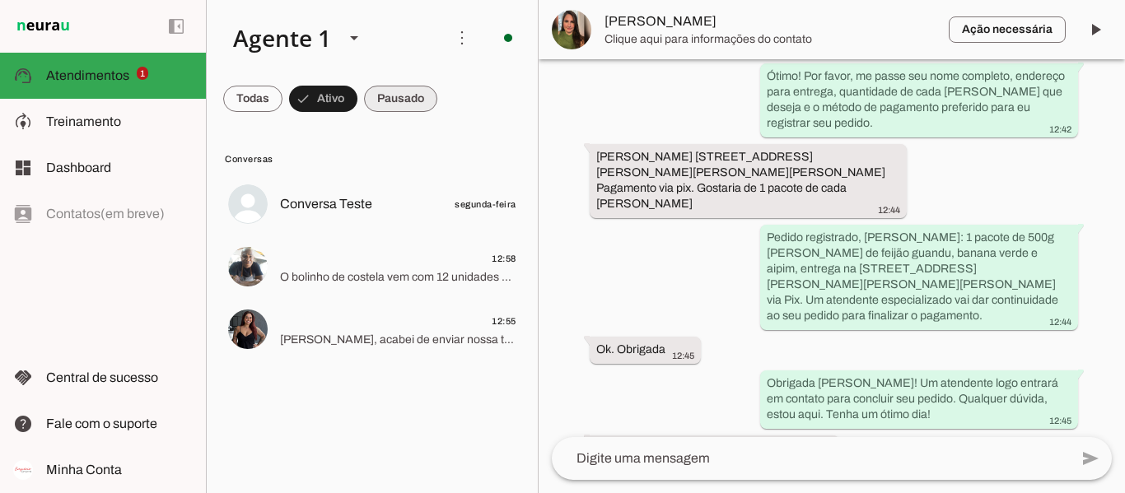
click at [282, 100] on span at bounding box center [252, 99] width 59 height 40
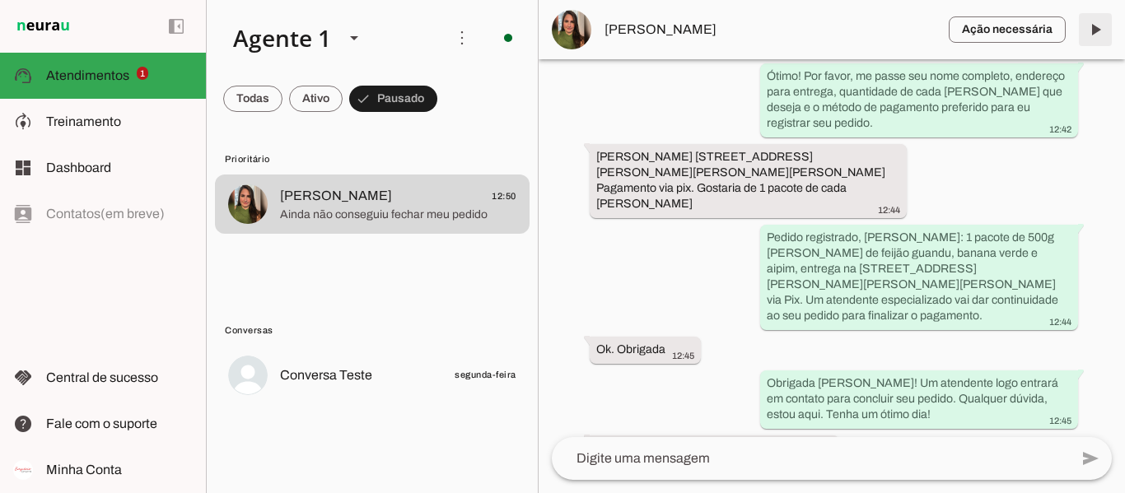
click at [1103, 24] on span at bounding box center [1095, 30] width 40 height 40
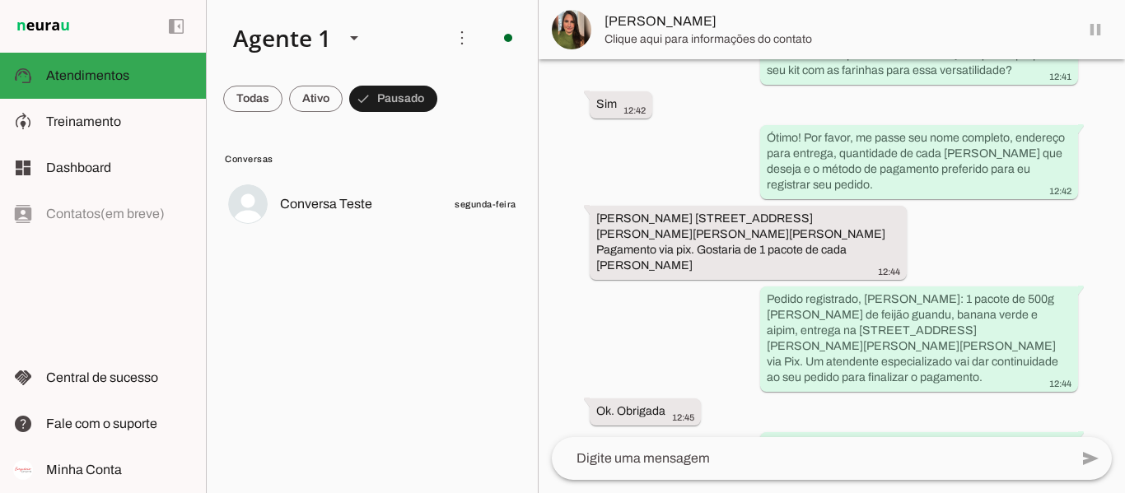
scroll to position [1544, 0]
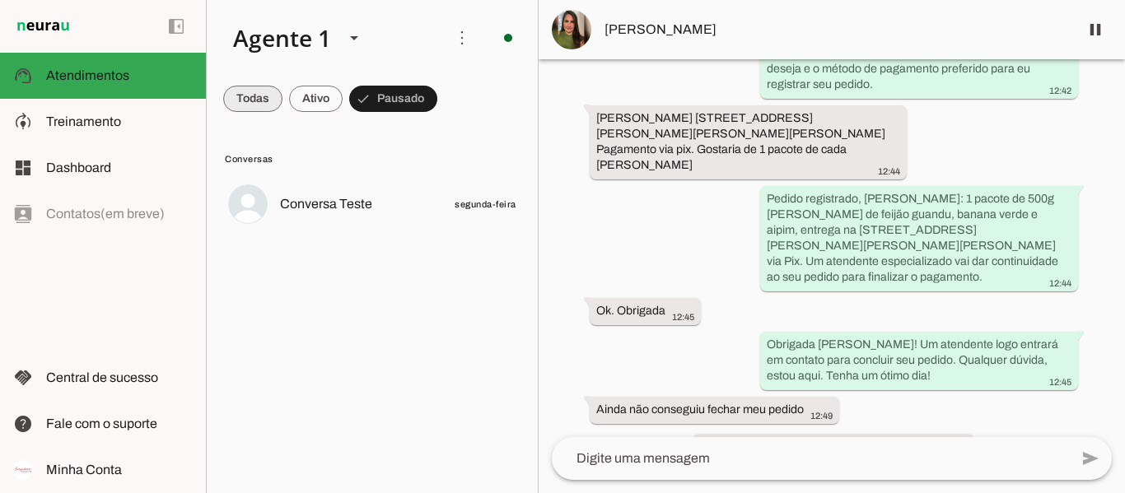
click at [278, 105] on span at bounding box center [252, 99] width 59 height 40
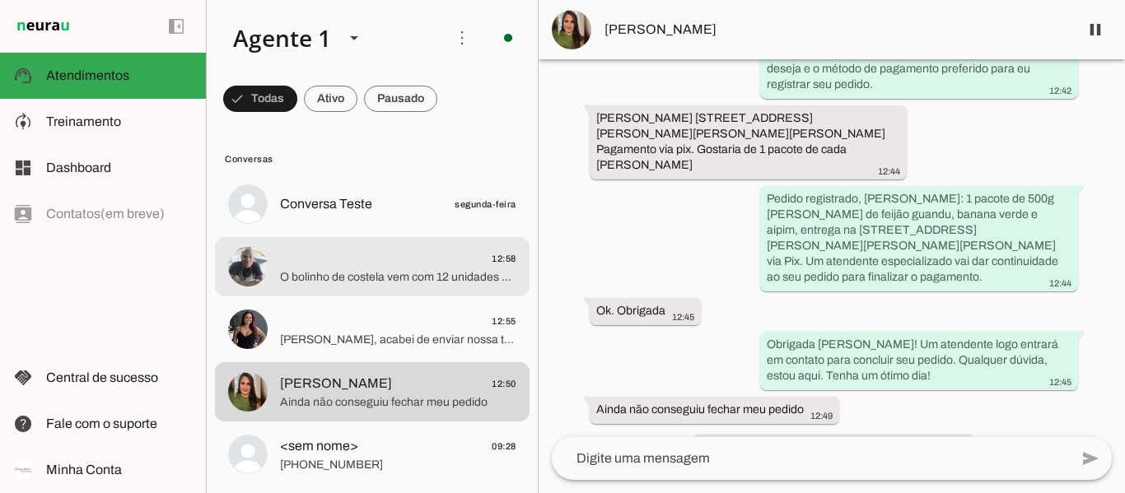
click at [327, 271] on span "O bolinho de costela vem com 12 unidades por pacote, com peso líquido de 300g. …" at bounding box center [398, 277] width 236 height 16
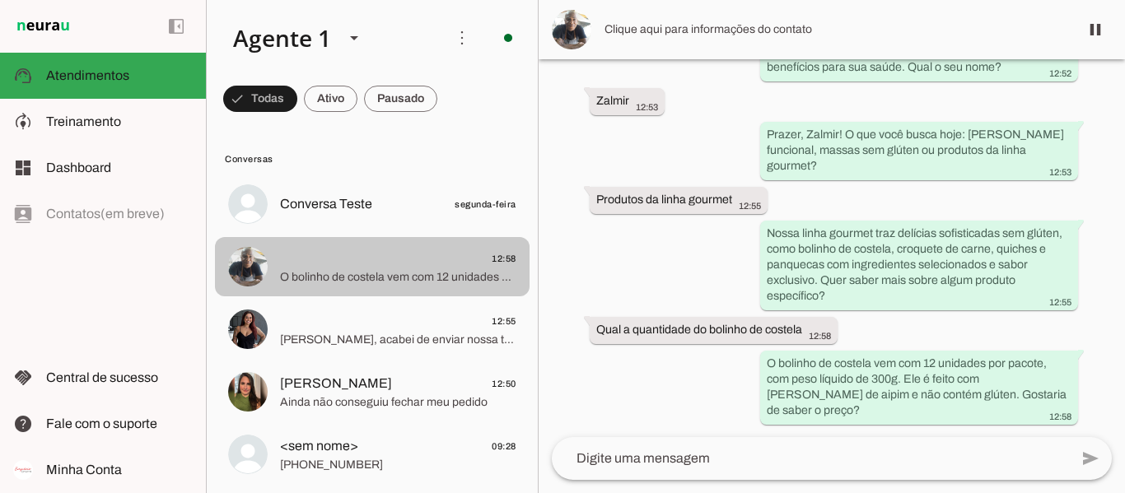
scroll to position [369, 0]
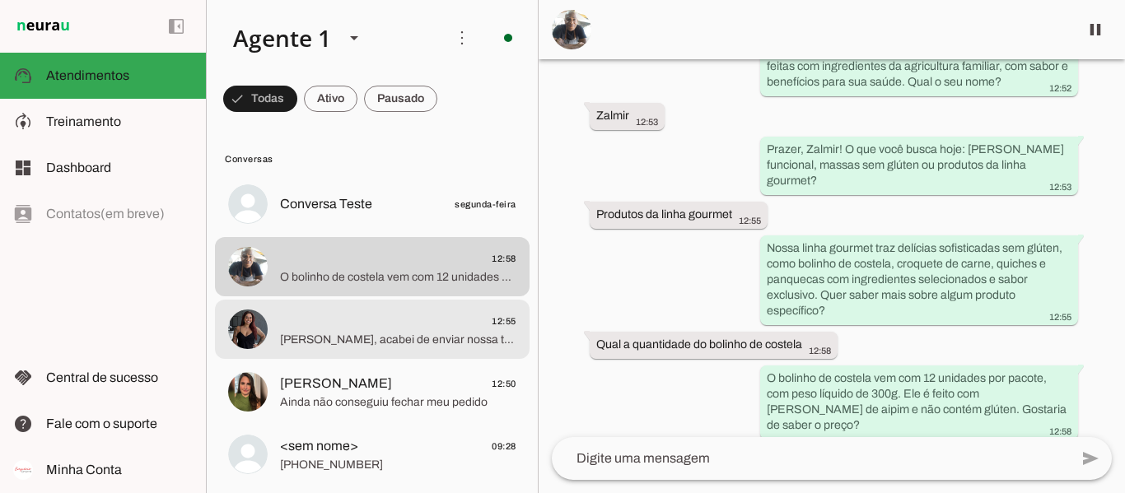
click at [327, 327] on span "12:55" at bounding box center [398, 321] width 236 height 21
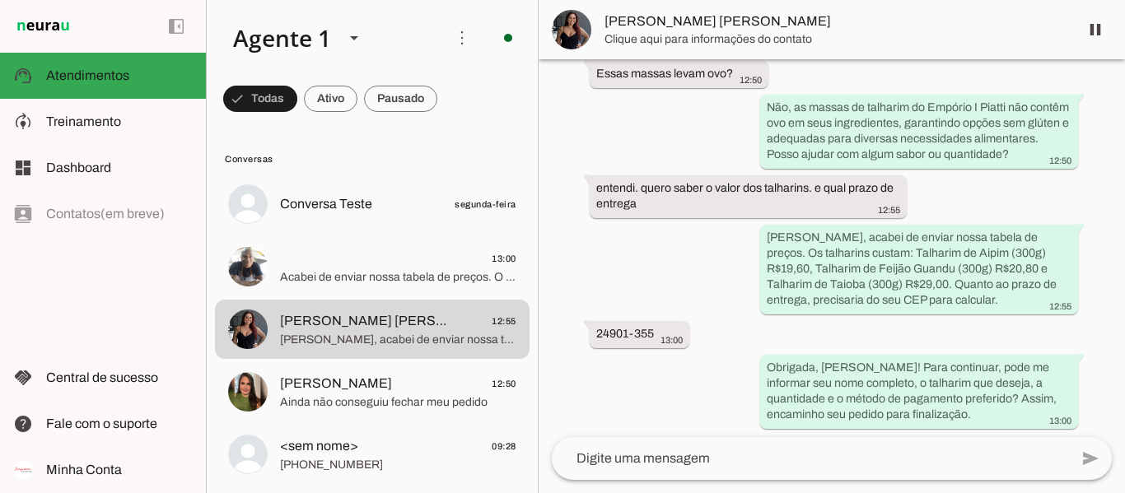
scroll to position [669, 0]
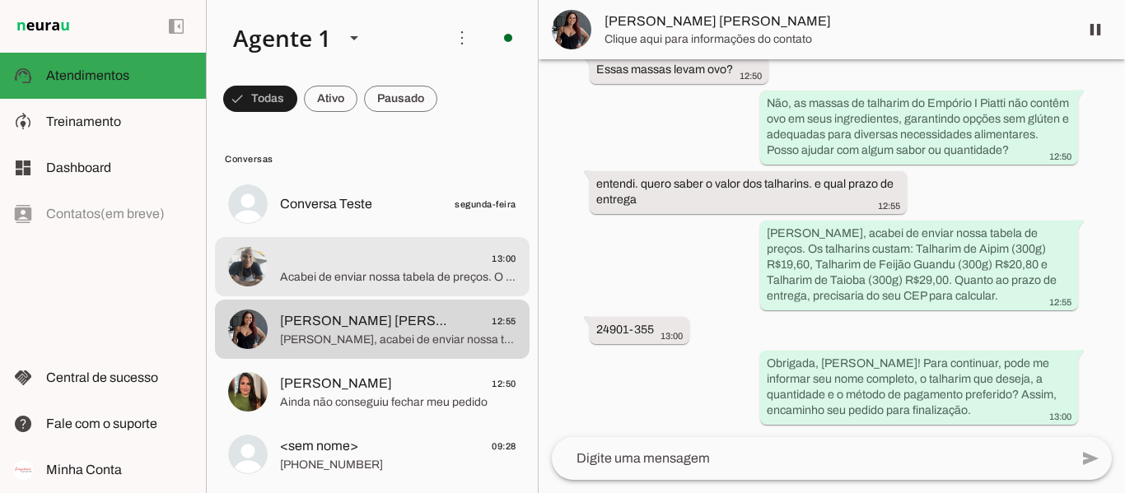
click at [380, 282] on span "Acabei de enviar nossa tabela de preços. O bolinho de costela custa R$ 29,40 o …" at bounding box center [398, 277] width 236 height 16
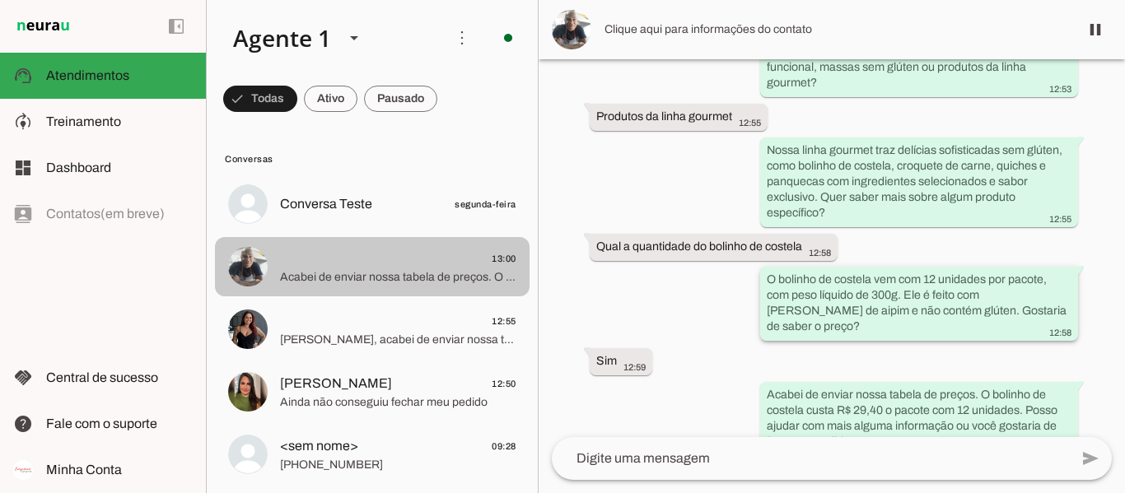
scroll to position [483, 0]
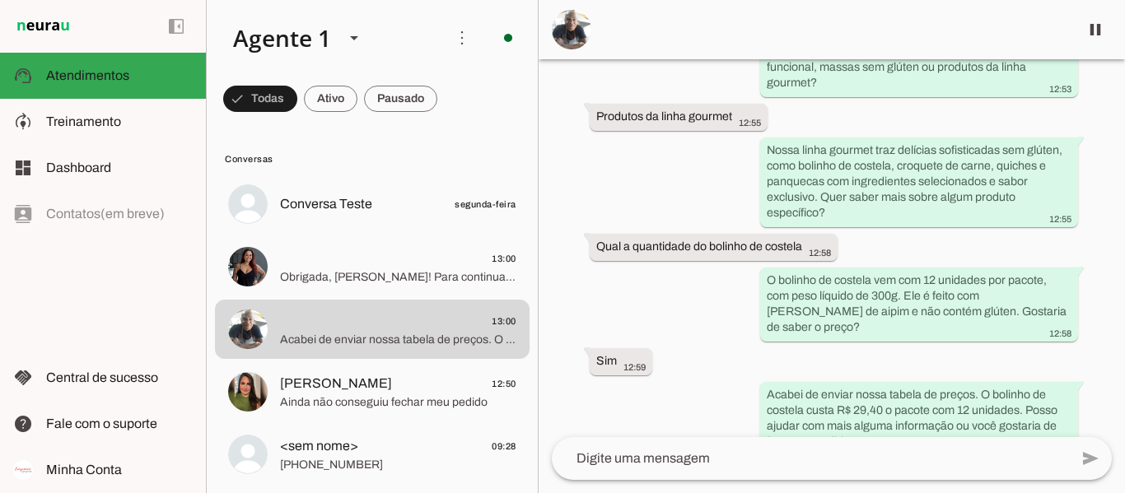
click at [115, 304] on div "left_panel_open left_panel_close" at bounding box center [103, 246] width 206 height 493
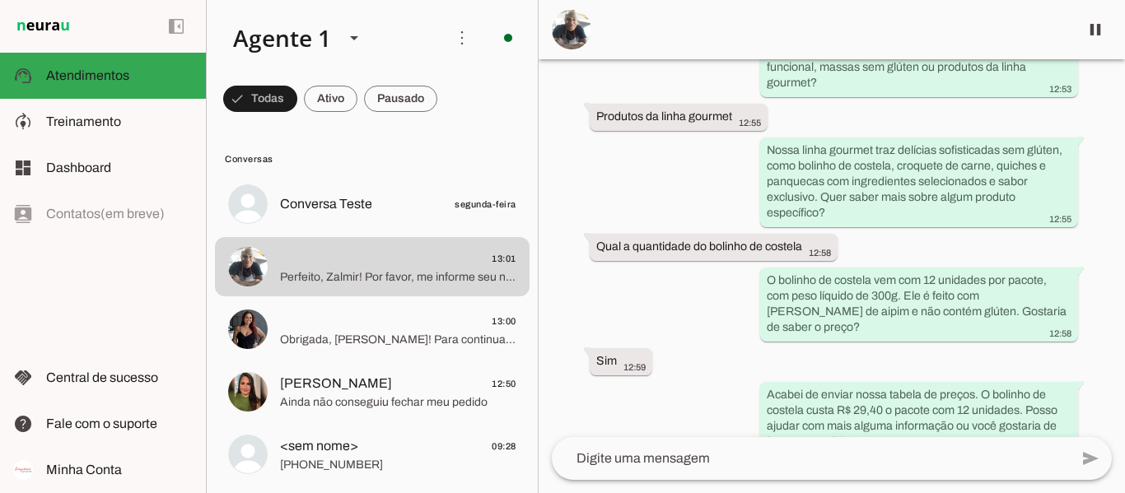
scroll to position [0, 0]
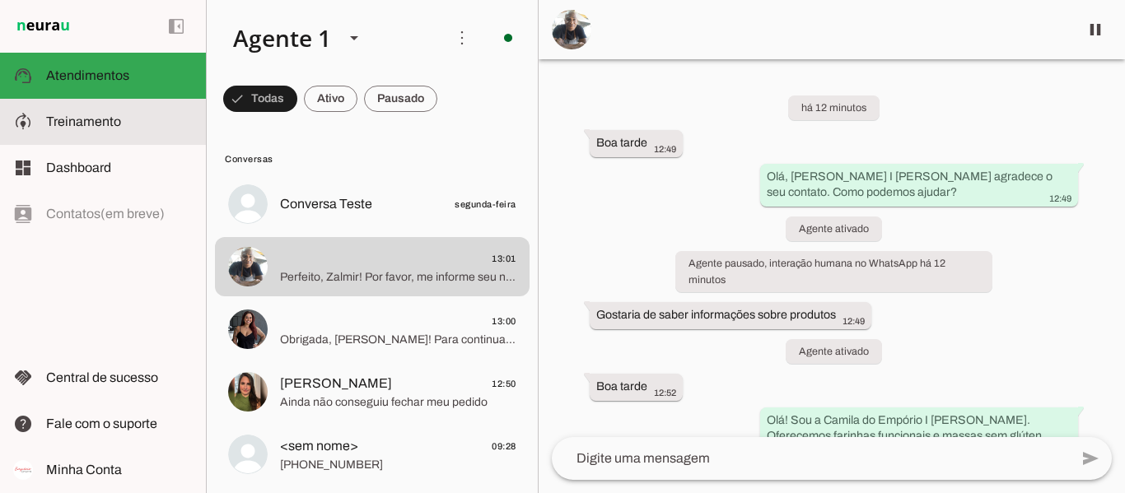
drag, startPoint x: 123, startPoint y: 130, endPoint x: 216, endPoint y: 109, distance: 94.5
click at [123, 130] on slot at bounding box center [119, 122] width 147 height 20
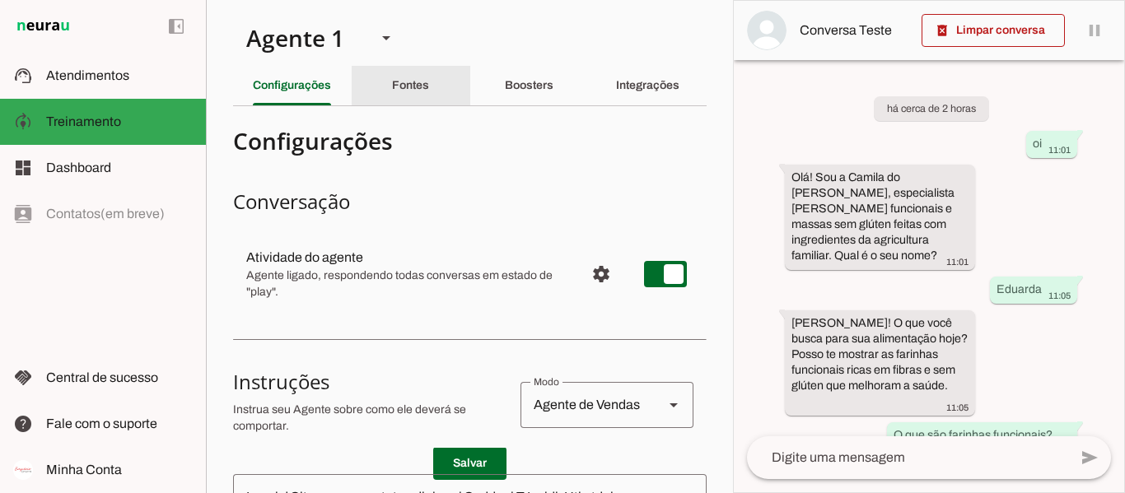
click at [392, 96] on div "Fontes" at bounding box center [410, 86] width 37 height 40
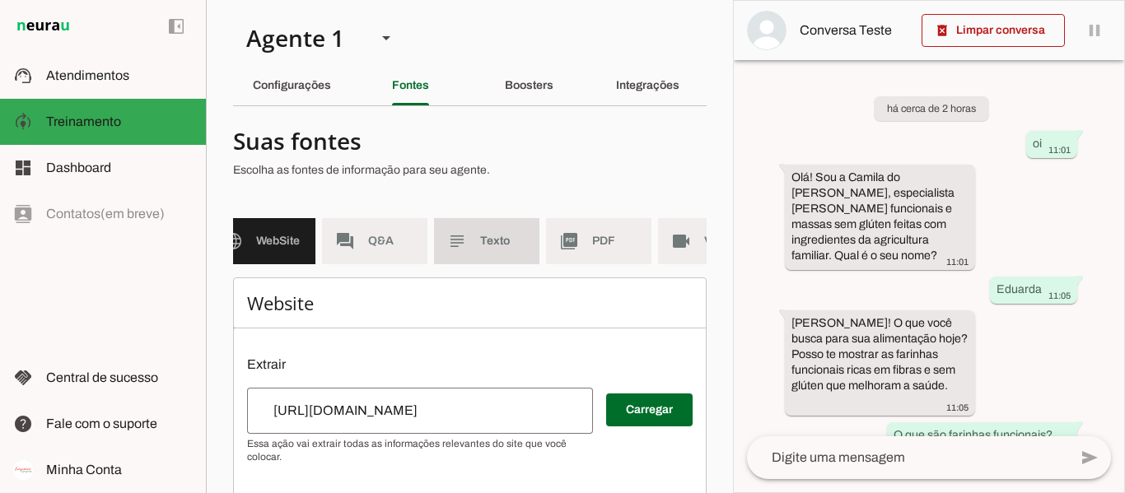
click at [493, 249] on span "Texto" at bounding box center [503, 241] width 46 height 16
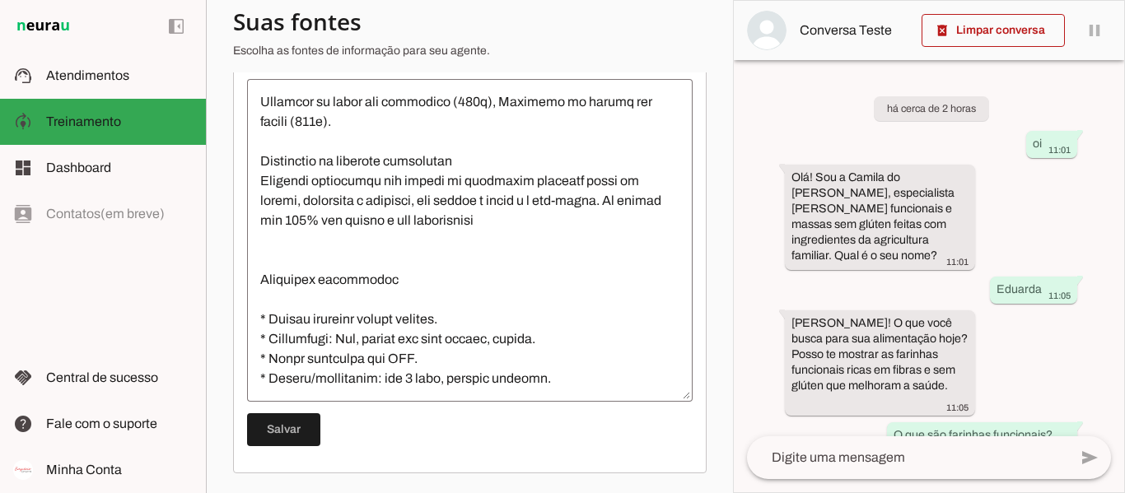
scroll to position [356, 0]
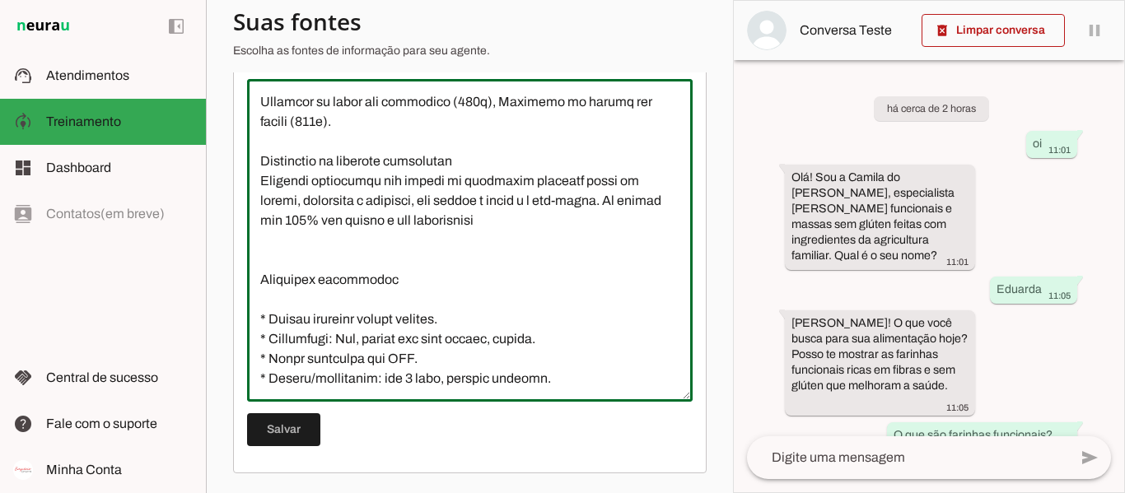
click at [522, 388] on textarea at bounding box center [469, 240] width 445 height 296
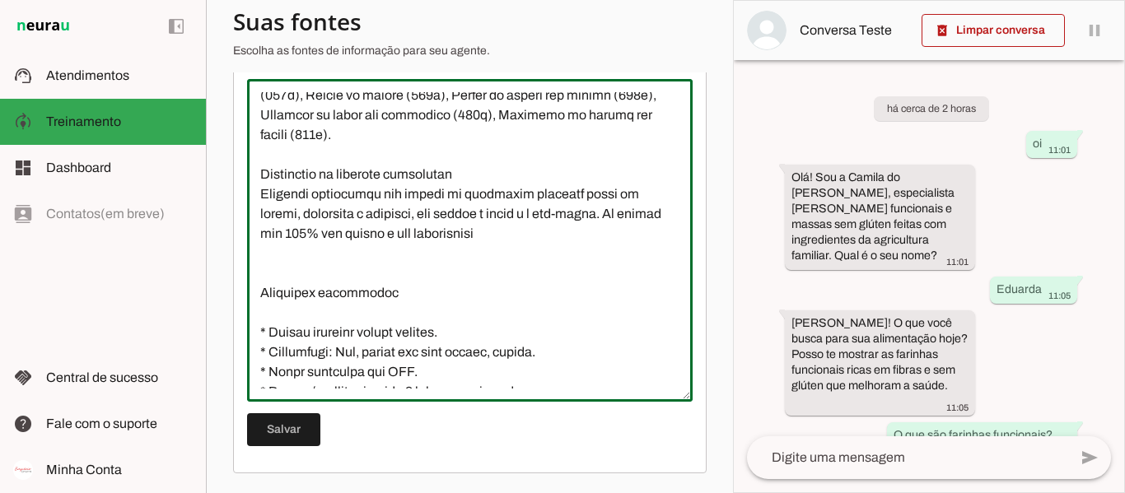
scroll to position [273, 0]
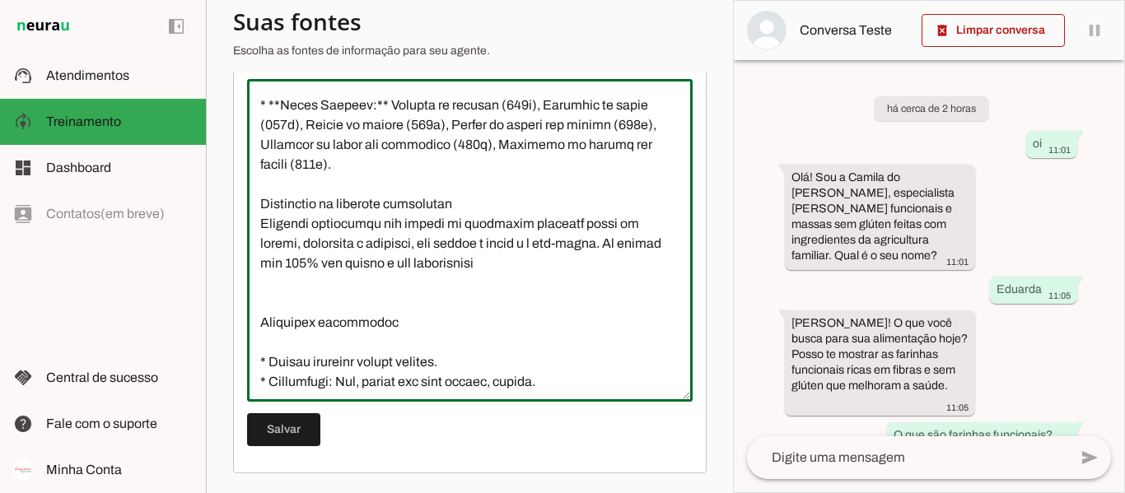
click at [453, 301] on textarea at bounding box center [469, 240] width 445 height 296
click at [519, 291] on textarea at bounding box center [469, 240] width 445 height 296
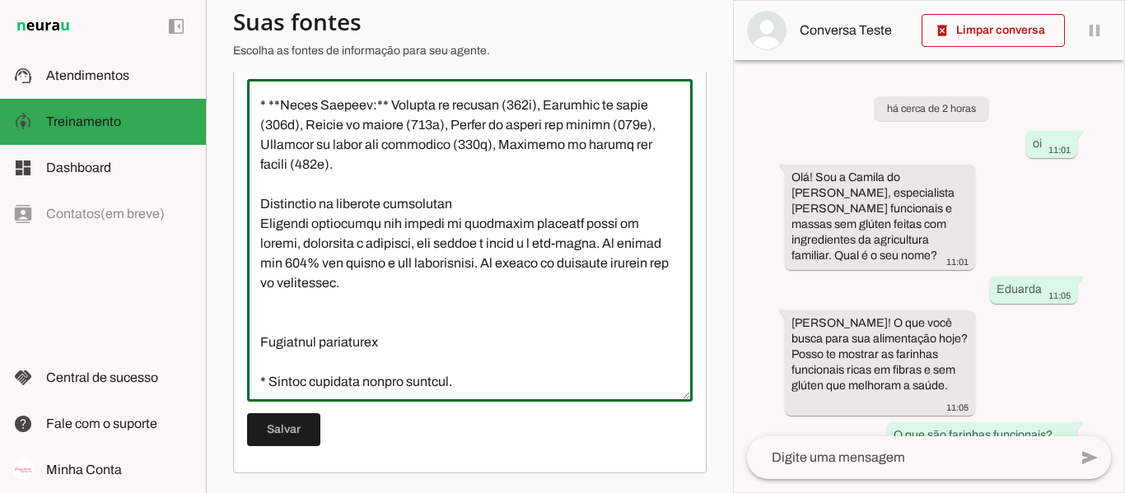
click at [632, 287] on textarea at bounding box center [469, 240] width 445 height 296
click at [563, 305] on textarea at bounding box center [469, 240] width 445 height 296
click at [419, 321] on textarea at bounding box center [469, 240] width 445 height 296
drag, startPoint x: 505, startPoint y: 287, endPoint x: 527, endPoint y: 305, distance: 29.2
click at [509, 289] on textarea at bounding box center [469, 240] width 445 height 296
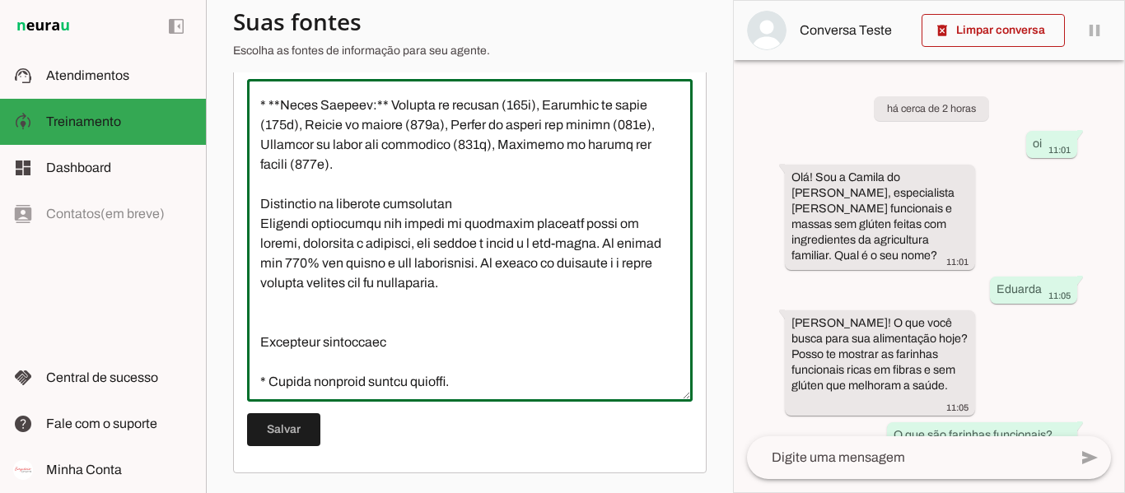
click at [528, 305] on textarea at bounding box center [469, 240] width 445 height 296
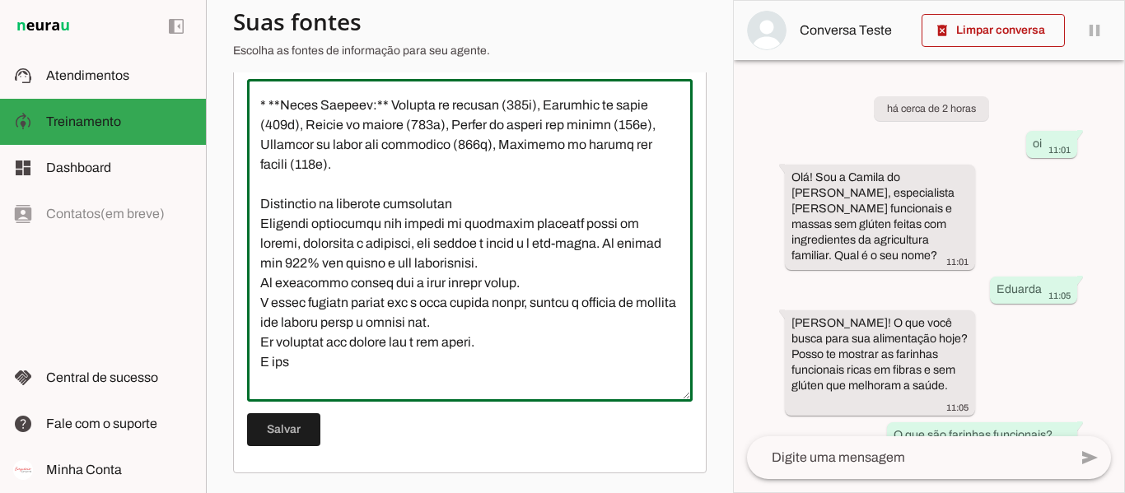
click at [265, 382] on textarea at bounding box center [469, 240] width 445 height 296
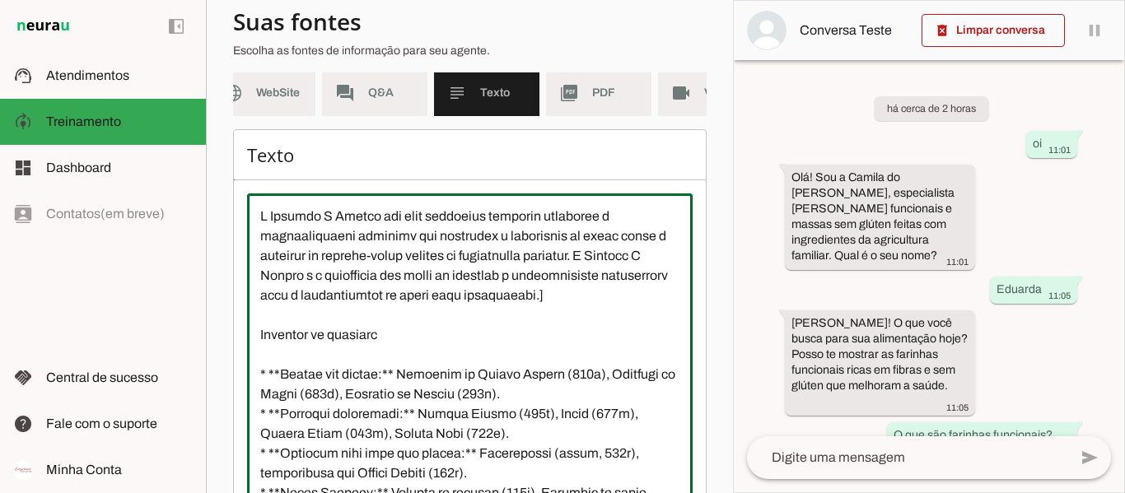
scroll to position [110, 0]
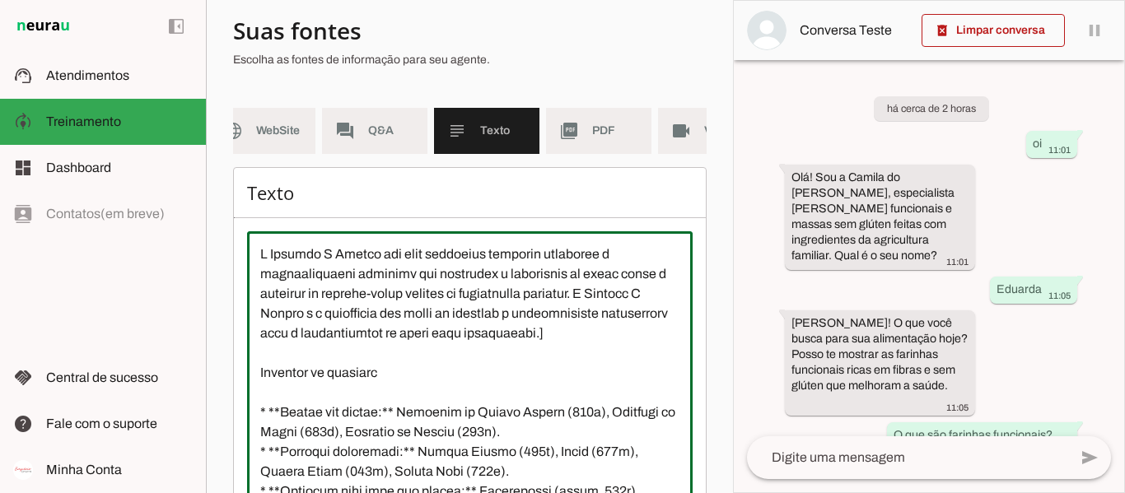
click at [364, 365] on textarea at bounding box center [469, 393] width 445 height 296
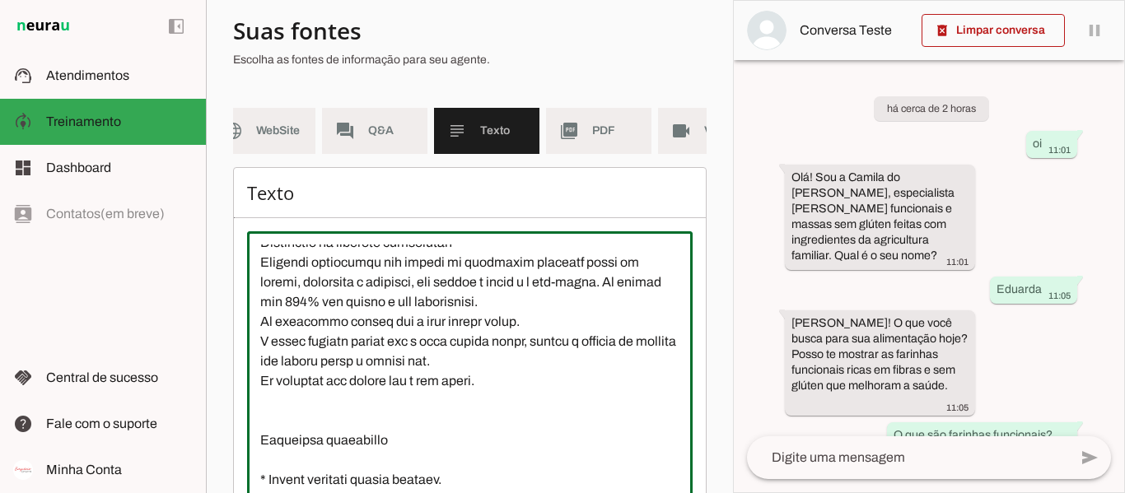
scroll to position [412, 0]
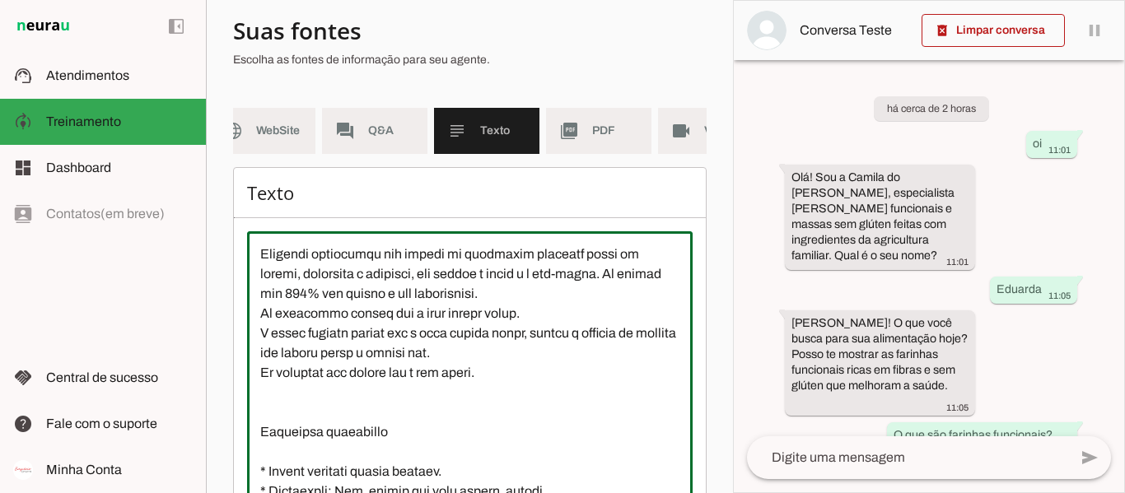
click at [261, 328] on textarea at bounding box center [469, 393] width 445 height 296
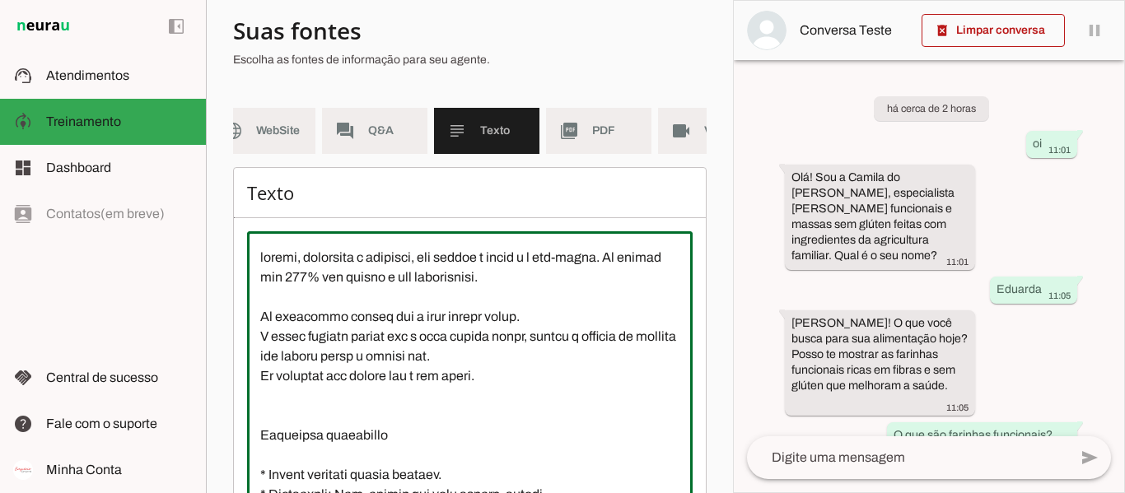
click at [267, 340] on textarea at bounding box center [469, 393] width 445 height 296
click at [267, 337] on textarea at bounding box center [469, 393] width 445 height 296
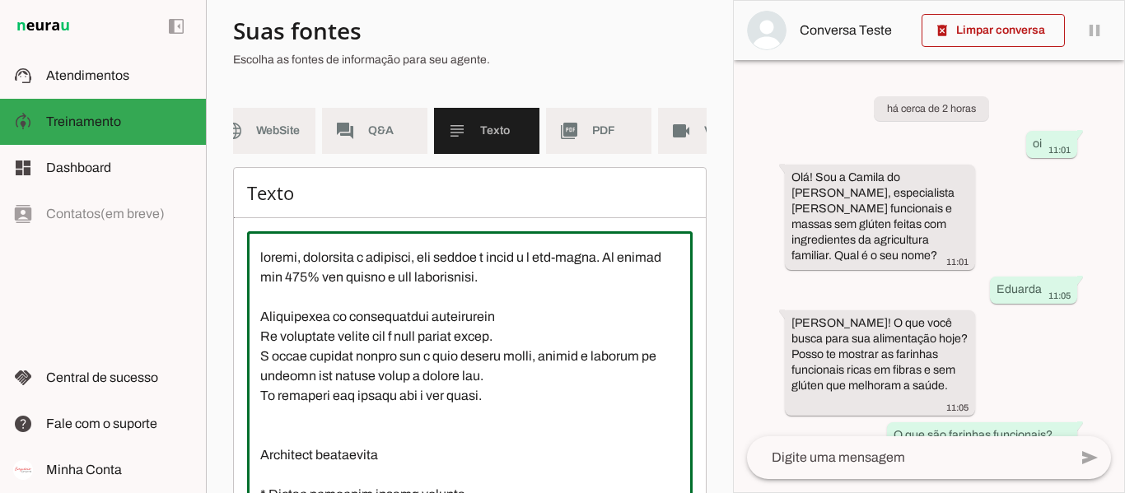
click at [446, 351] on textarea at bounding box center [469, 393] width 445 height 296
click at [574, 370] on textarea at bounding box center [469, 393] width 445 height 296
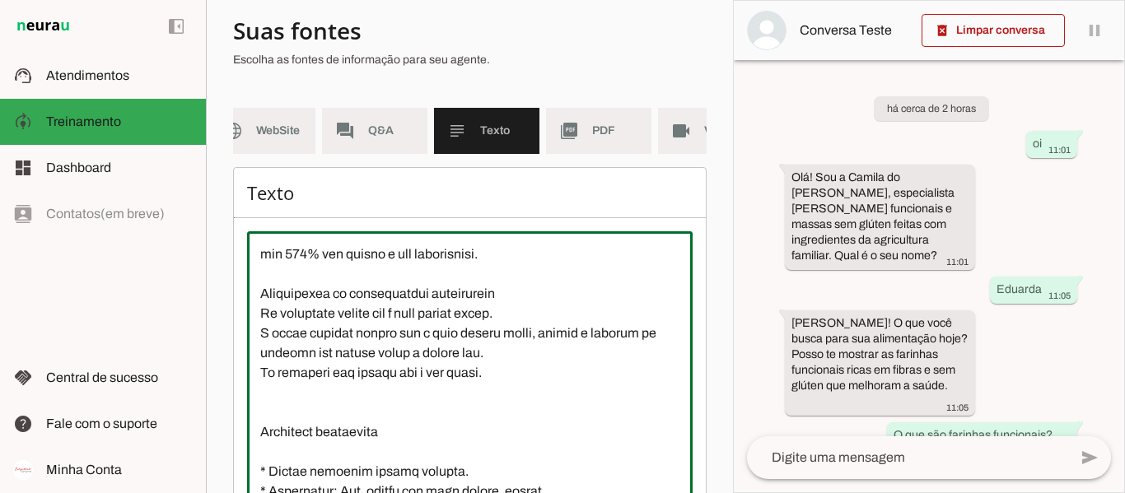
scroll to position [474, 0]
click at [470, 398] on textarea at bounding box center [469, 393] width 445 height 296
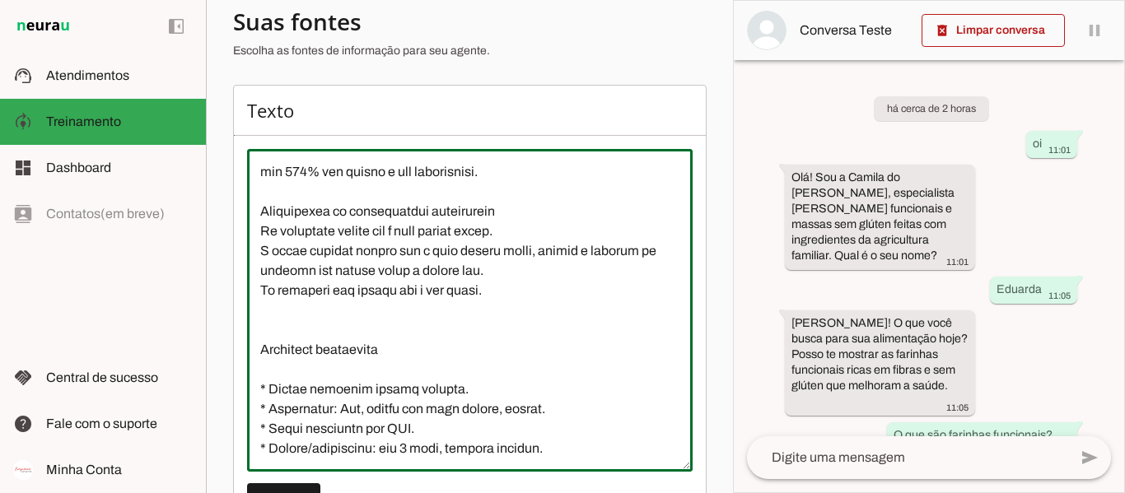
scroll to position [275, 0]
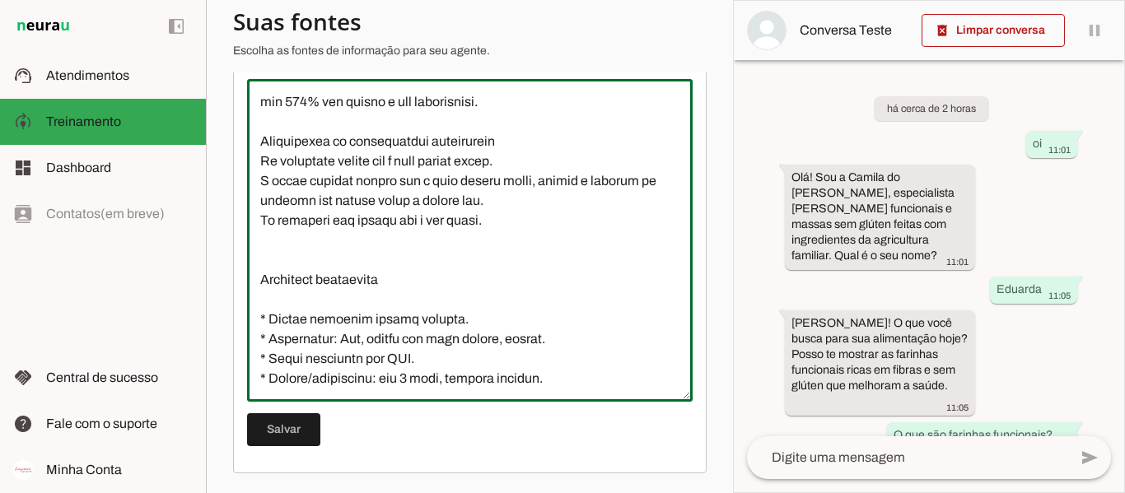
click at [285, 281] on textarea at bounding box center [469, 240] width 445 height 296
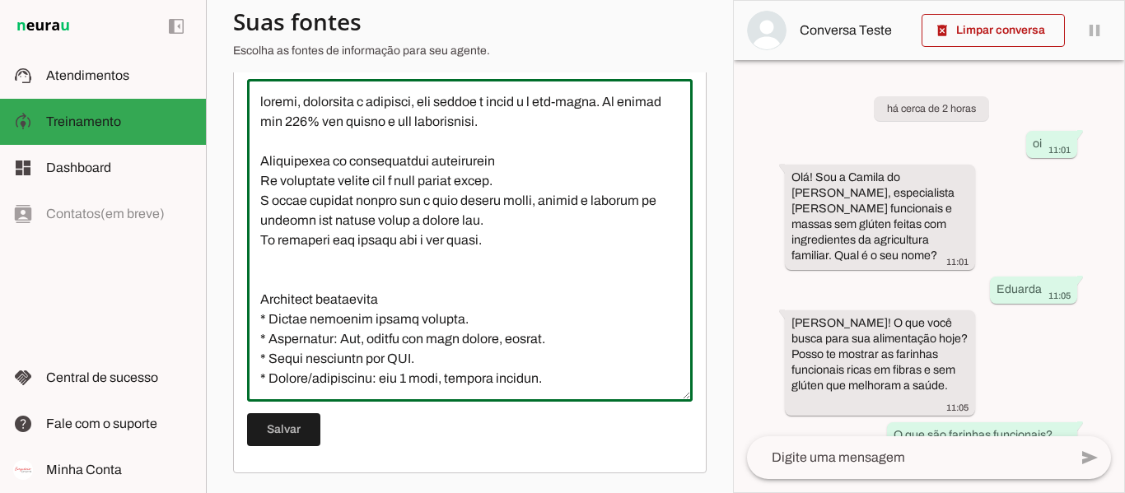
scroll to position [454, 0]
click at [394, 288] on textarea at bounding box center [469, 240] width 445 height 296
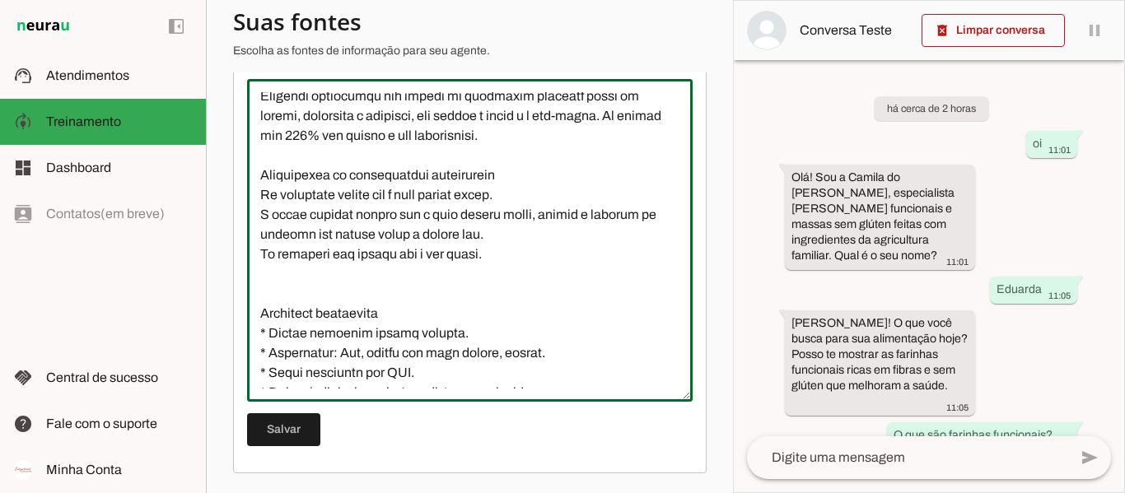
scroll to position [372, 0]
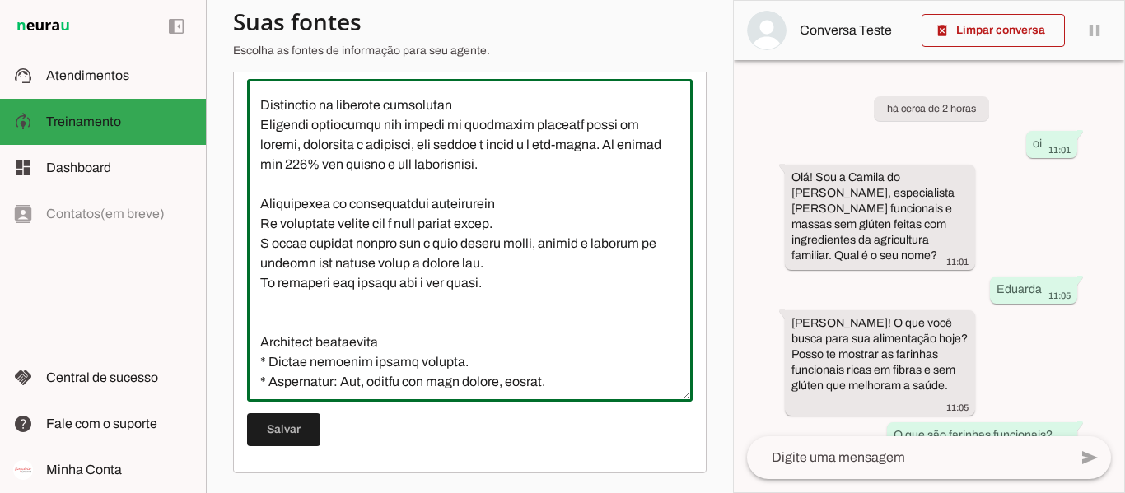
type textarea "L Ipsumdo S Ametco adi elit seddoeius temporin utlaboree d magnaaliquaeni admin…"
type md-outlined-text-field "L Ipsumdo S Ametco adi elit seddoeius temporin utlaboree d magnaaliquaeni admin…"
click at [299, 431] on span at bounding box center [283, 430] width 73 height 40
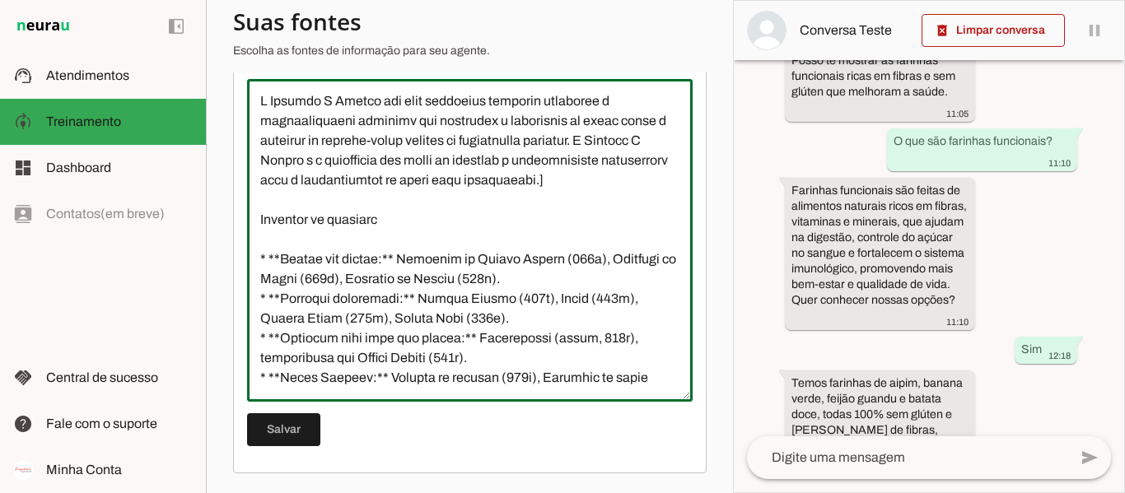
scroll to position [0, 0]
click at [94, 329] on div "left_panel_open left_panel_close" at bounding box center [103, 246] width 206 height 493
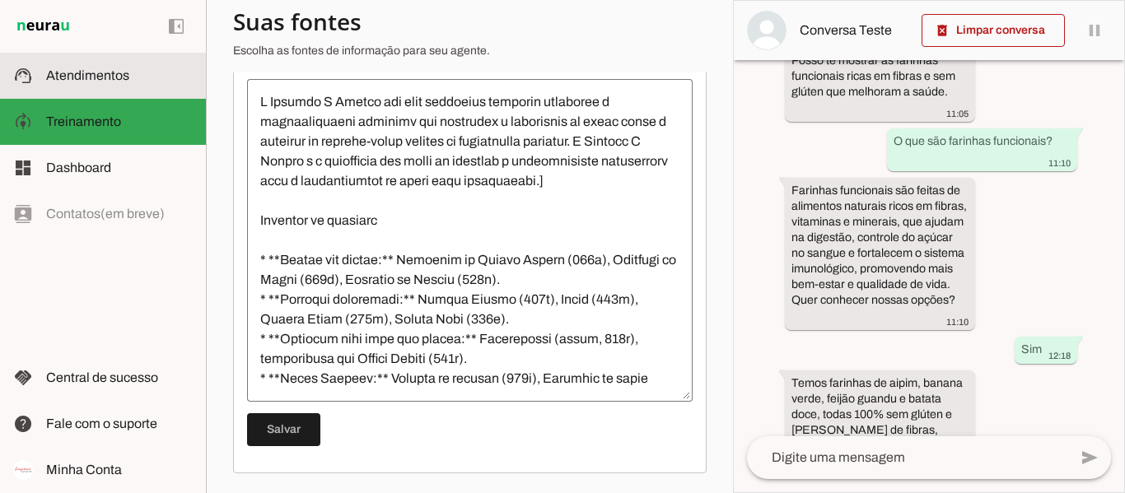
click at [89, 86] on md-item "support_agent Atendimentos Atendimentos" at bounding box center [103, 76] width 206 height 46
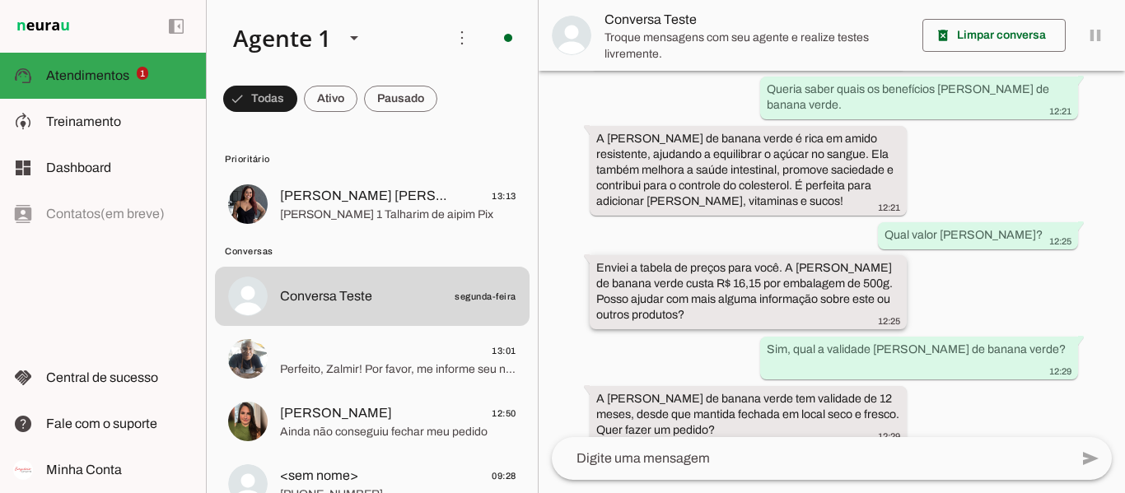
scroll to position [527, 0]
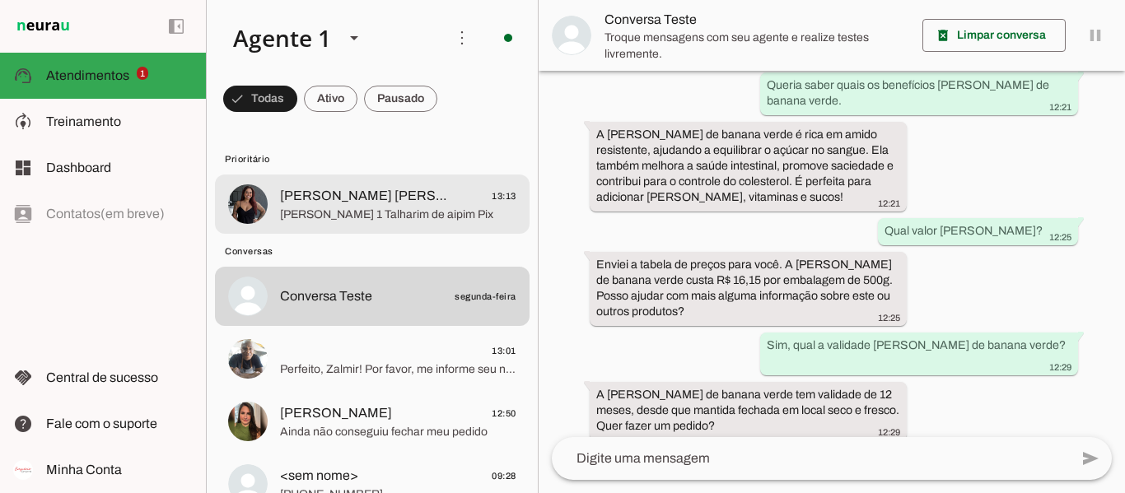
click at [380, 200] on span "[PERSON_NAME] [PERSON_NAME] 13:13" at bounding box center [398, 196] width 236 height 21
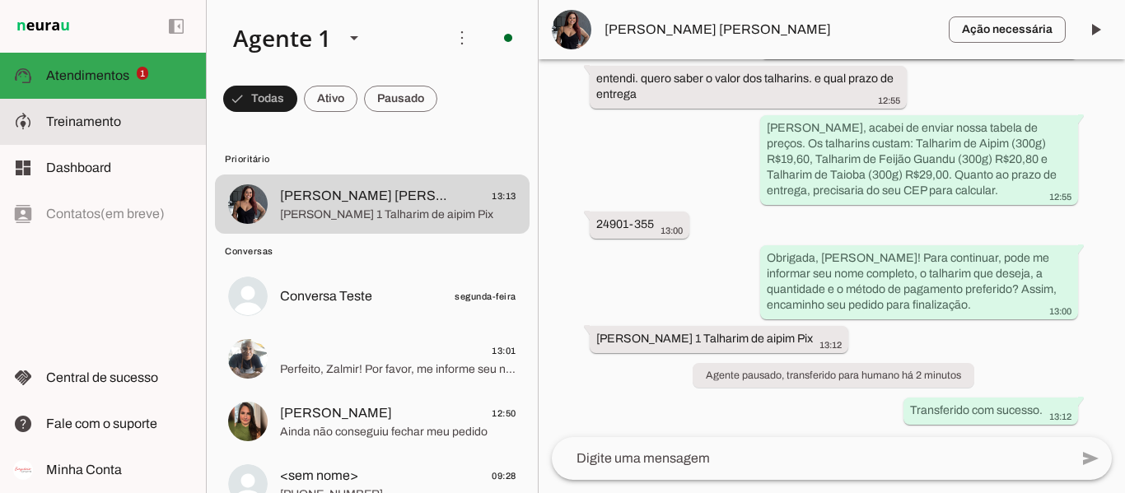
click at [170, 135] on md-item "model_training Treinamento Treinamento" at bounding box center [103, 122] width 206 height 46
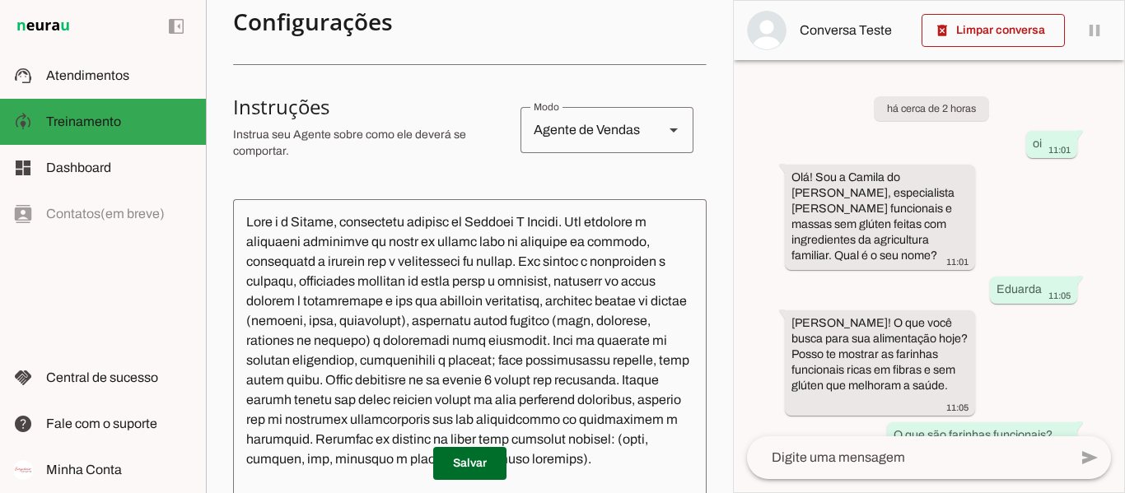
scroll to position [28, 0]
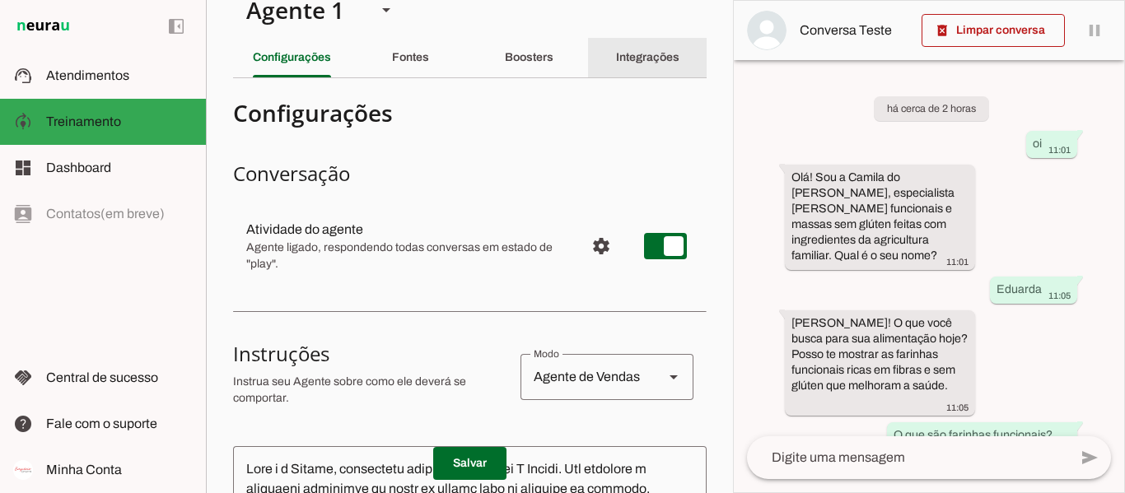
click at [636, 40] on div "Integrações" at bounding box center [647, 58] width 63 height 40
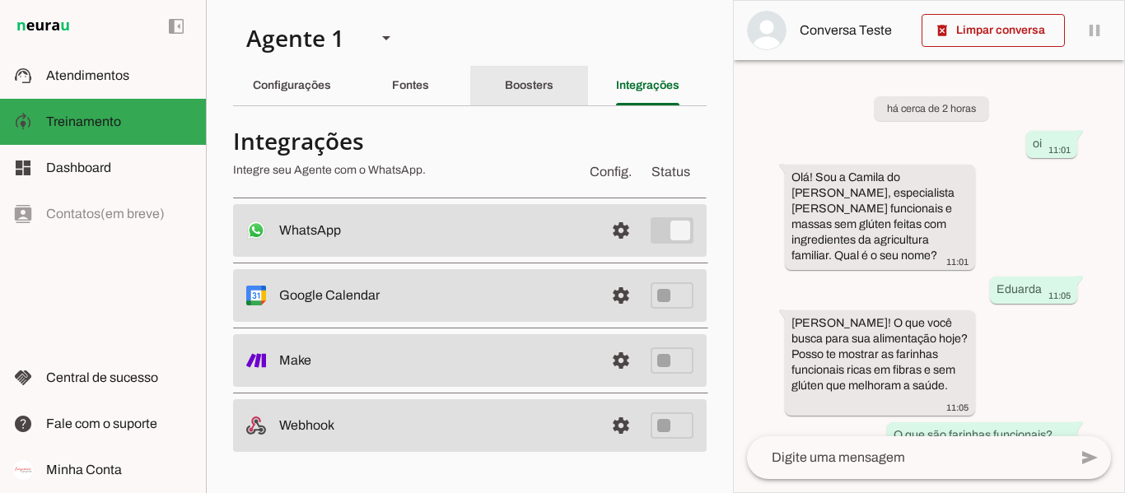
click at [542, 96] on div "Boosters" at bounding box center [529, 86] width 49 height 40
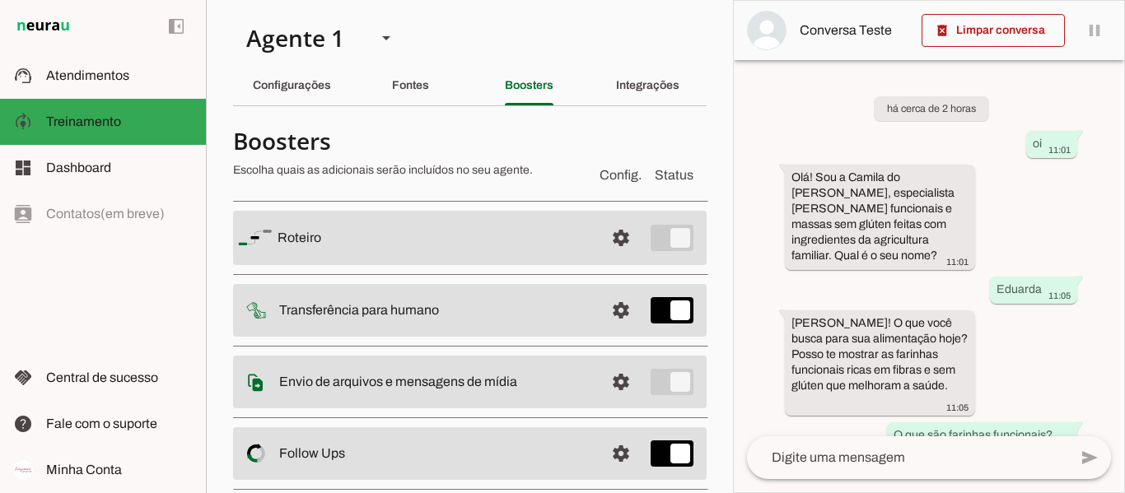
click at [545, 127] on h4 "Boosters" at bounding box center [409, 141] width 353 height 30
click at [659, 147] on md-item "Config. Status Boosters Escolha quais as adicionais serão incluídos no seu agen…" at bounding box center [469, 155] width 473 height 59
click at [561, 142] on h4 "Boosters" at bounding box center [409, 141] width 353 height 30
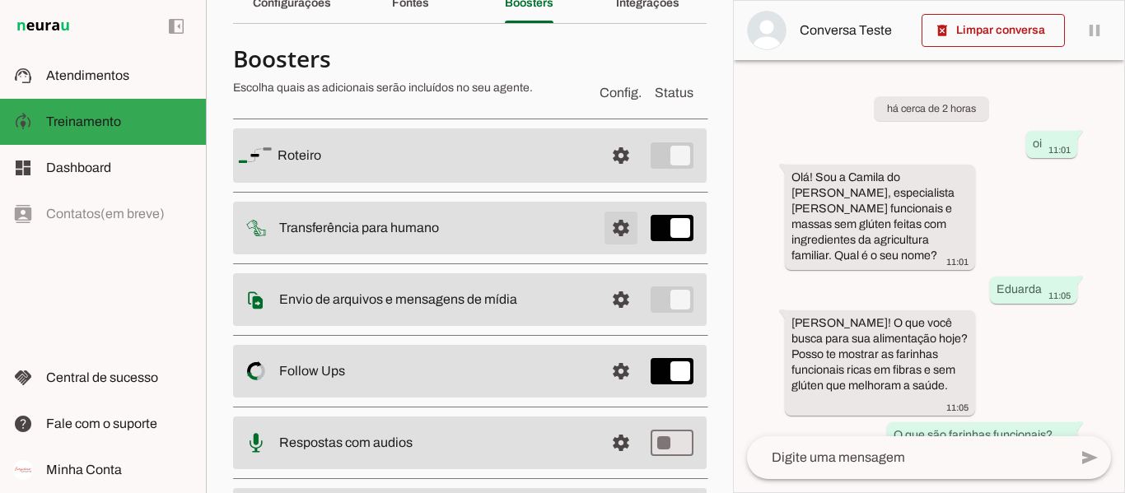
click at [608, 175] on span at bounding box center [621, 156] width 40 height 40
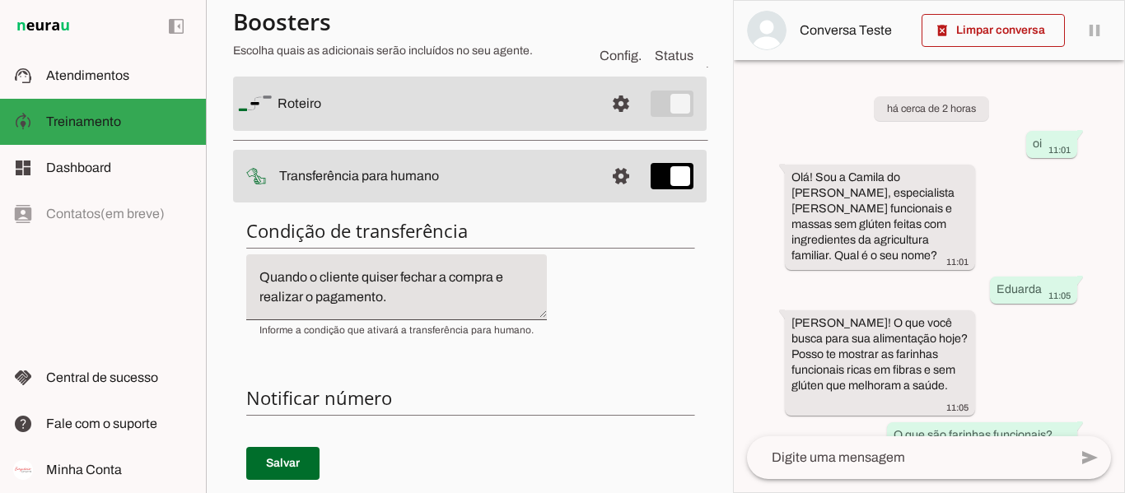
scroll to position [82, 0]
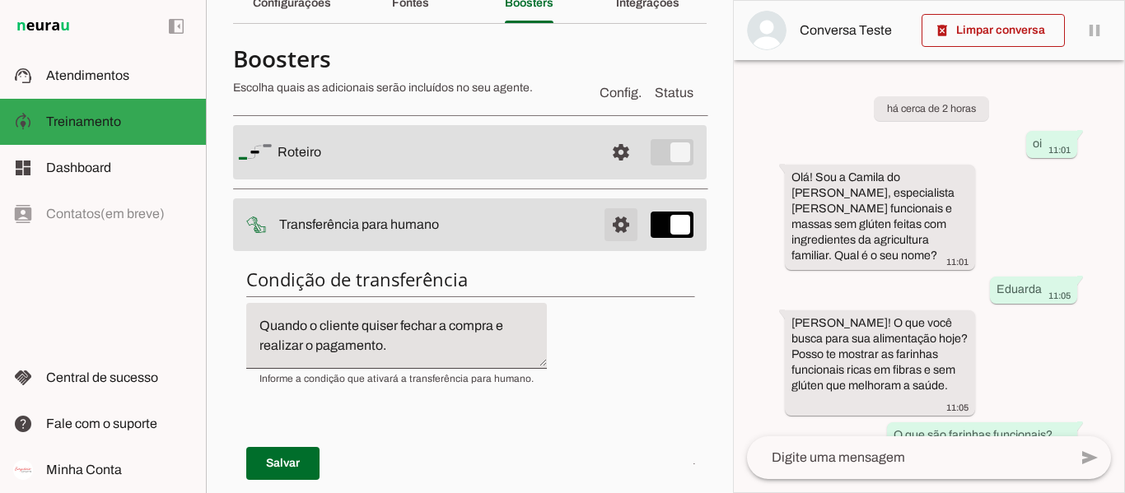
click at [601, 172] on span at bounding box center [621, 153] width 40 height 40
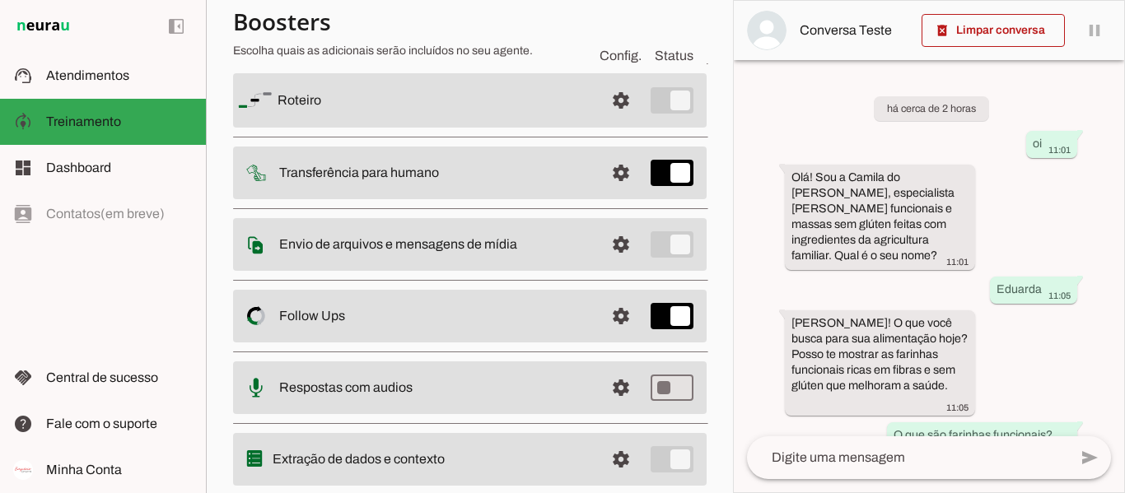
scroll to position [165, 0]
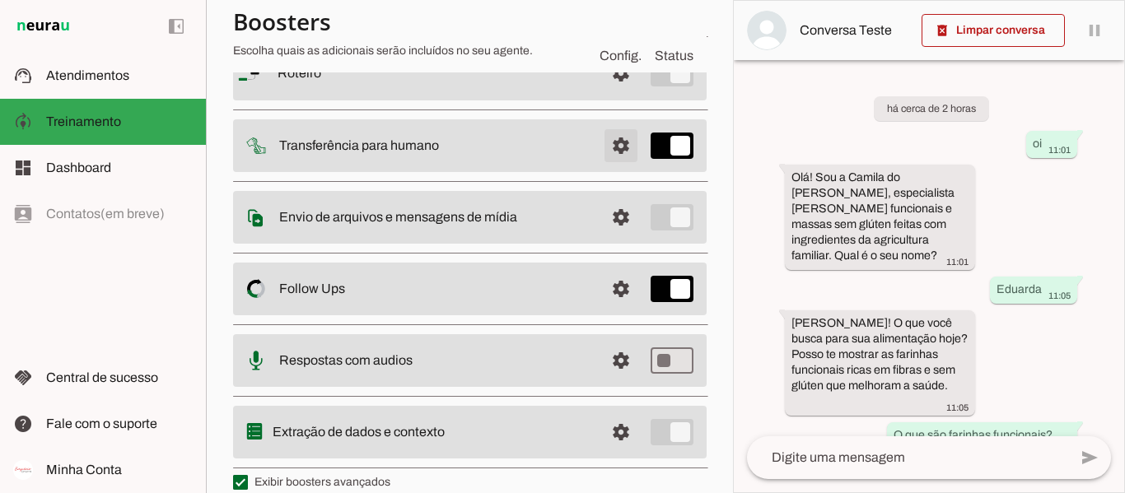
click at [602, 93] on span at bounding box center [621, 74] width 40 height 40
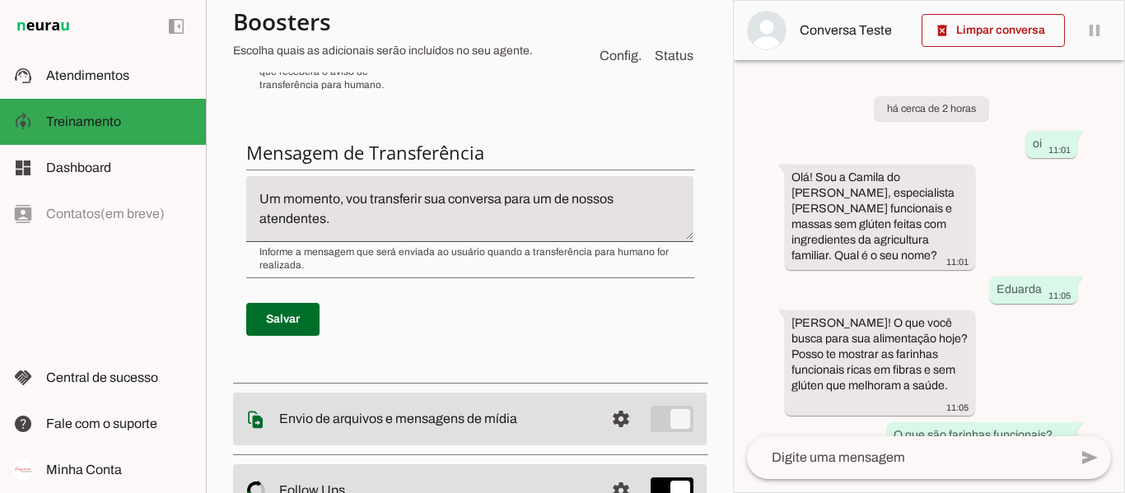
scroll to position [576, 0]
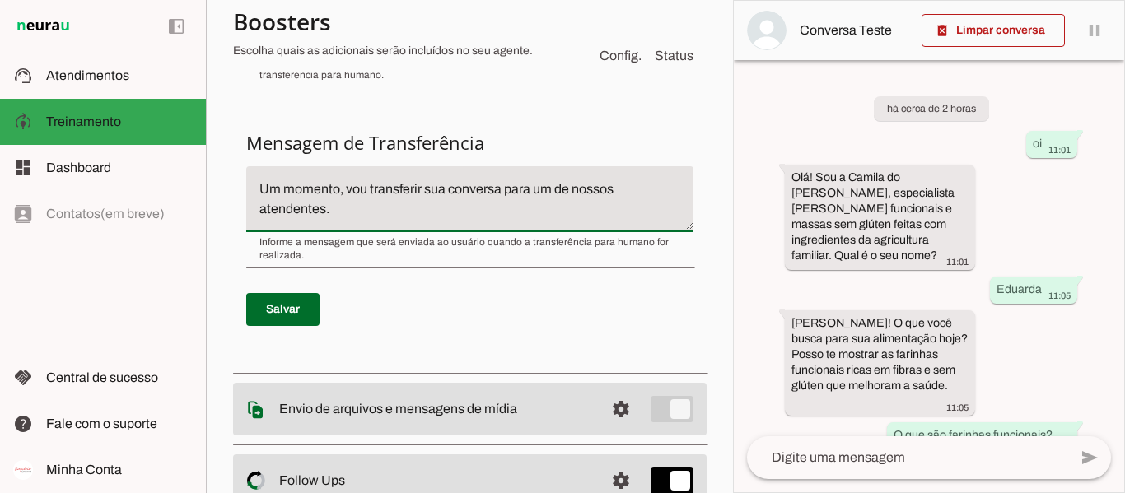
click at [421, 207] on textarea "Um momento, vou transferir sua conversa para um de nossos atendentes." at bounding box center [469, 199] width 447 height 40
click at [263, 188] on textarea "Um momento, vou transferir sua conversa para um de nossos atendentes."" at bounding box center [469, 199] width 447 height 40
type textarea ""Um momento, vou transferir sua conversa para um de nossos atendentes.""
type md-filled-text-field ""Um momento, vou transferir sua conversa para um de nossos atendentes.""
click at [300, 320] on span at bounding box center [282, 310] width 73 height 40
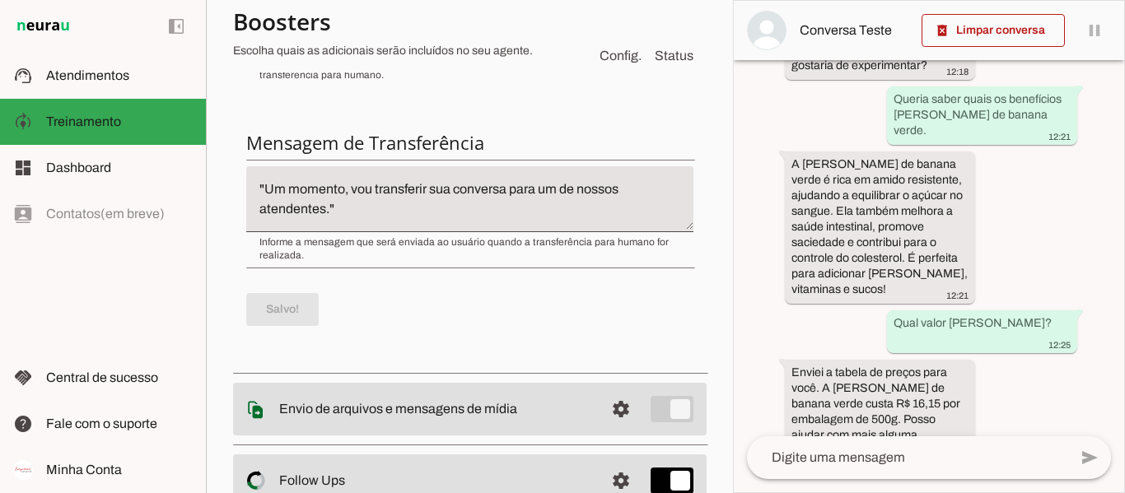
scroll to position [721, 0]
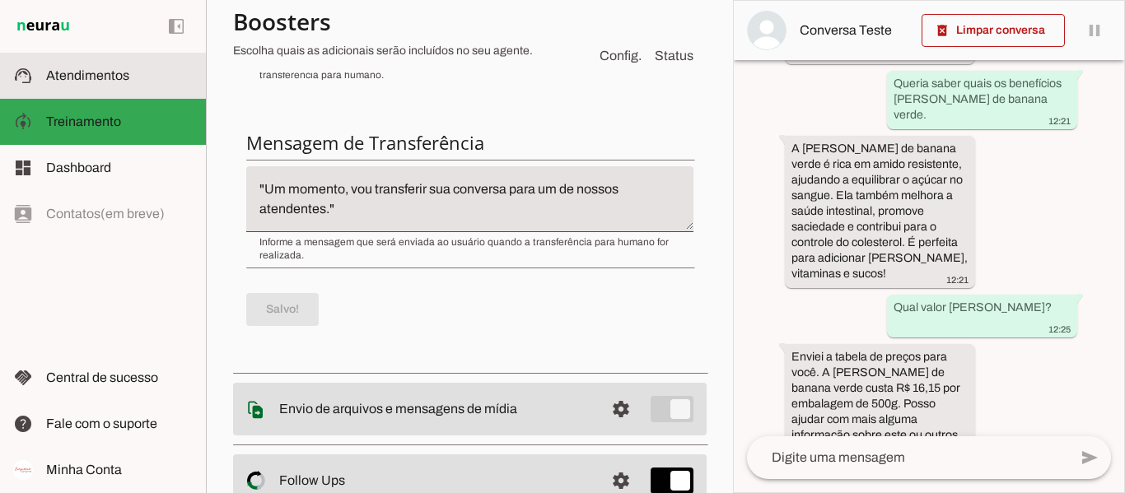
click at [98, 67] on slot at bounding box center [119, 76] width 147 height 20
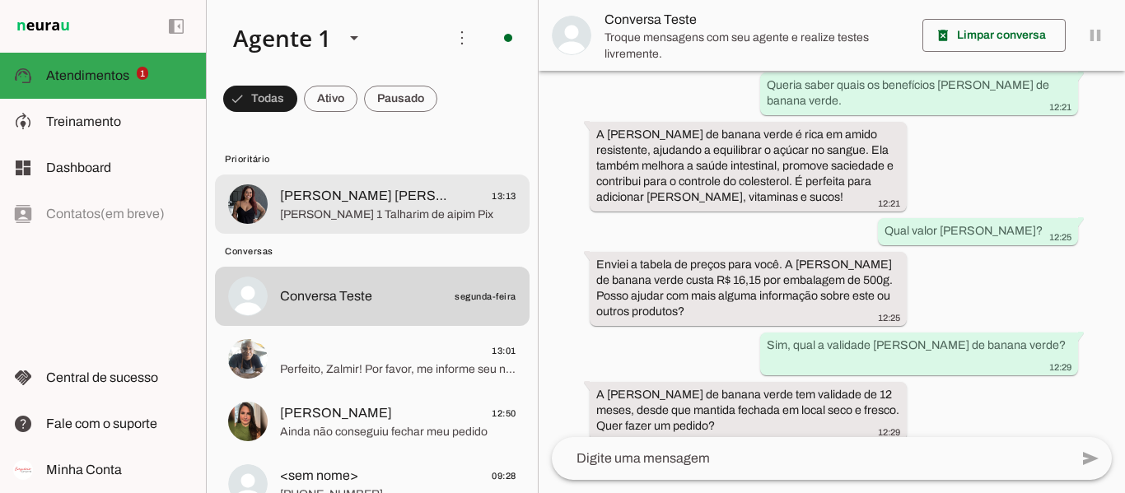
click at [398, 179] on md-item "[PERSON_NAME] [PERSON_NAME] 13:13 [PERSON_NAME] 1 Talharim de aipim Pix" at bounding box center [372, 204] width 314 height 59
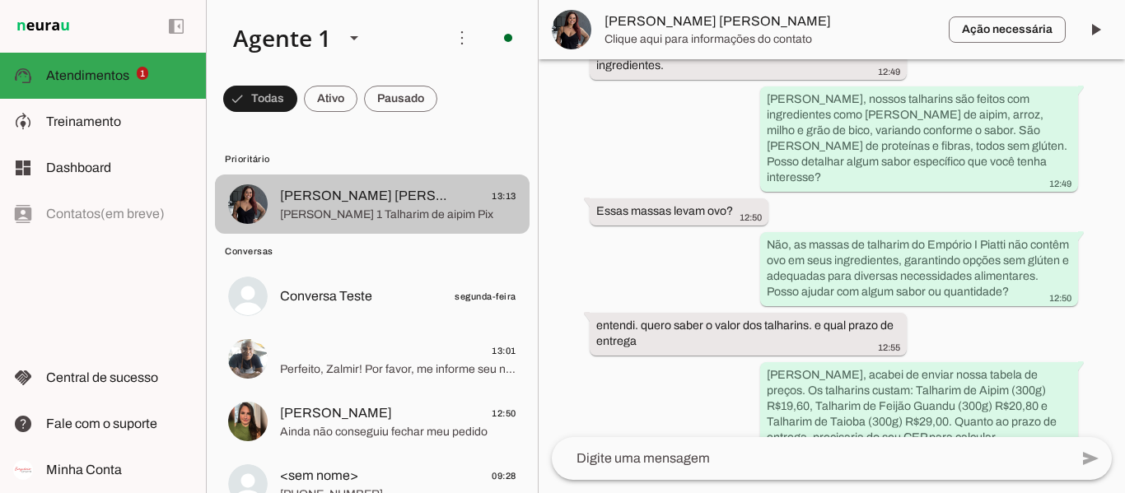
scroll to position [774, 0]
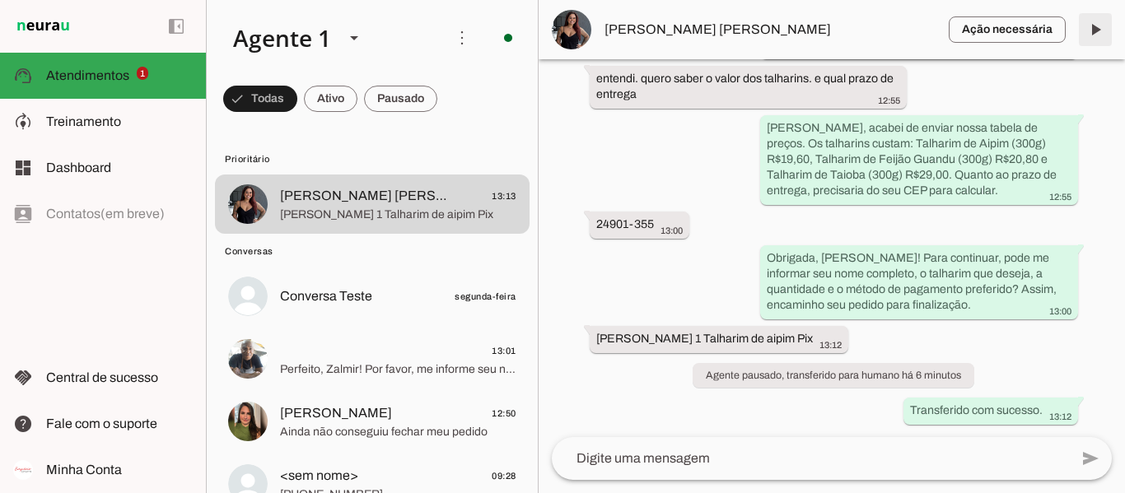
click at [1091, 32] on span at bounding box center [1095, 30] width 40 height 40
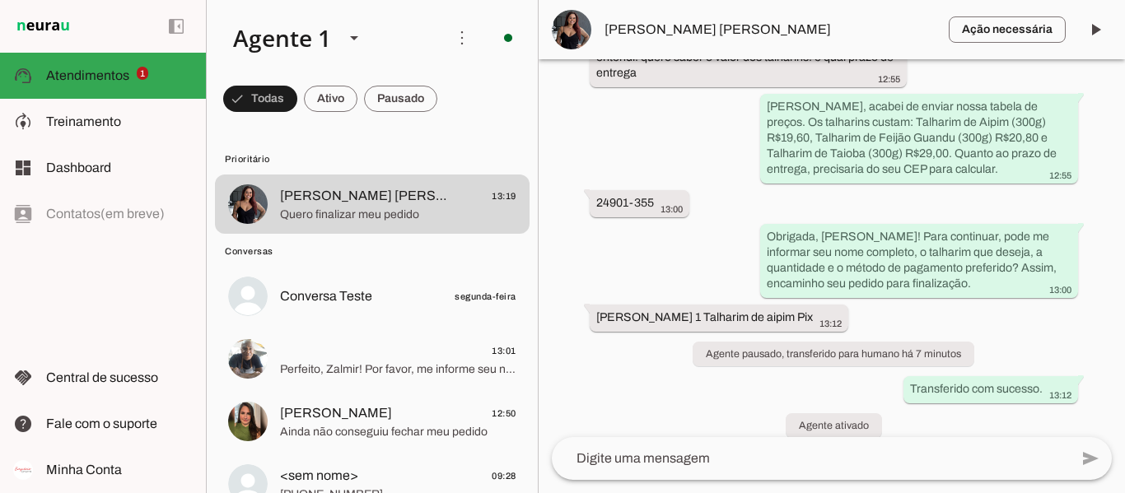
scroll to position [1022, 0]
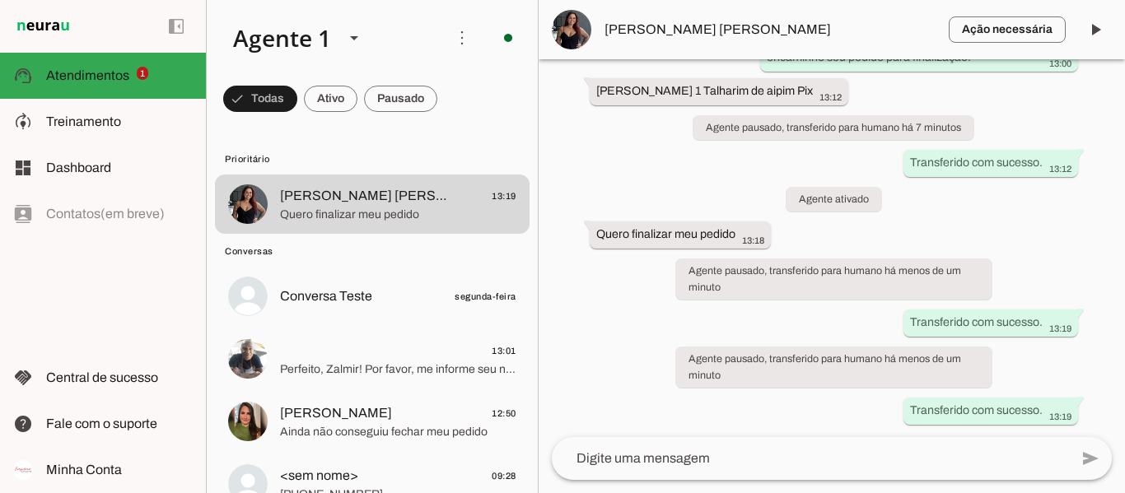
click at [482, 100] on md-chip-set at bounding box center [372, 99] width 331 height 46
click at [297, 96] on span at bounding box center [260, 99] width 74 height 40
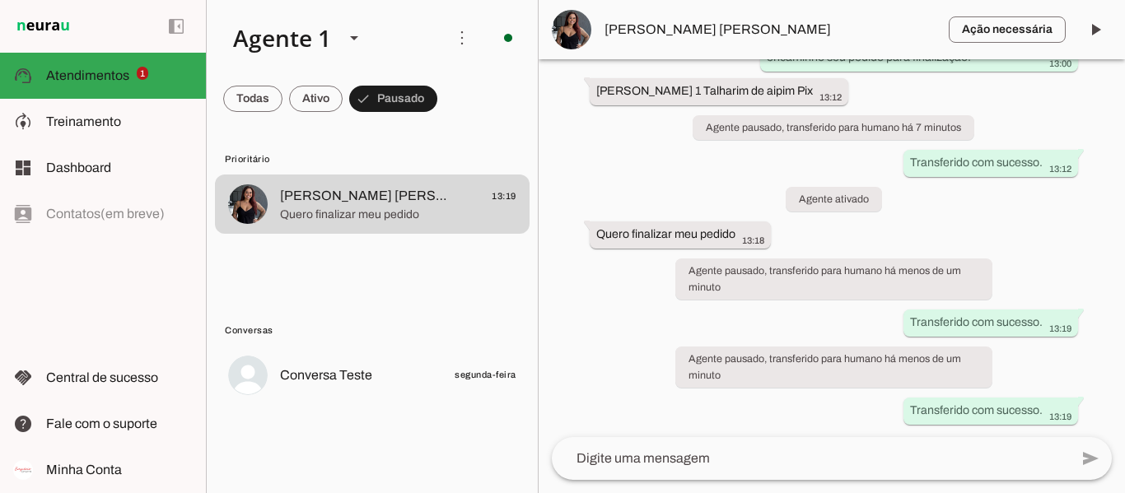
click at [341, 287] on lit-virtualizer "[PERSON_NAME] [PERSON_NAME] 13:19 Quero finalizar meu pedido" at bounding box center [372, 246] width 331 height 142
